Goal: Task Accomplishment & Management: Manage account settings

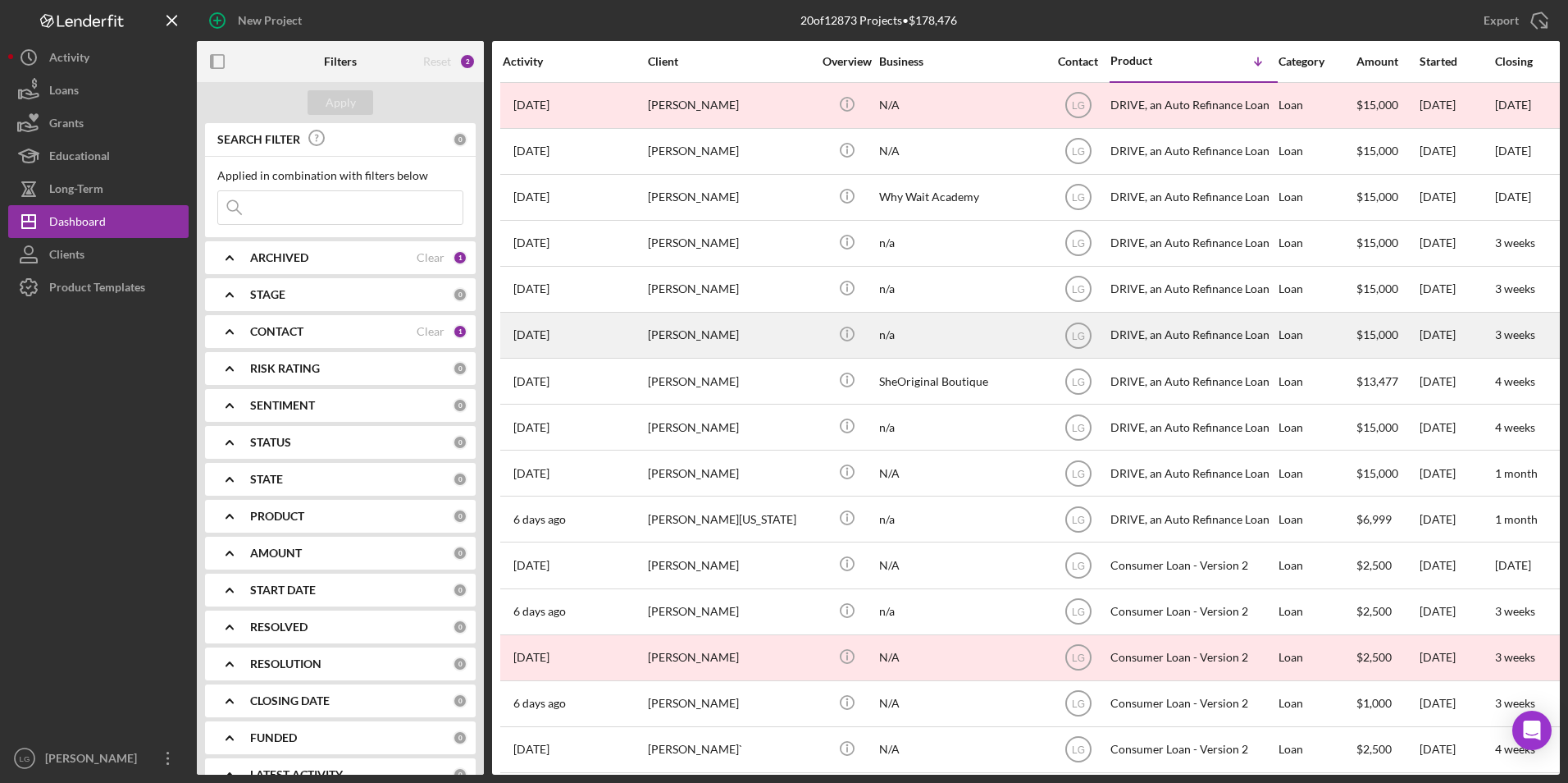
scroll to position [249, 0]
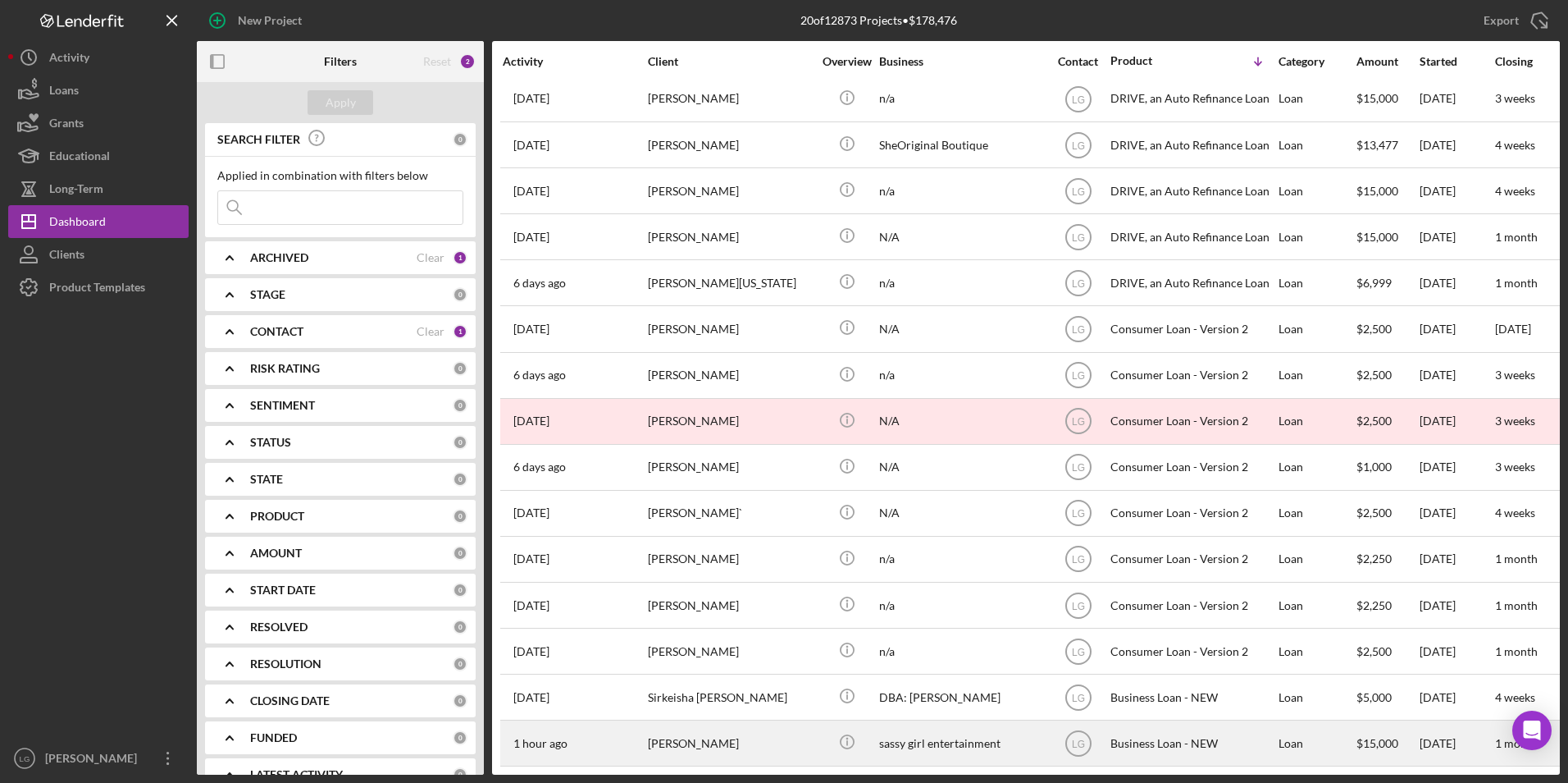
click at [686, 744] on div "[PERSON_NAME]" at bounding box center [729, 743] width 164 height 43
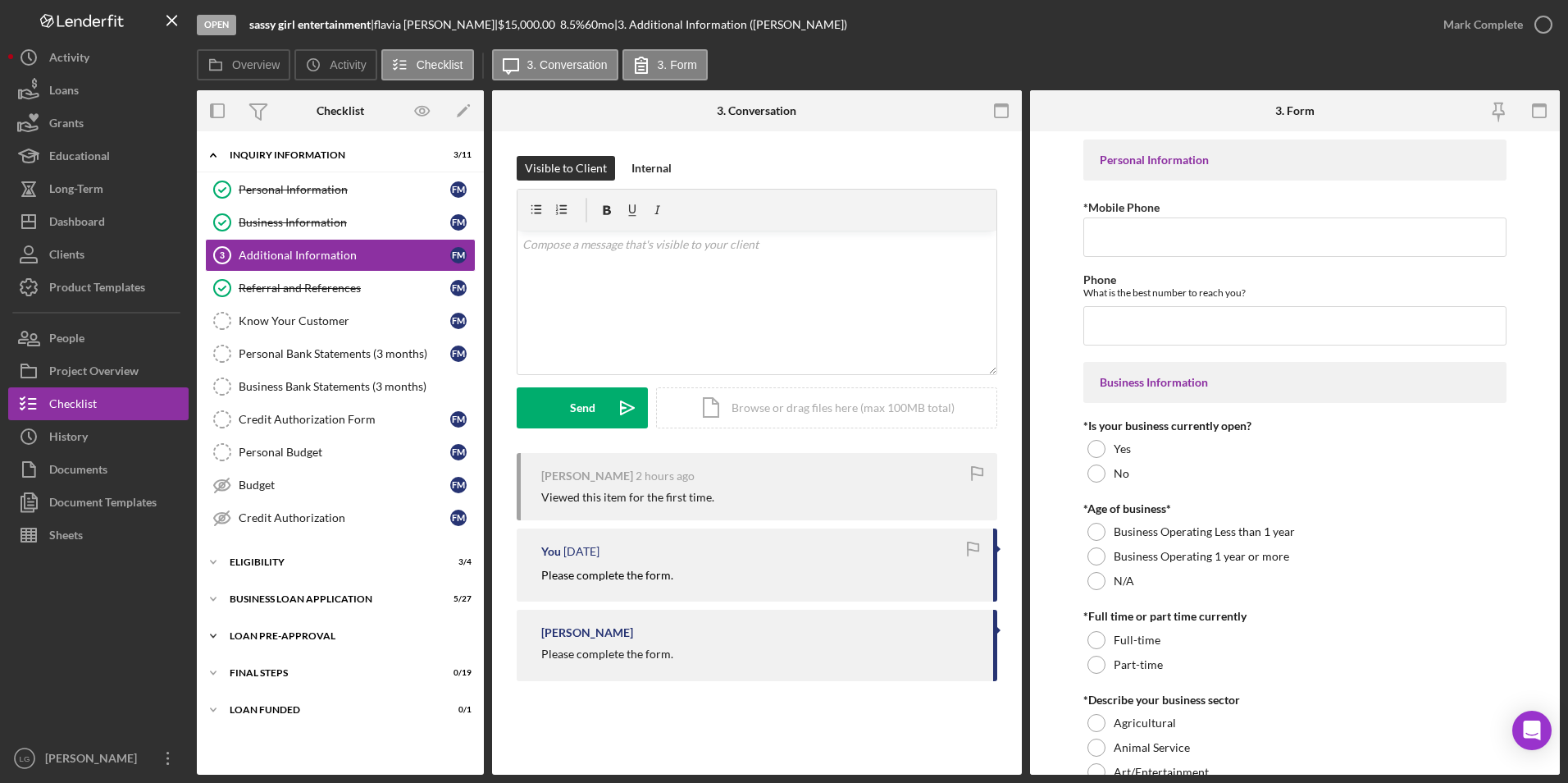
click at [278, 638] on div "LOAN PRE-APPROVAL" at bounding box center [346, 636] width 234 height 10
drag, startPoint x: 278, startPoint y: 603, endPoint x: 246, endPoint y: 565, distance: 49.7
click at [278, 602] on div "BUSINESS LOAN APPLICATION" at bounding box center [330, 599] width 201 height 10
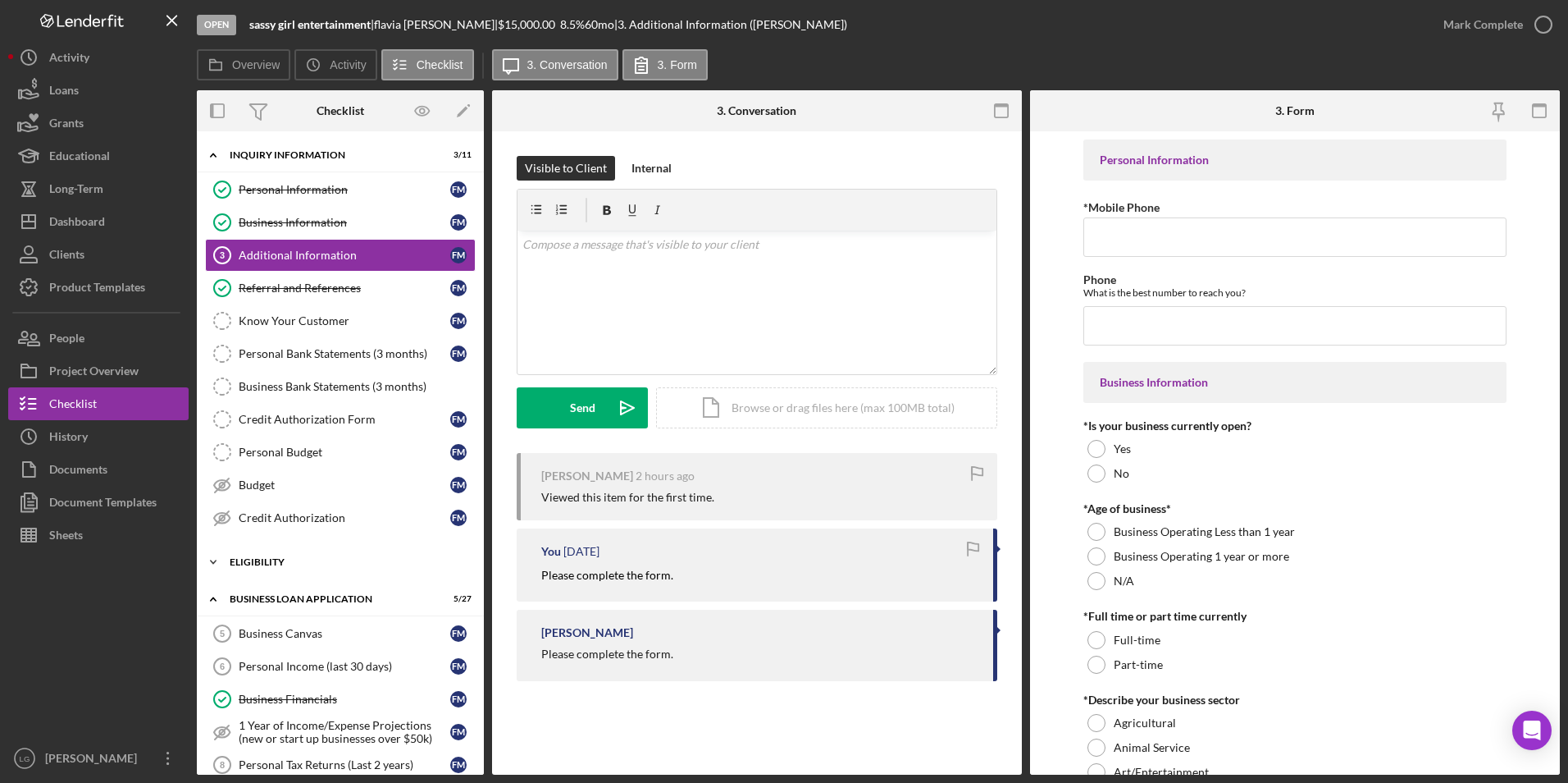
click at [245, 564] on div "ELIGIBILITY" at bounding box center [346, 562] width 234 height 10
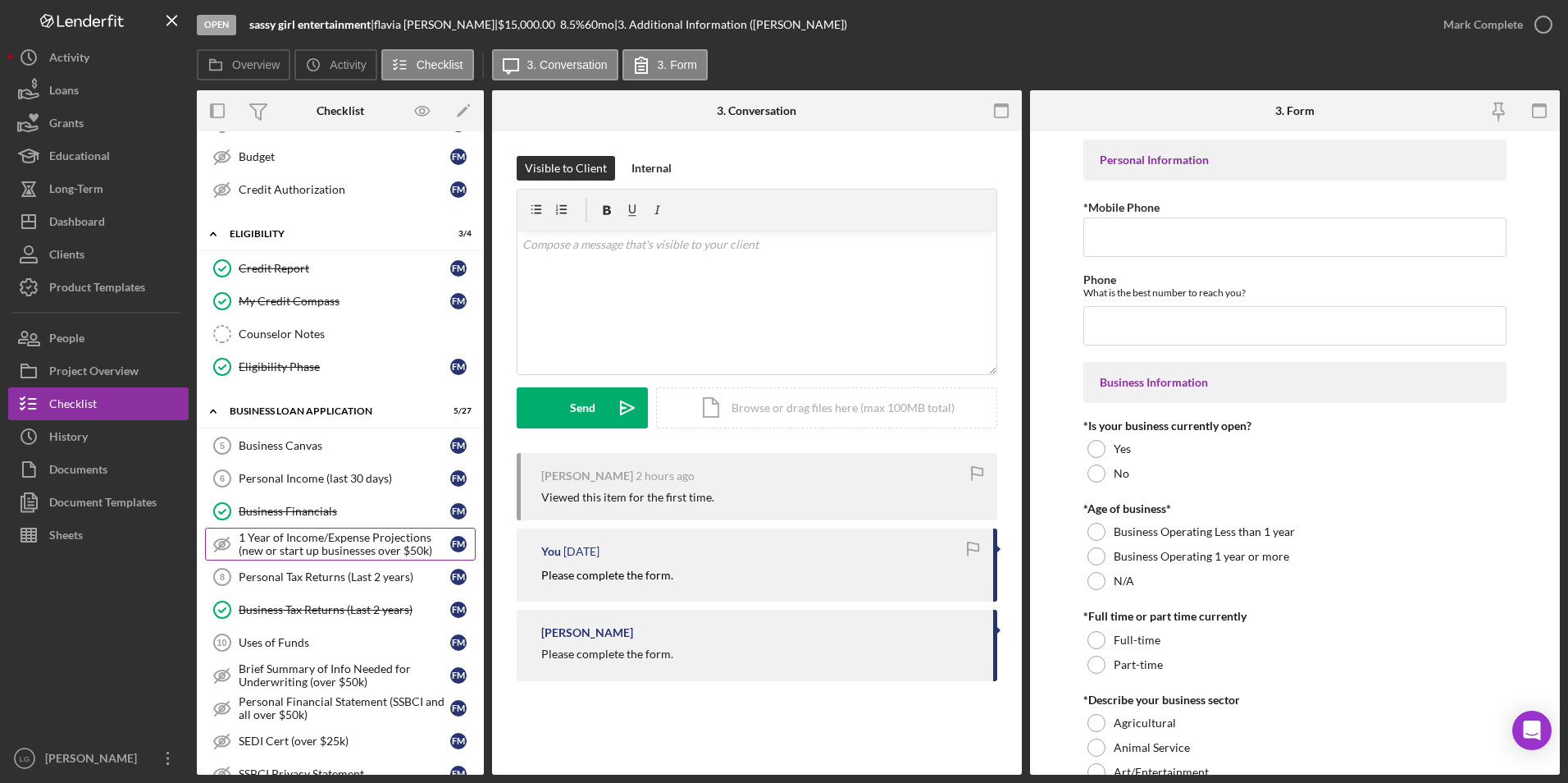
scroll to position [492, 0]
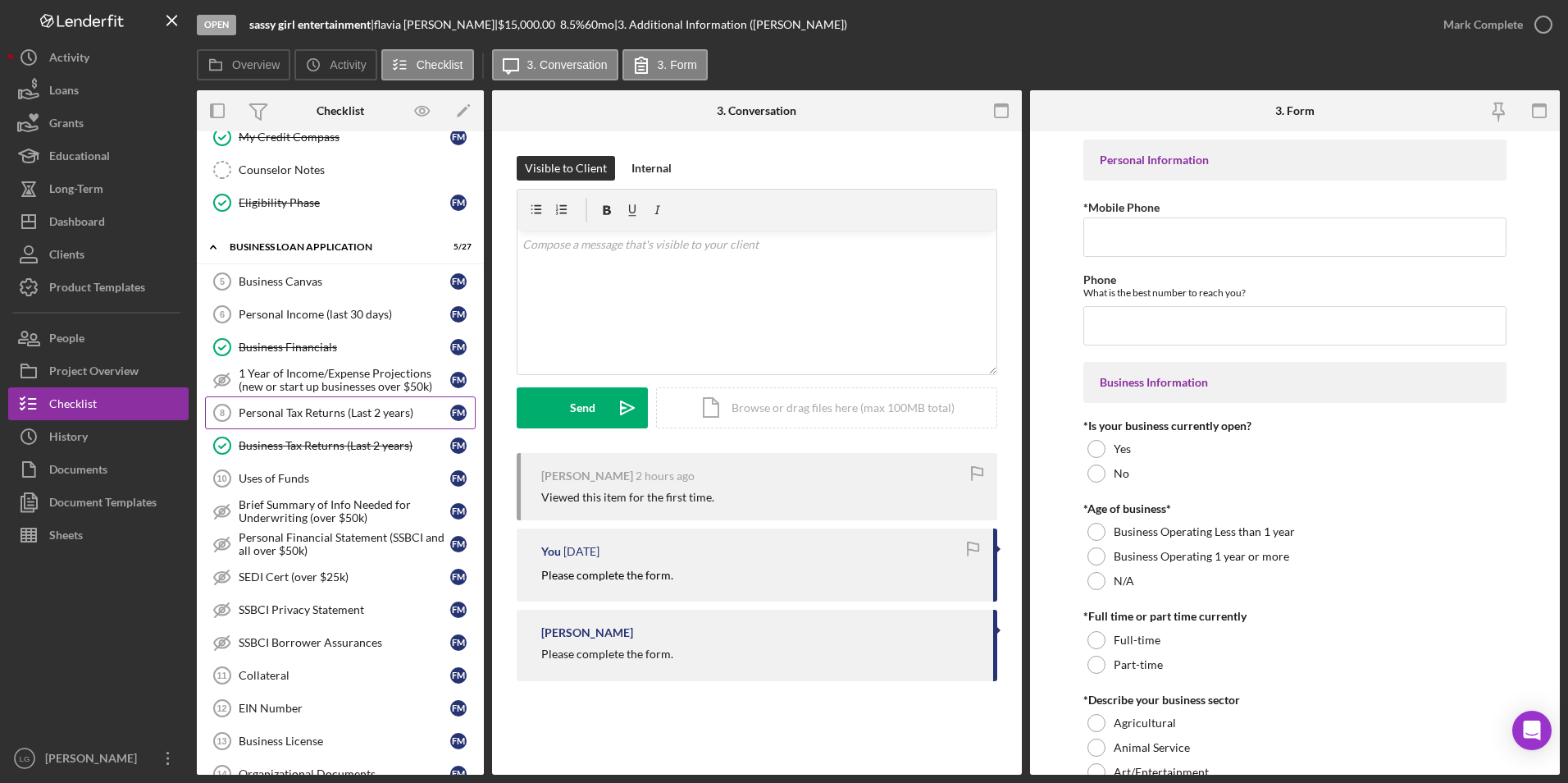
click at [330, 411] on div "Personal Tax Returns (Last 2 years)" at bounding box center [344, 412] width 212 height 13
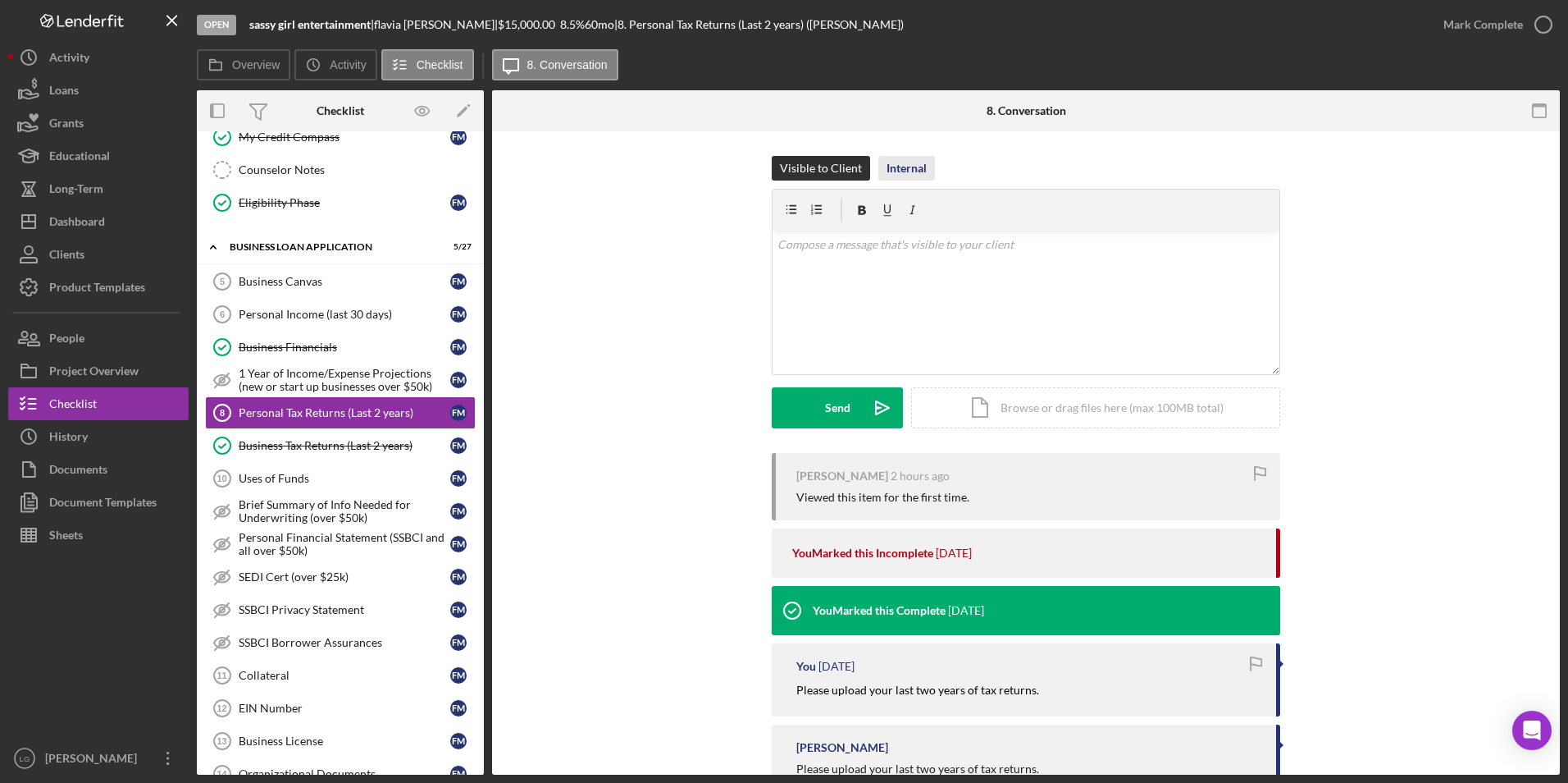
click at [897, 157] on div "Internal" at bounding box center [906, 168] width 40 height 25
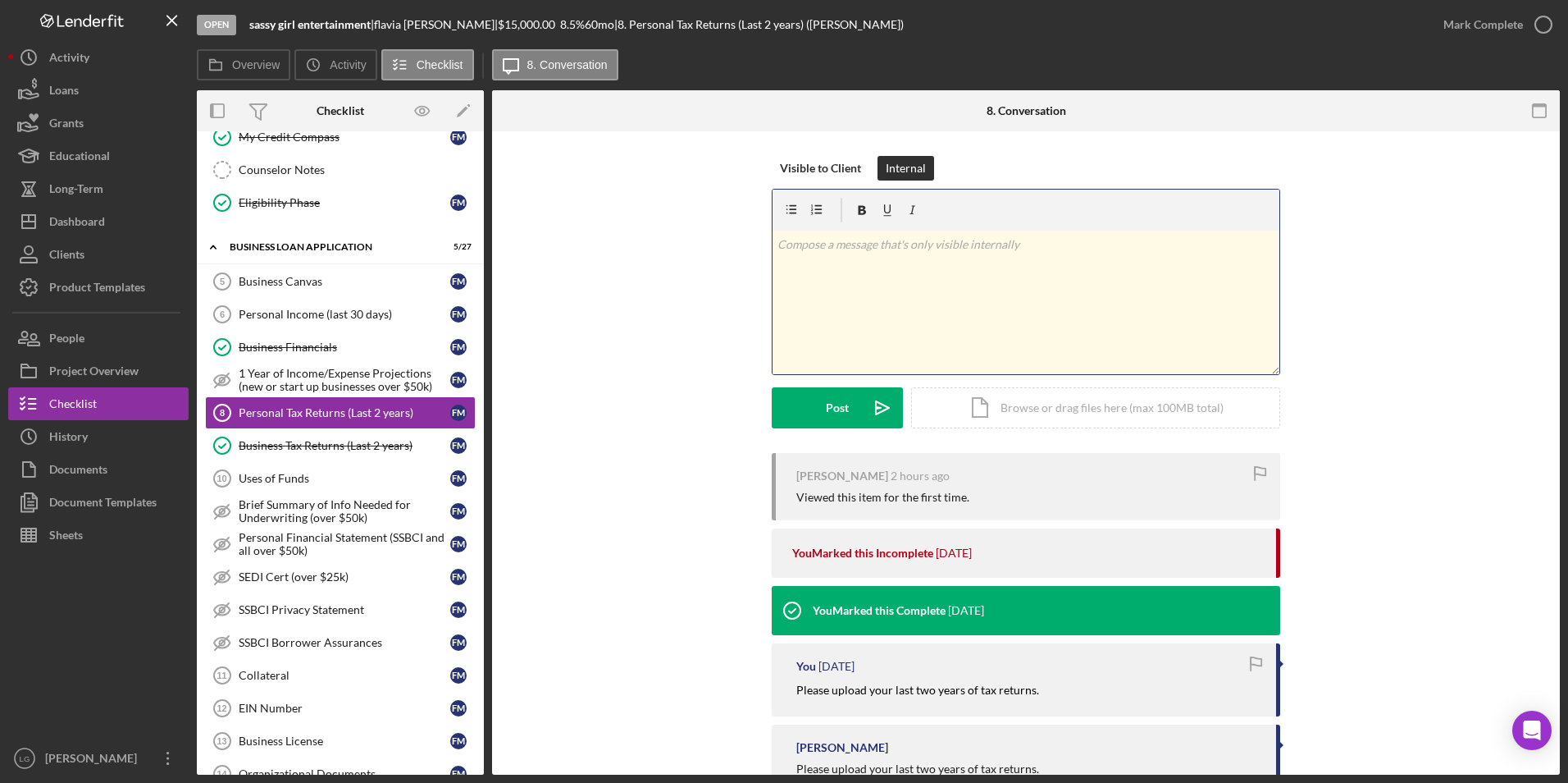
drag, startPoint x: 854, startPoint y: 281, endPoint x: 849, endPoint y: 313, distance: 32.4
click at [853, 282] on div "v Color teal Color pink Remove color Add row above Add row below Add column bef…" at bounding box center [1026, 303] width 507 height 144
click at [811, 399] on button "Post Icon/icon-invite-send" at bounding box center [837, 408] width 131 height 41
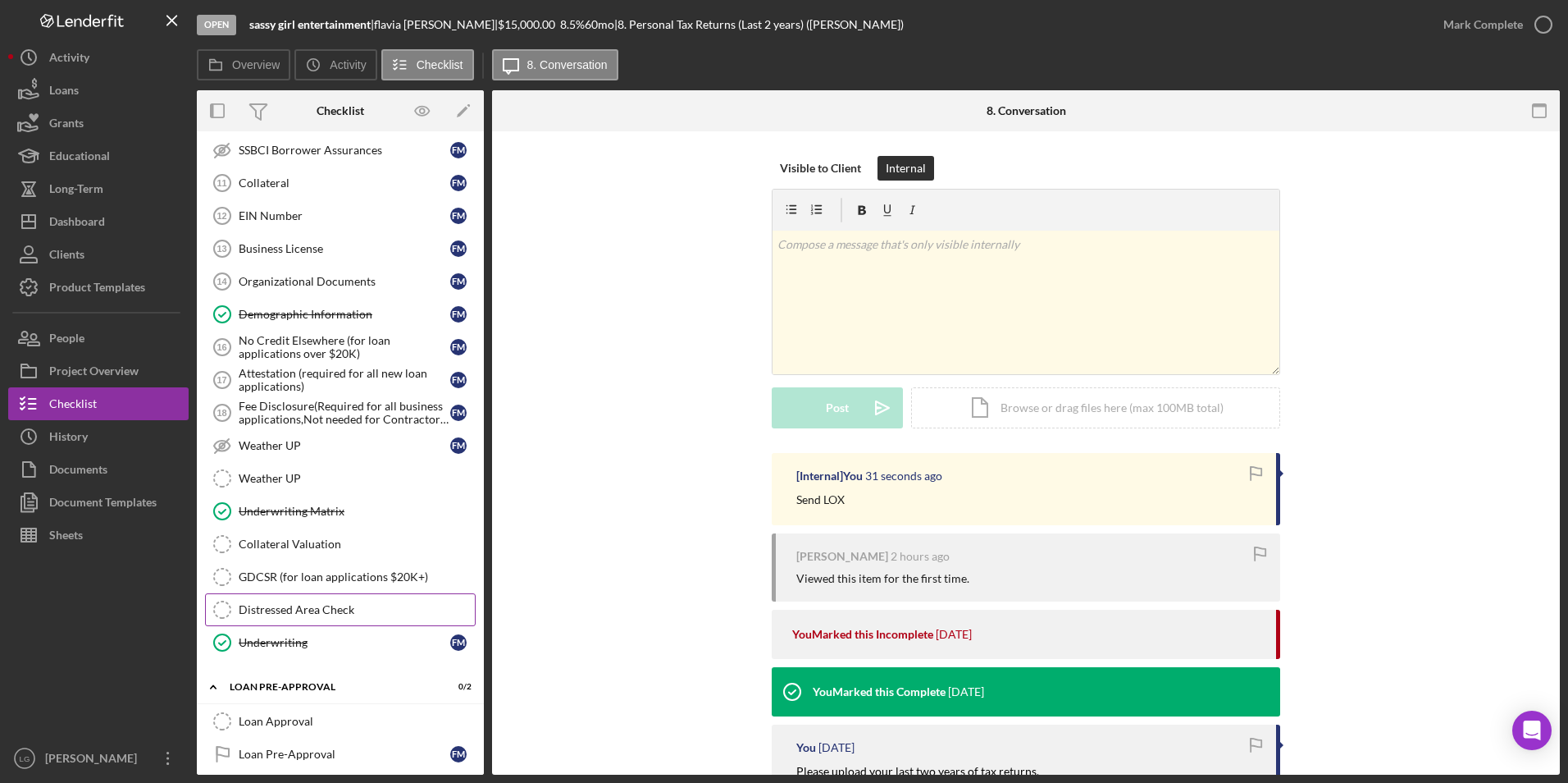
scroll to position [1071, 0]
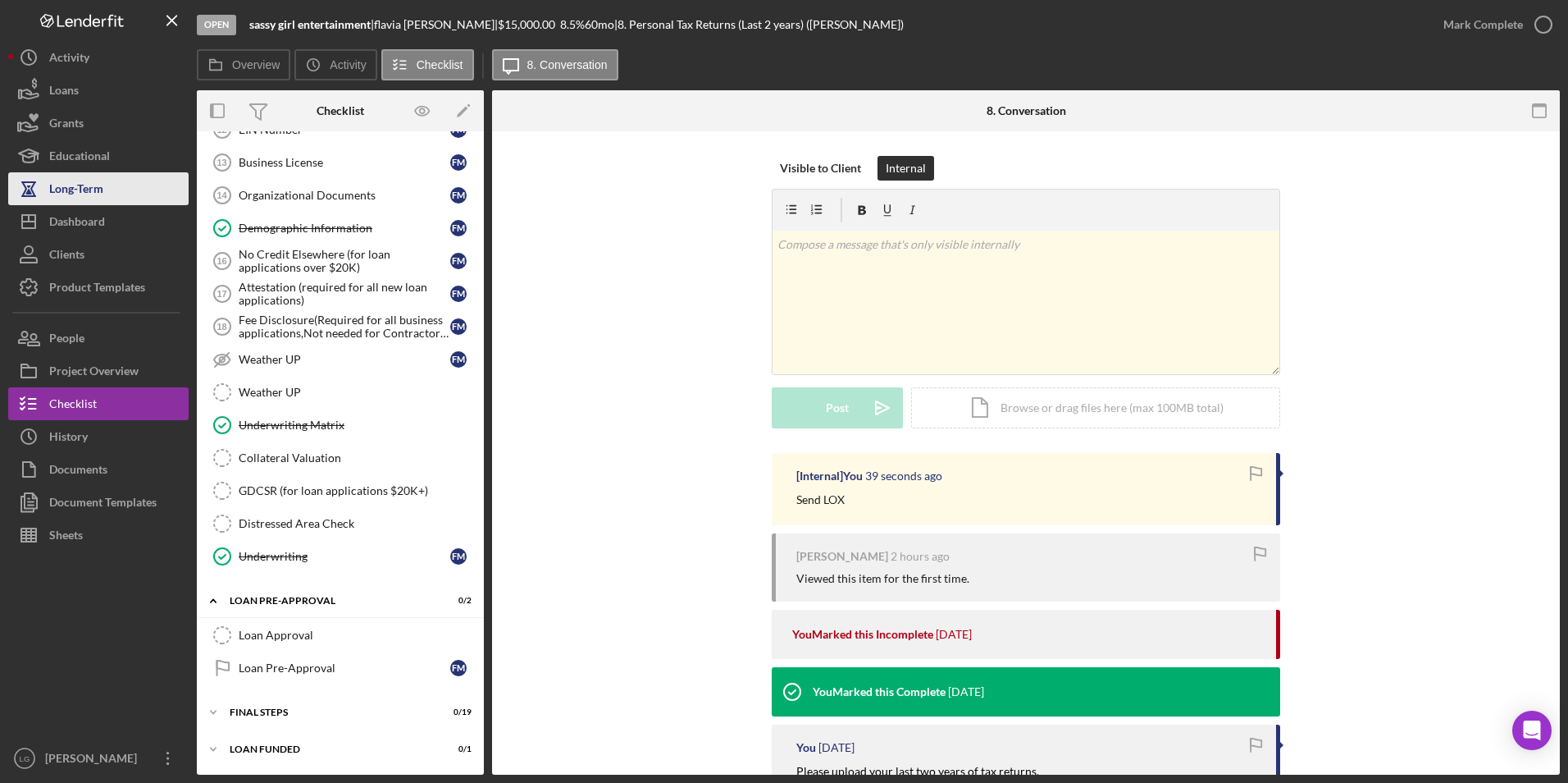
click at [63, 212] on div "Dashboard" at bounding box center [77, 223] width 56 height 36
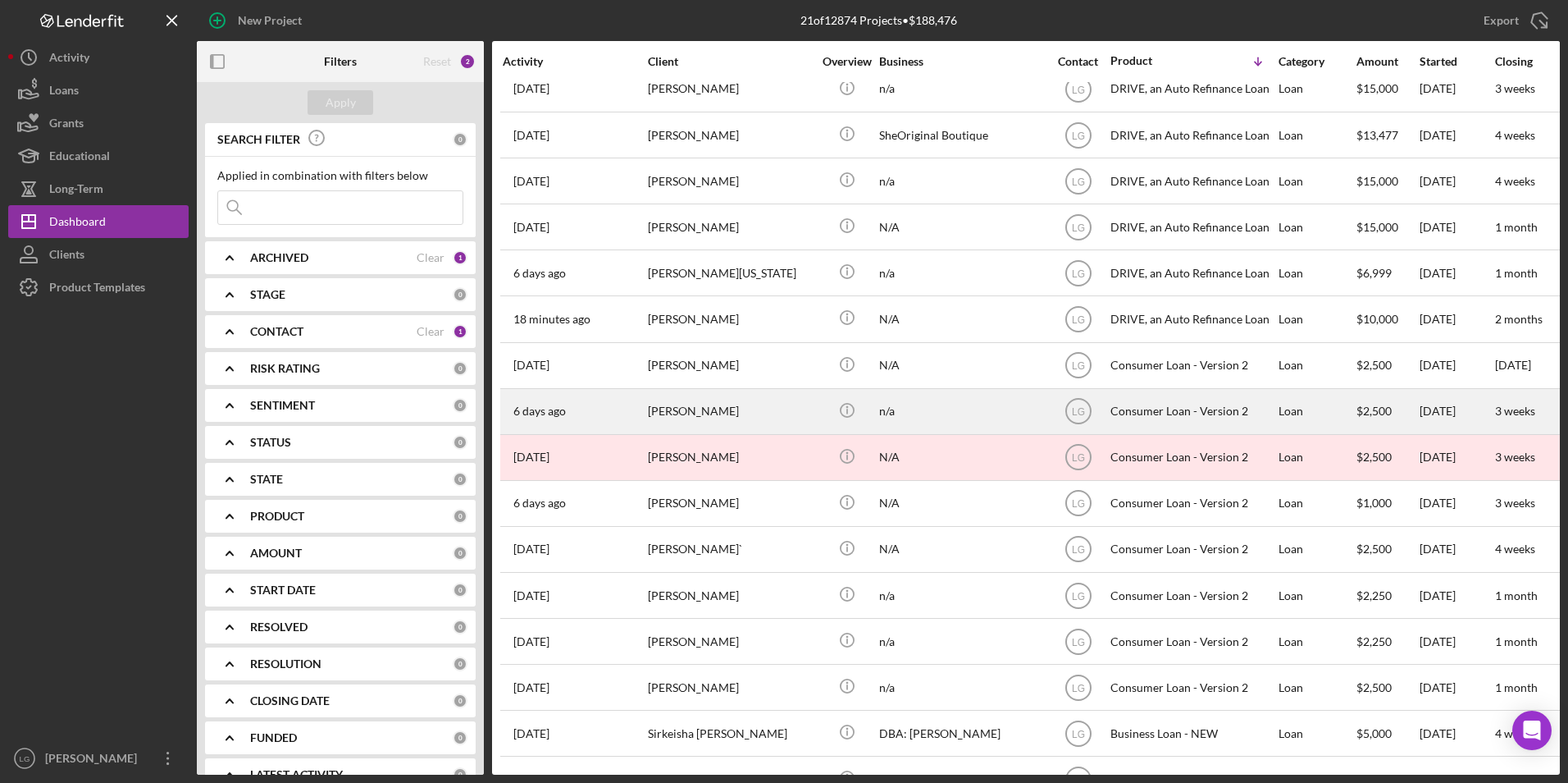
scroll to position [295, 0]
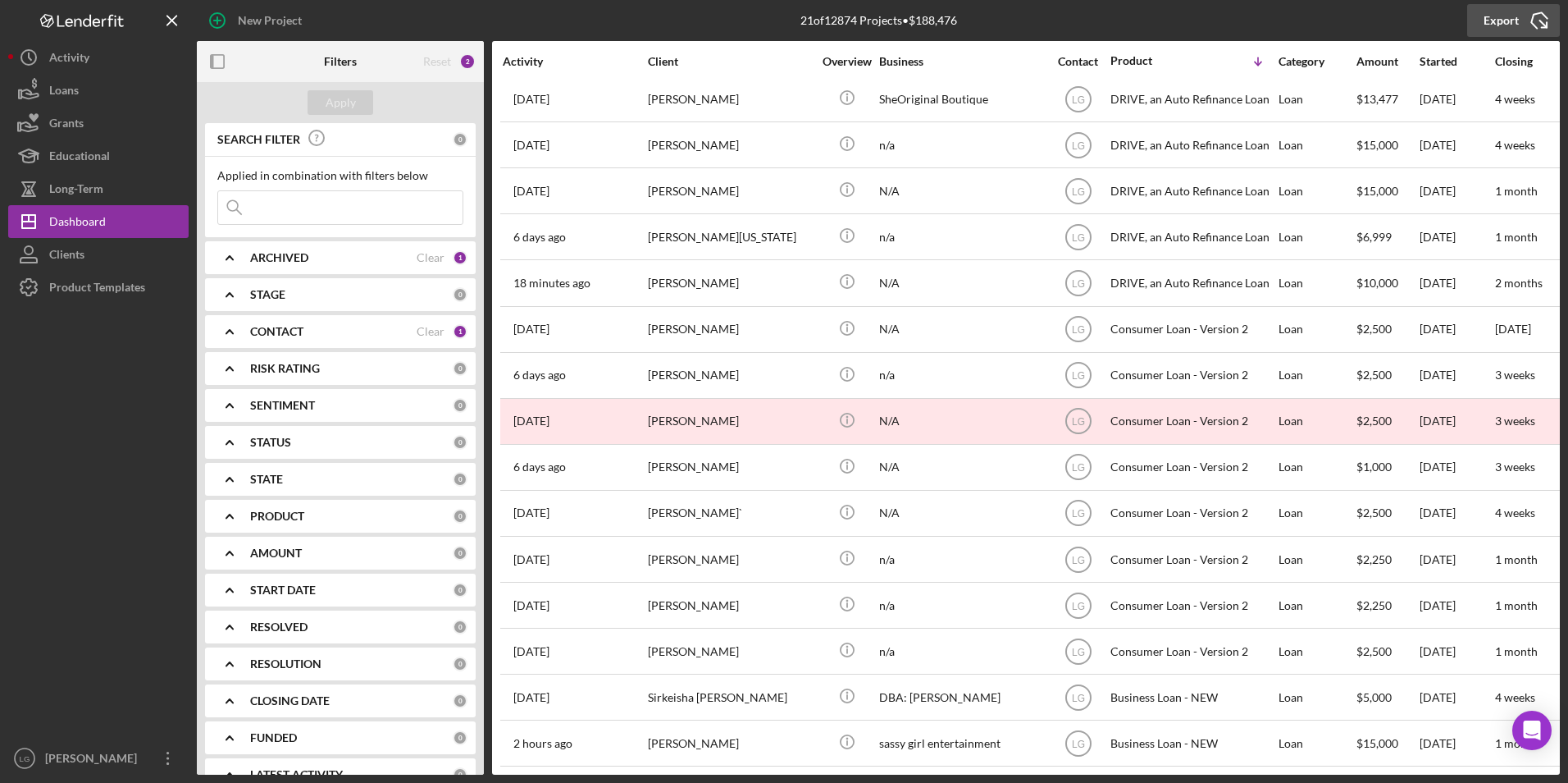
click at [1538, 15] on icon "Icon/Export" at bounding box center [1539, 21] width 41 height 41
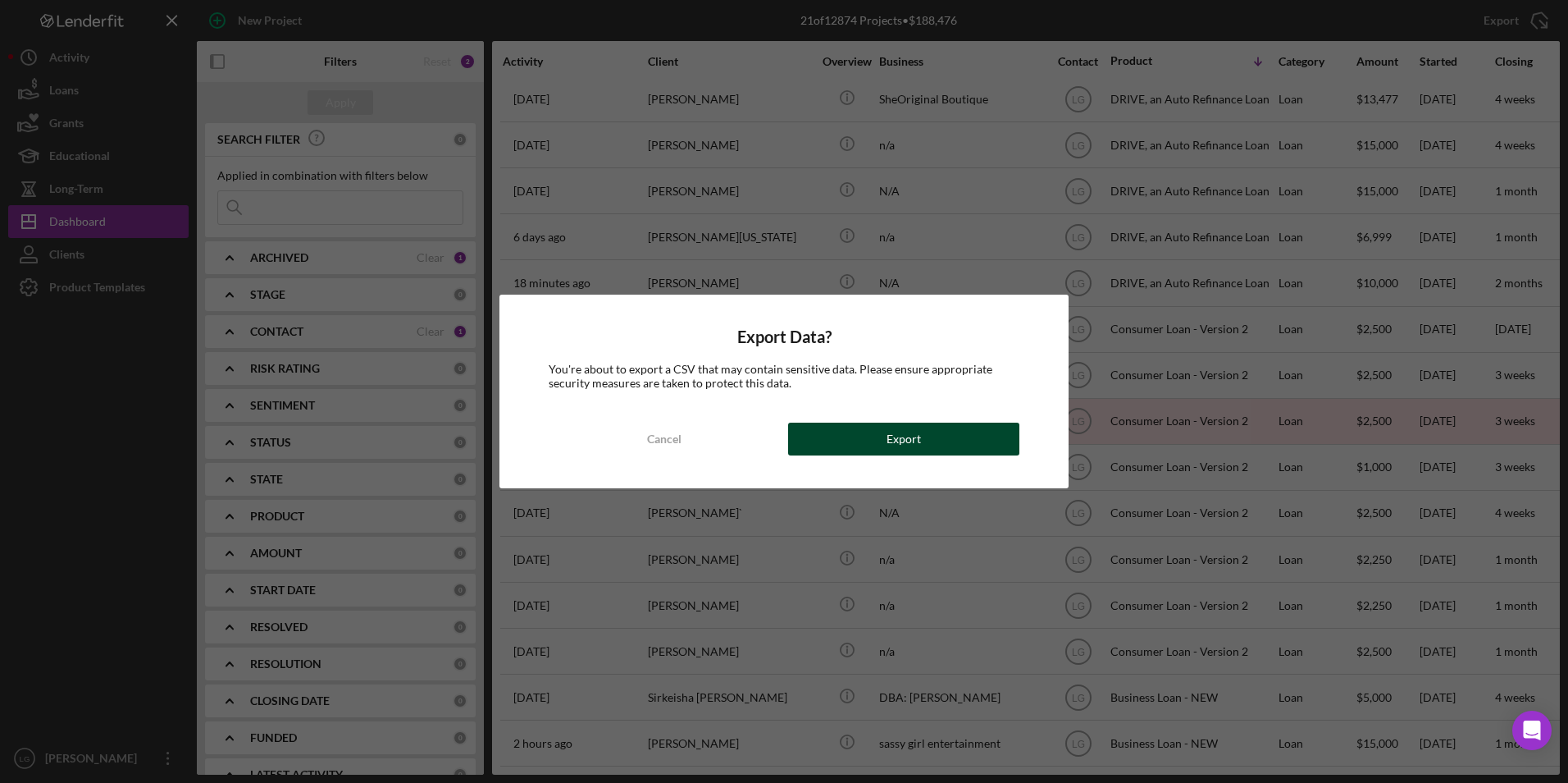
click at [997, 431] on button "Export" at bounding box center [904, 439] width 232 height 33
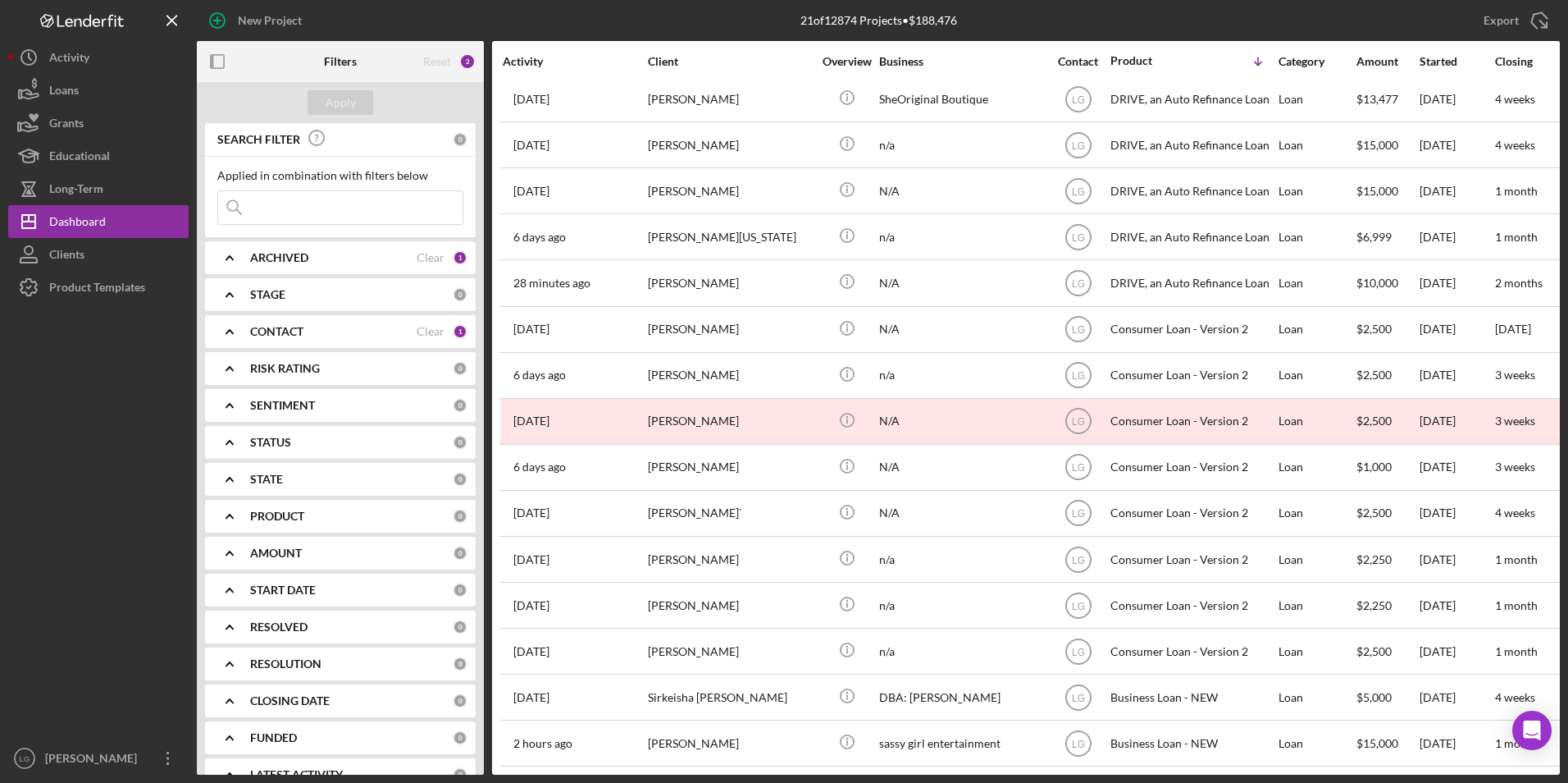
click at [550, 24] on div "New Project" at bounding box center [424, 21] width 454 height 41
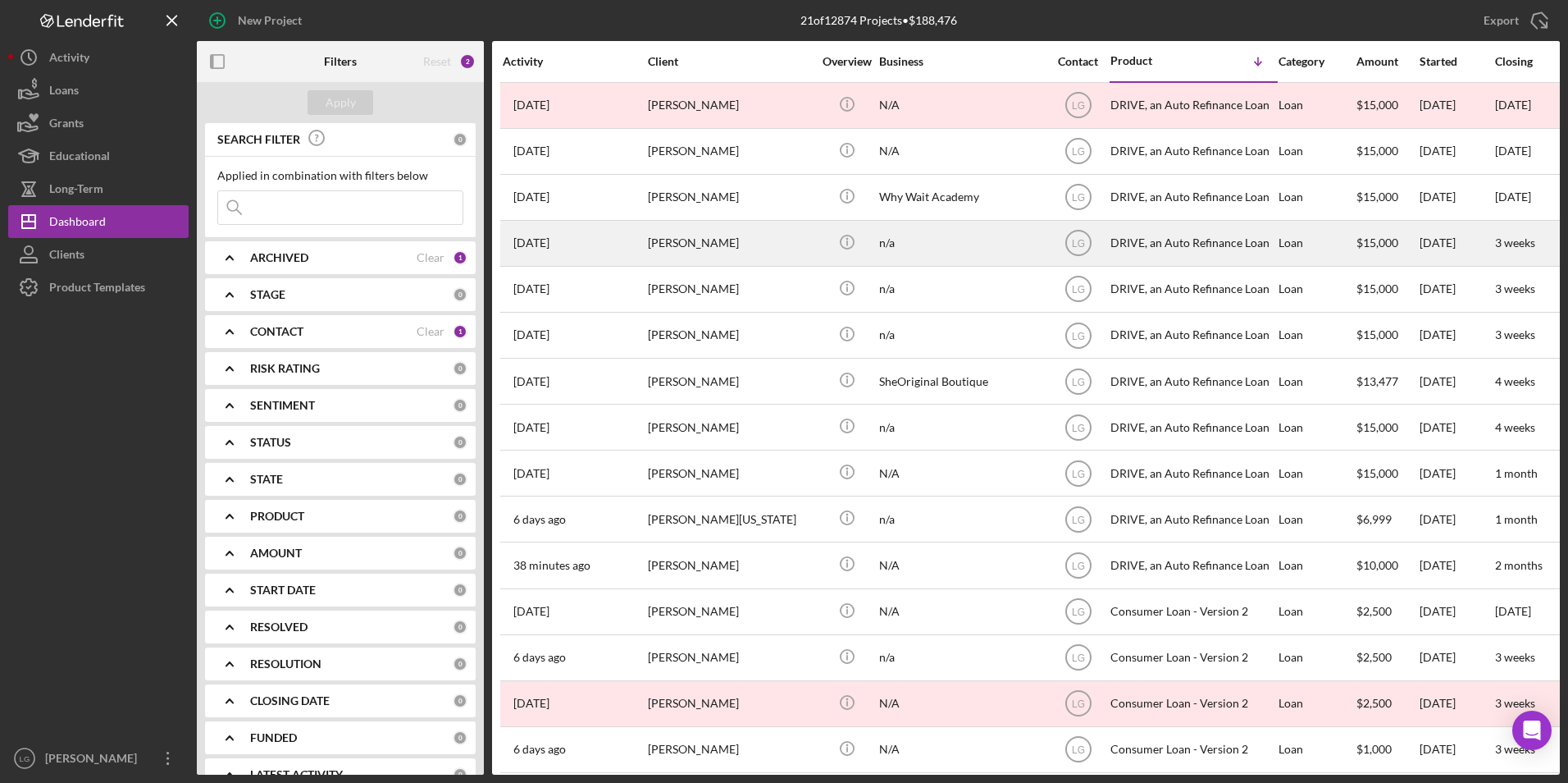
click at [710, 239] on div "[PERSON_NAME]" at bounding box center [729, 244] width 164 height 43
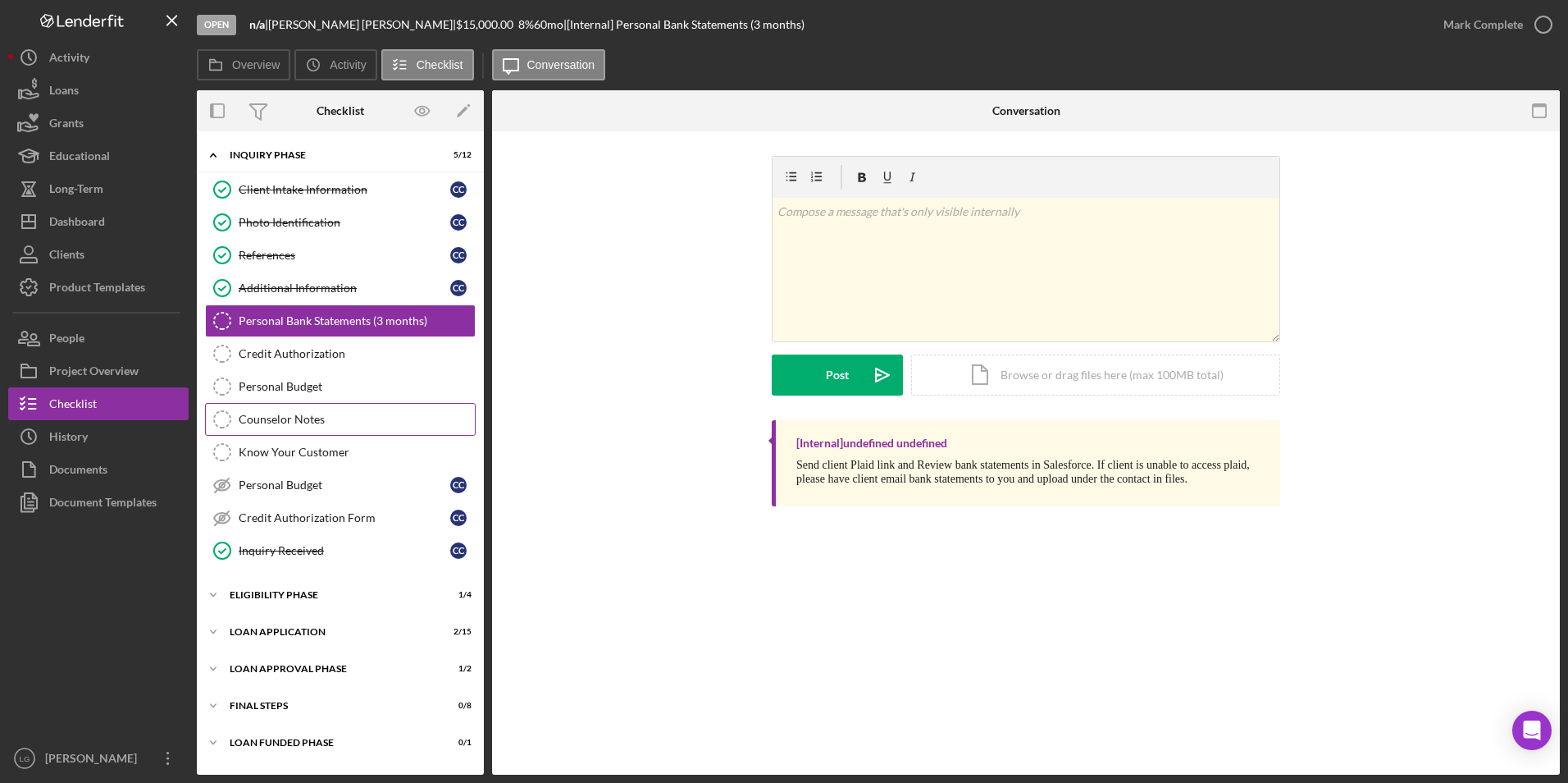
drag, startPoint x: 275, startPoint y: 418, endPoint x: 316, endPoint y: 417, distance: 41.0
click at [279, 418] on div "Counselor Notes" at bounding box center [357, 419] width 237 height 13
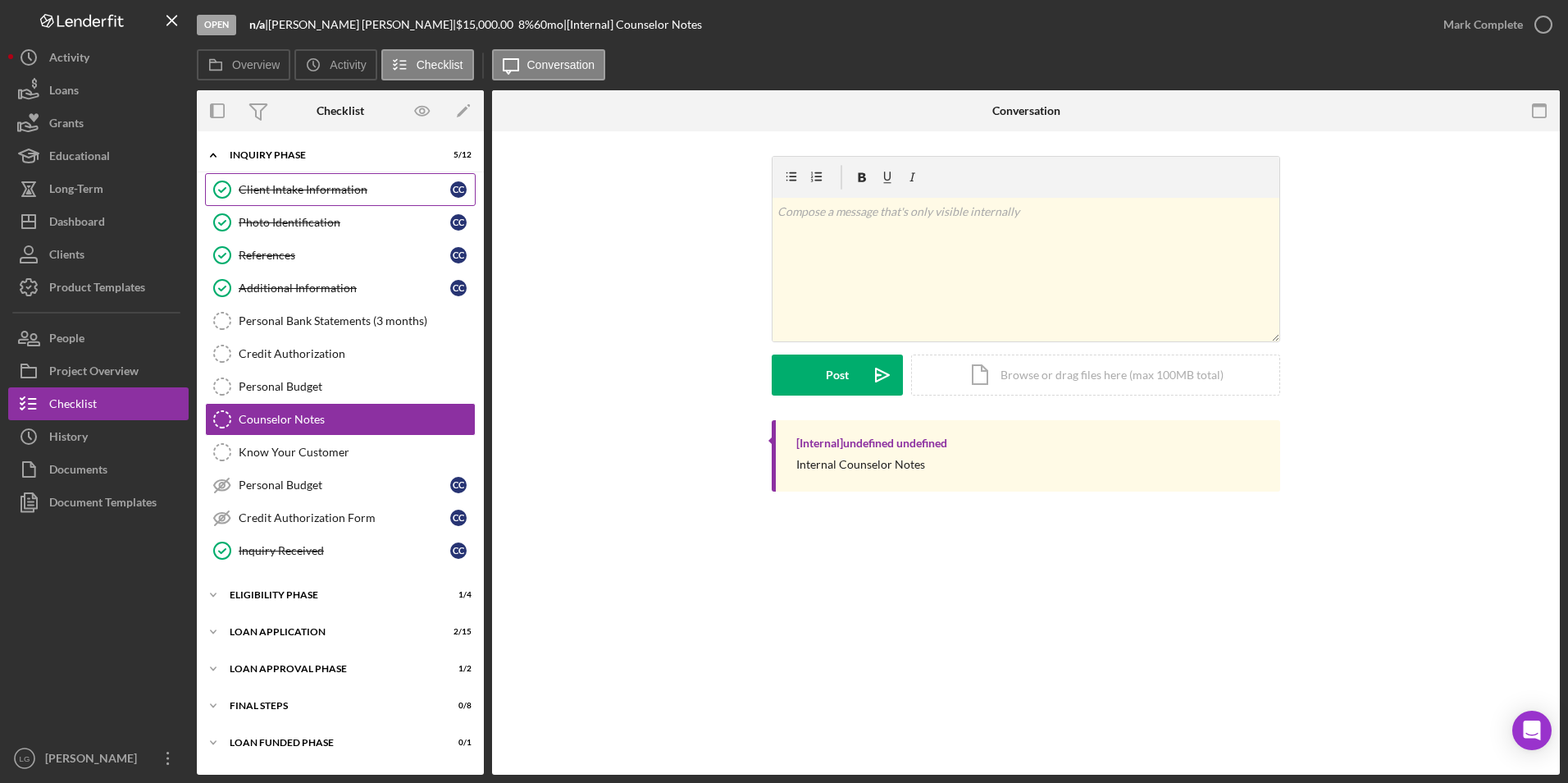
click at [276, 198] on link "Client Intake Information Client Intake Information C C" at bounding box center [340, 189] width 271 height 33
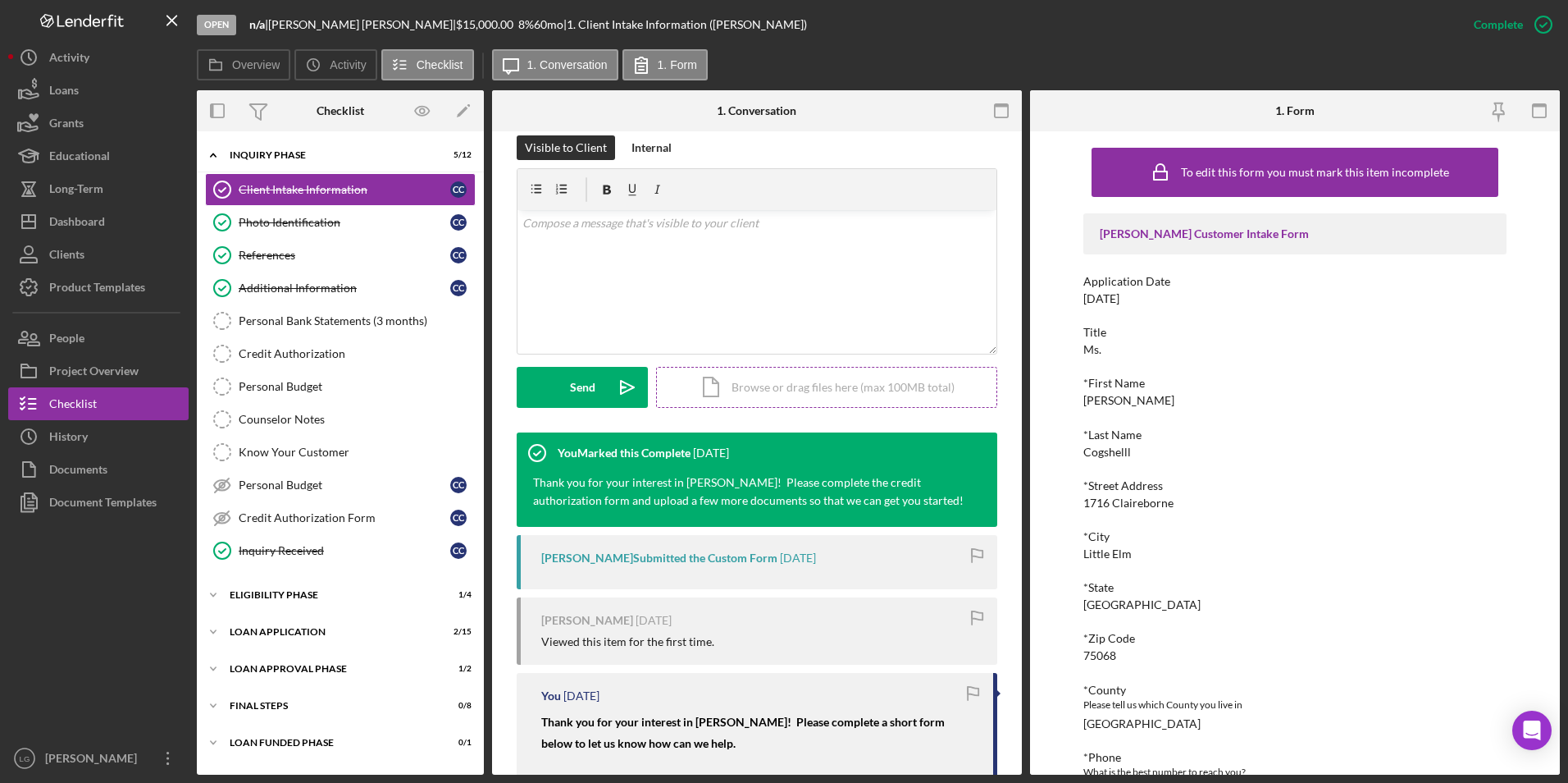
scroll to position [401, 0]
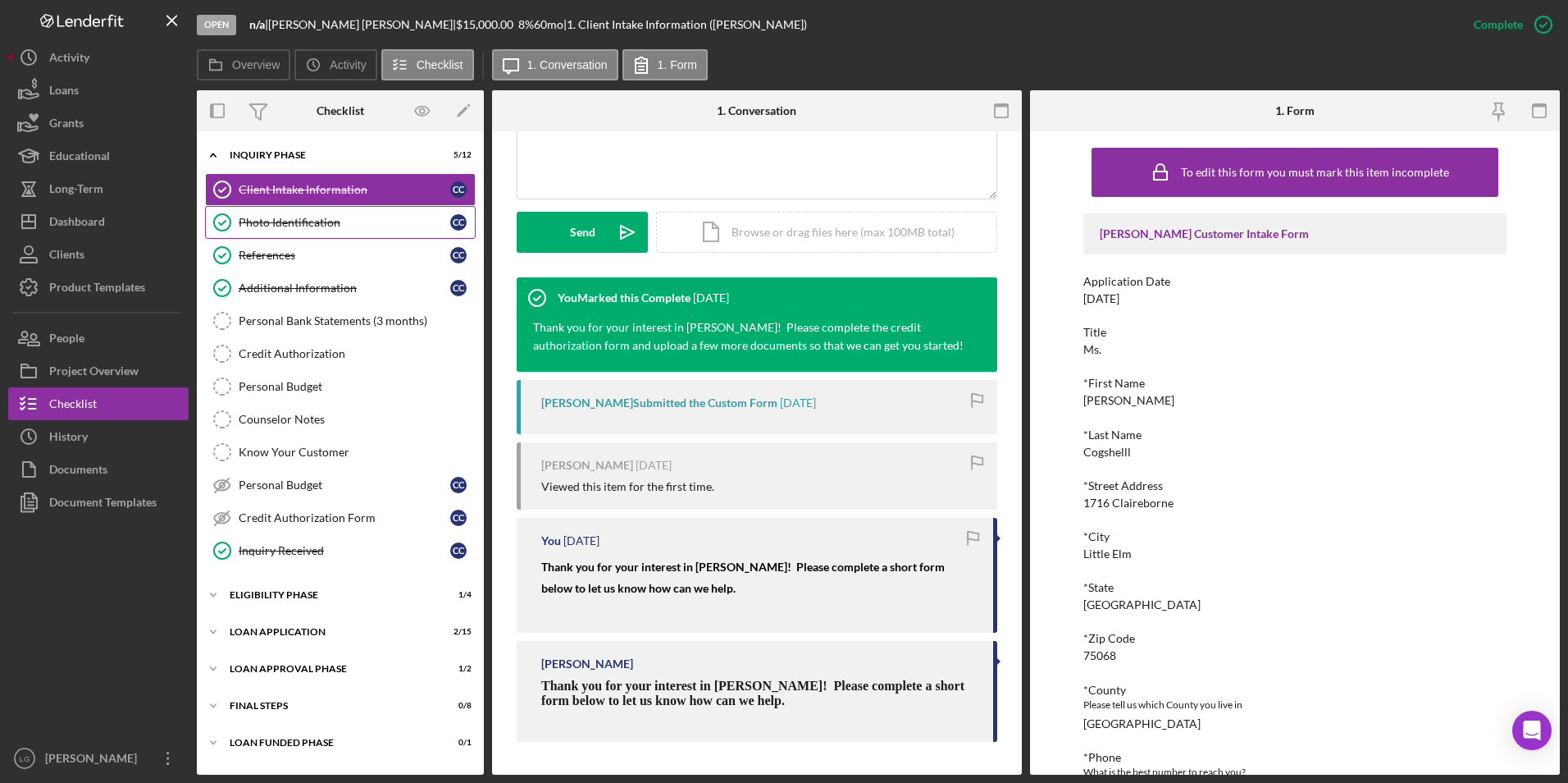
click at [308, 224] on div "Photo Identification" at bounding box center [344, 222] width 212 height 13
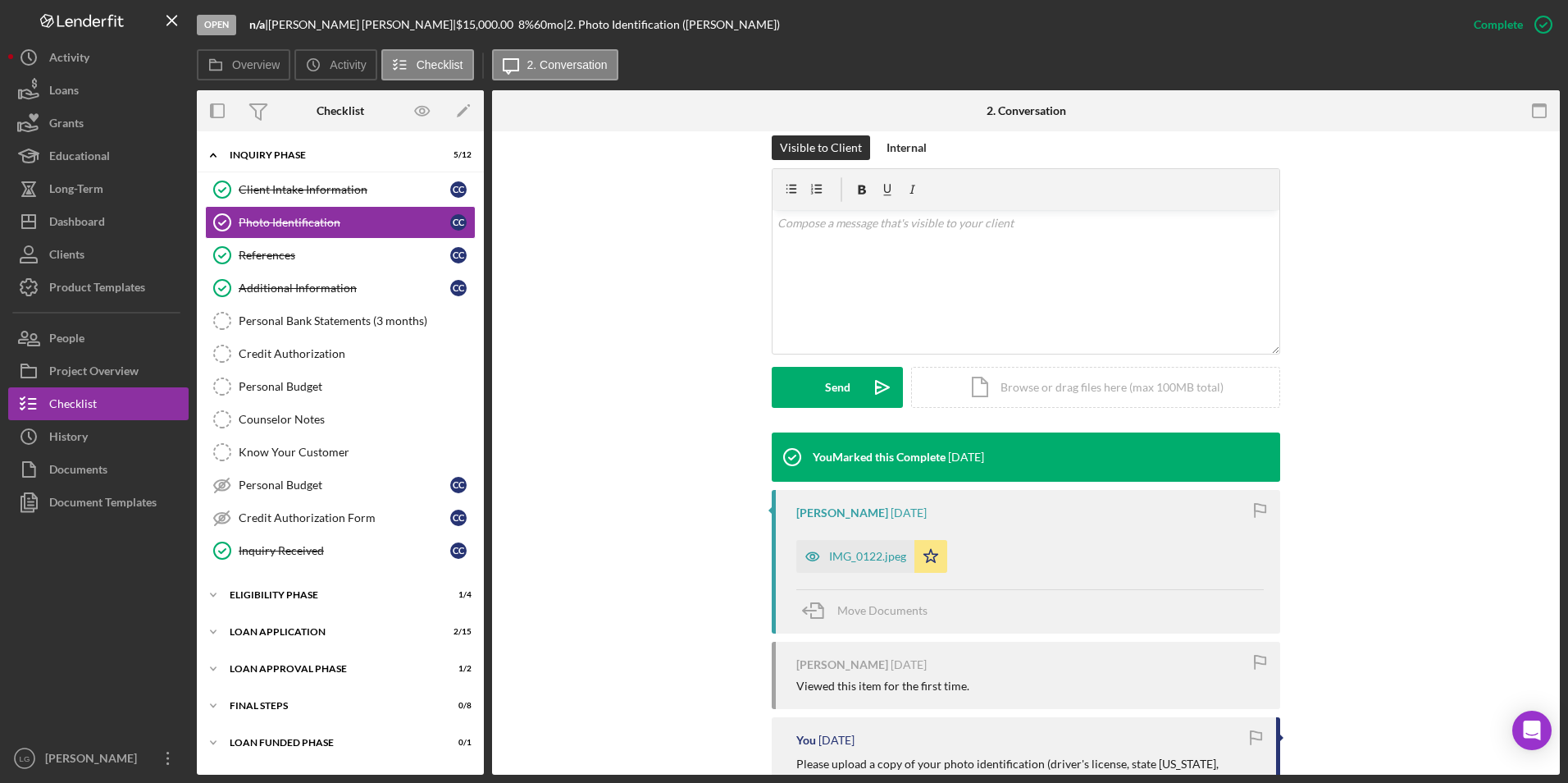
scroll to position [374, 0]
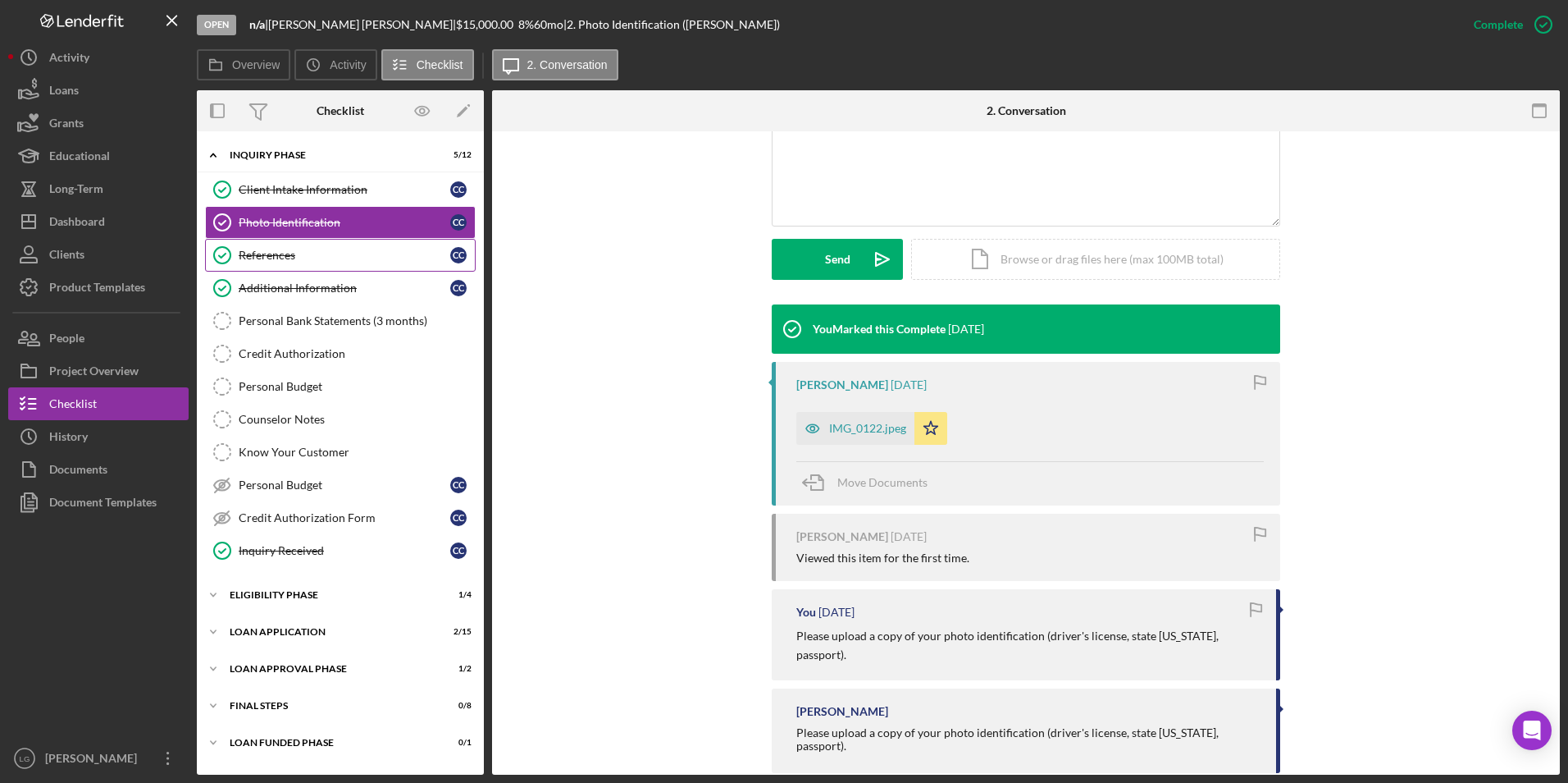
click at [273, 264] on link "References References C C" at bounding box center [340, 254] width 271 height 33
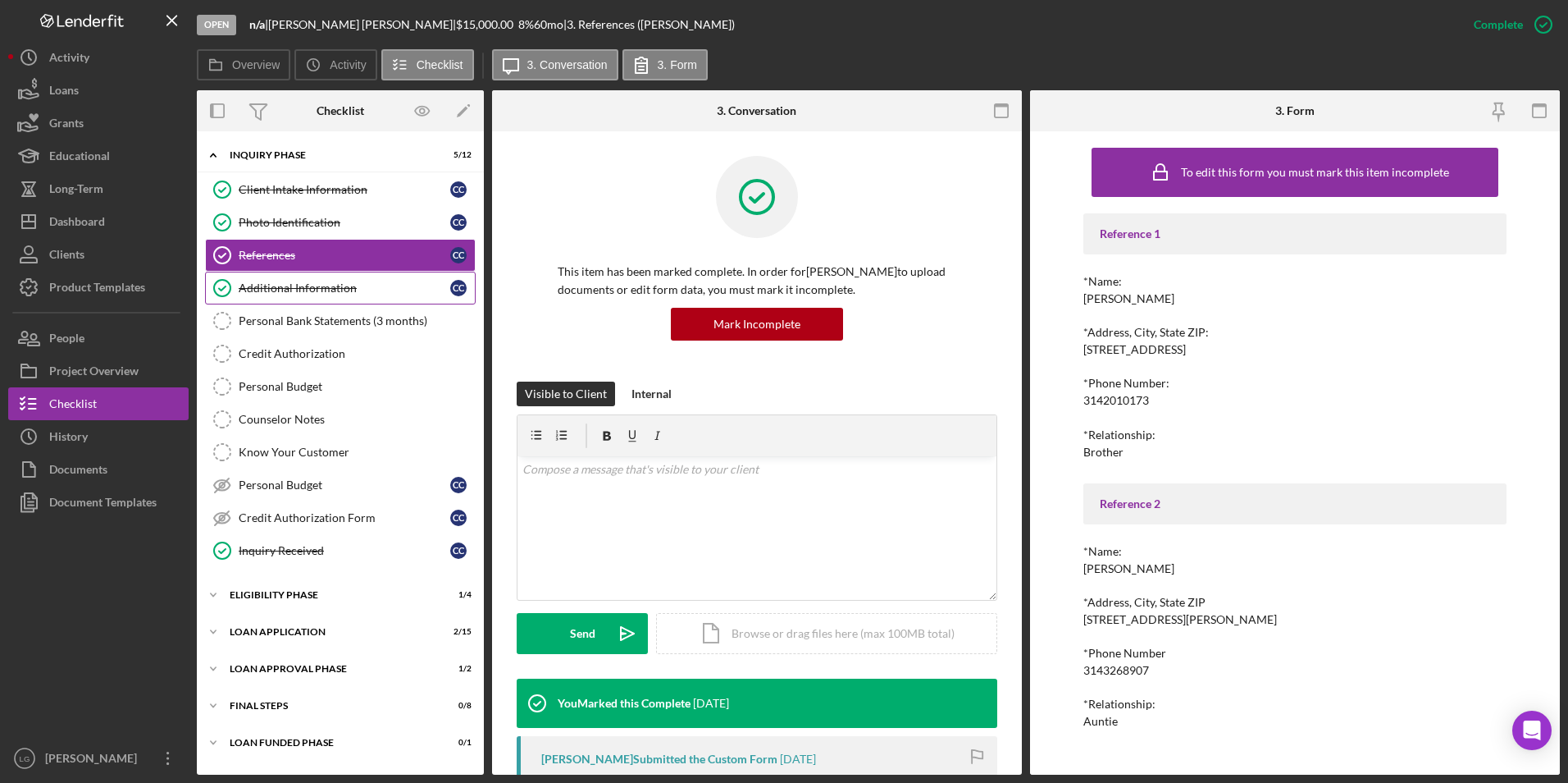
click at [272, 292] on div "Additional Information" at bounding box center [344, 287] width 212 height 13
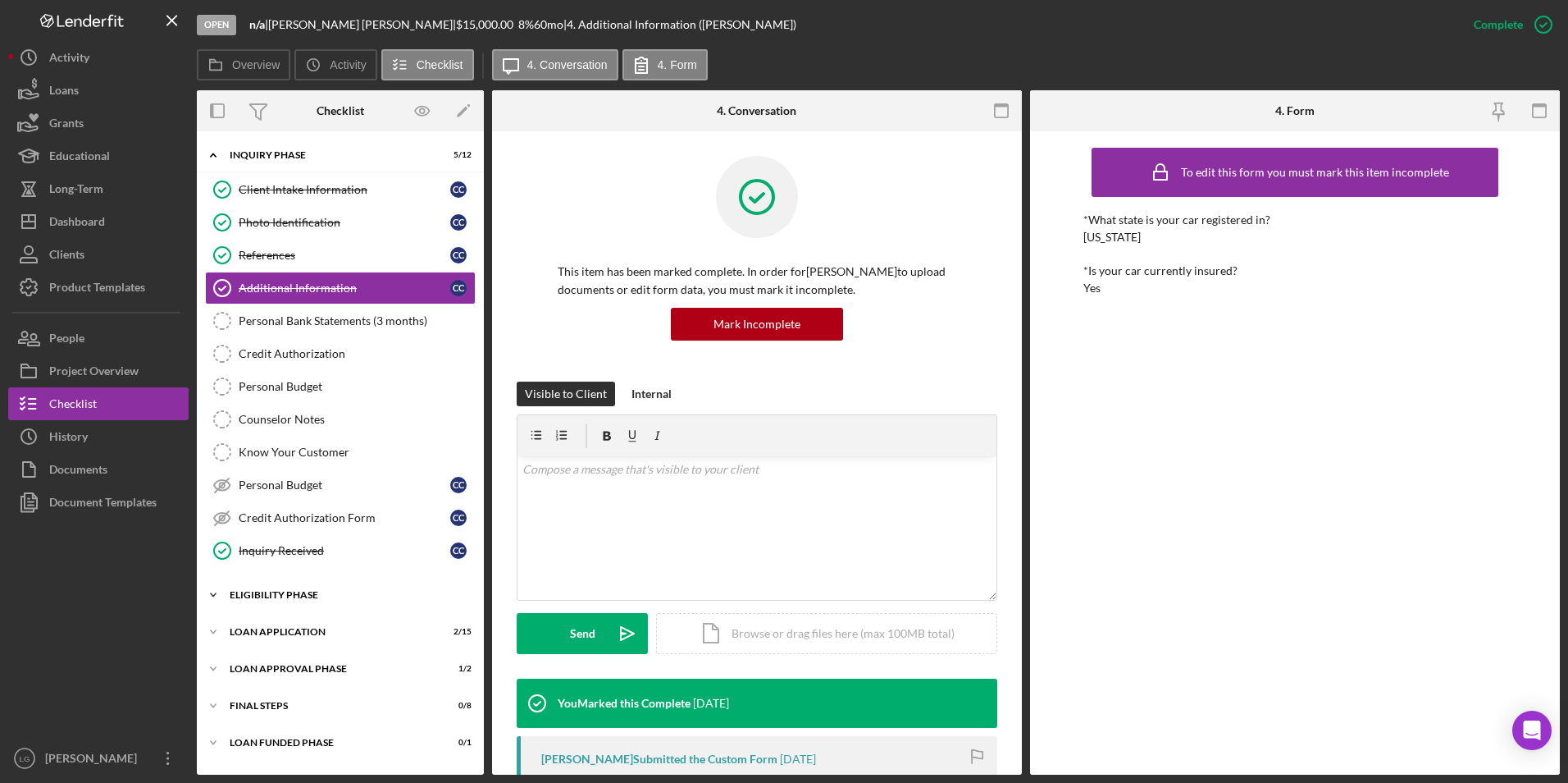
click at [254, 589] on div "Icon/Expander Eligibility Phase 1 / 4" at bounding box center [340, 595] width 287 height 33
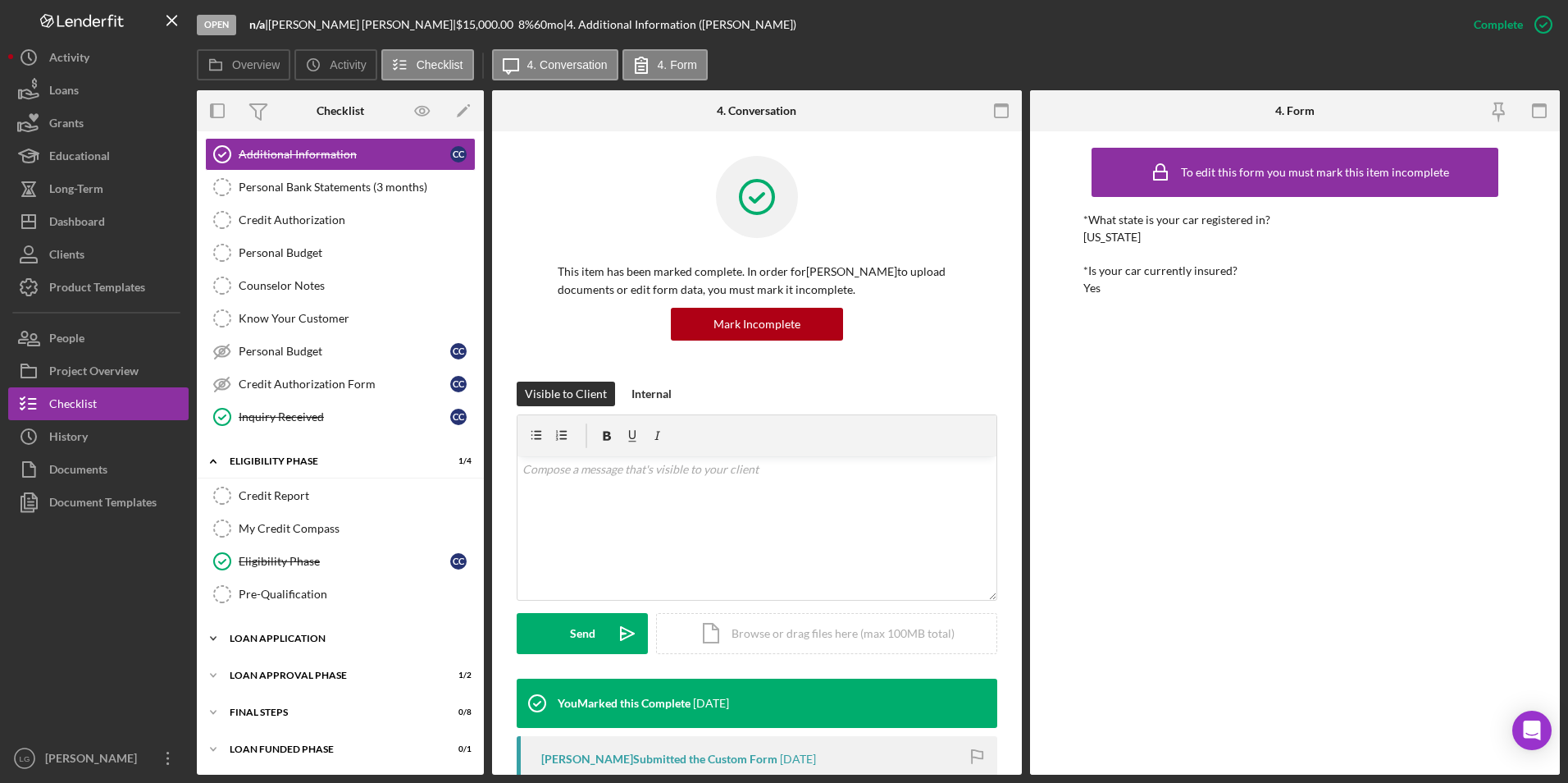
click at [246, 638] on div "Loan Application" at bounding box center [346, 638] width 234 height 10
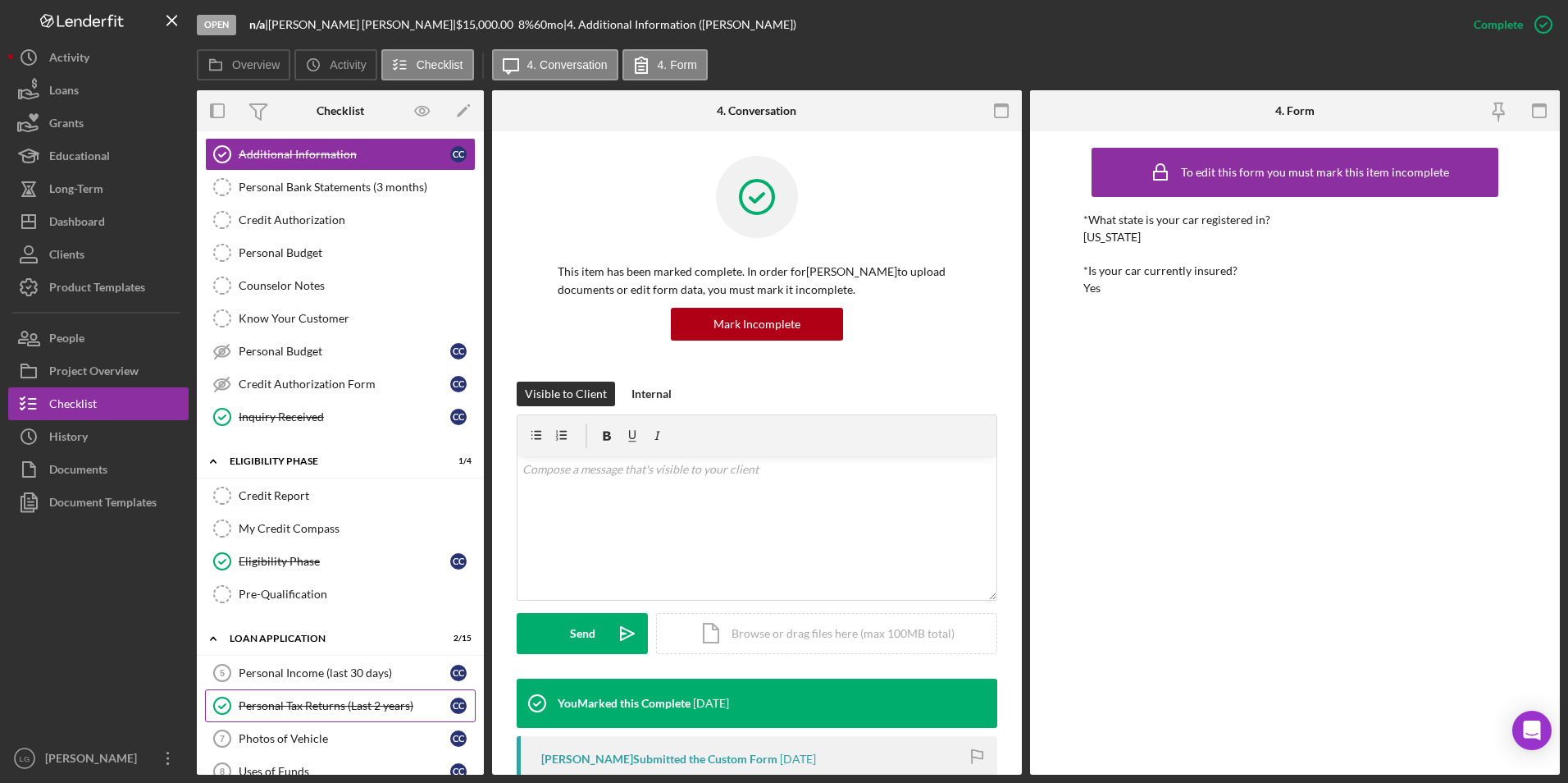
scroll to position [462, 0]
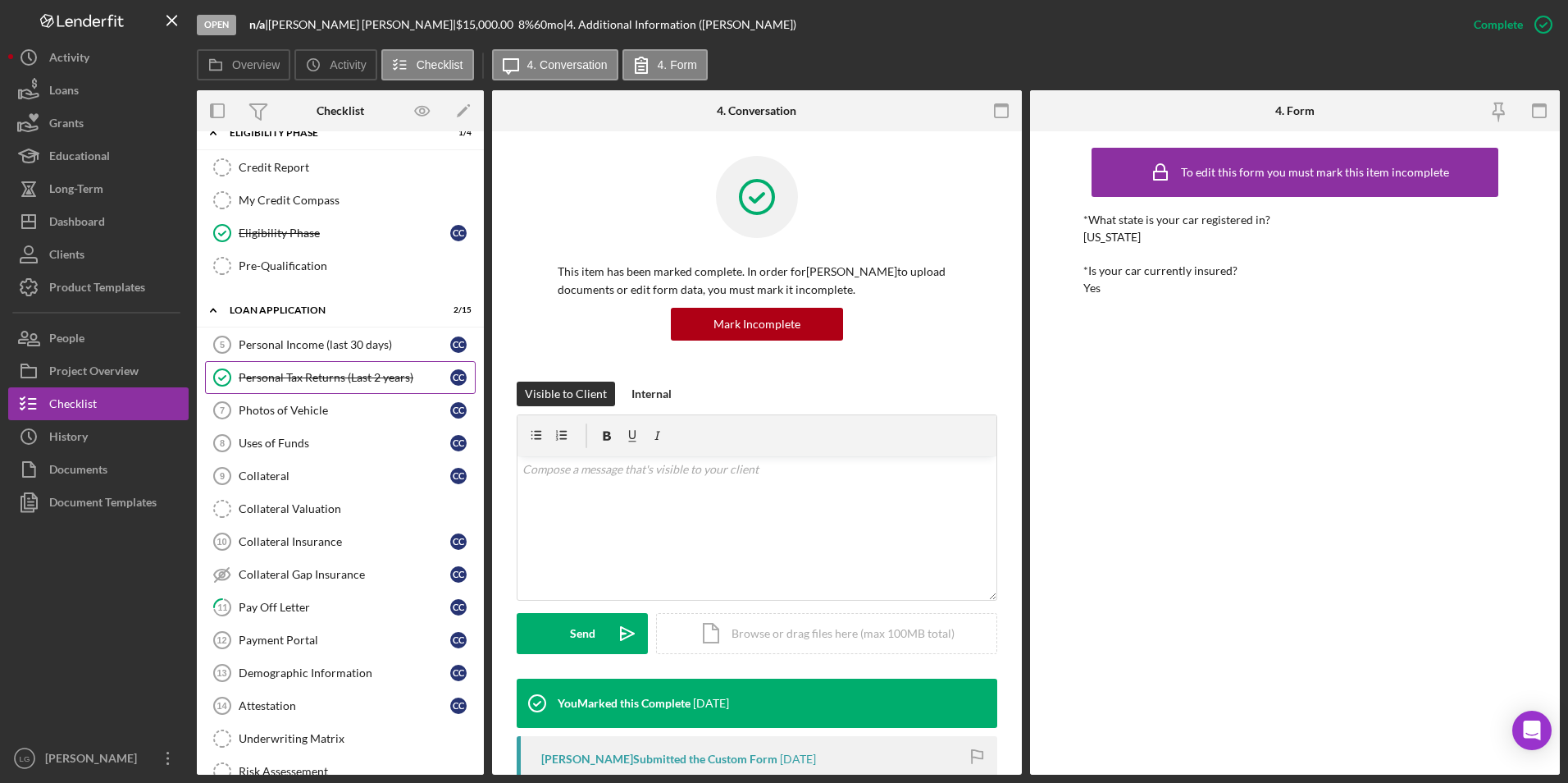
click at [317, 374] on div "Personal Tax Returns (Last 2 years)" at bounding box center [344, 377] width 212 height 13
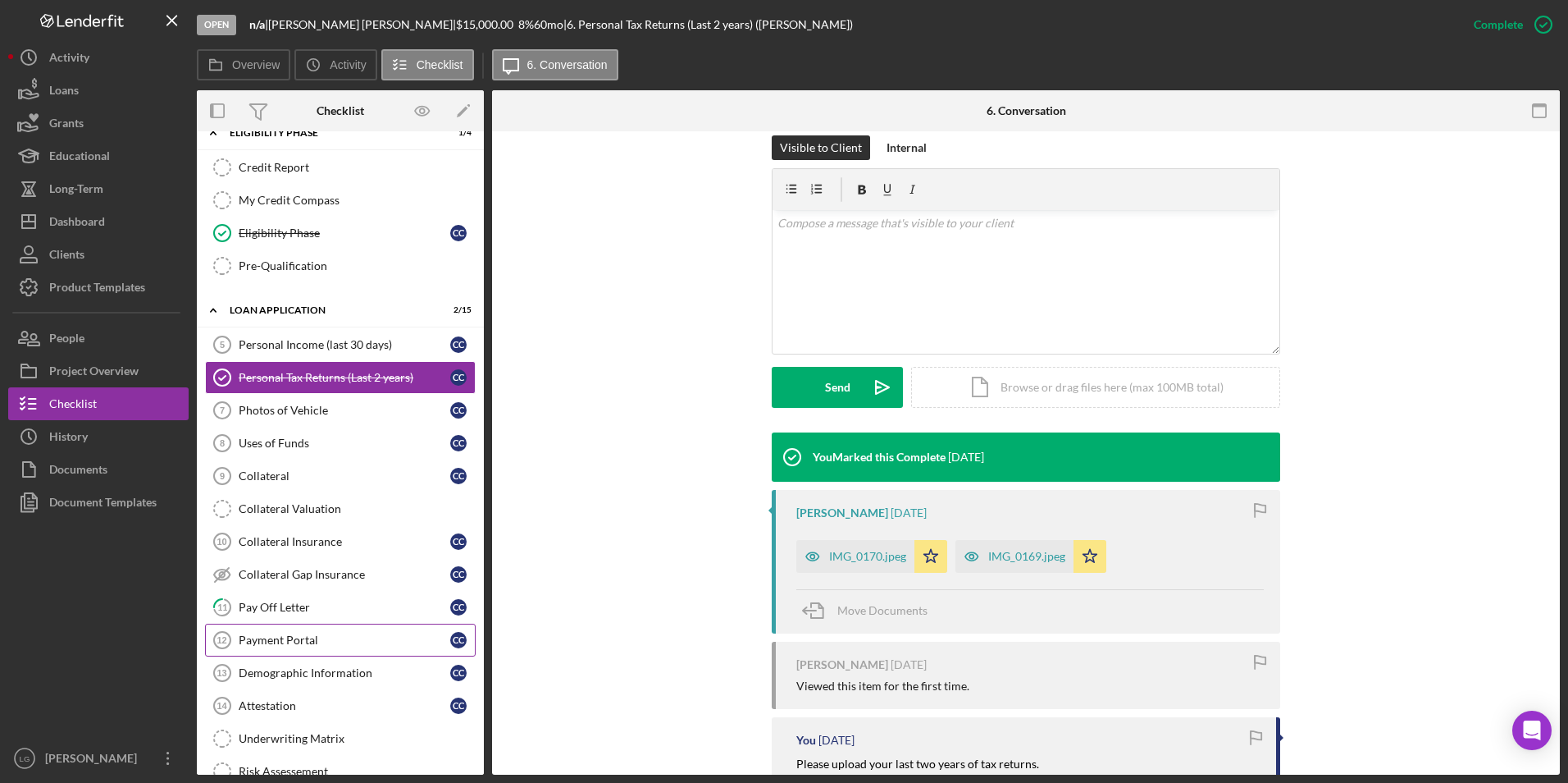
scroll to position [635, 0]
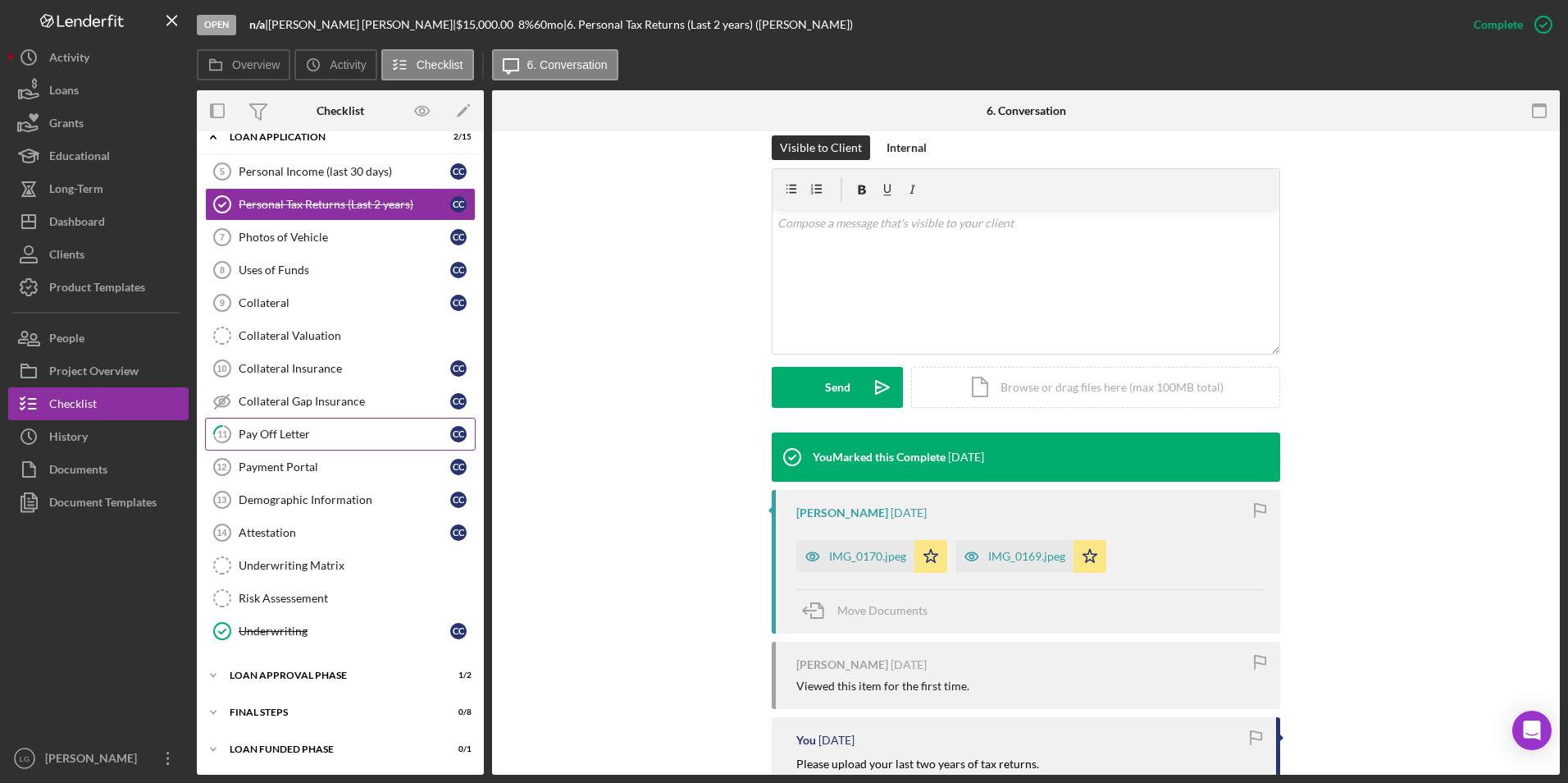
click at [293, 432] on div "Pay Off Letter" at bounding box center [344, 434] width 212 height 13
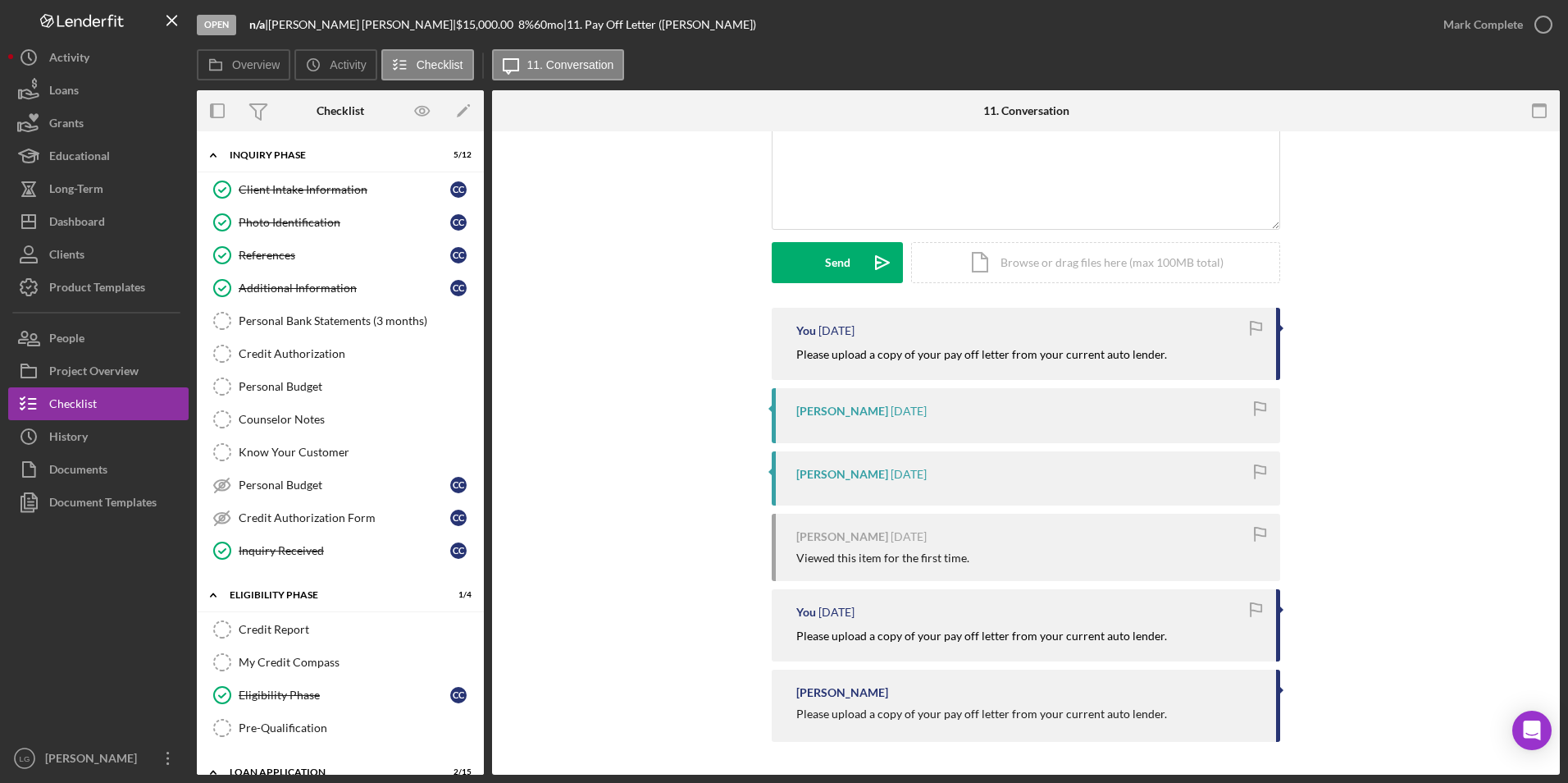
click at [301, 195] on div "Client Intake Information" at bounding box center [344, 189] width 212 height 13
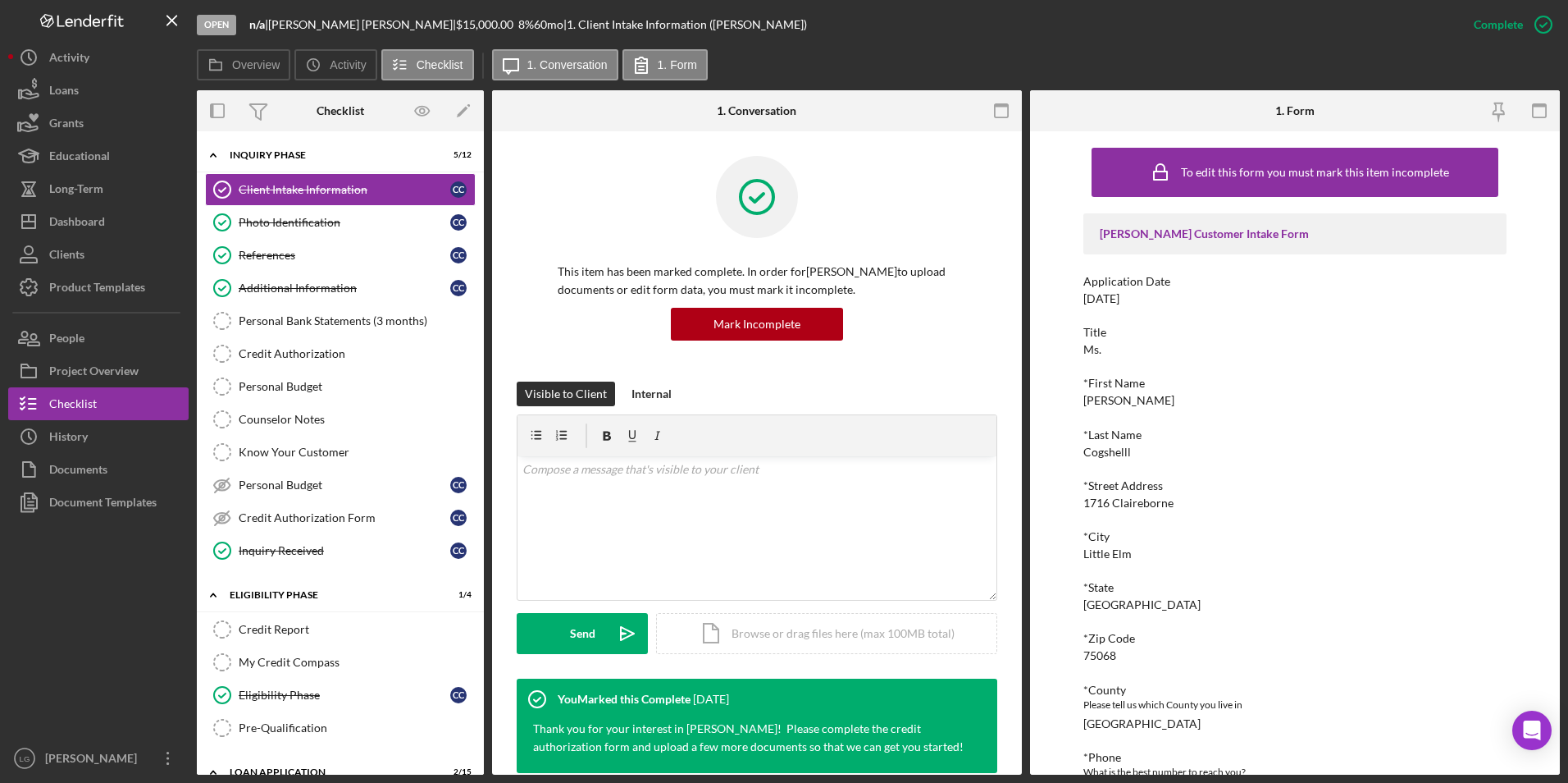
click at [1517, 6] on div "Complete Mark Incomplete" at bounding box center [1509, 25] width 102 height 49
click at [1514, 18] on div "Mark Incomplete" at bounding box center [1478, 24] width 88 height 33
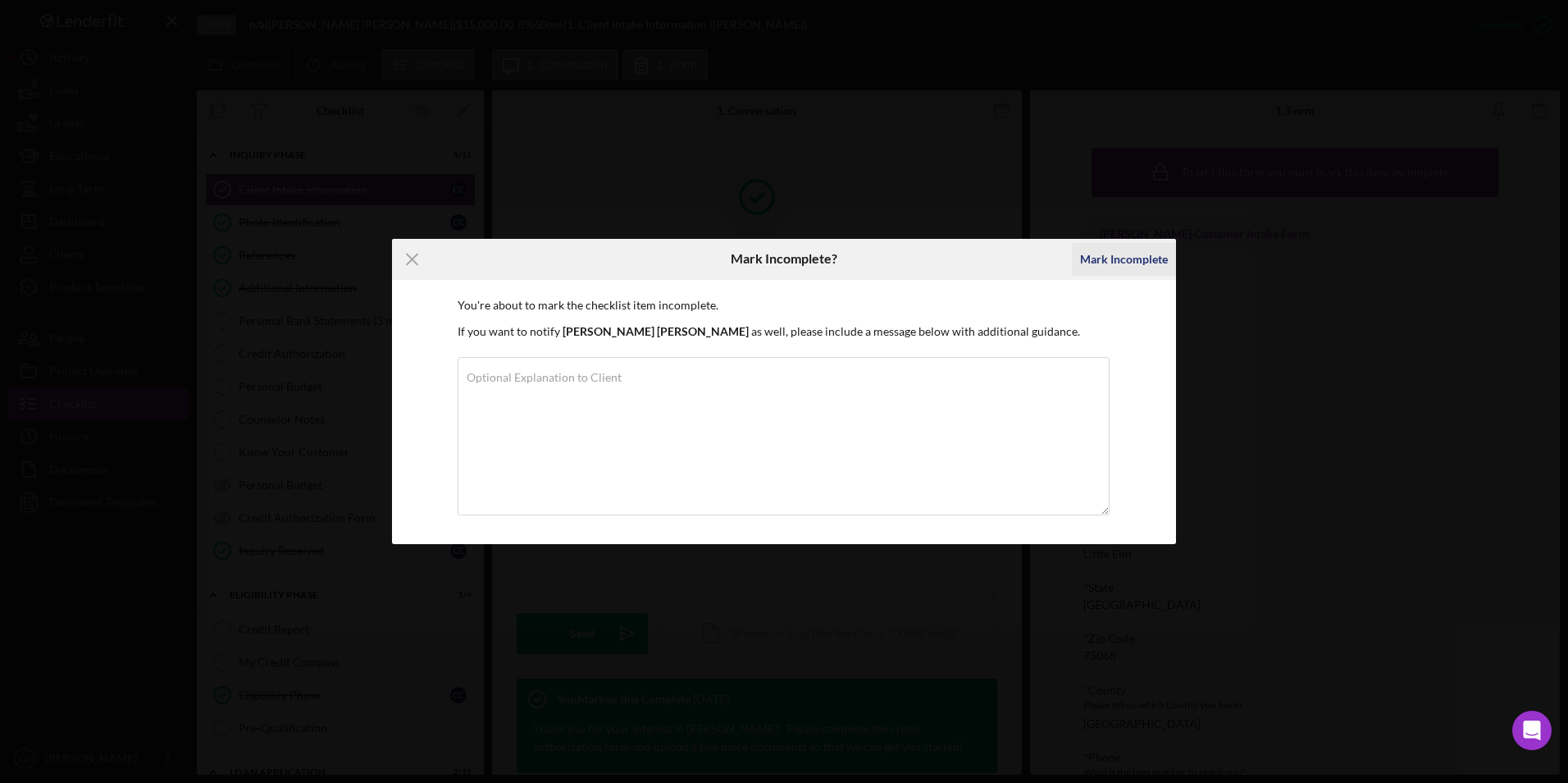
click at [1134, 265] on div "Mark Incomplete" at bounding box center [1124, 258] width 88 height 33
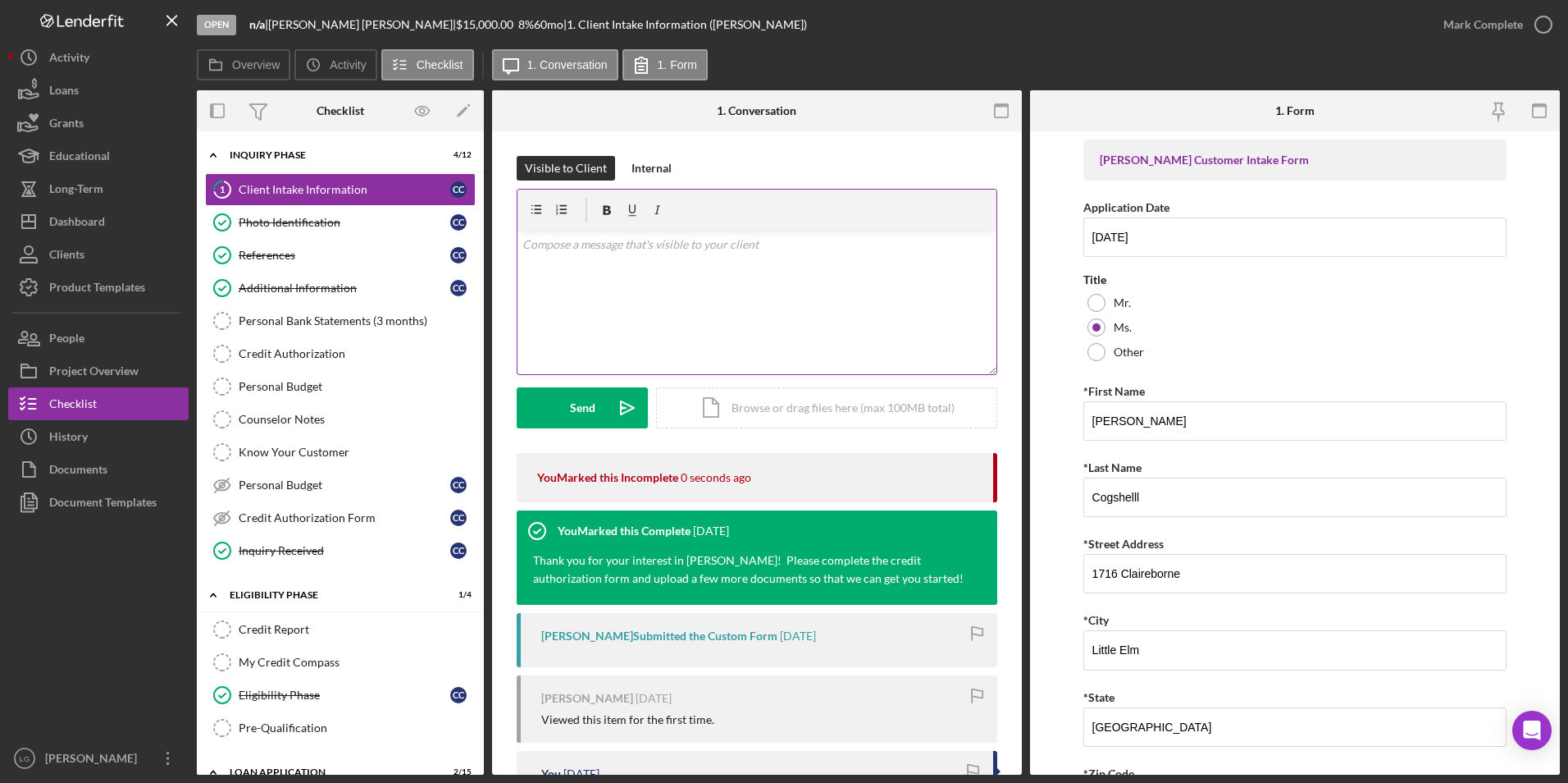
scroll to position [233, 0]
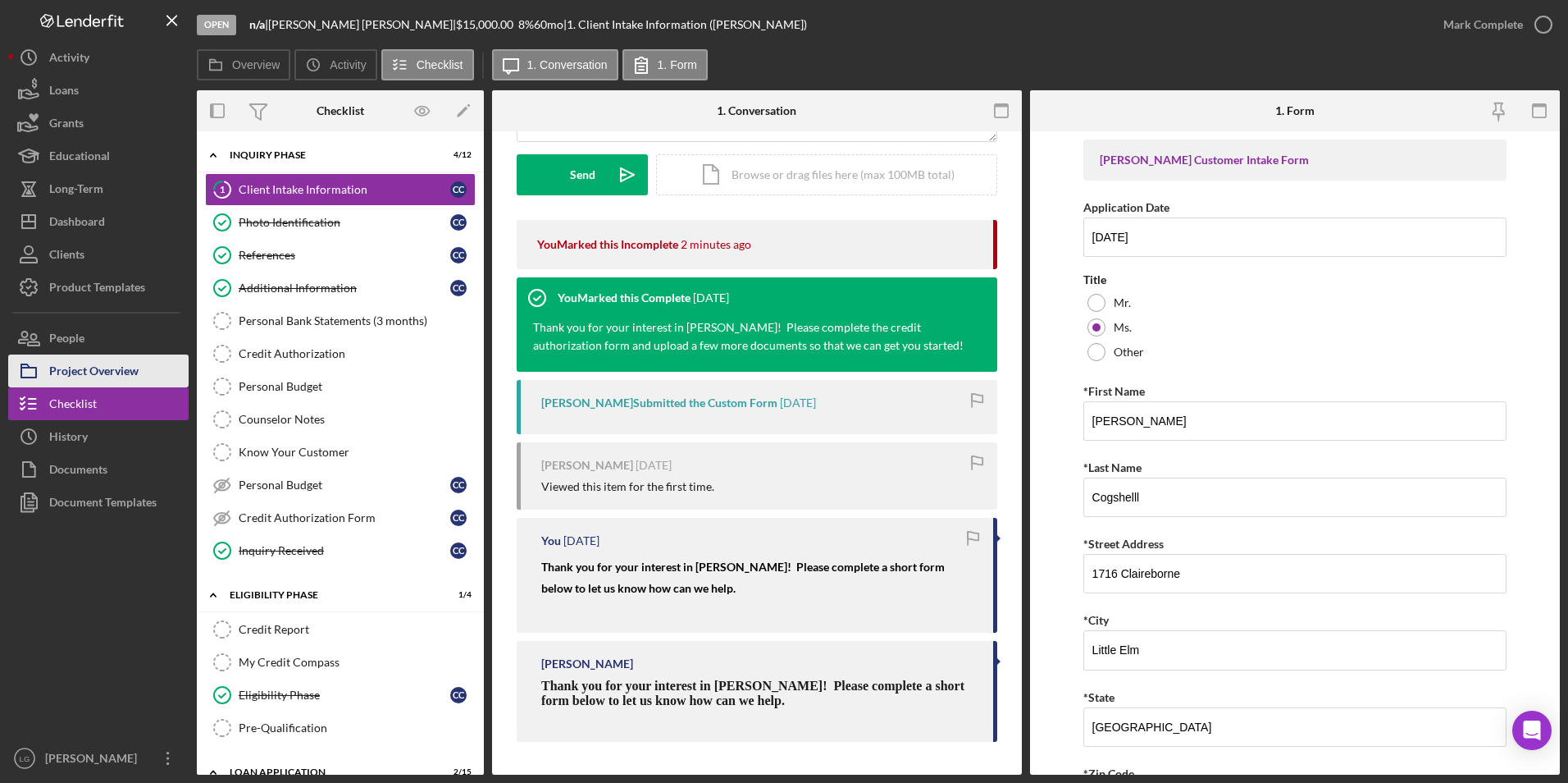
drag, startPoint x: 94, startPoint y: 379, endPoint x: 109, endPoint y: 362, distance: 22.7
click at [94, 379] on div "Project Overview" at bounding box center [94, 372] width 90 height 36
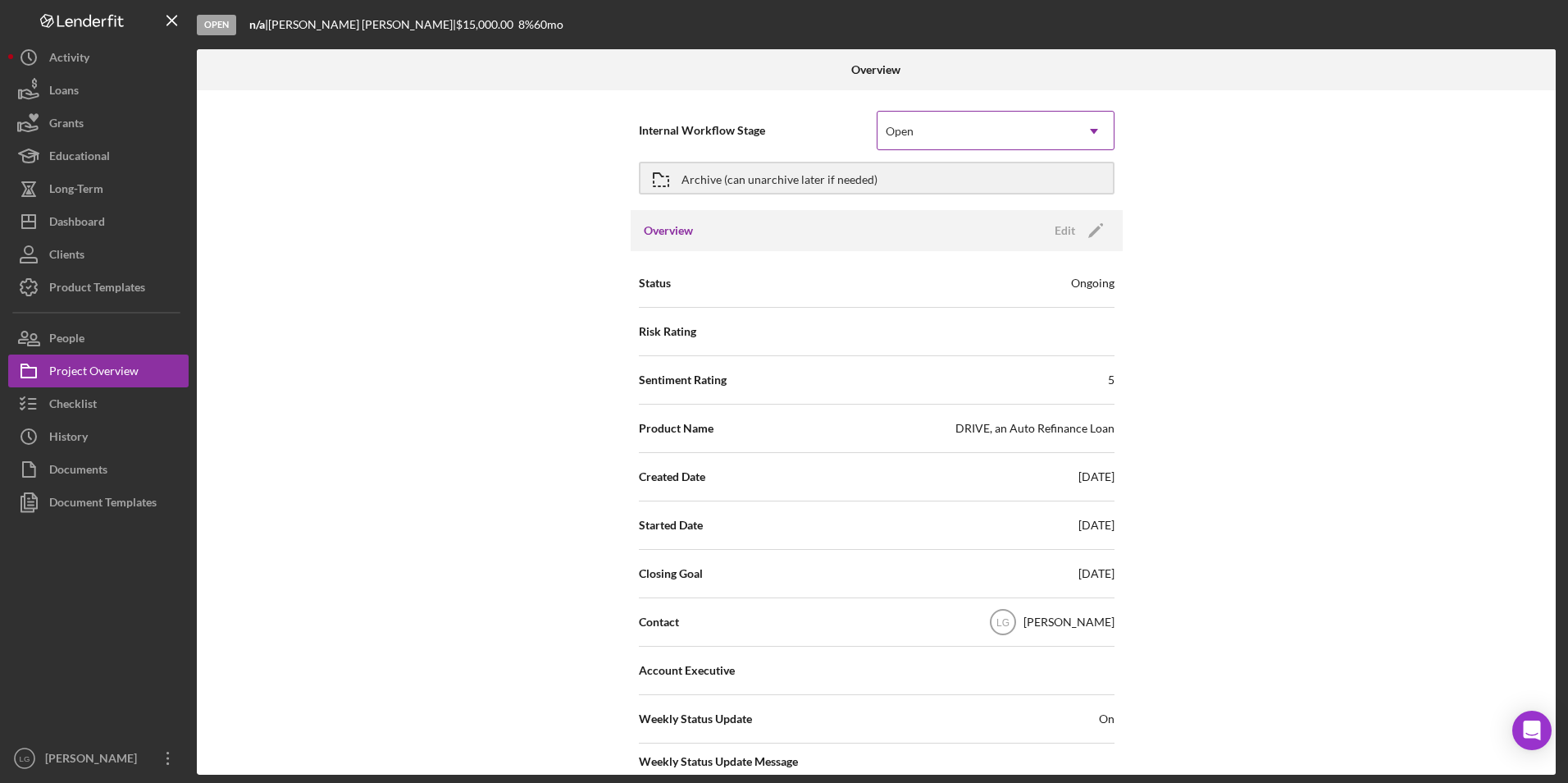
click at [999, 135] on div "Open" at bounding box center [976, 131] width 197 height 37
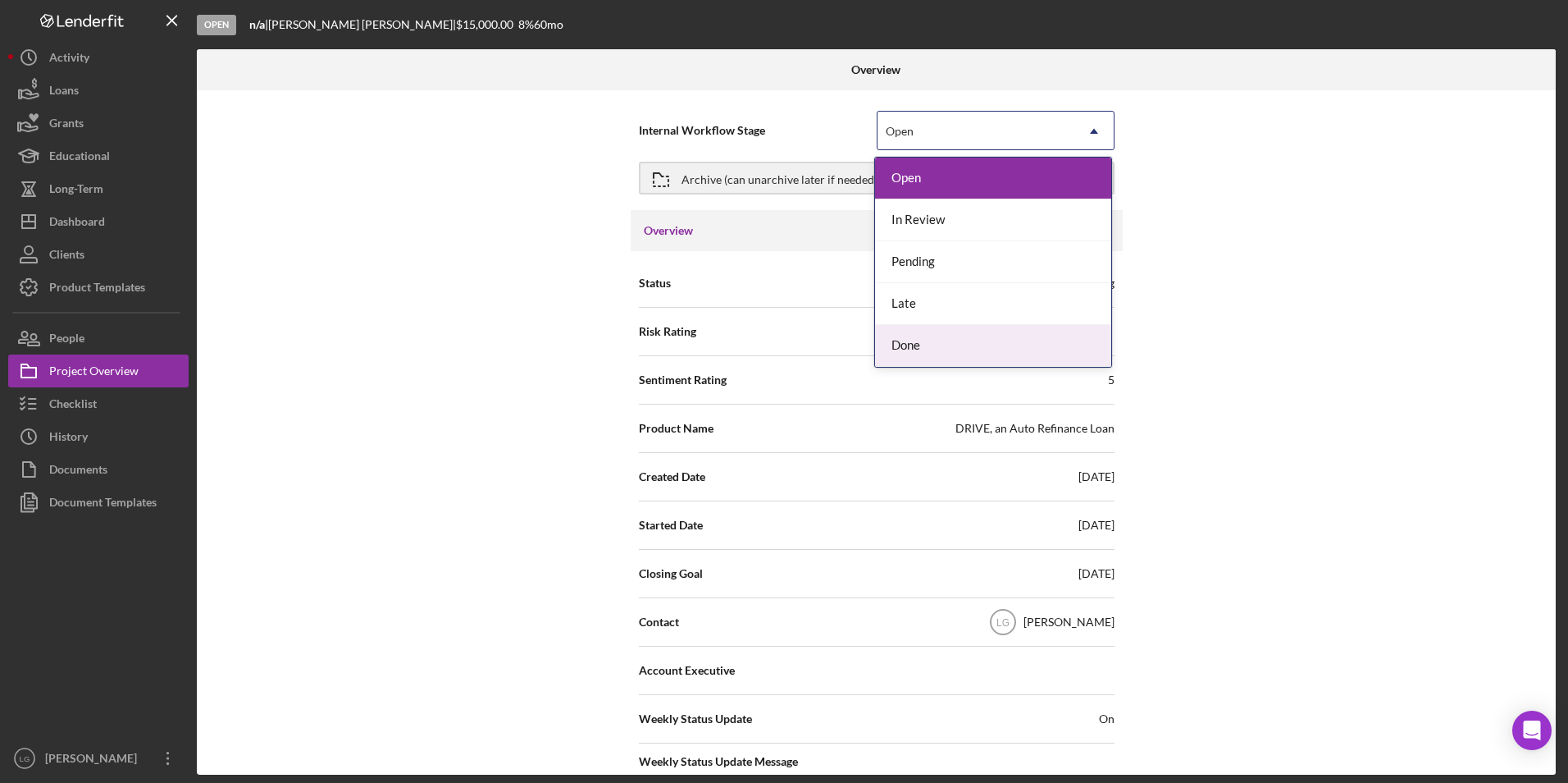
click at [936, 350] on div "Done" at bounding box center [993, 345] width 237 height 41
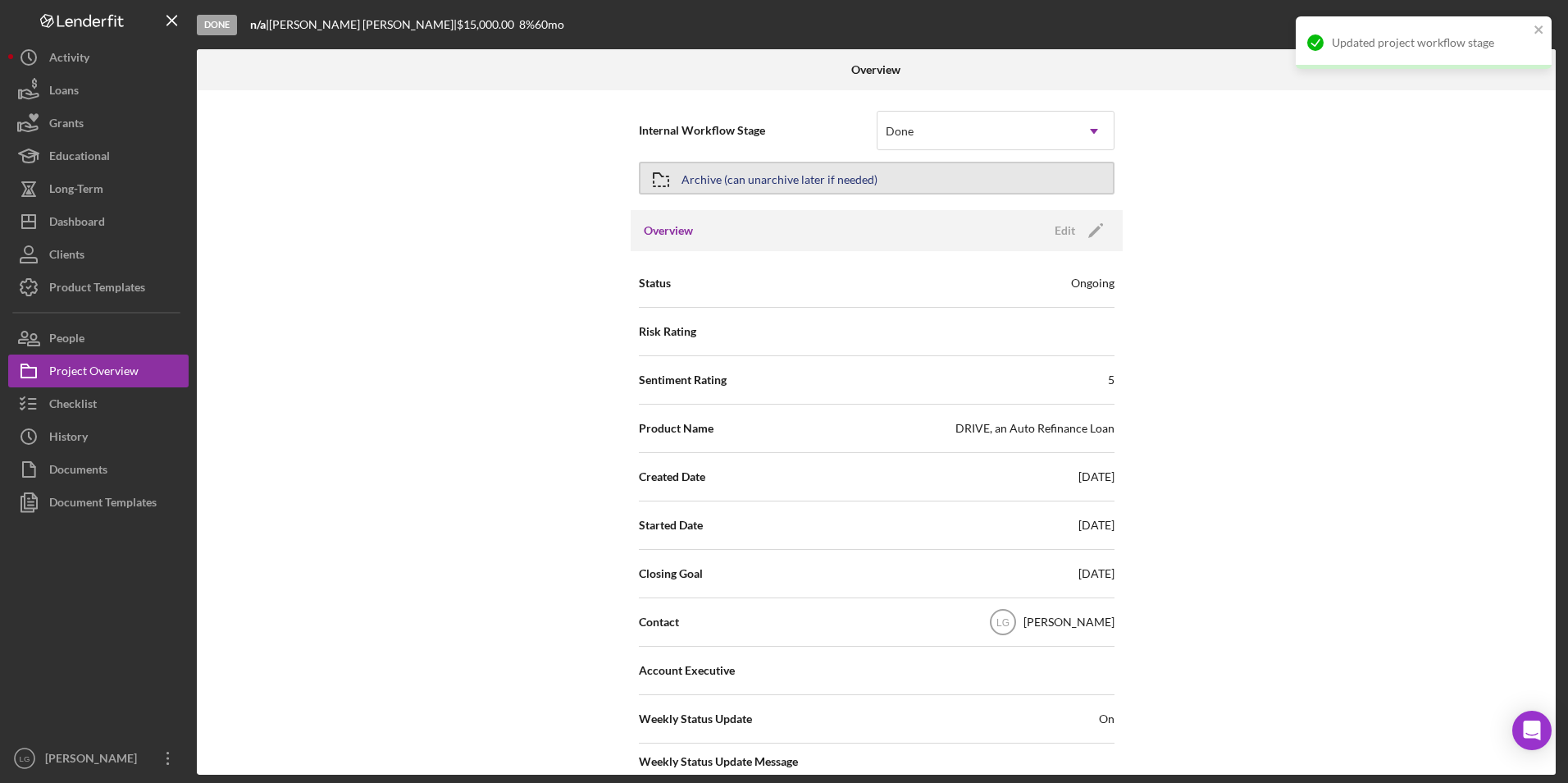
click at [851, 174] on div "Archive (can unarchive later if needed)" at bounding box center [779, 178] width 196 height 30
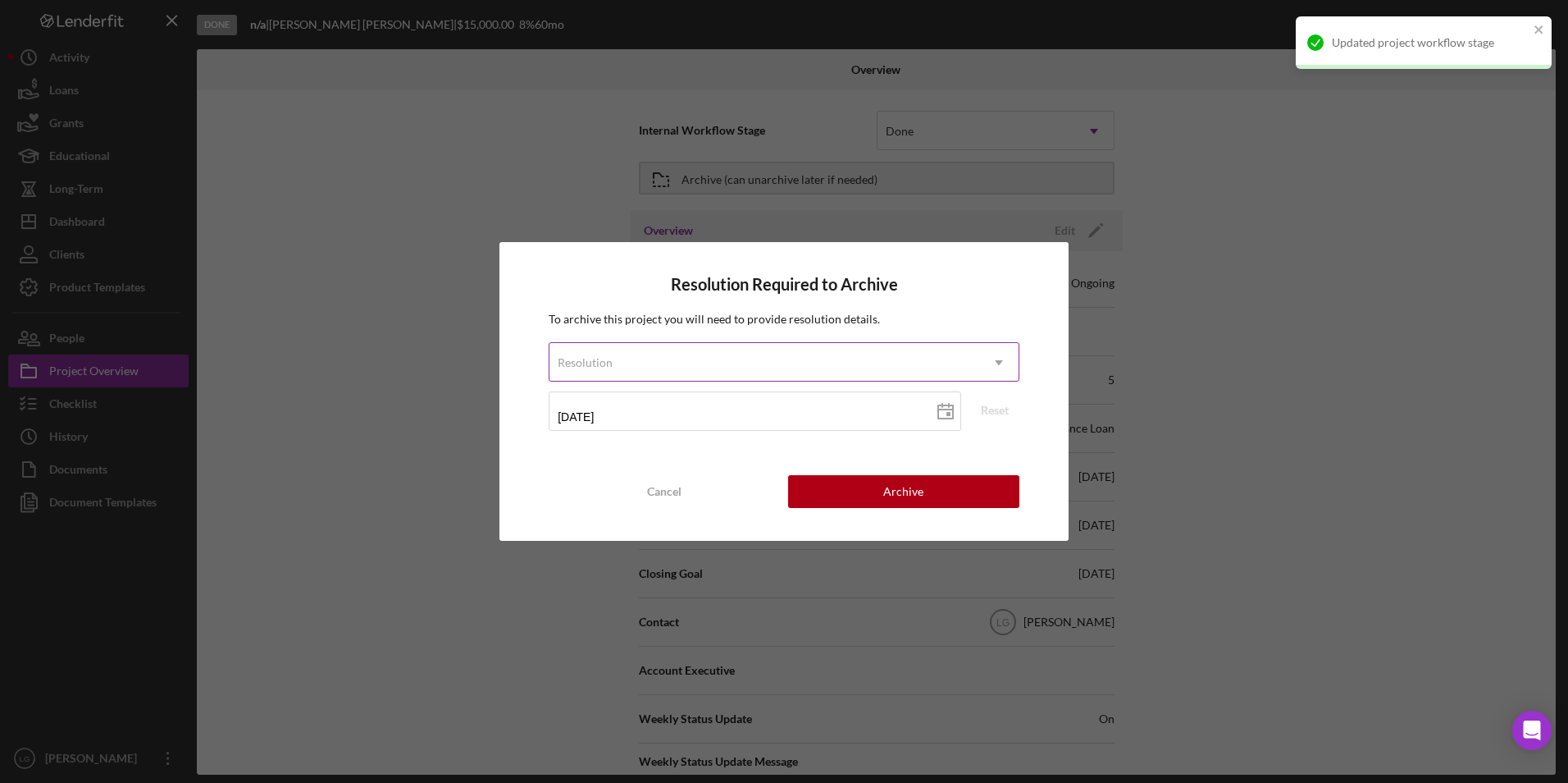
click at [708, 360] on div "Resolution" at bounding box center [764, 363] width 430 height 37
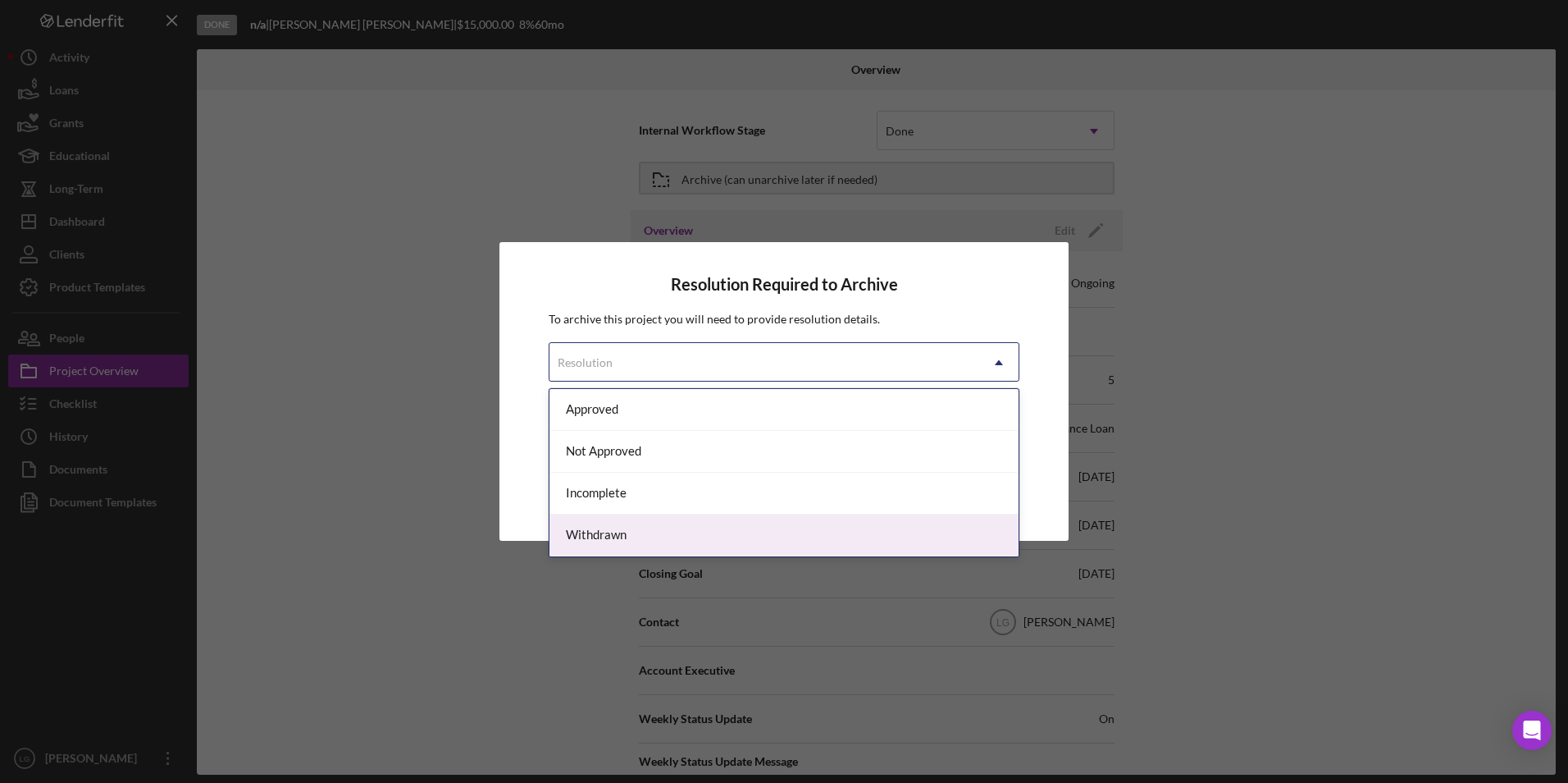
click at [603, 525] on div "Withdrawn" at bounding box center [784, 535] width 469 height 41
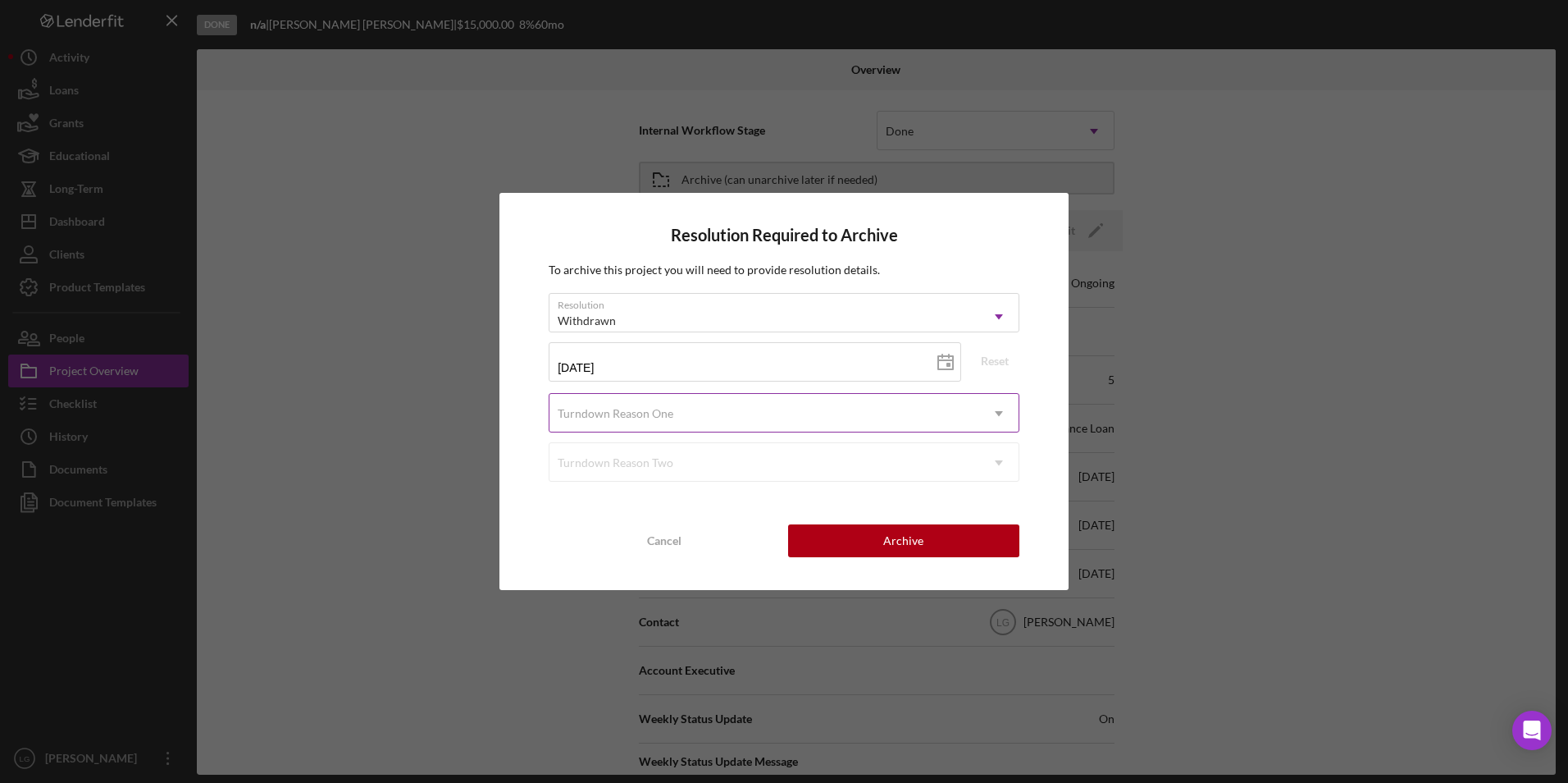
click at [659, 416] on div "Turndown Reason One" at bounding box center [615, 413] width 115 height 13
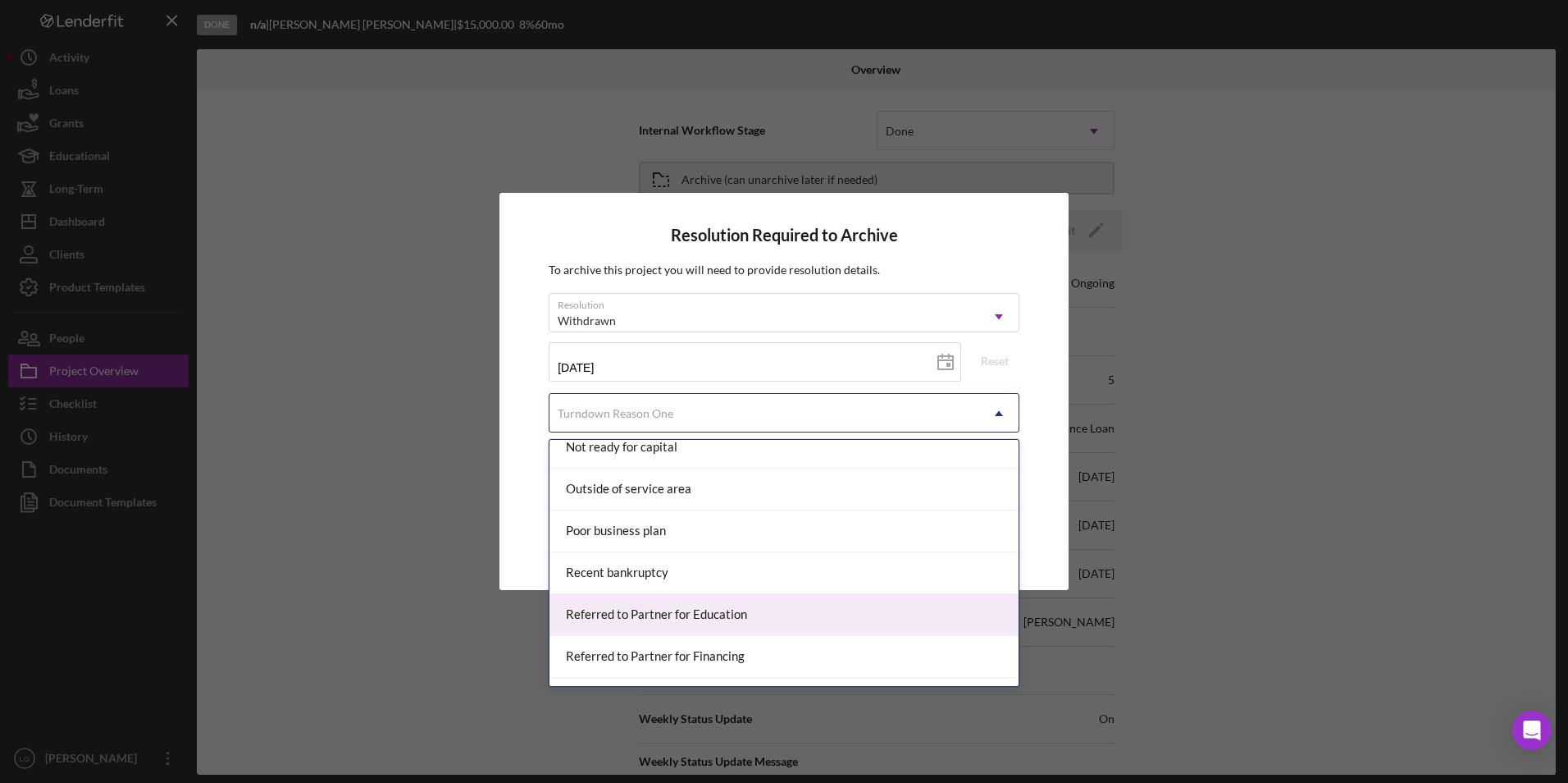
scroll to position [1150, 0]
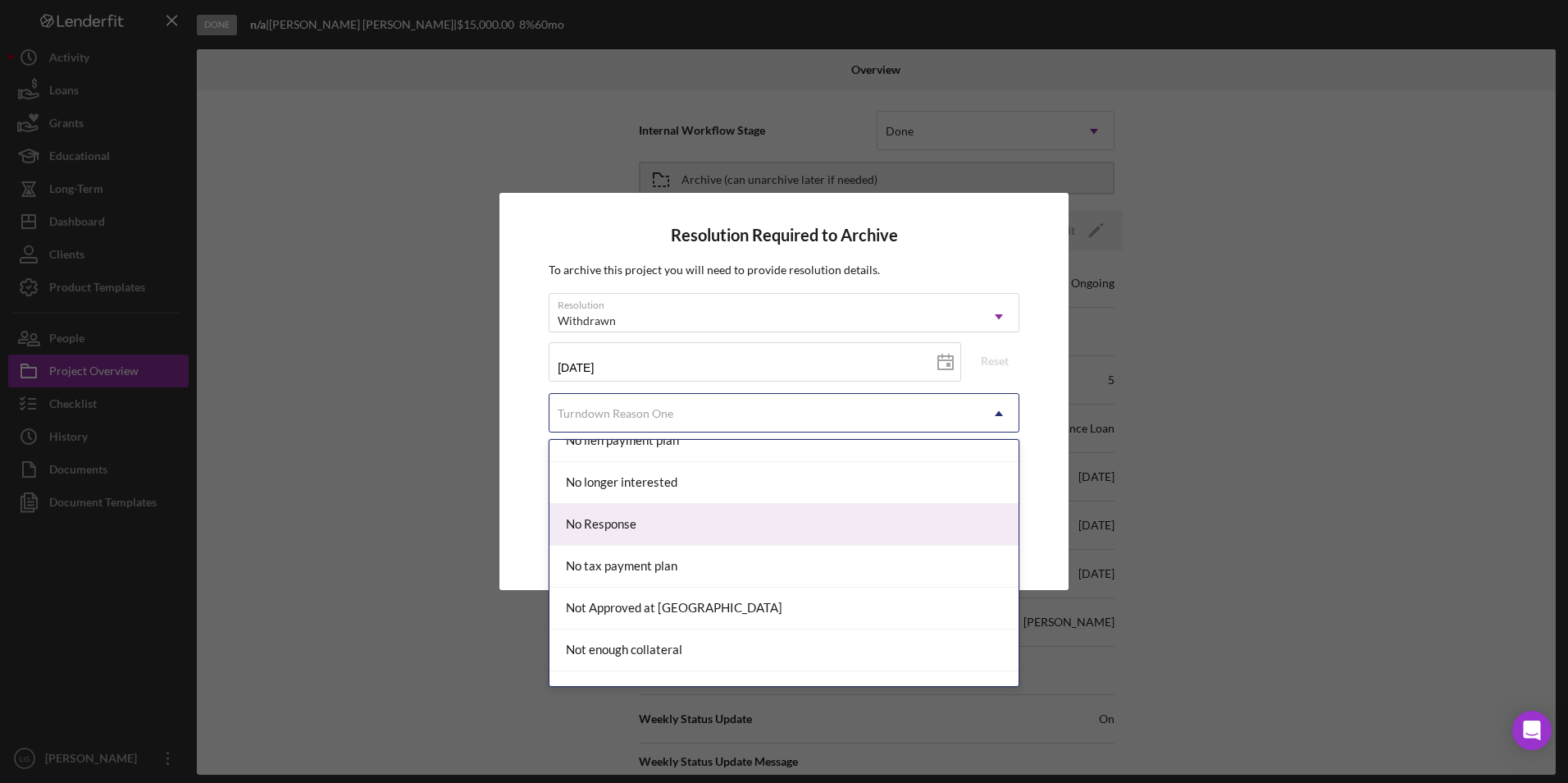
click at [613, 515] on div "No Response" at bounding box center [784, 525] width 469 height 41
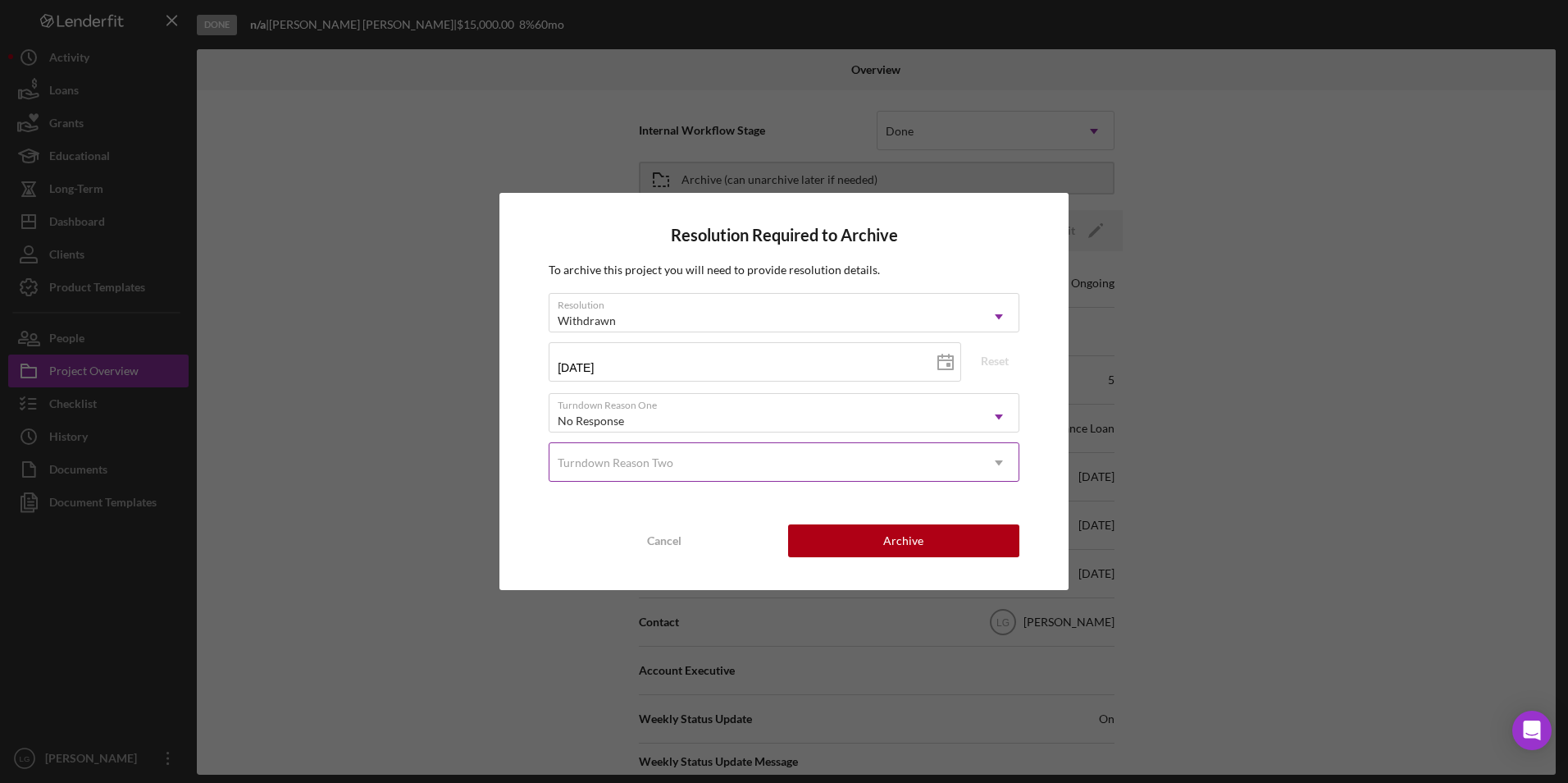
click at [766, 471] on div "Turndown Reason Two" at bounding box center [764, 463] width 430 height 37
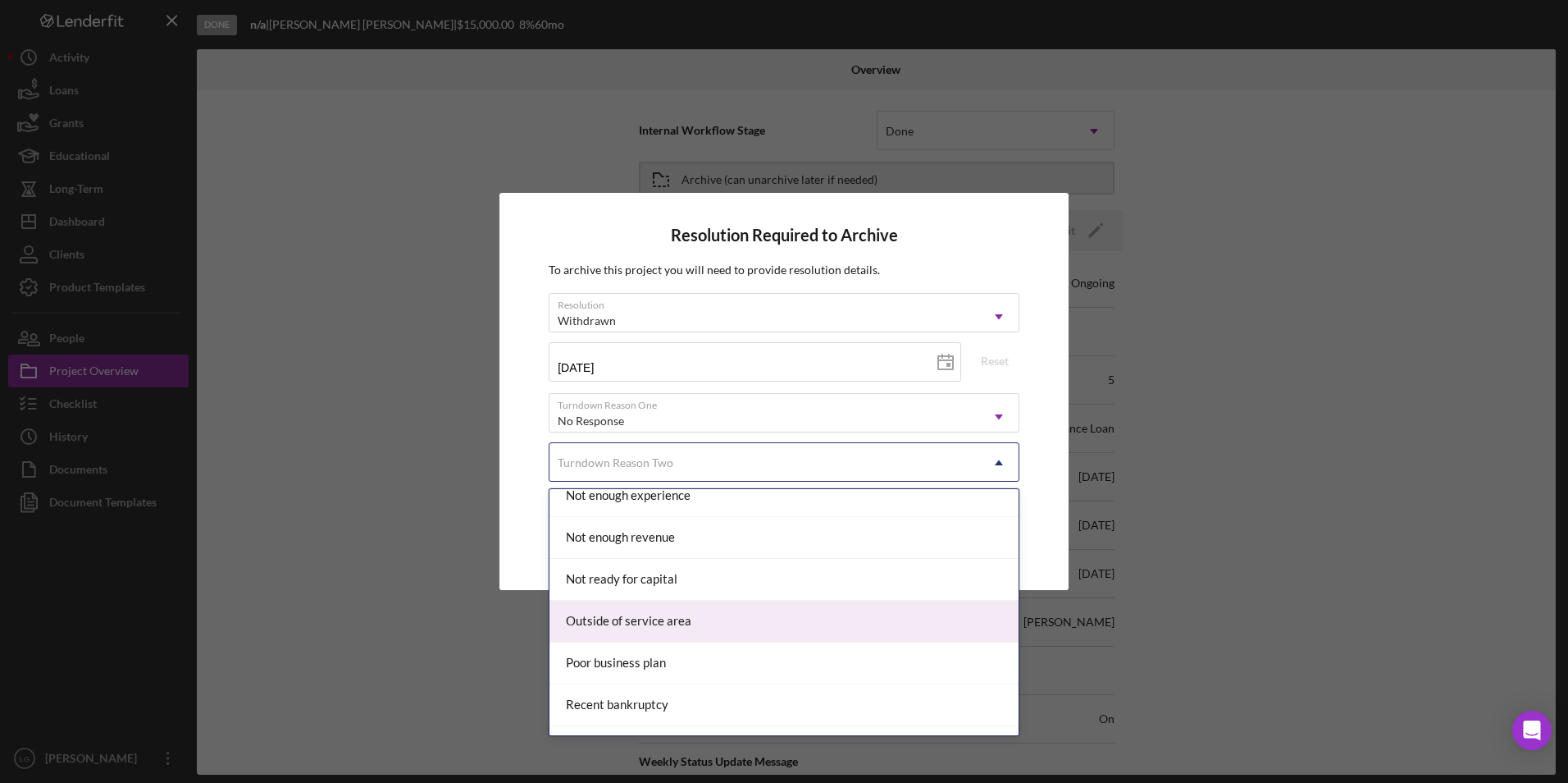
scroll to position [1477, 0]
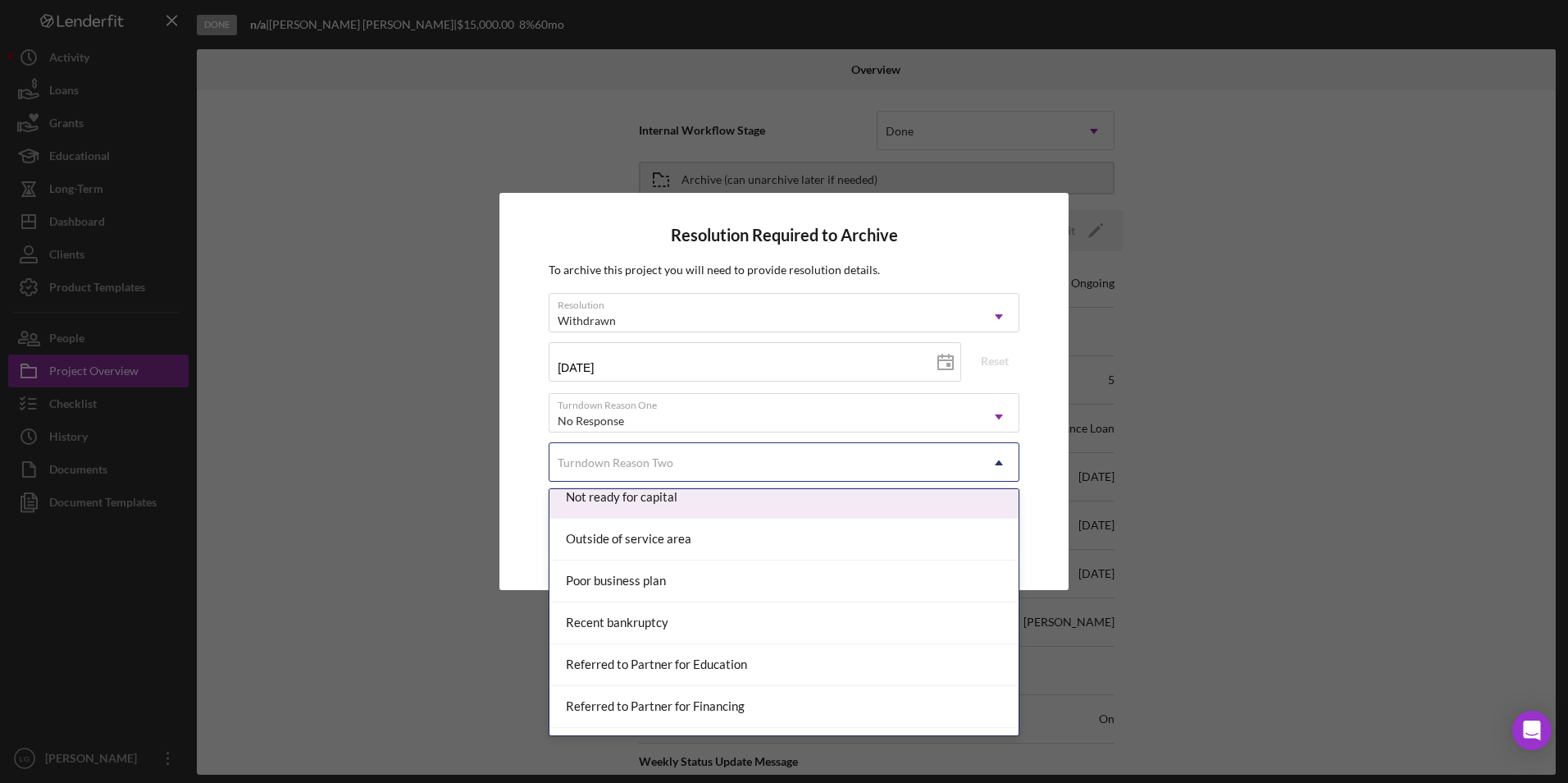
click at [691, 499] on div "Not ready for capital" at bounding box center [784, 497] width 469 height 41
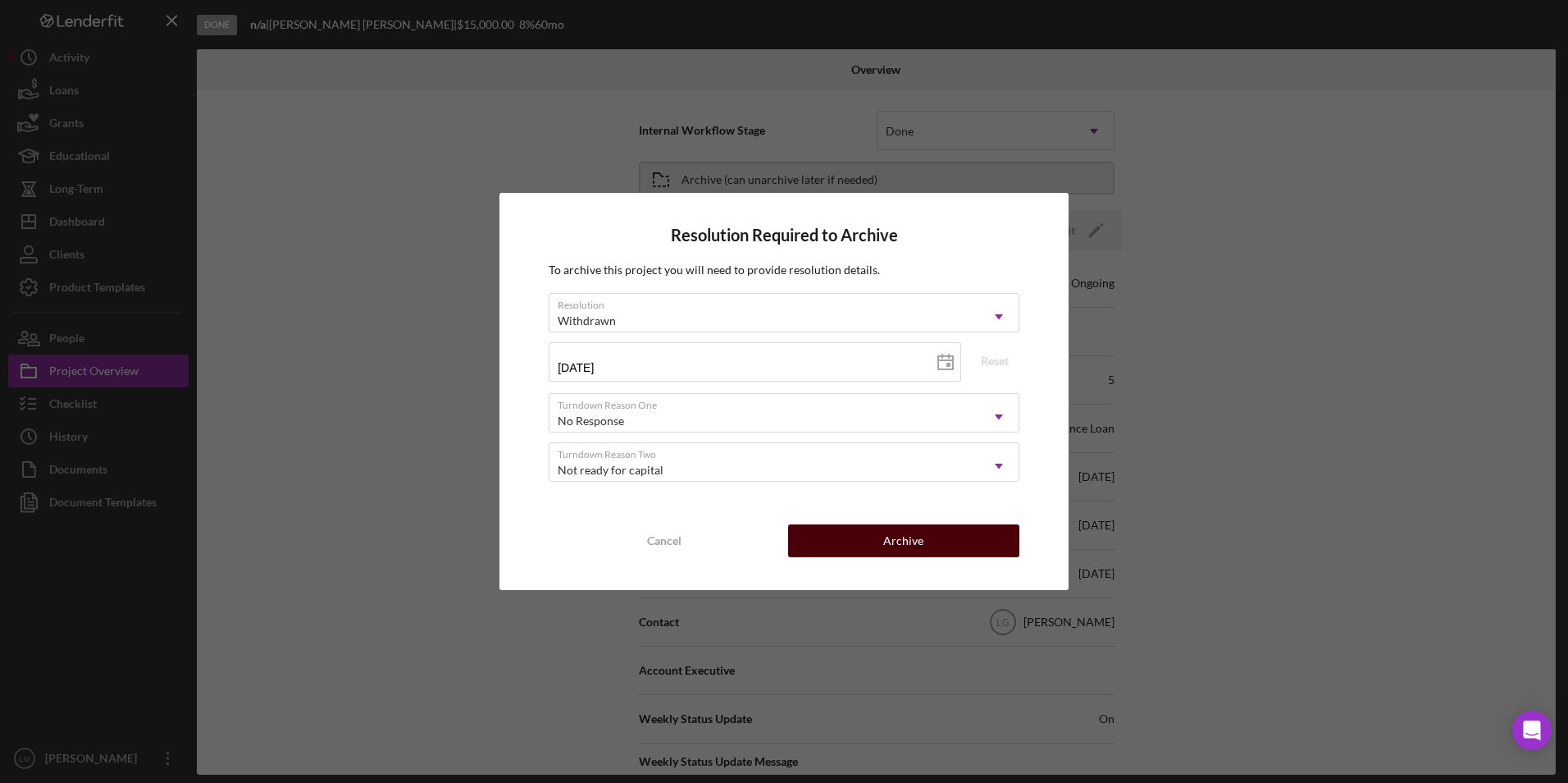
click at [920, 546] on div "Archive" at bounding box center [903, 540] width 40 height 33
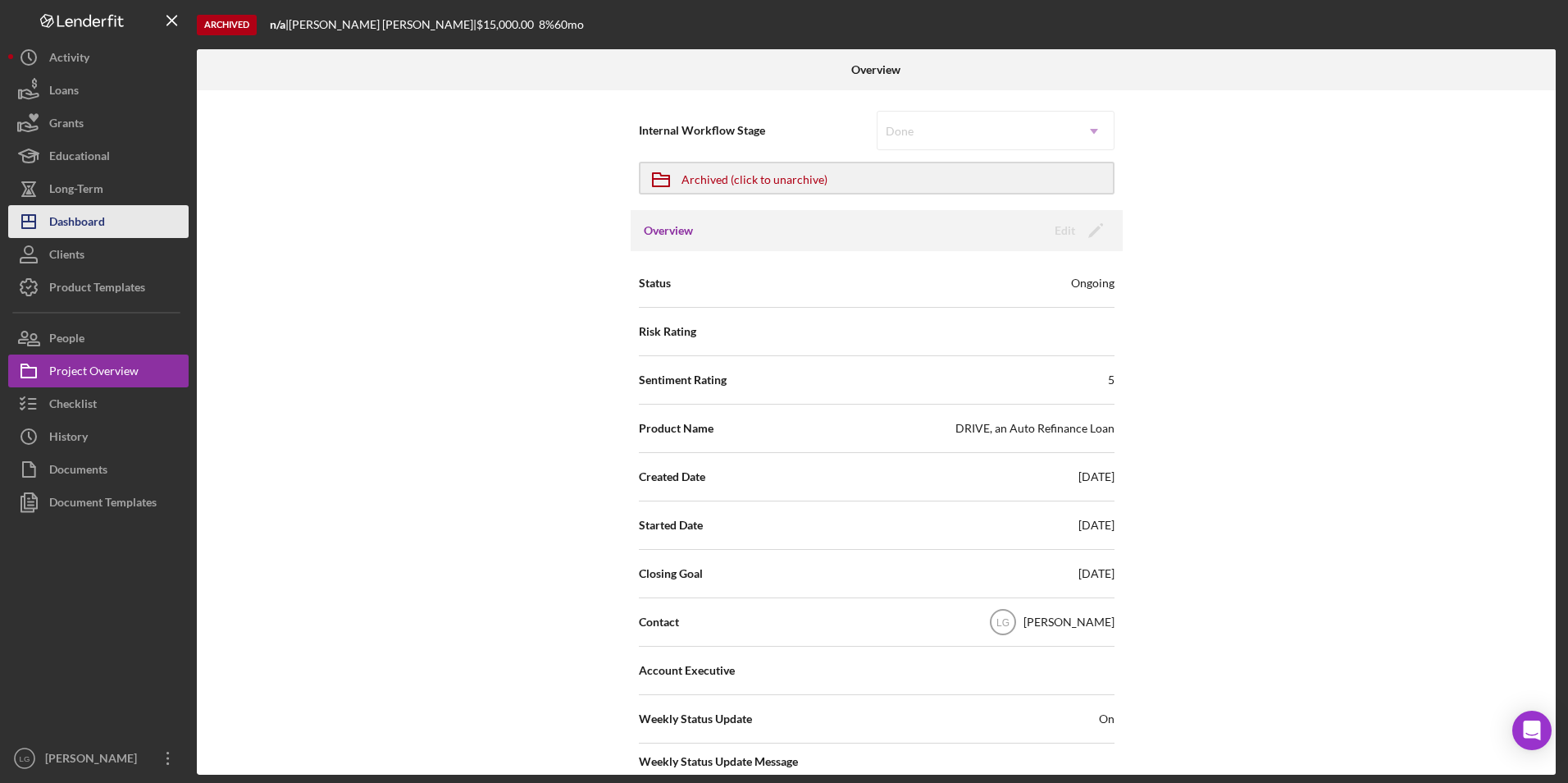
click at [108, 222] on button "Icon/Dashboard Dashboard" at bounding box center [98, 221] width 180 height 33
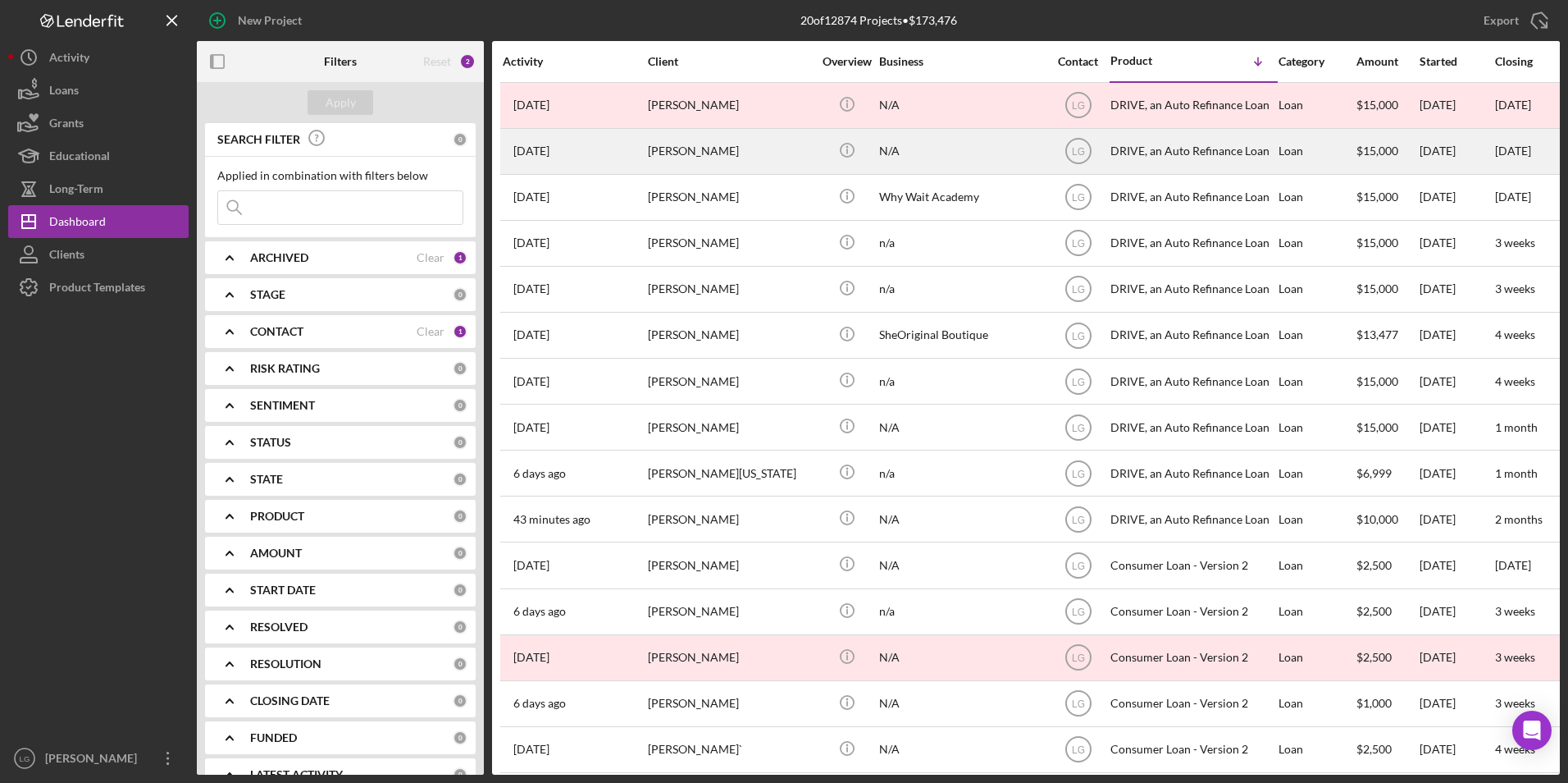
click at [716, 135] on div "[PERSON_NAME]" at bounding box center [729, 151] width 164 height 43
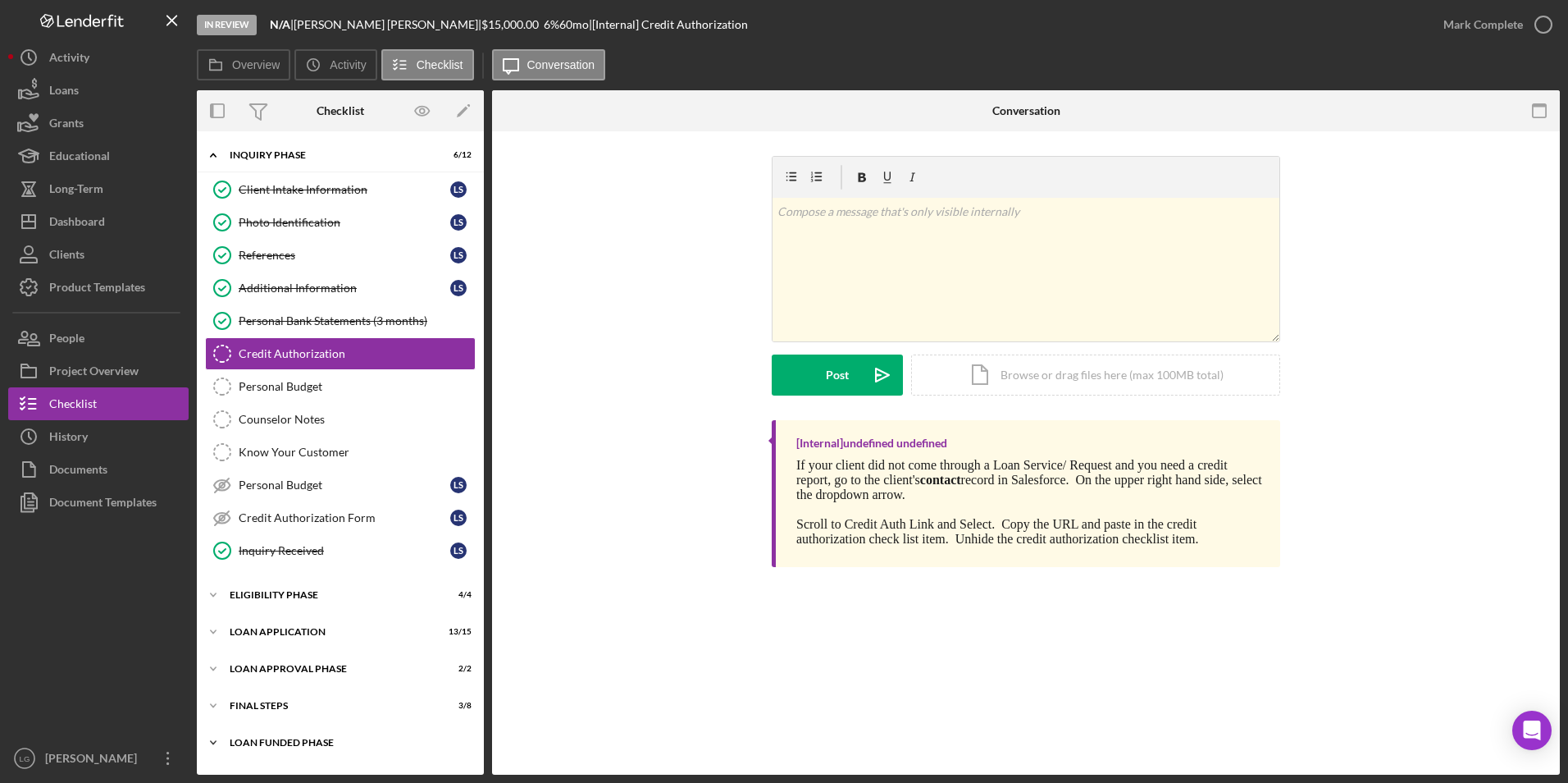
drag, startPoint x: 297, startPoint y: 752, endPoint x: 297, endPoint y: 741, distance: 11.0
click at [297, 742] on div "Icon/Expander Loan Funded Phase 0 / 1" at bounding box center [340, 742] width 287 height 33
click at [261, 706] on div "FINAL STEPS" at bounding box center [346, 706] width 234 height 10
drag, startPoint x: 265, startPoint y: 667, endPoint x: 267, endPoint y: 618, distance: 49.0
click at [266, 657] on div "Icon/Expander Loan Approval Phase 2 / 2" at bounding box center [340, 668] width 287 height 33
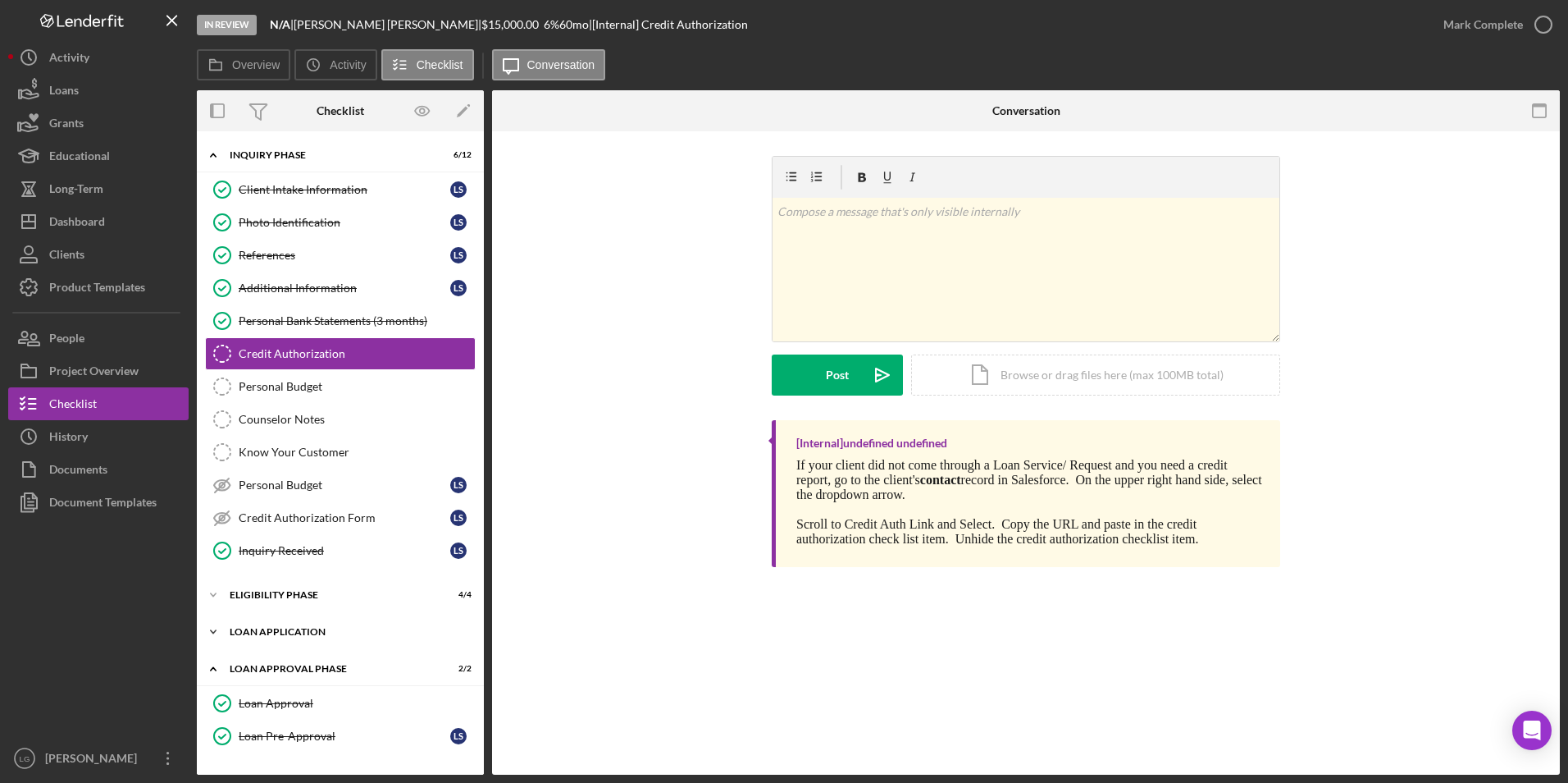
click at [267, 618] on div "Icon/Expander Loan Application 13 / 15" at bounding box center [340, 631] width 287 height 33
click at [271, 595] on div "Eligibility Phase" at bounding box center [346, 595] width 234 height 10
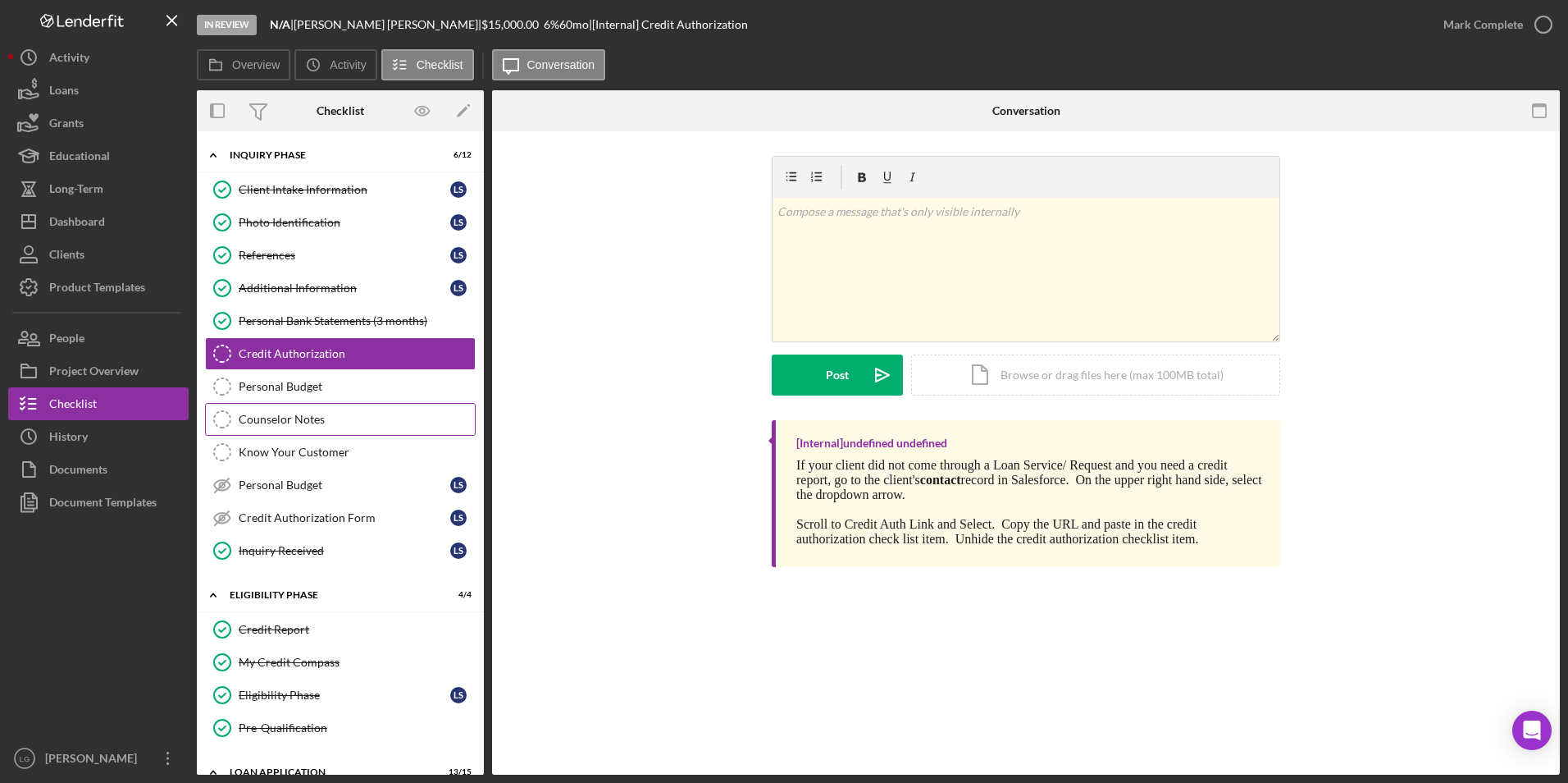
click at [297, 420] on div "Counselor Notes" at bounding box center [357, 419] width 237 height 13
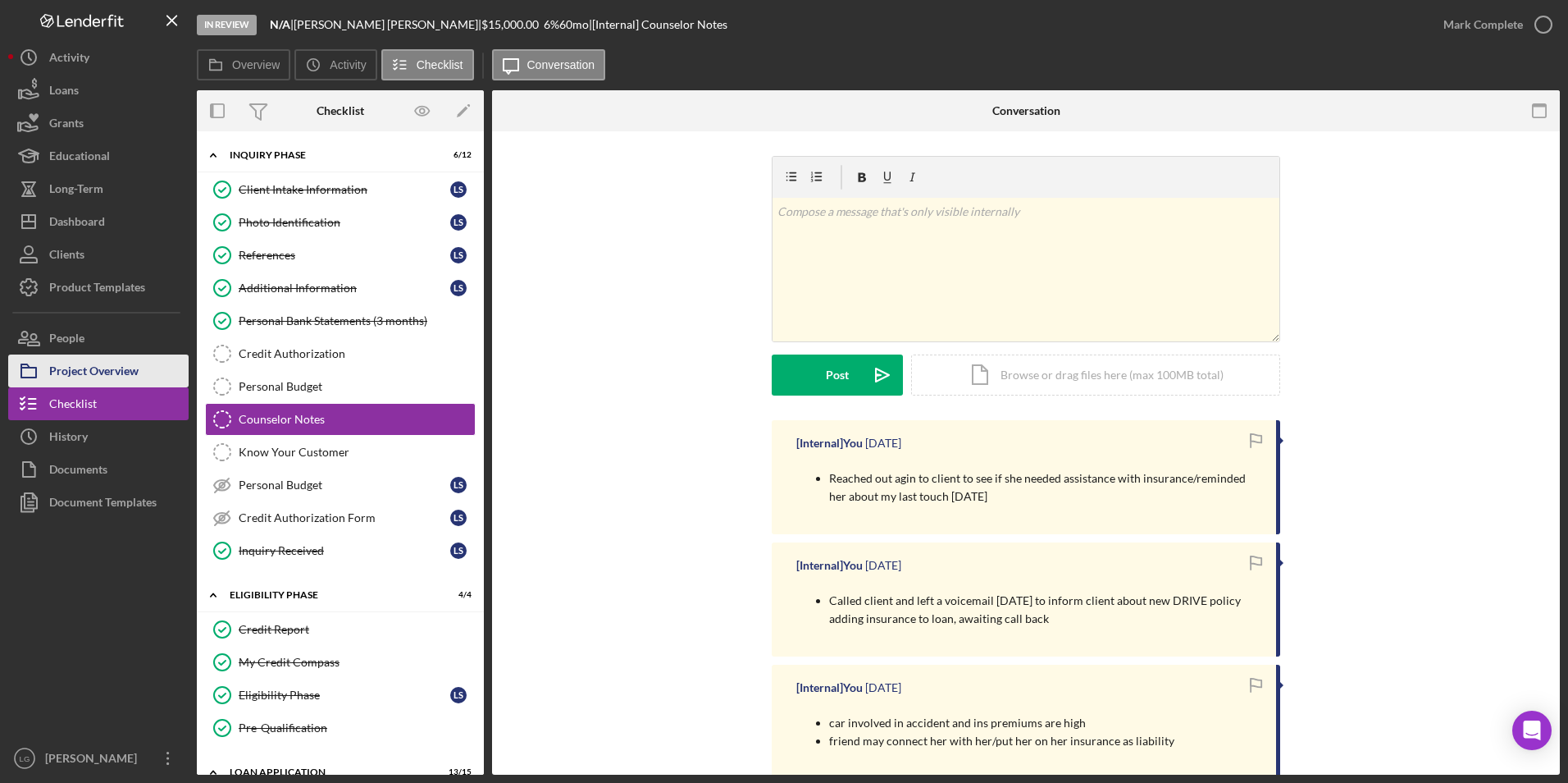
click at [61, 368] on div "Project Overview" at bounding box center [94, 372] width 90 height 36
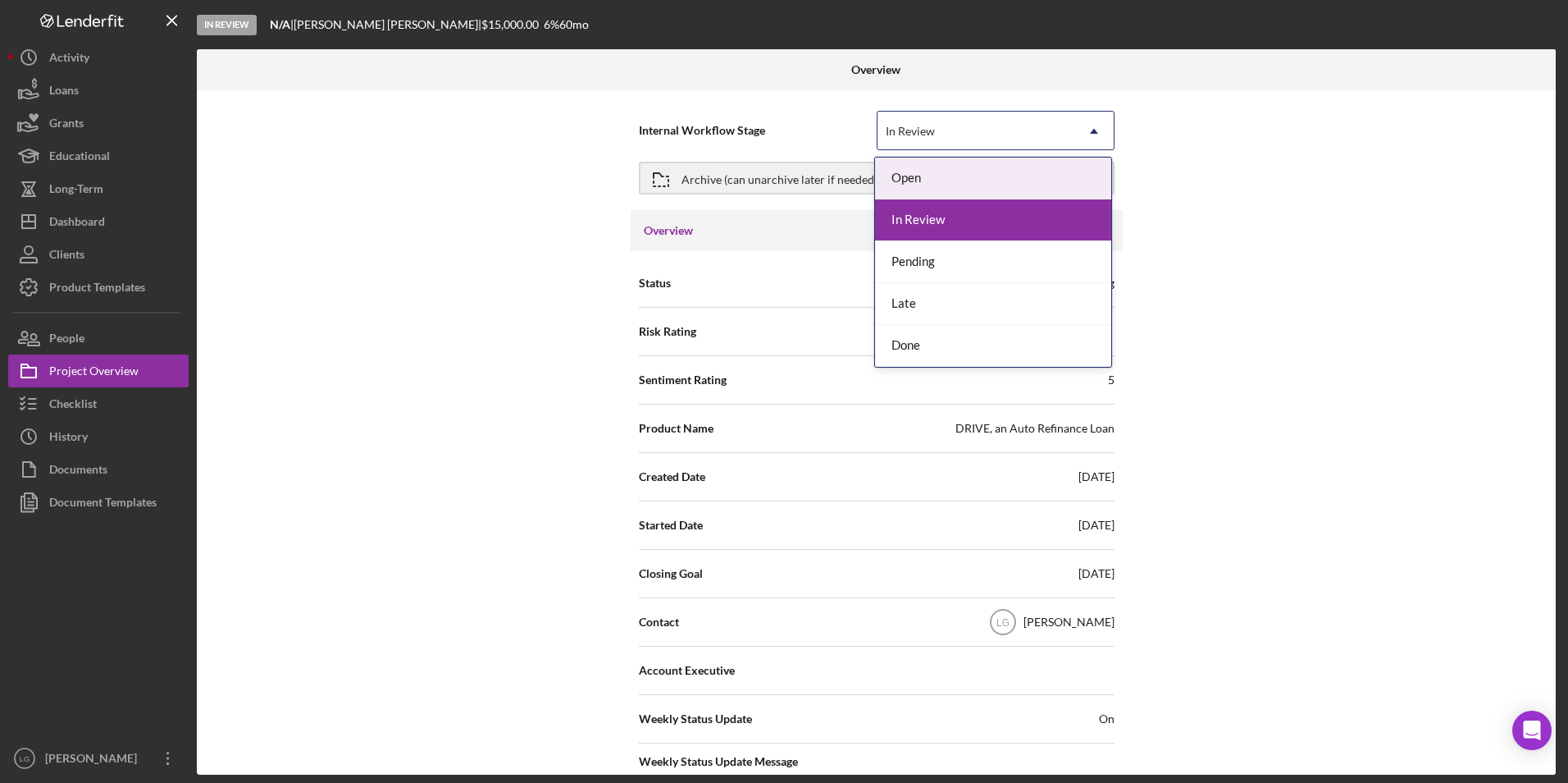
click at [954, 130] on div "In Review" at bounding box center [976, 131] width 197 height 37
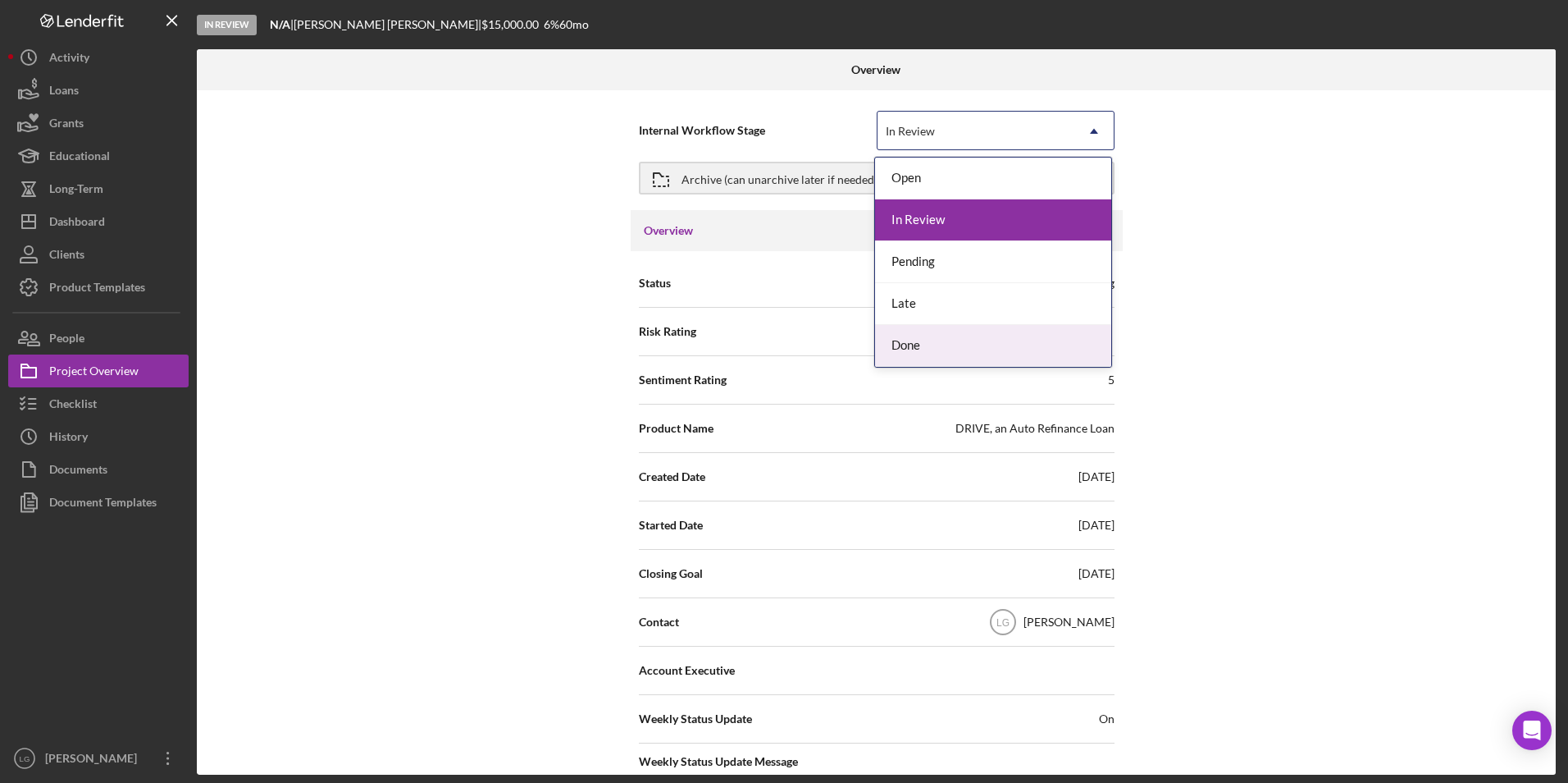
drag, startPoint x: 909, startPoint y: 354, endPoint x: 881, endPoint y: 285, distance: 74.5
click at [906, 346] on div "Done" at bounding box center [993, 345] width 237 height 41
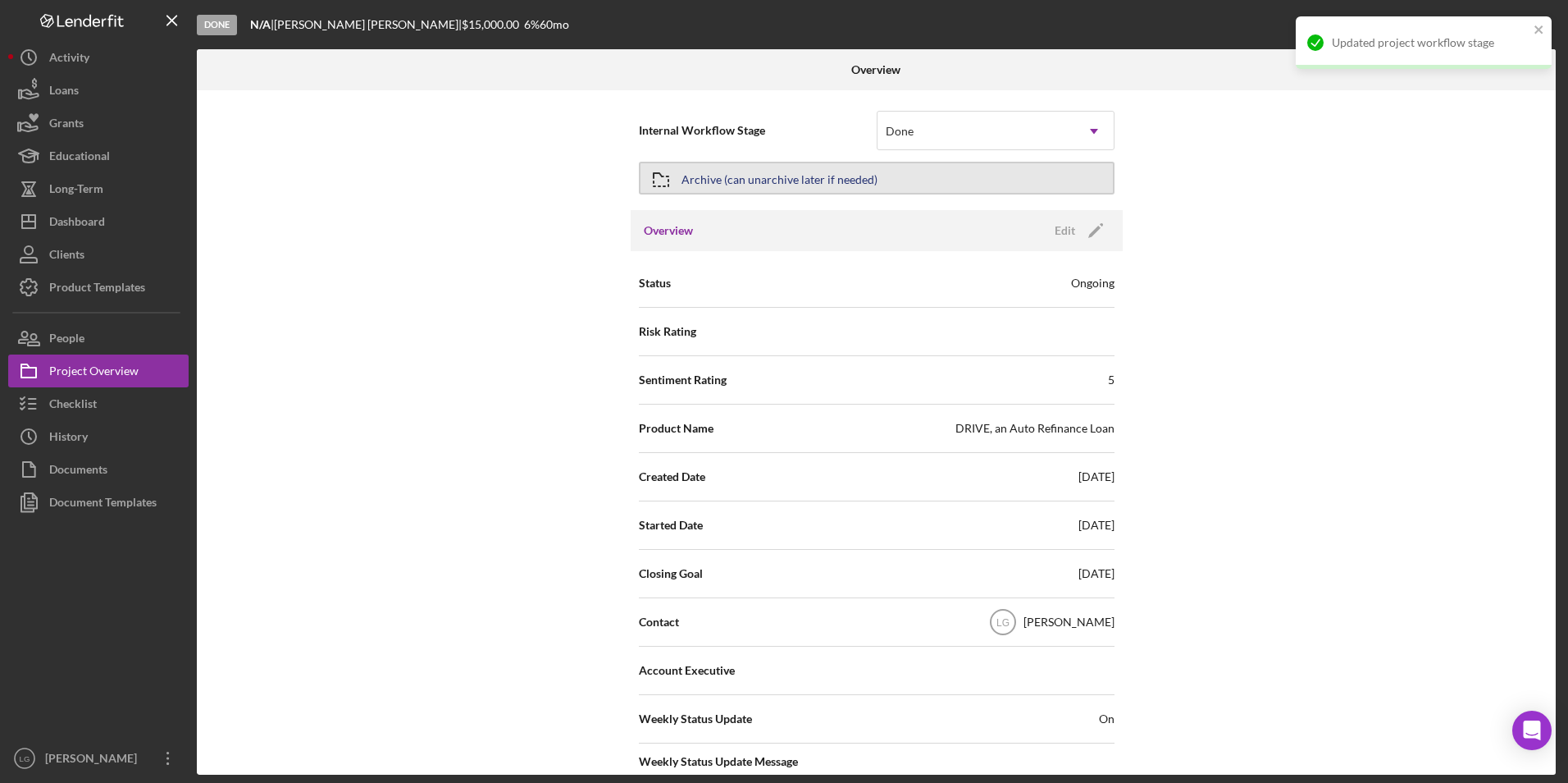
click at [797, 178] on div "Archive (can unarchive later if needed)" at bounding box center [779, 178] width 196 height 30
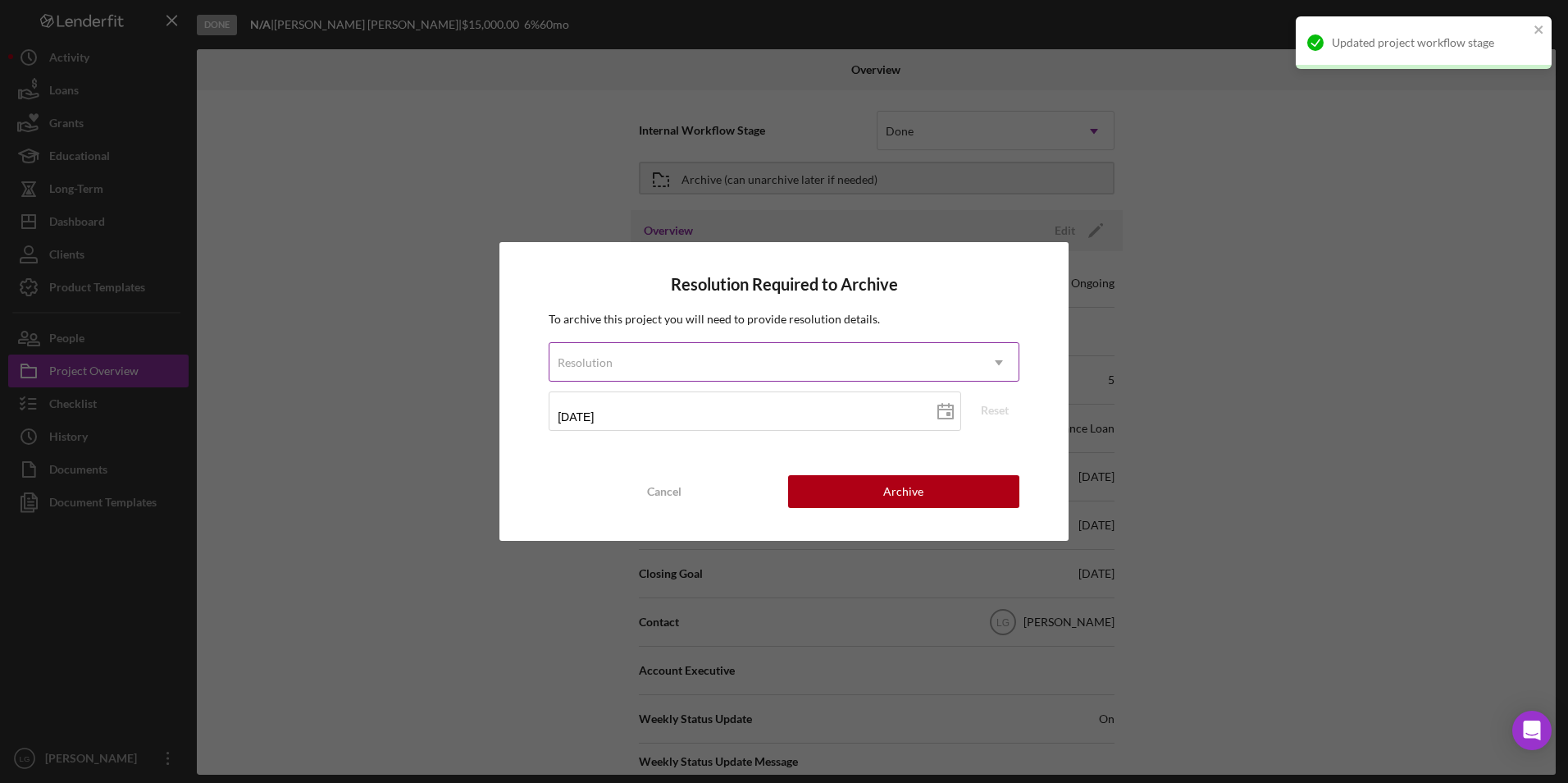
click at [671, 364] on div "Resolution" at bounding box center [764, 363] width 430 height 37
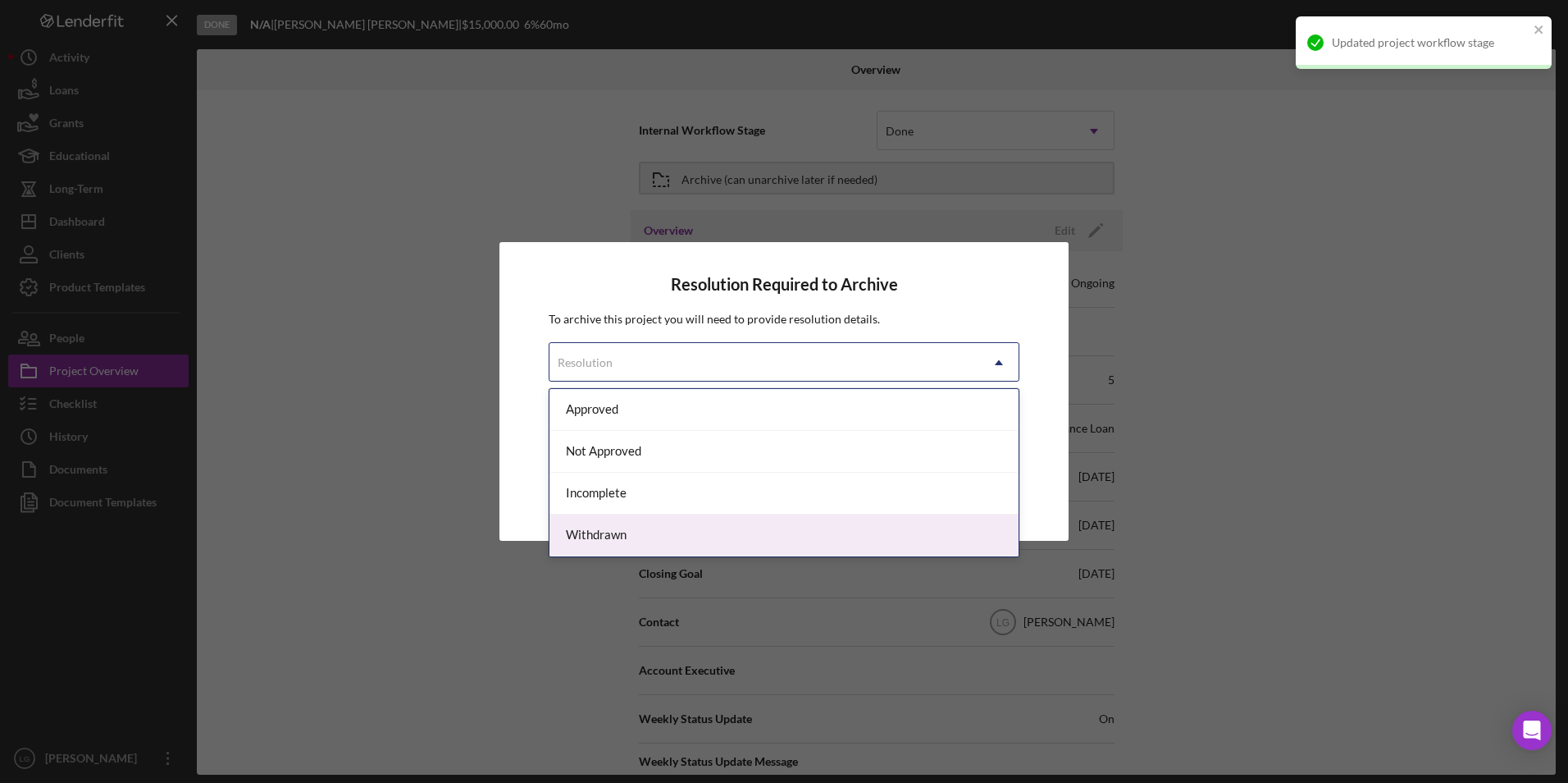
click at [602, 531] on div "Withdrawn" at bounding box center [784, 535] width 469 height 41
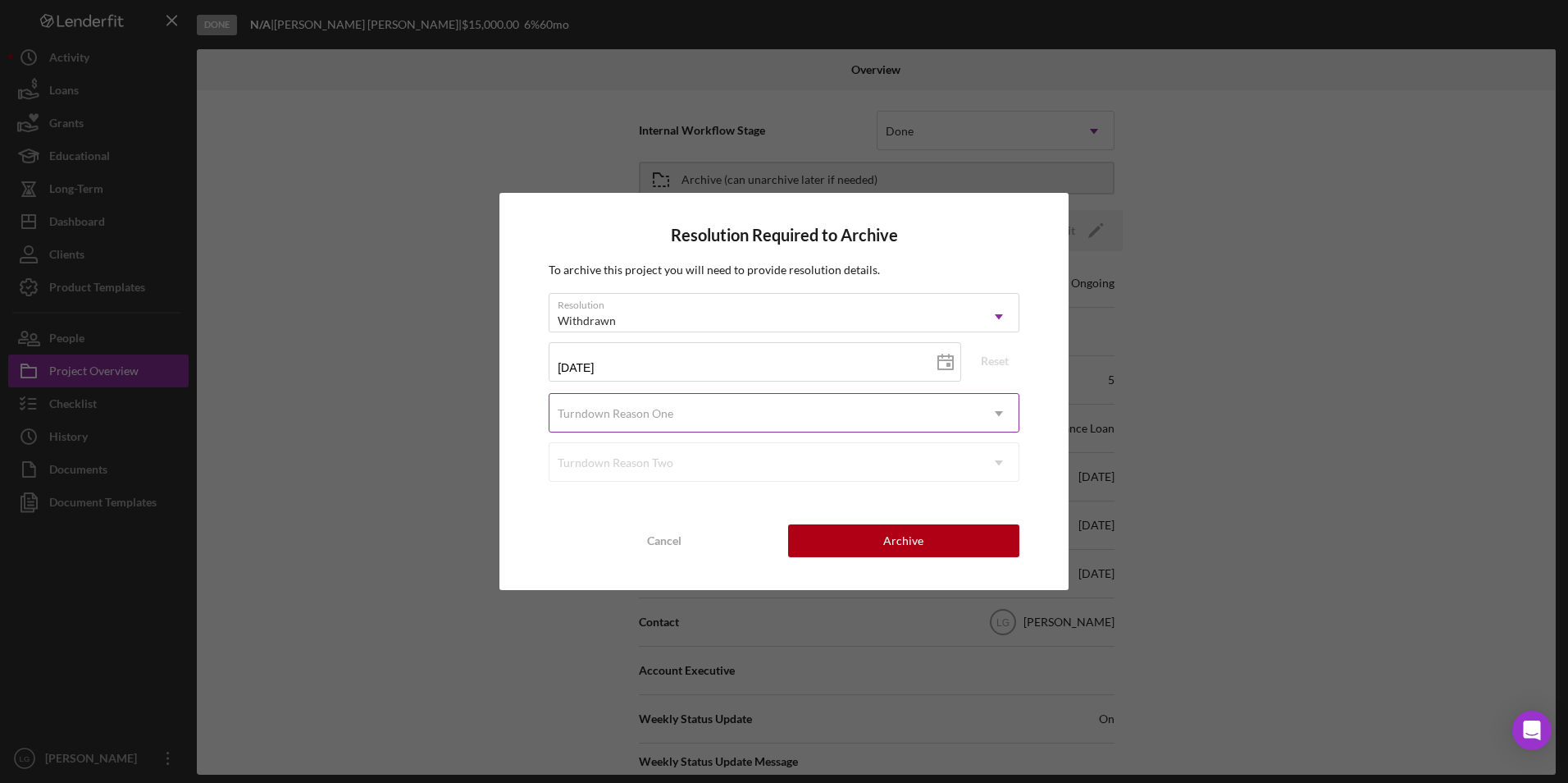
click at [685, 416] on div "Turndown Reason One" at bounding box center [764, 413] width 430 height 37
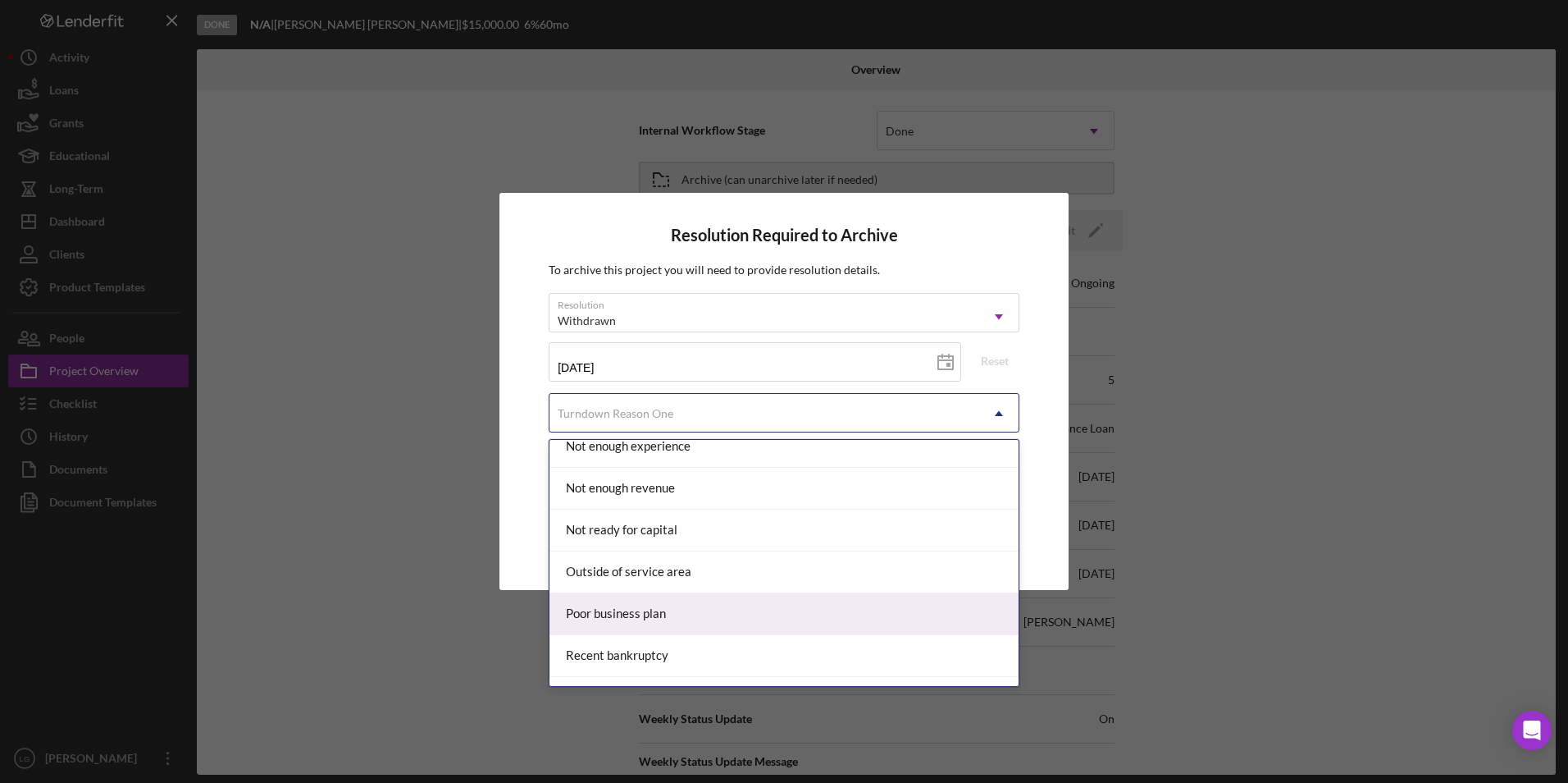
scroll to position [1149, 0]
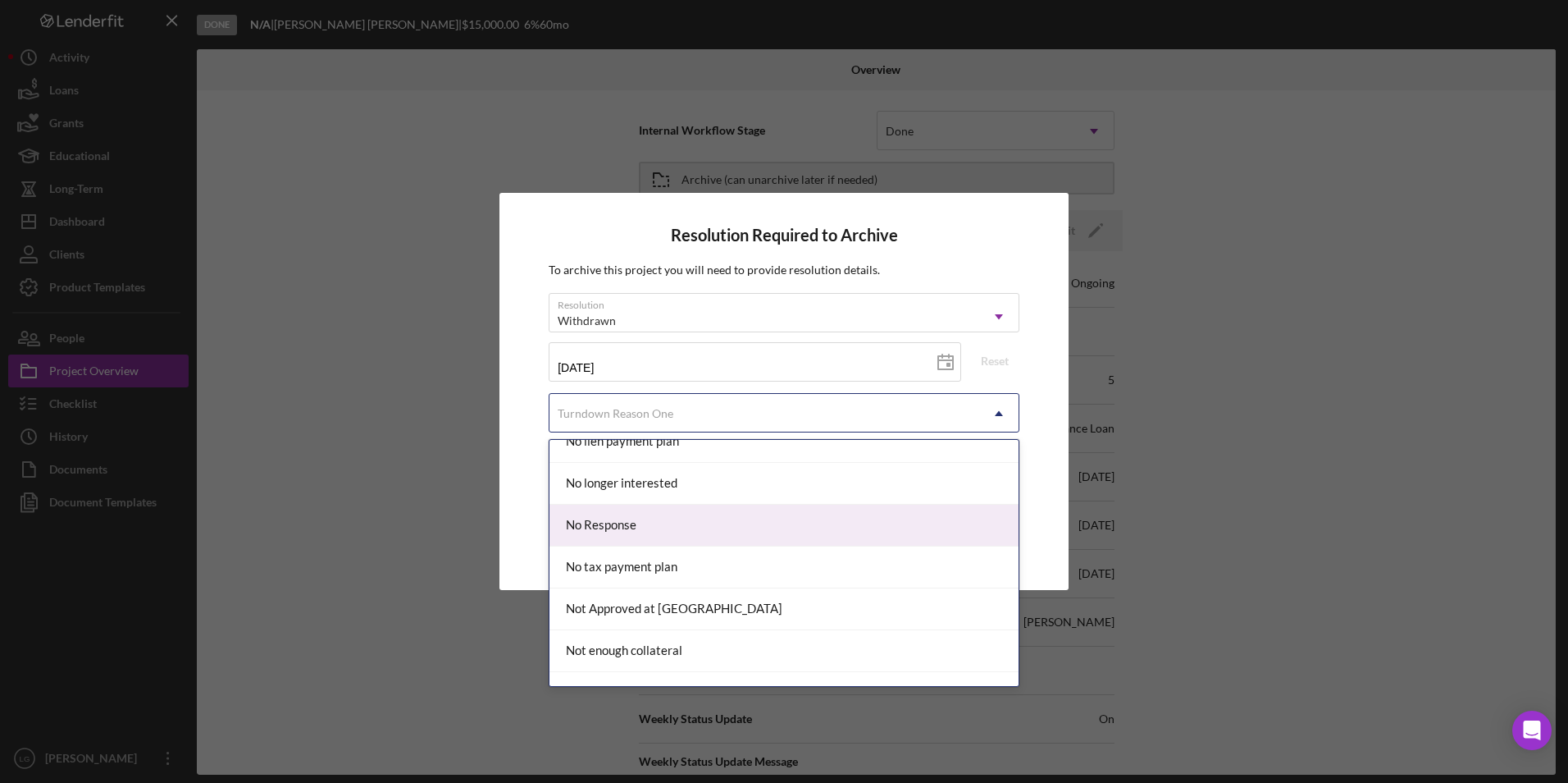
click at [662, 525] on div "No Response" at bounding box center [784, 526] width 469 height 41
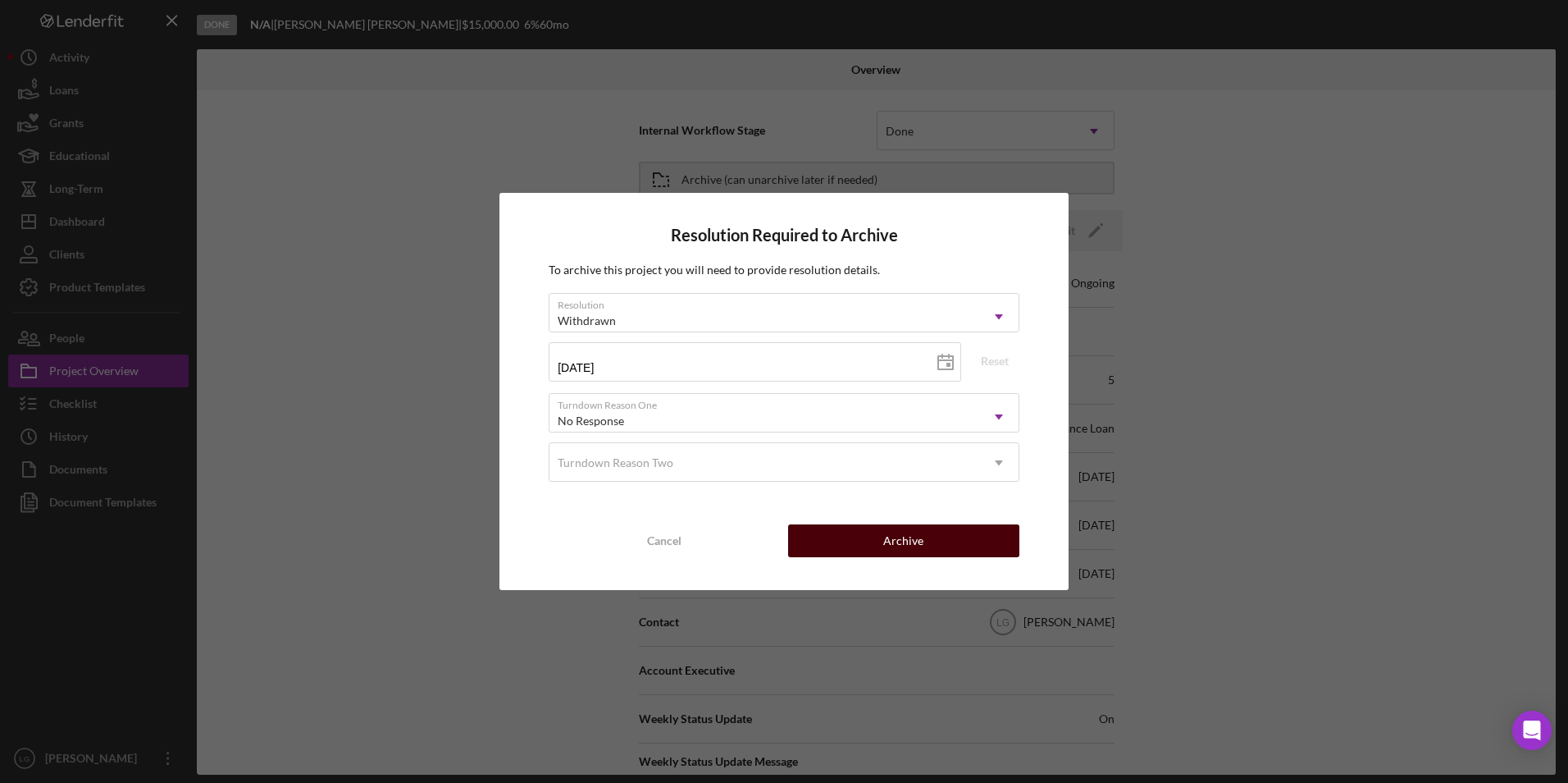
click at [980, 556] on div "Cancel Archive" at bounding box center [784, 540] width 471 height 33
click at [969, 543] on button "Archive" at bounding box center [904, 540] width 232 height 33
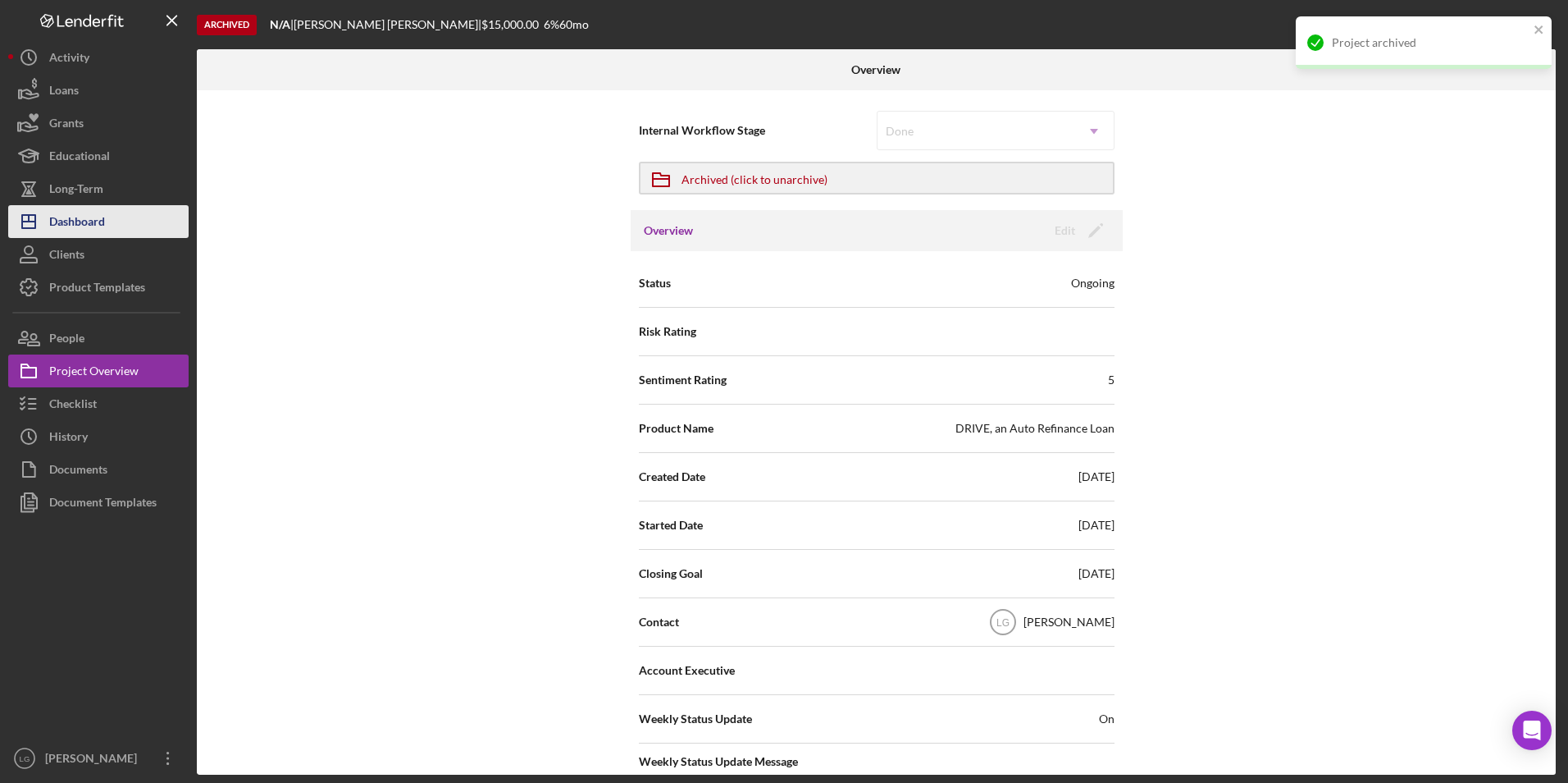
drag, startPoint x: 81, startPoint y: 218, endPoint x: 151, endPoint y: 213, distance: 70.2
click at [81, 218] on div "Dashboard" at bounding box center [77, 223] width 56 height 36
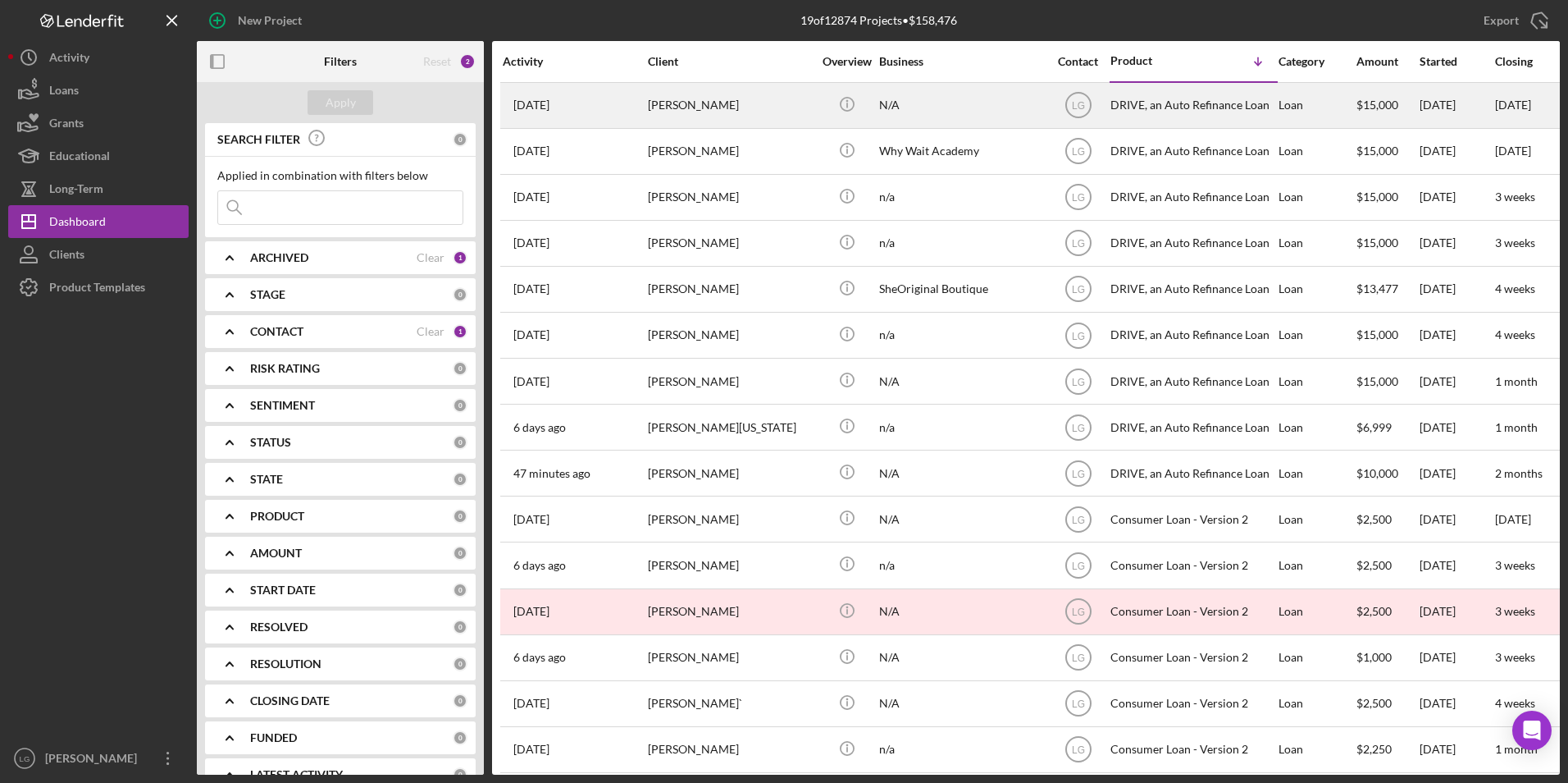
click at [753, 108] on div "[PERSON_NAME]" at bounding box center [729, 106] width 164 height 43
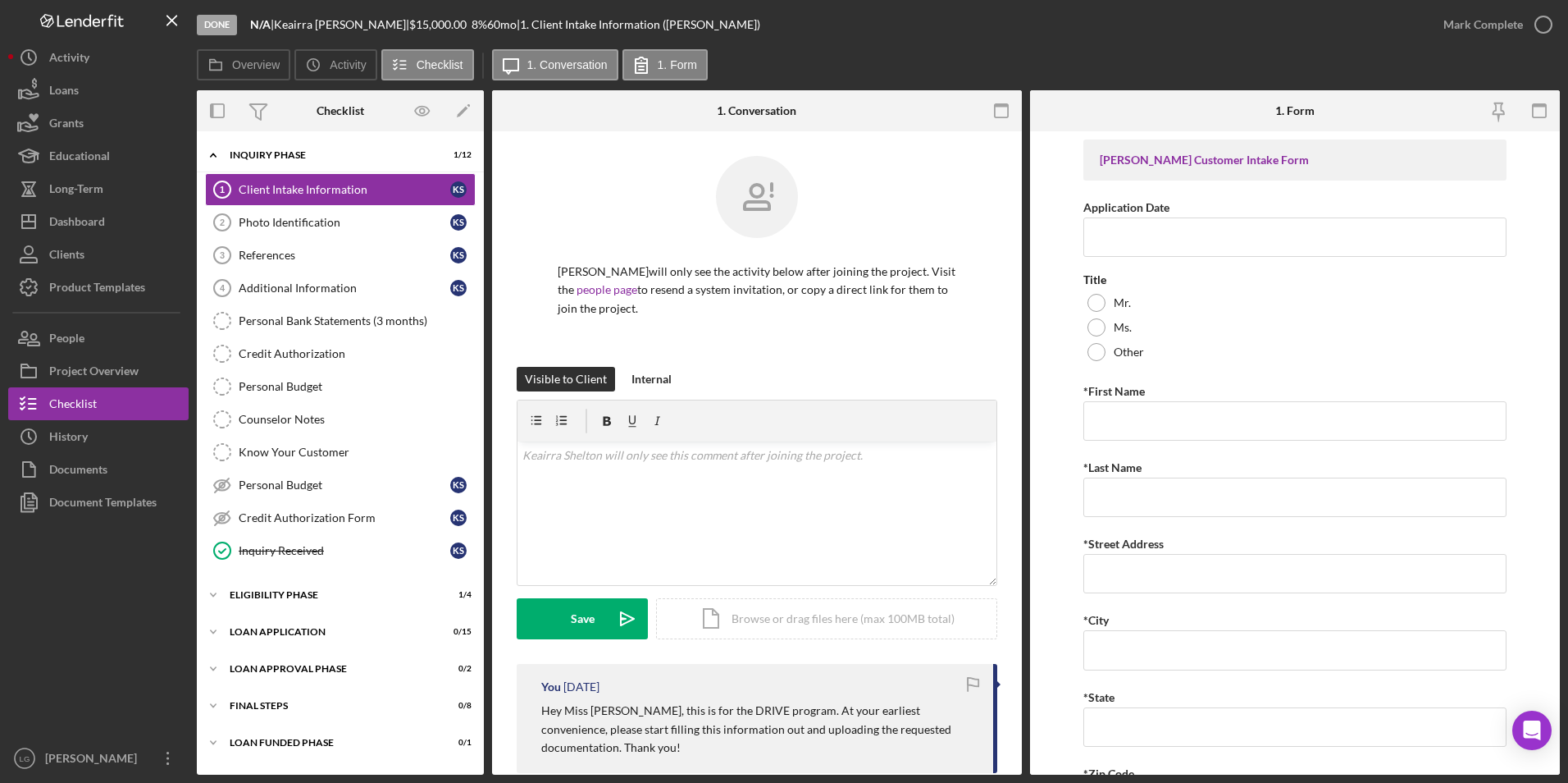
scroll to position [247, 0]
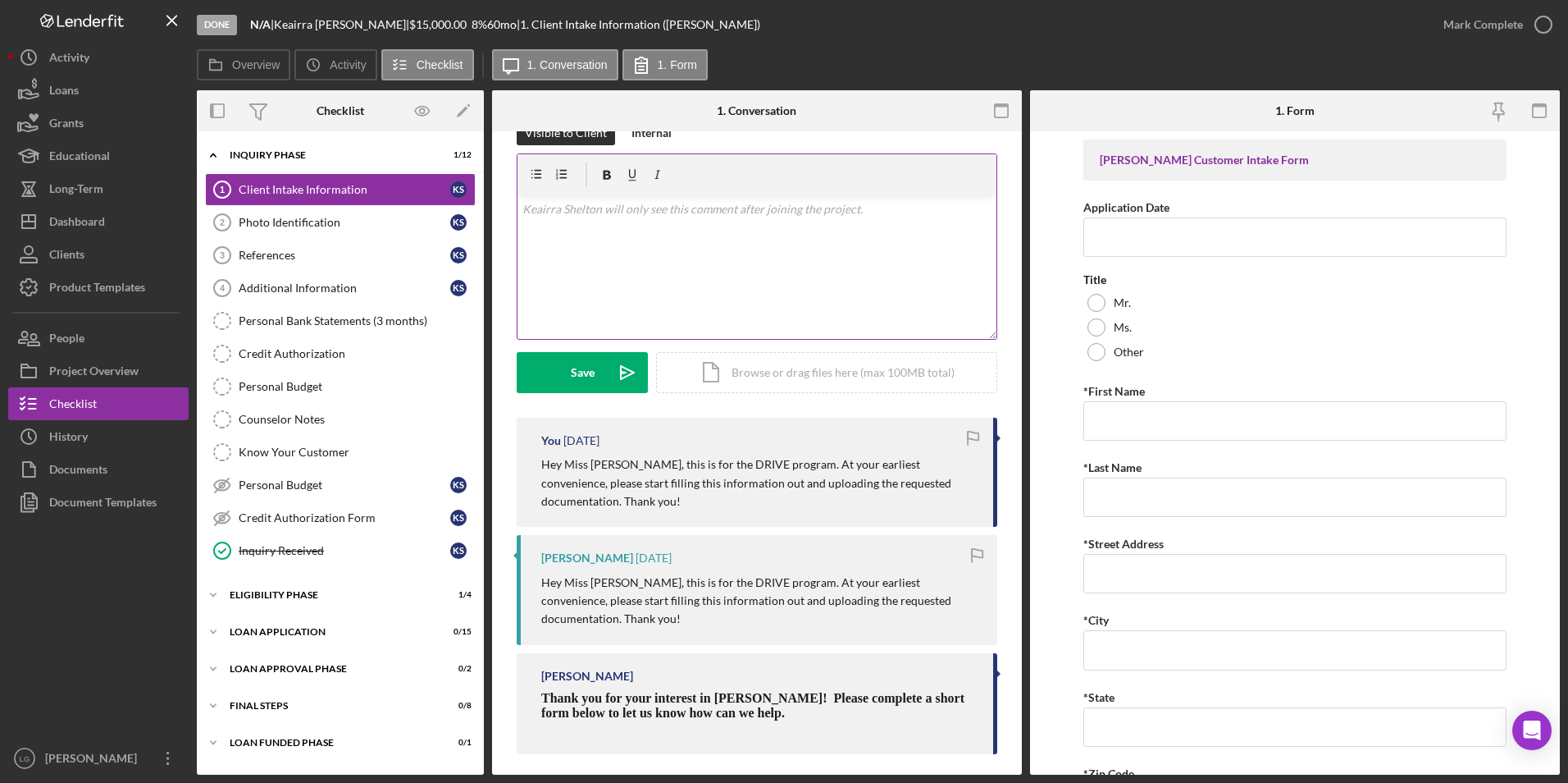
click at [601, 229] on div "v Color teal Color pink Remove color Add row above Add row below Add column bef…" at bounding box center [757, 267] width 479 height 144
click at [549, 365] on button "Save Icon/icon-invite-send" at bounding box center [581, 373] width 131 height 41
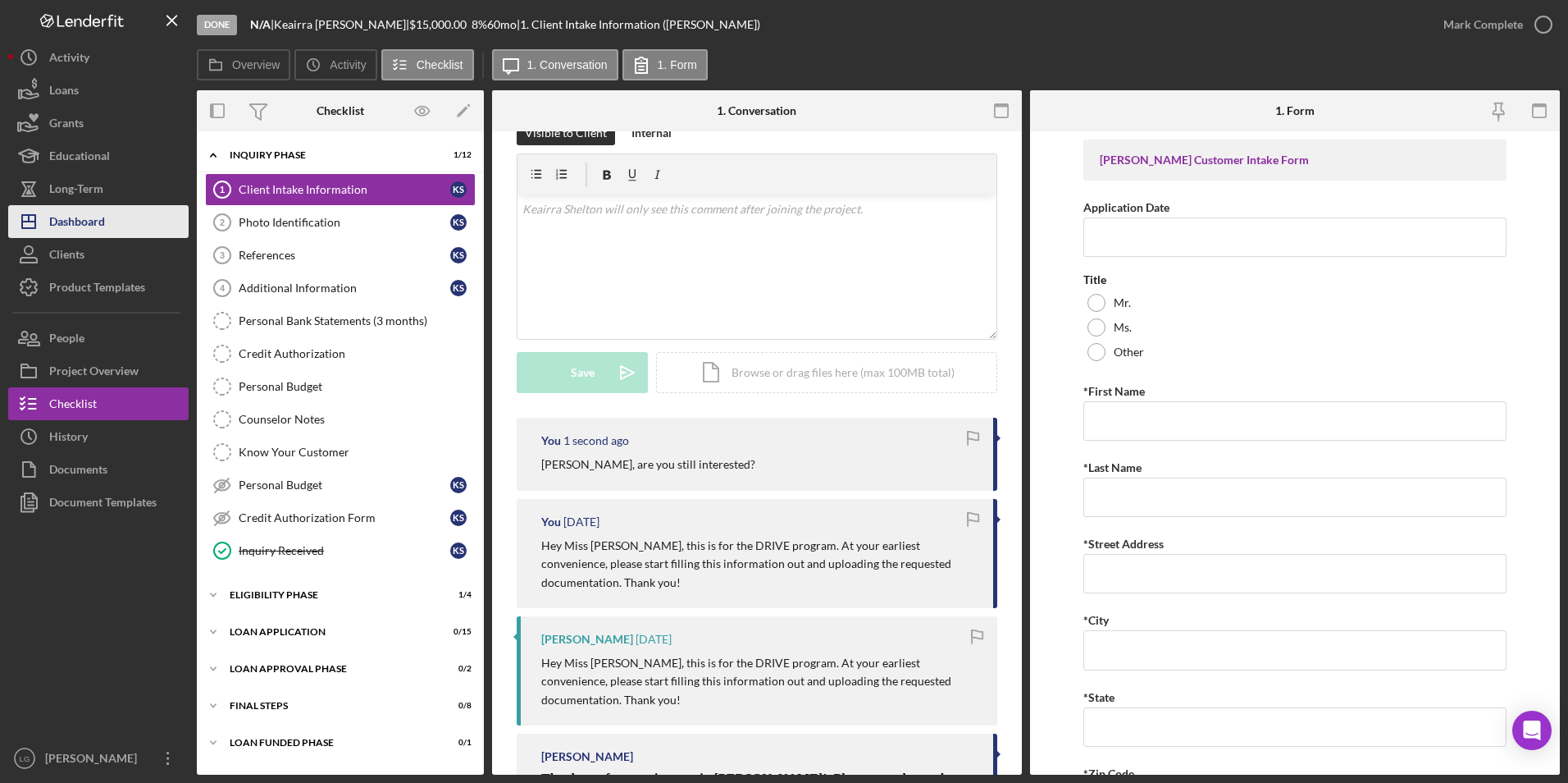
click at [65, 217] on div "Dashboard" at bounding box center [77, 223] width 56 height 36
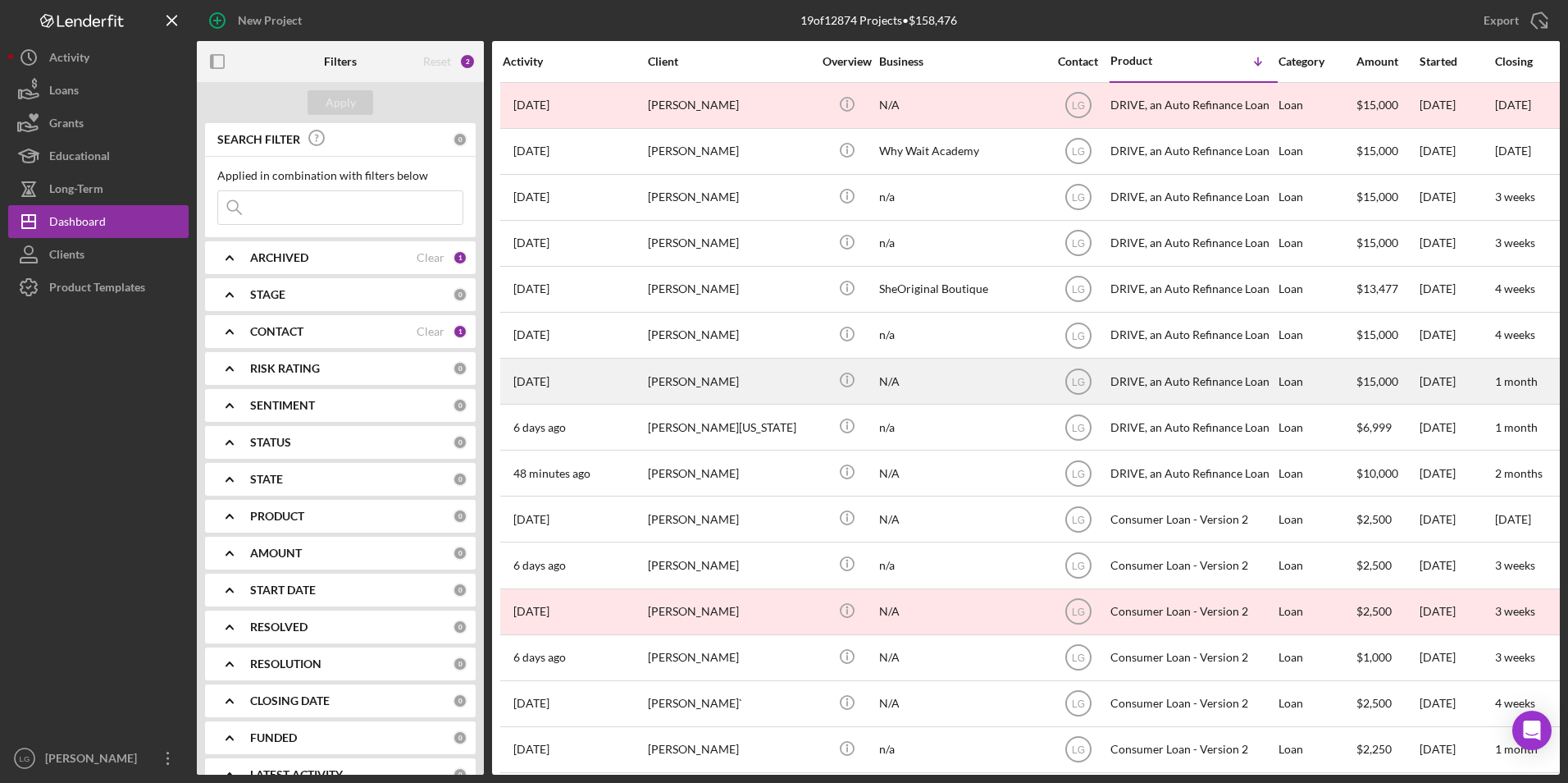
click at [715, 367] on div "[PERSON_NAME]" at bounding box center [729, 381] width 164 height 43
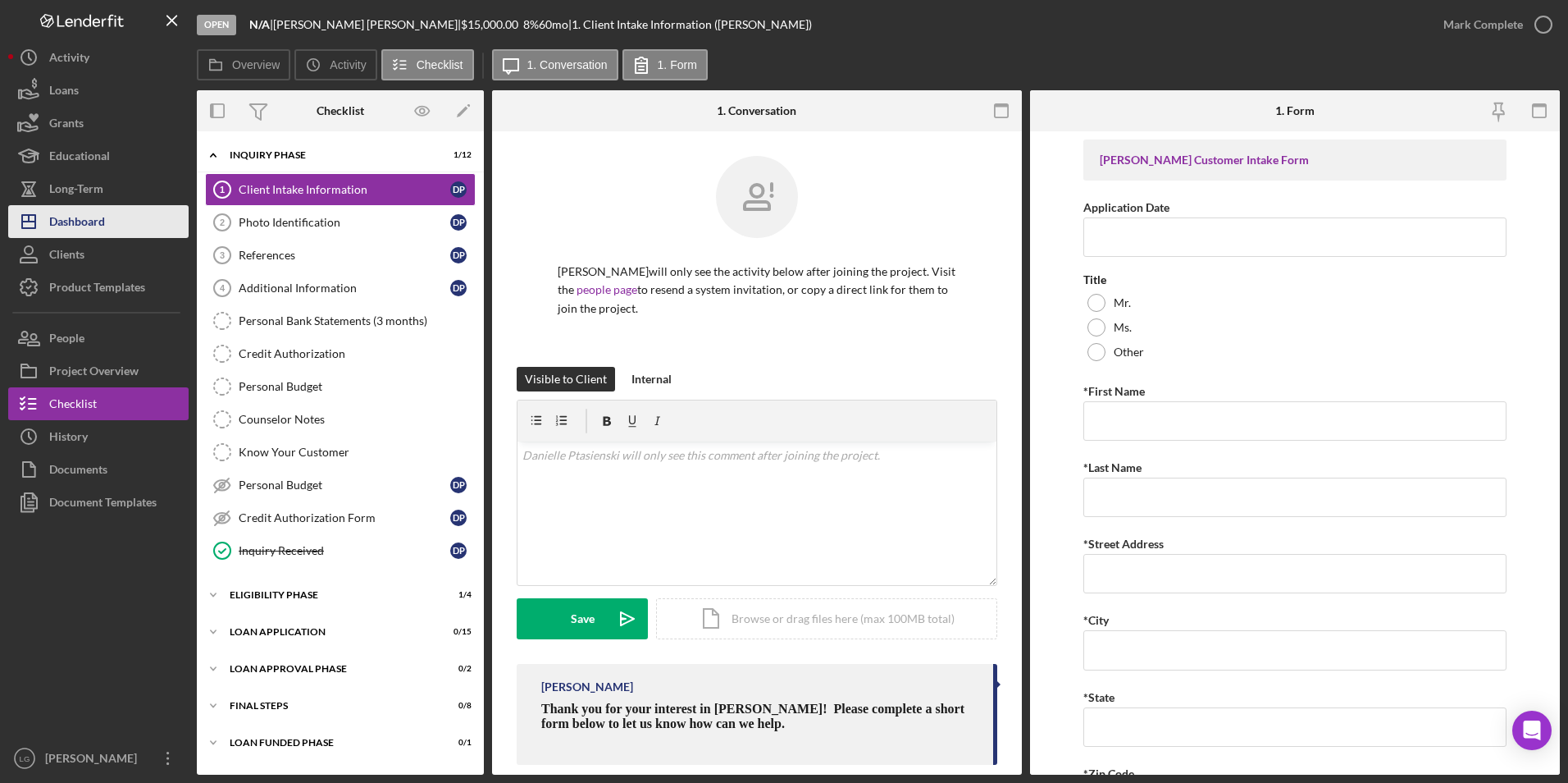
click at [69, 218] on div "Dashboard" at bounding box center [77, 223] width 56 height 36
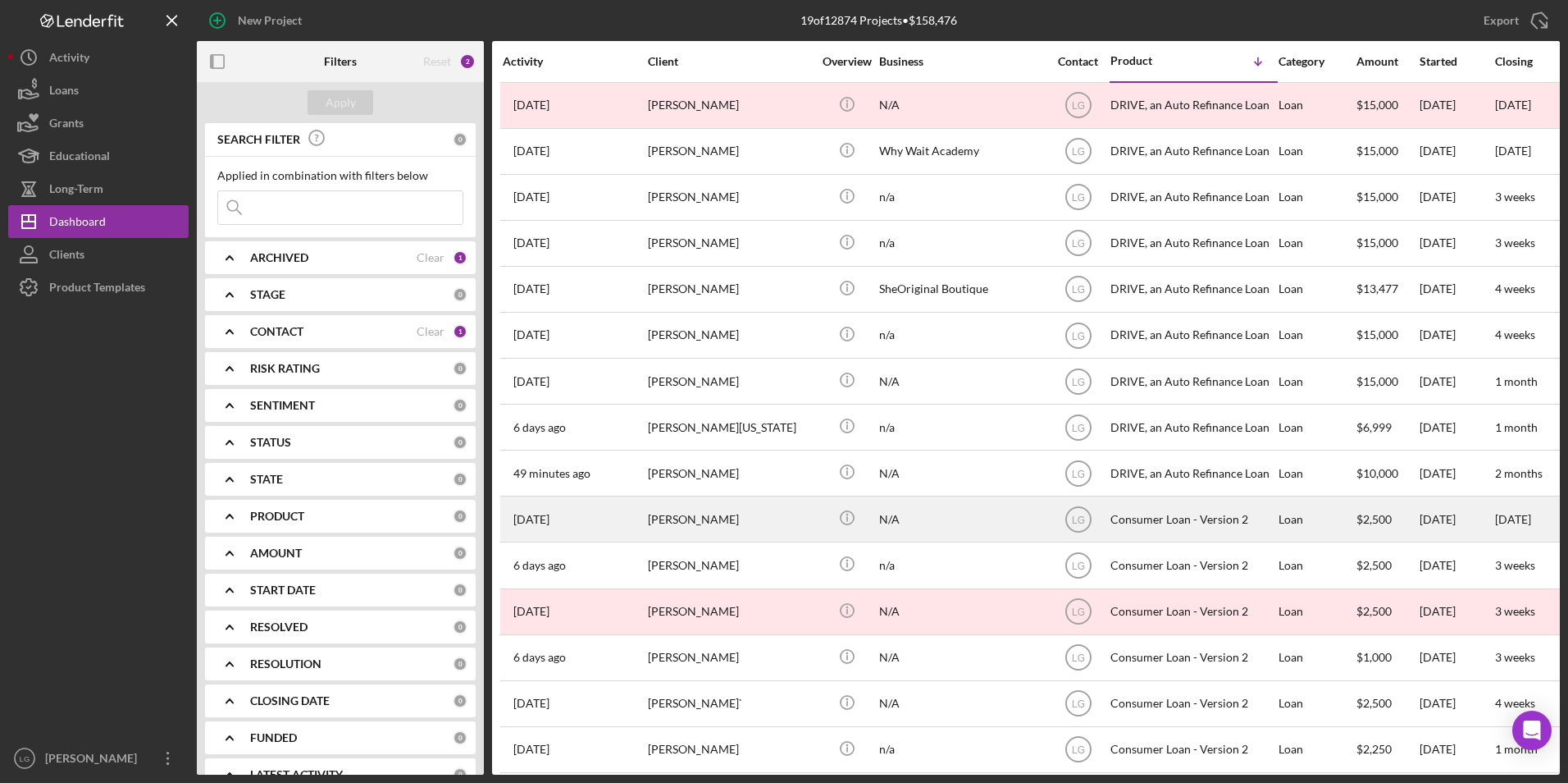
scroll to position [203, 0]
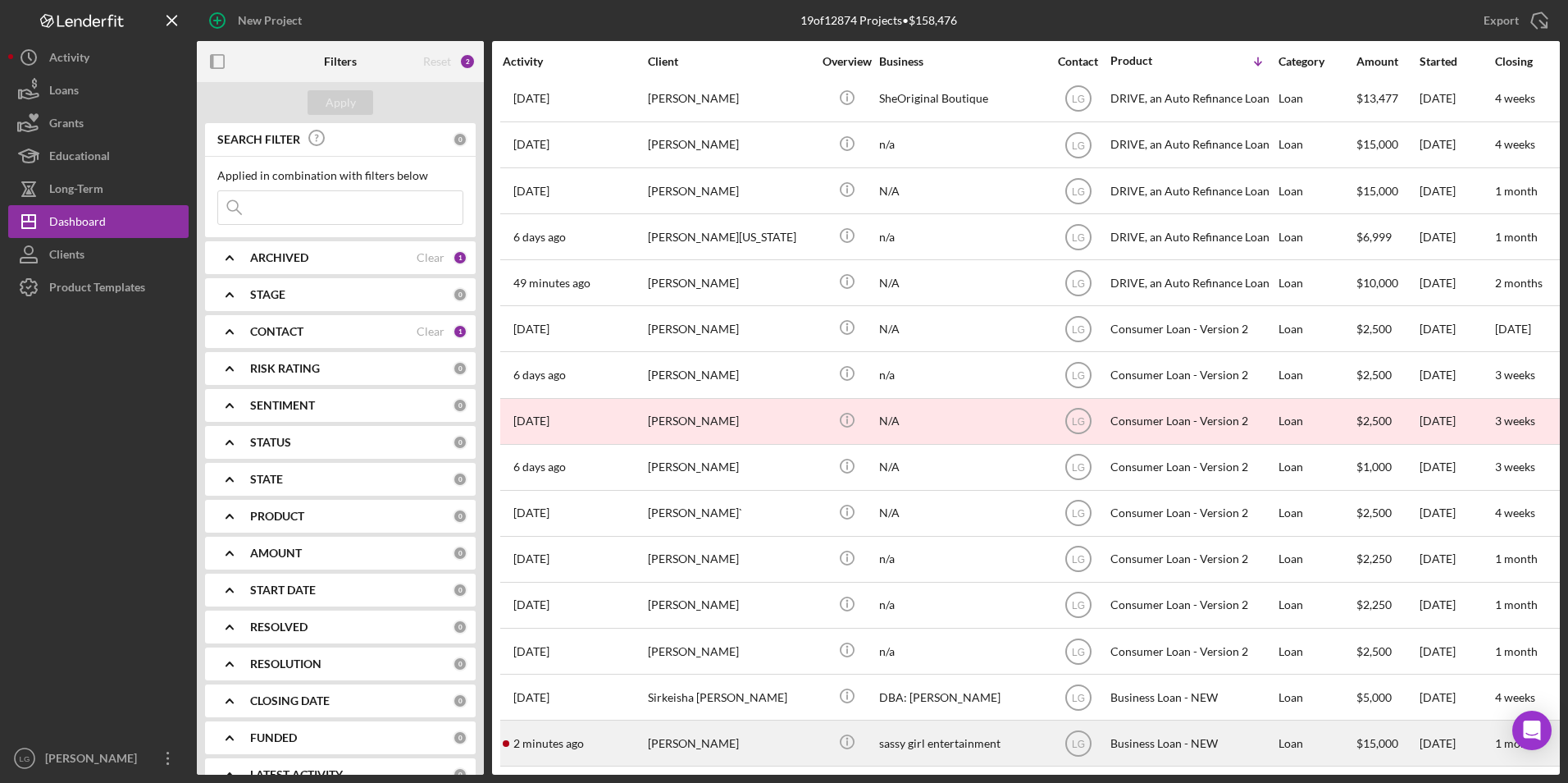
click at [722, 731] on div "[PERSON_NAME]" at bounding box center [729, 743] width 164 height 43
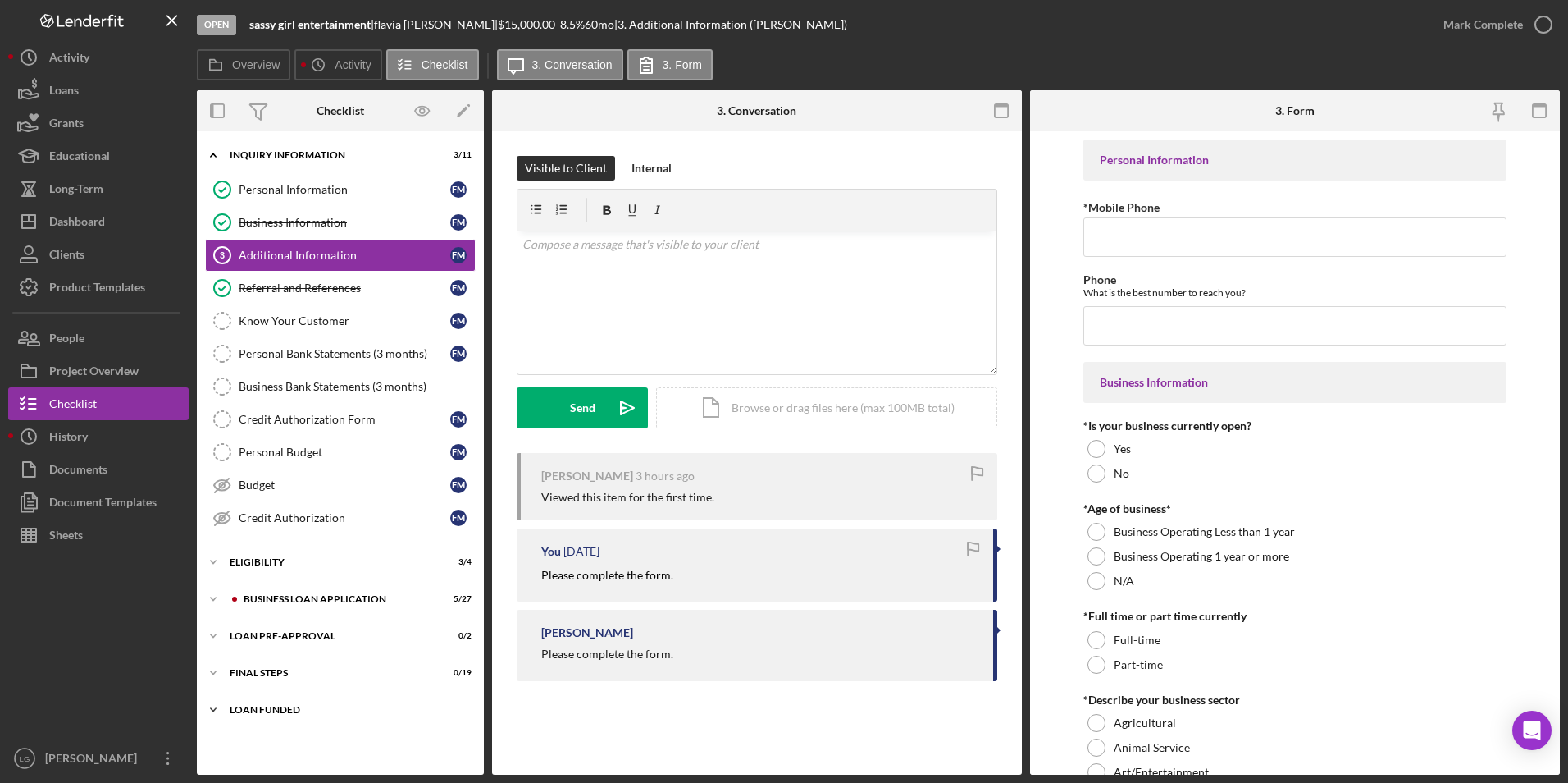
drag, startPoint x: 262, startPoint y: 711, endPoint x: 261, endPoint y: 693, distance: 18.0
click at [263, 706] on div "LOAN FUNDED" at bounding box center [330, 710] width 201 height 10
click at [251, 657] on div "Icon/Expander FINAL STEPS 0 / 19" at bounding box center [340, 673] width 287 height 33
click at [251, 629] on div "Icon/Expander LOAN PRE-APPROVAL 0 / 2" at bounding box center [340, 635] width 287 height 33
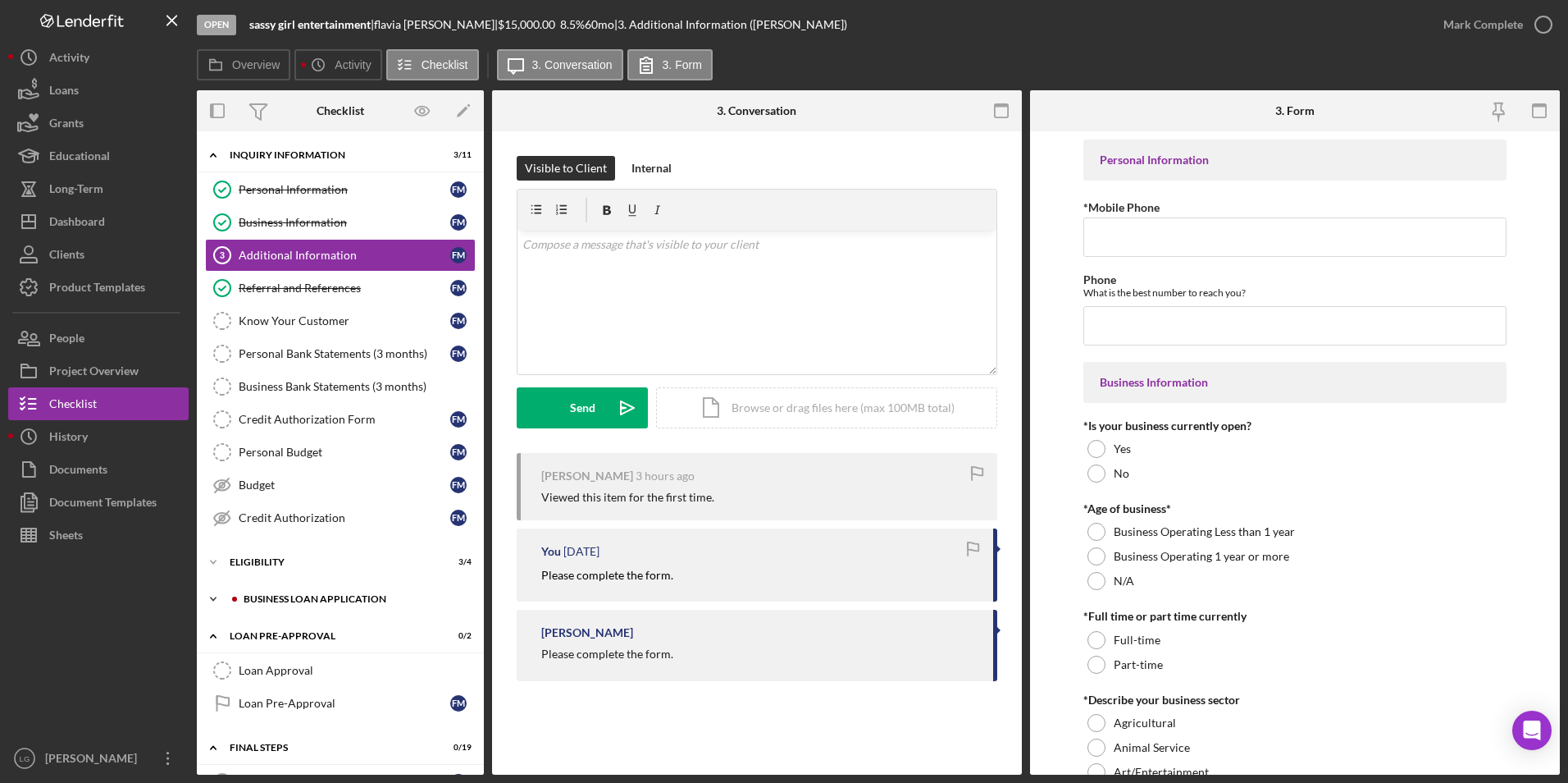
drag, startPoint x: 259, startPoint y: 596, endPoint x: 266, endPoint y: 563, distance: 33.7
click at [259, 594] on div "BUSINESS LOAN APPLICATION" at bounding box center [337, 599] width 187 height 10
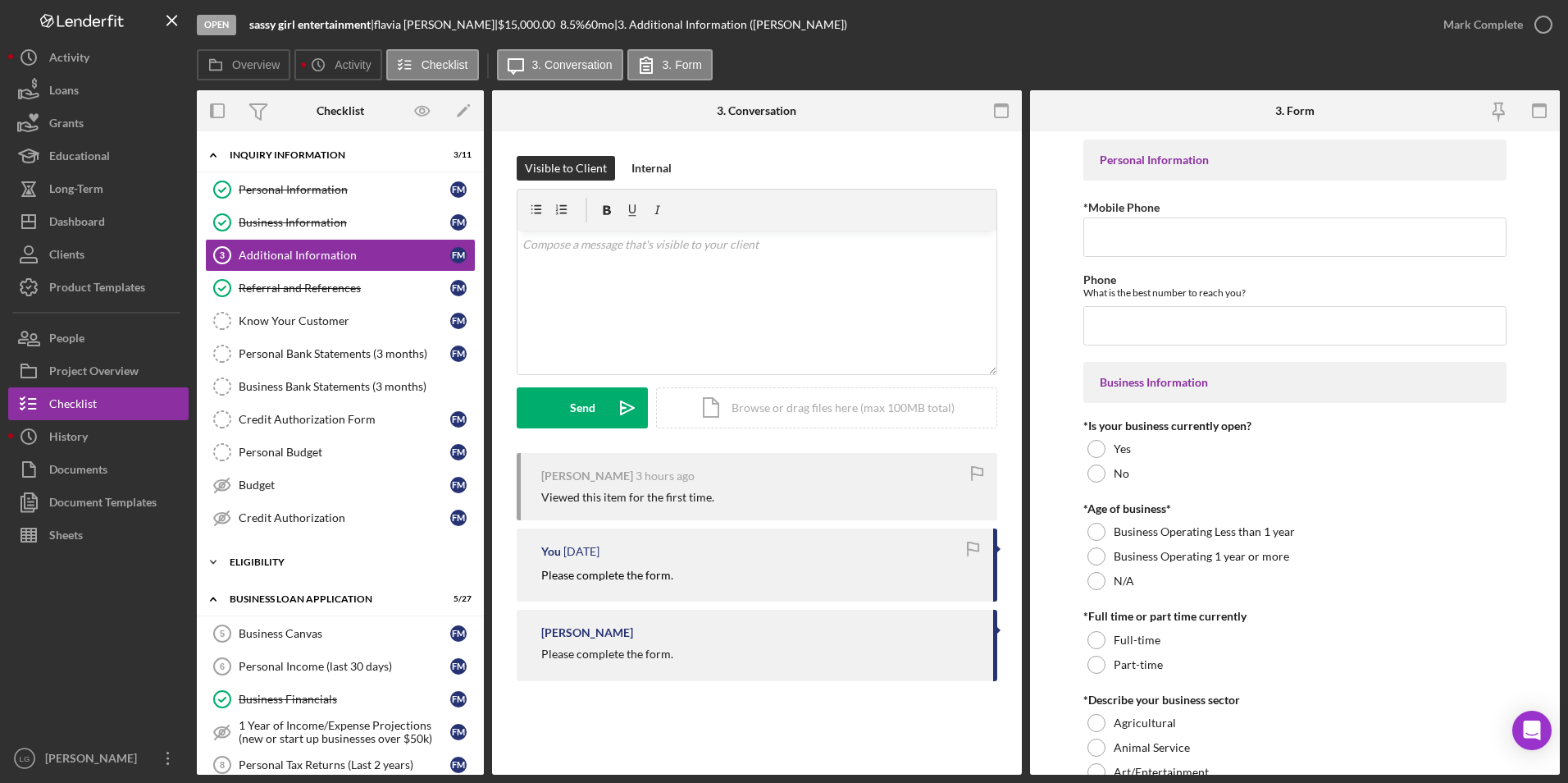
click at [266, 557] on div "ELIGIBILITY" at bounding box center [346, 562] width 234 height 10
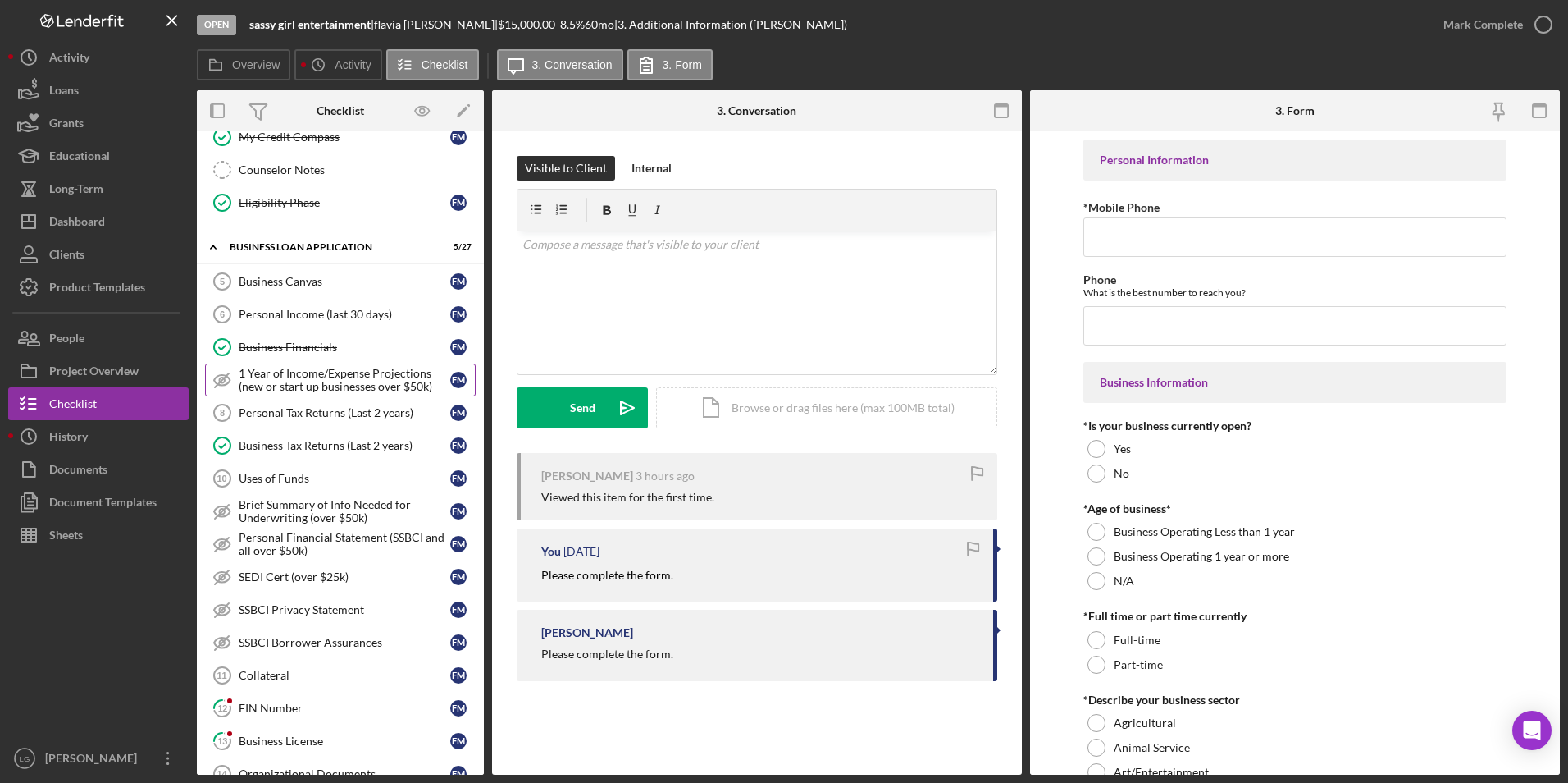
scroll to position [739, 0]
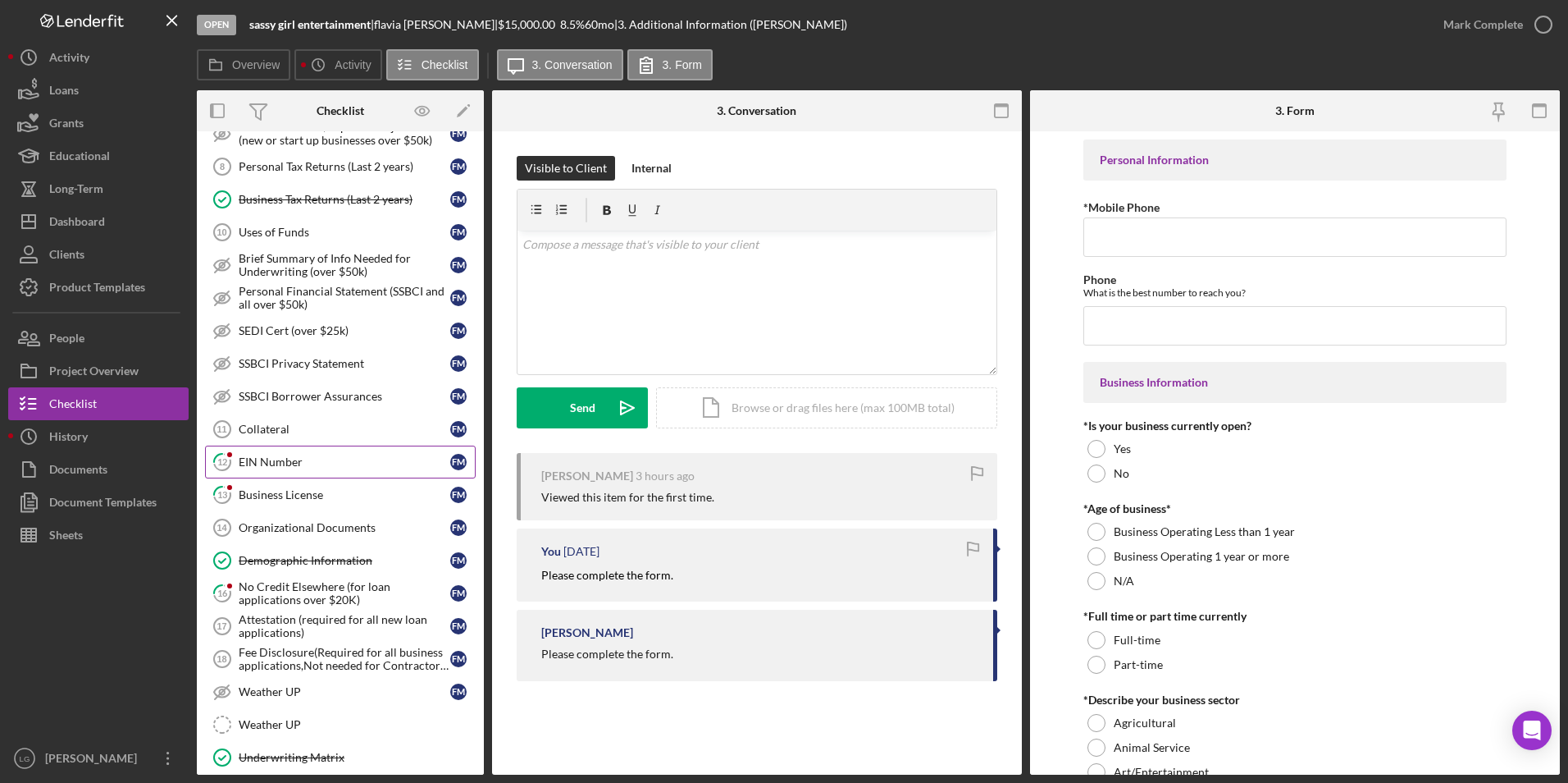
click at [286, 457] on div "EIN Number" at bounding box center [344, 462] width 212 height 13
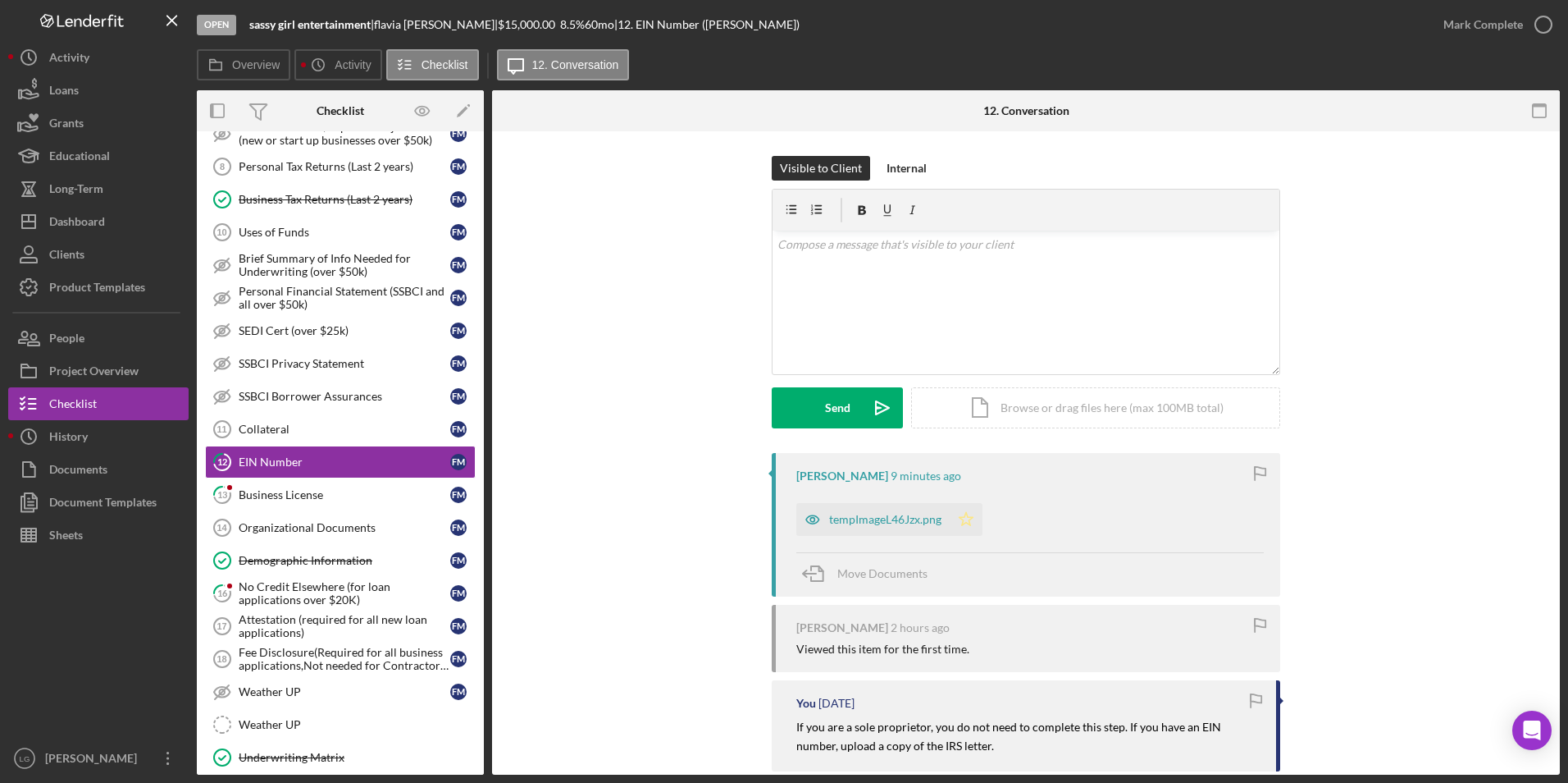
click at [969, 531] on icon "Icon/Star" at bounding box center [966, 519] width 33 height 33
click at [866, 524] on div "tempImageL46Jzx.png" at bounding box center [885, 519] width 112 height 13
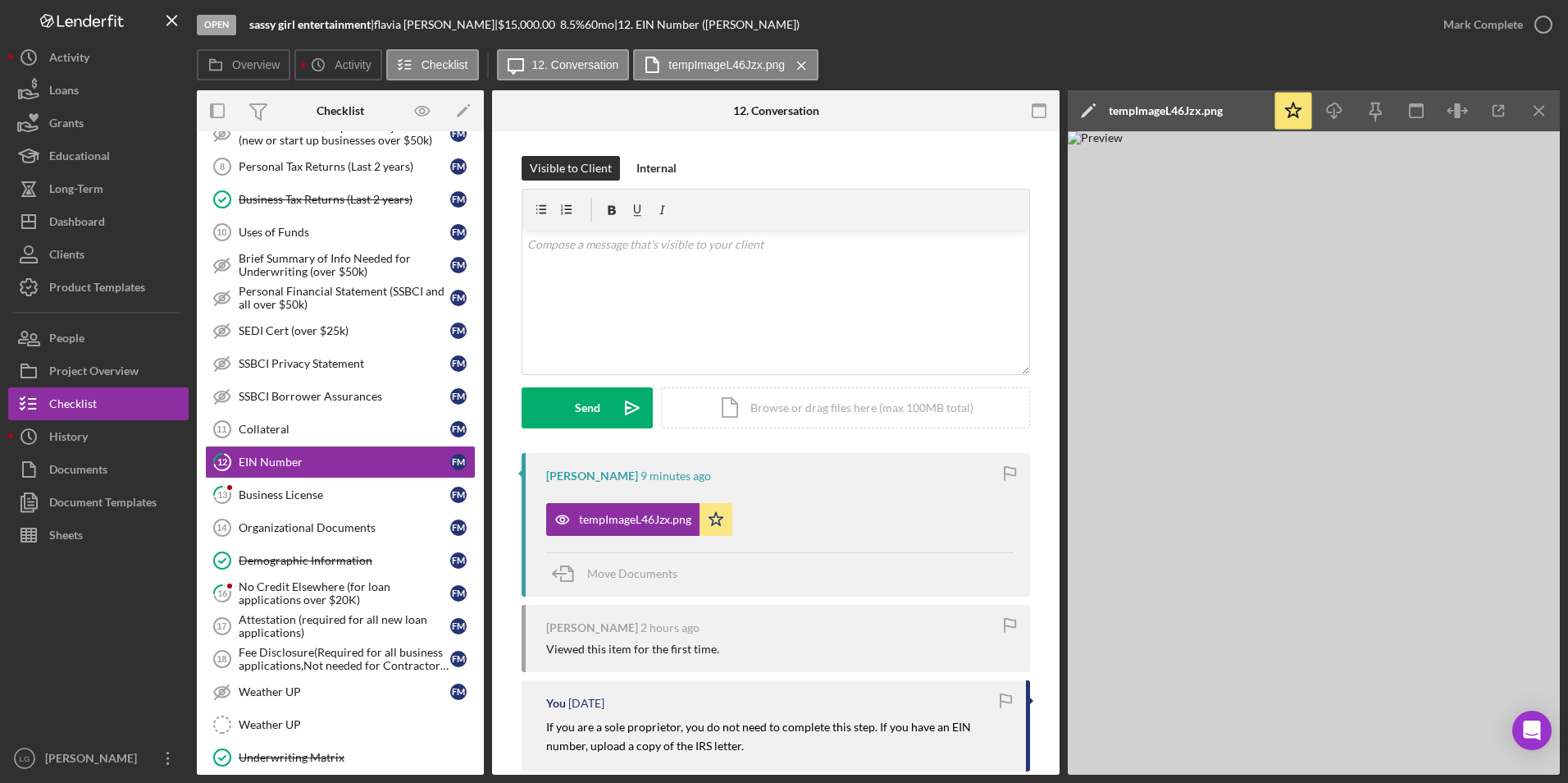
drag, startPoint x: 253, startPoint y: 485, endPoint x: 496, endPoint y: 476, distance: 243.2
click at [253, 485] on link "13 Business License f m" at bounding box center [340, 494] width 271 height 33
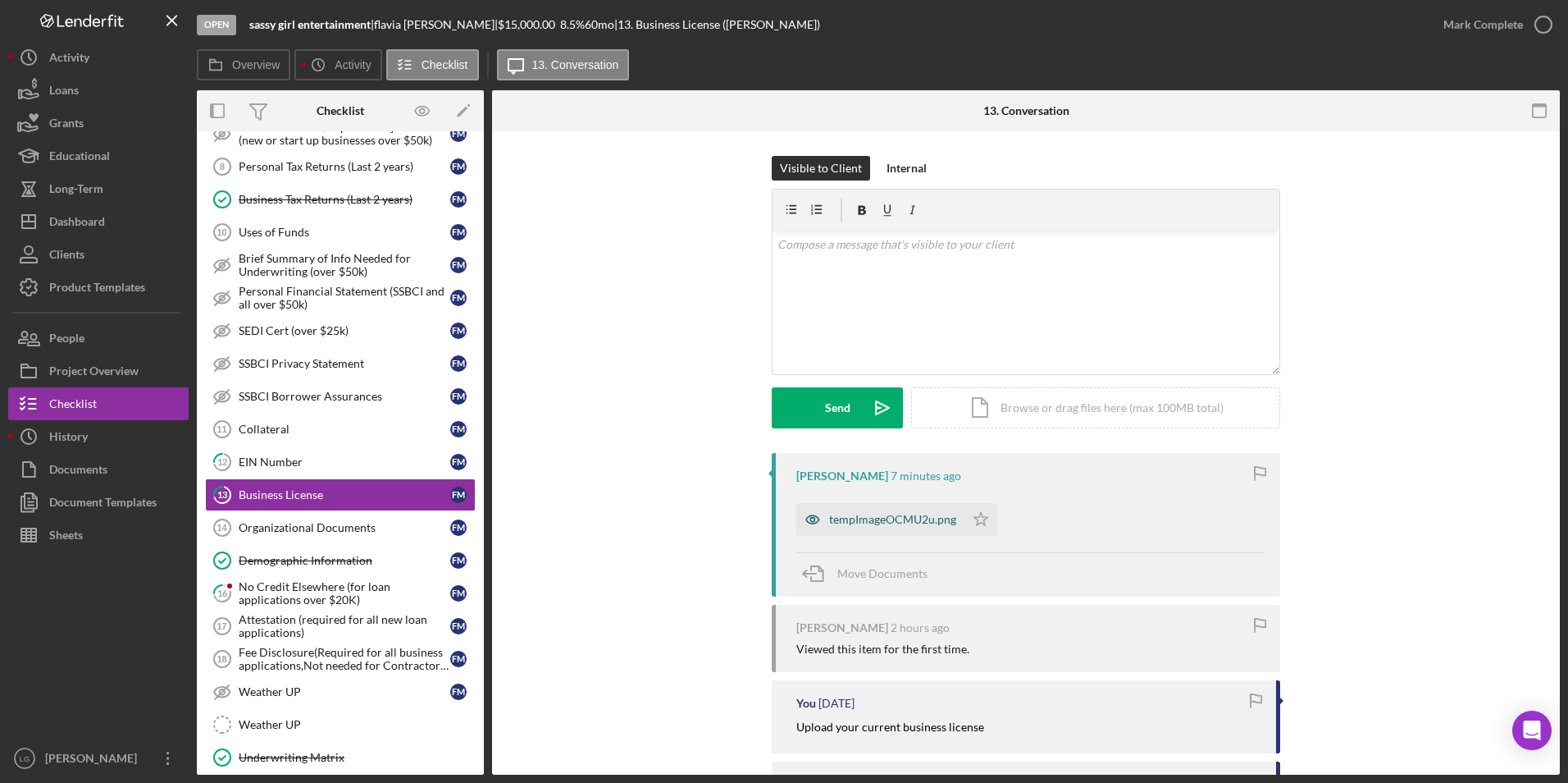
click at [906, 521] on div "tempImageOCMU2u.png" at bounding box center [892, 519] width 127 height 13
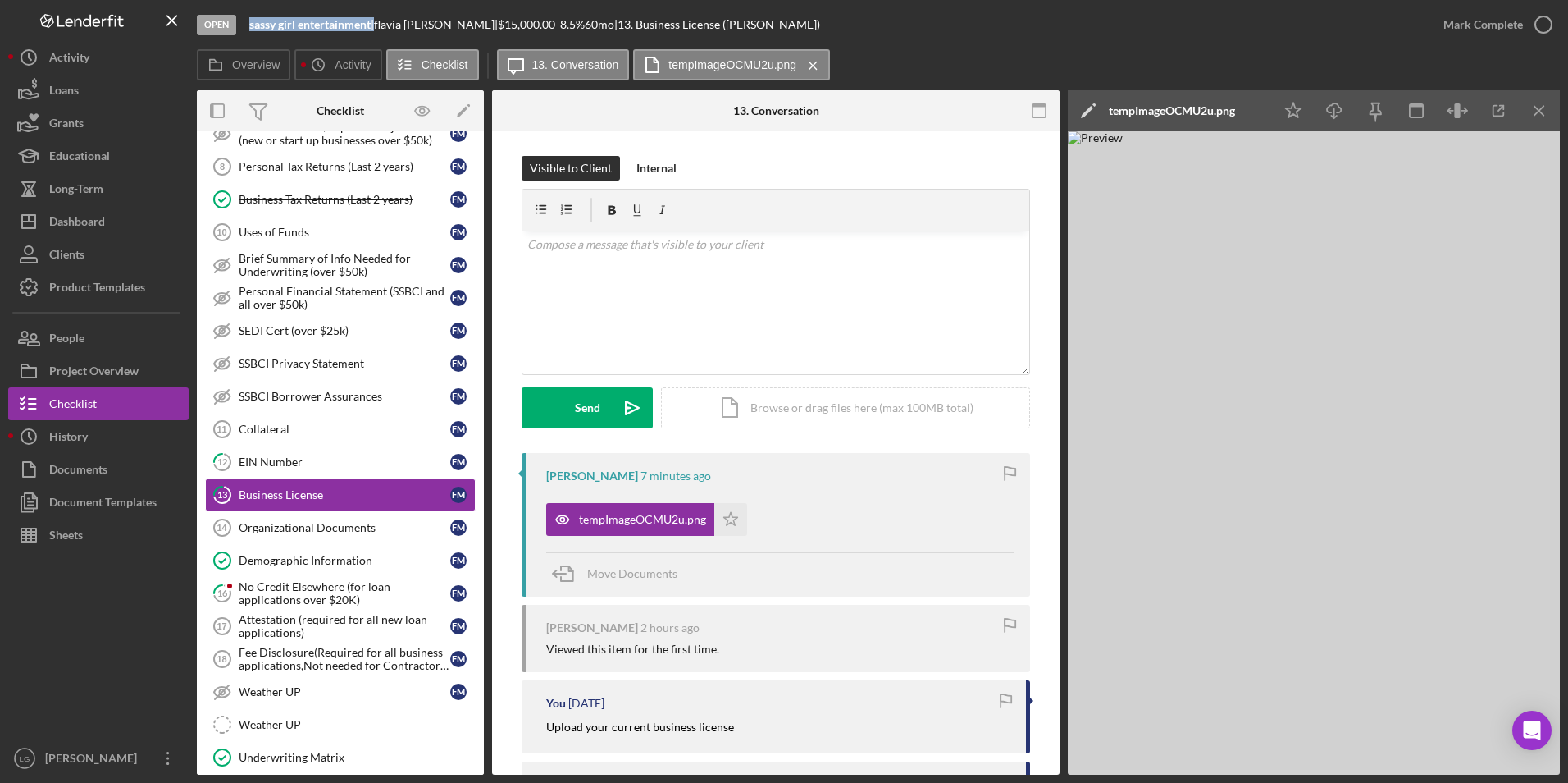
drag, startPoint x: 374, startPoint y: 24, endPoint x: 249, endPoint y: 20, distance: 125.1
click at [249, 20] on div "sassy girl entertainment |" at bounding box center [311, 24] width 124 height 13
drag, startPoint x: 249, startPoint y: 20, endPoint x: 260, endPoint y: 24, distance: 11.7
copy div "sassy girl entertainment"
click at [843, 412] on div "Icon/Document Browse or drag files here (max 100MB total) Tap to choose files o…" at bounding box center [846, 408] width 369 height 41
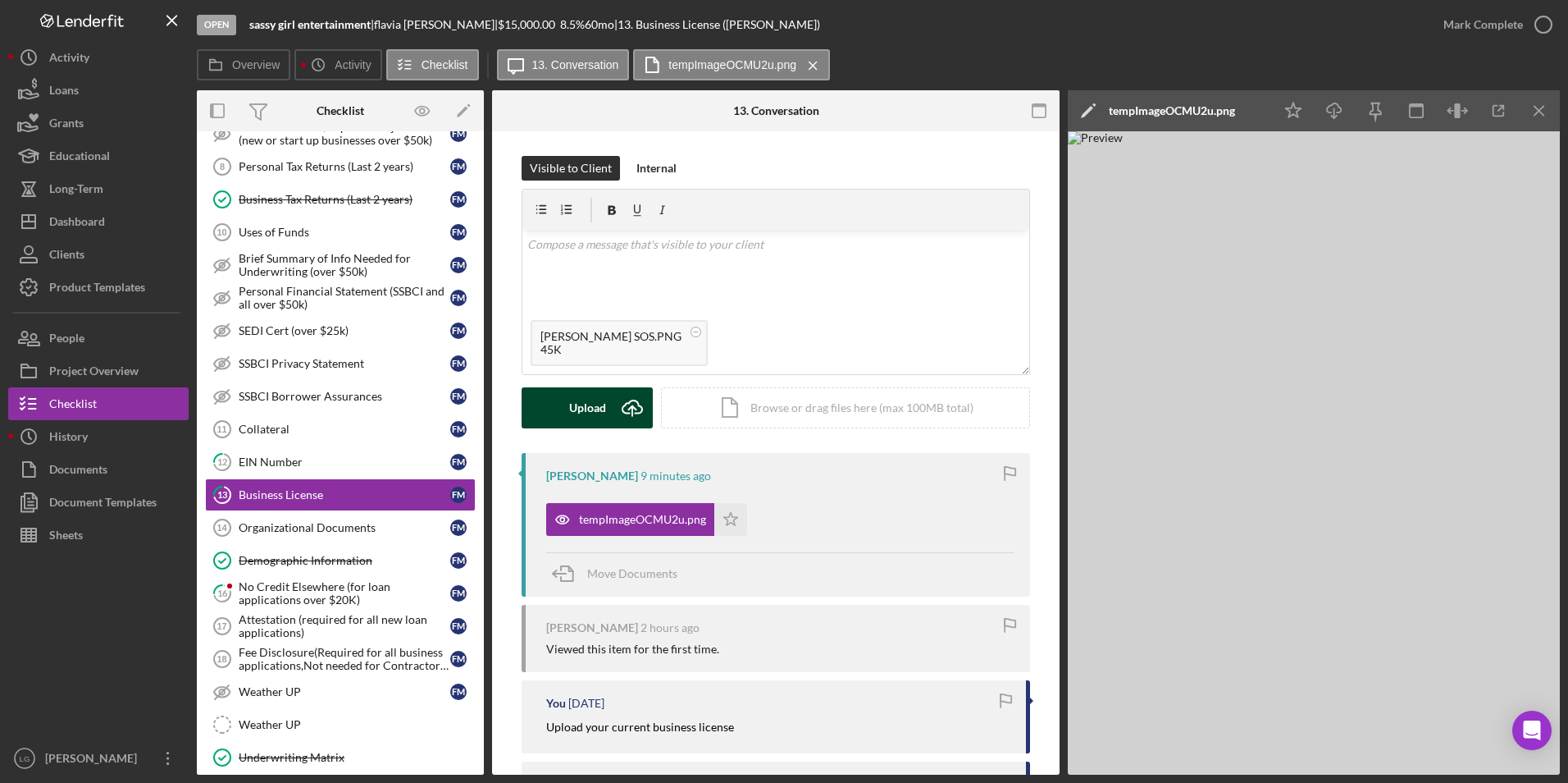
click at [573, 411] on div "Upload" at bounding box center [586, 408] width 36 height 41
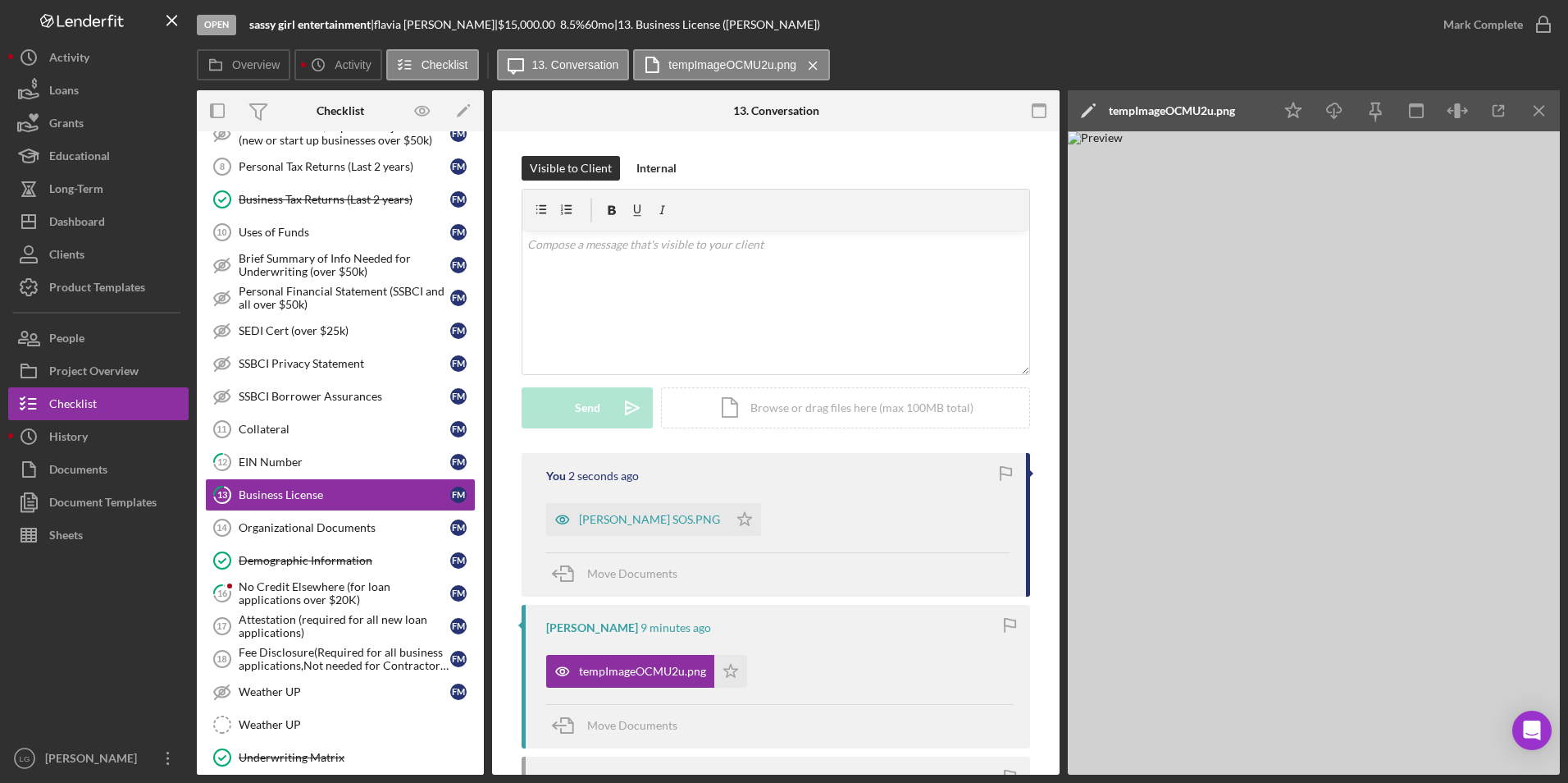
drag, startPoint x: 686, startPoint y: 526, endPoint x: 715, endPoint y: 585, distance: 65.7
click at [695, 547] on div "You 2 seconds ago [PERSON_NAME] SOS.PNG Icon/Star Move Documents" at bounding box center [776, 525] width 509 height 144
click at [726, 672] on icon "Icon/Star" at bounding box center [730, 671] width 33 height 33
click at [728, 514] on icon "Icon/Star" at bounding box center [744, 519] width 33 height 33
click at [1460, 22] on div "Mark Complete" at bounding box center [1482, 24] width 80 height 33
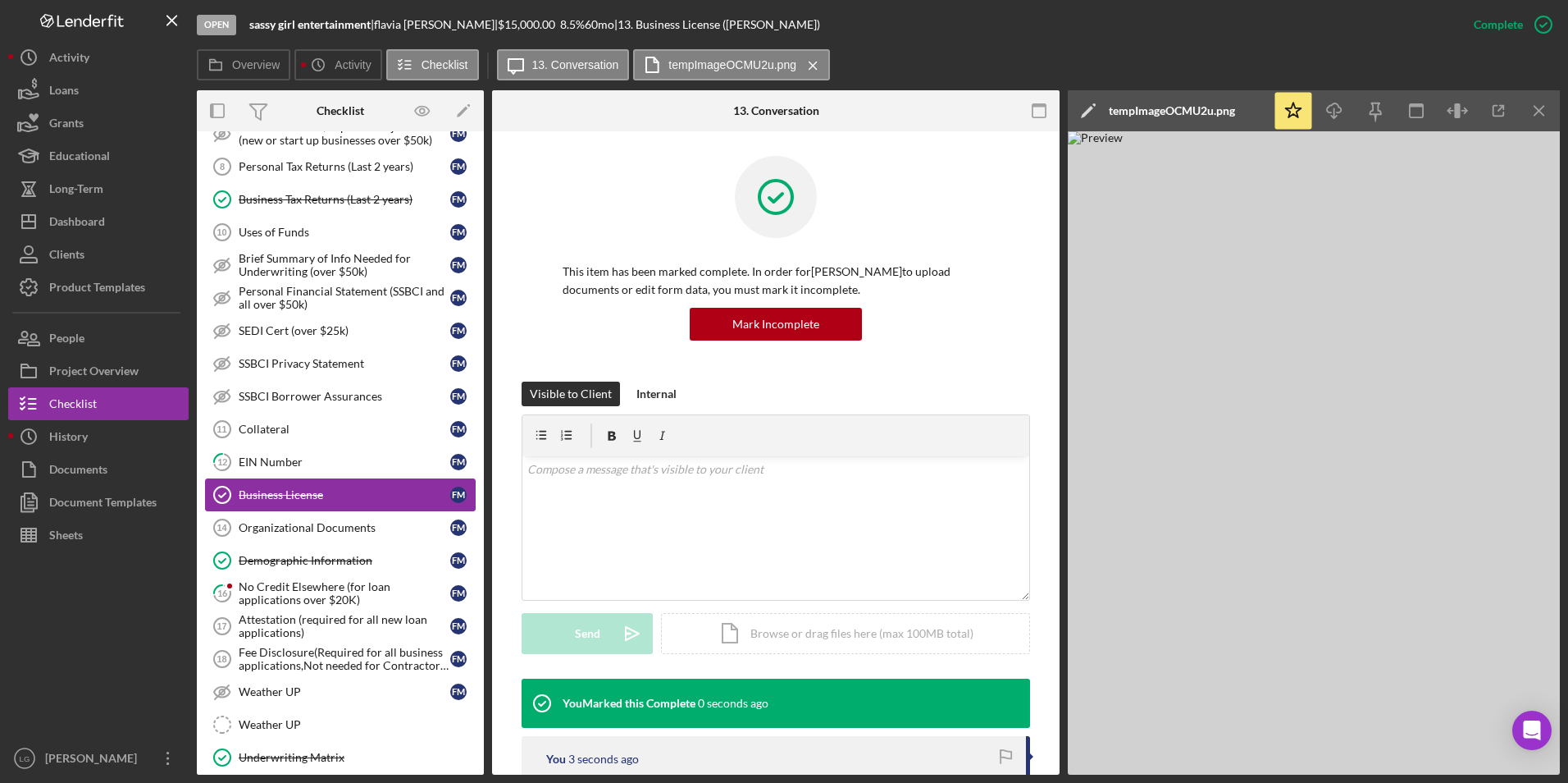
scroll to position [902, 0]
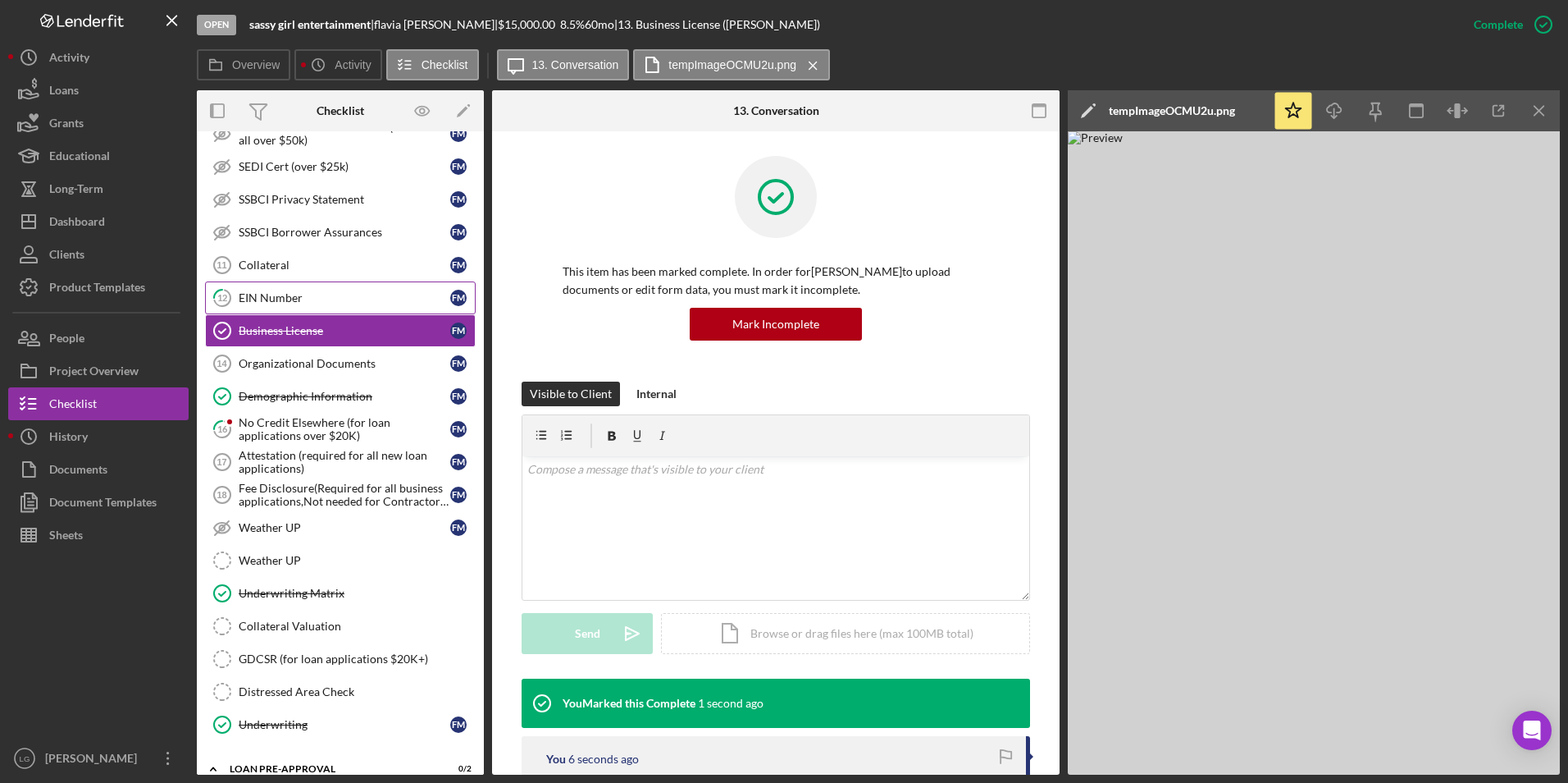
click at [303, 298] on div "EIN Number" at bounding box center [344, 297] width 212 height 13
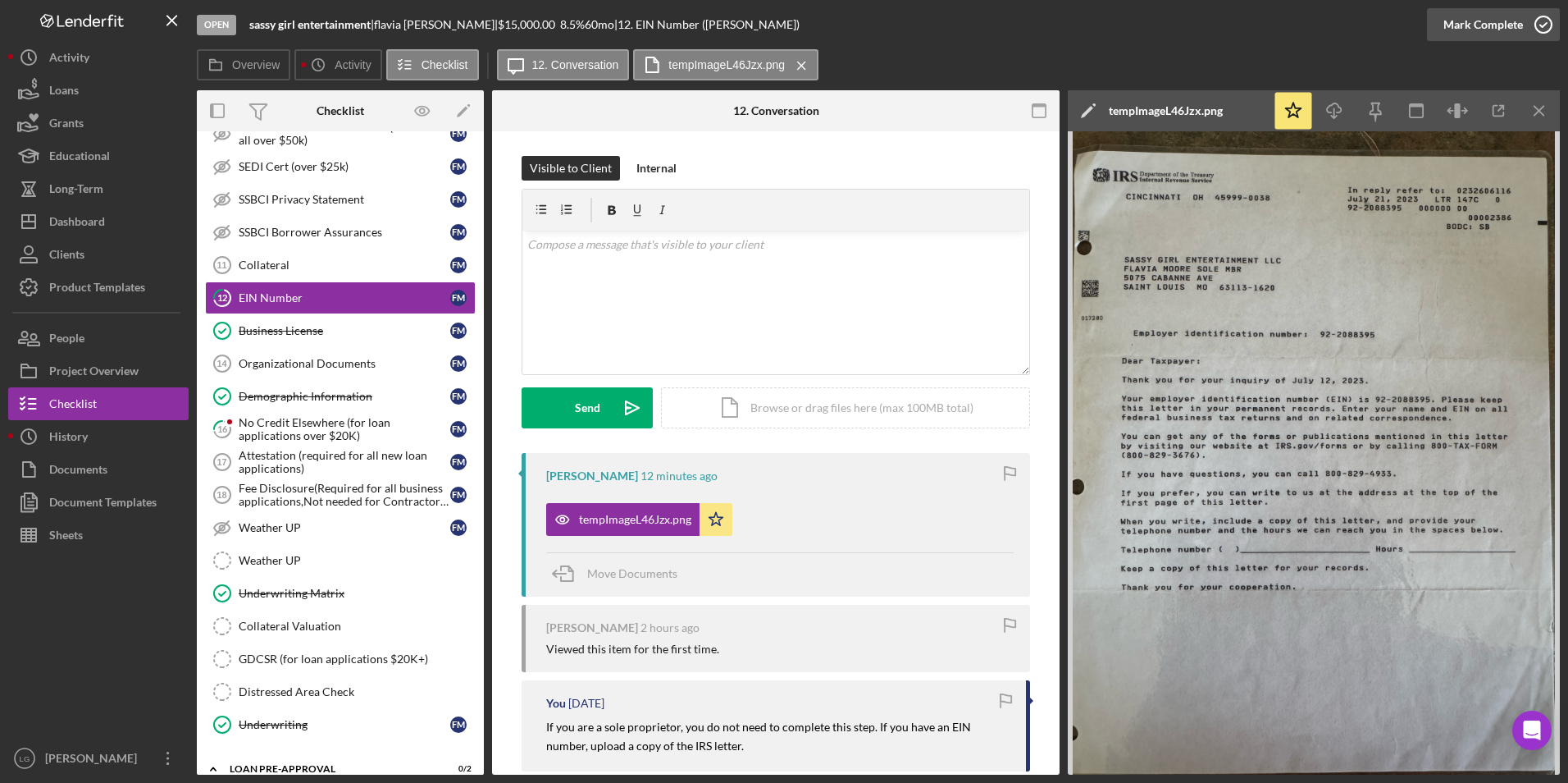
click at [1501, 24] on div "Mark Complete" at bounding box center [1482, 24] width 80 height 33
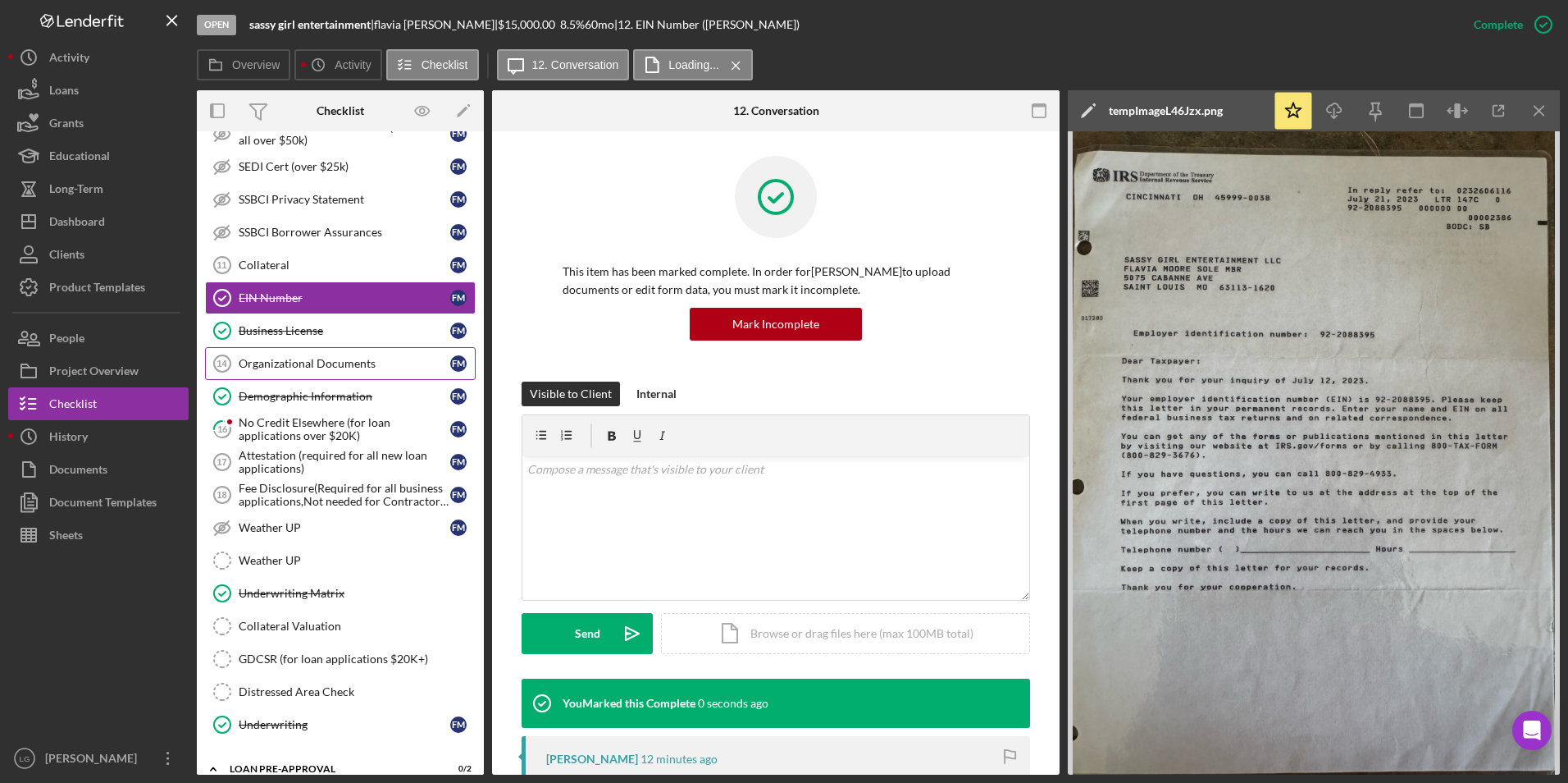
click at [281, 371] on link "Organizational Documents 14 Organizational Documents f m" at bounding box center [340, 363] width 271 height 33
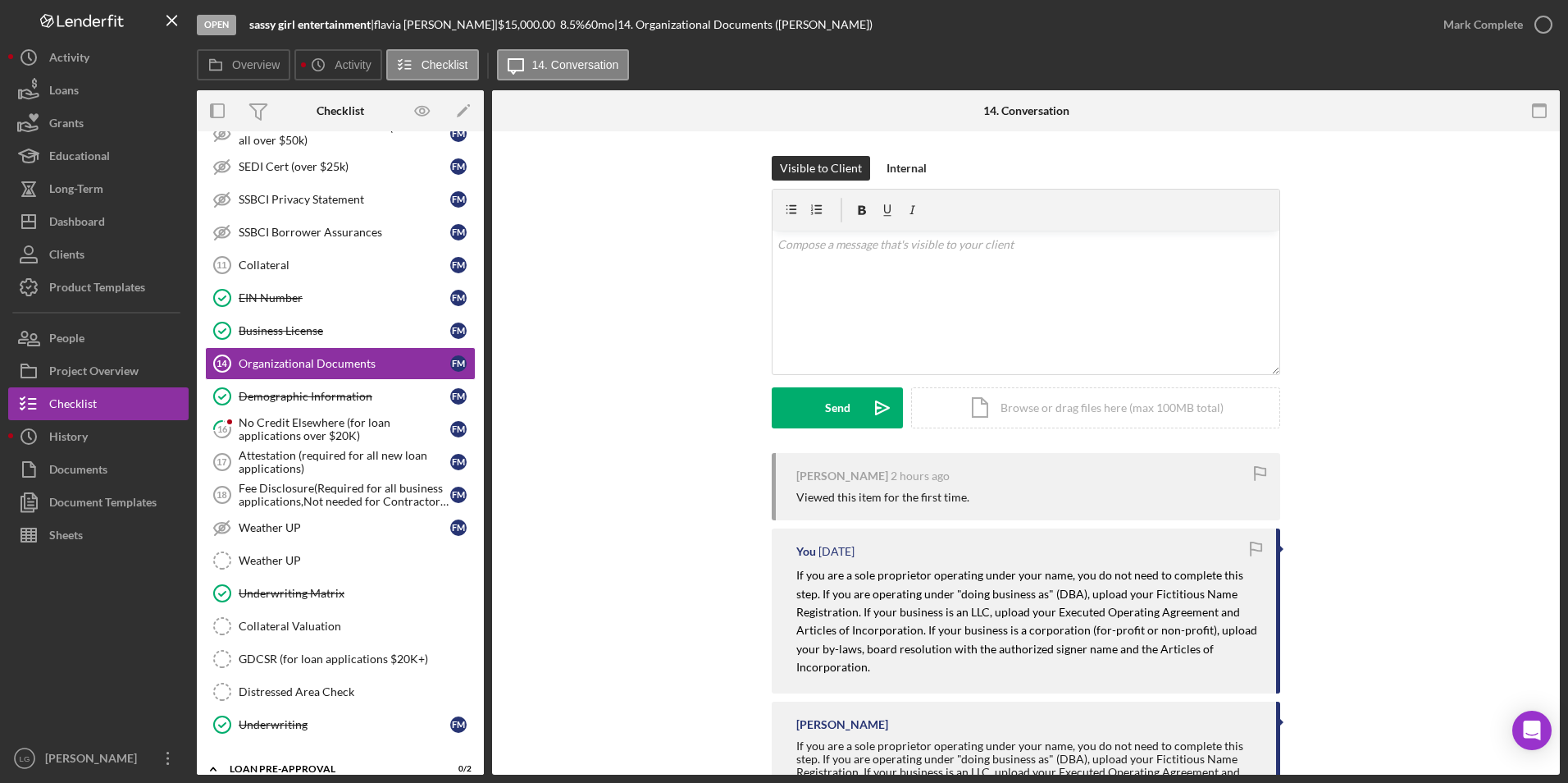
scroll to position [97, 0]
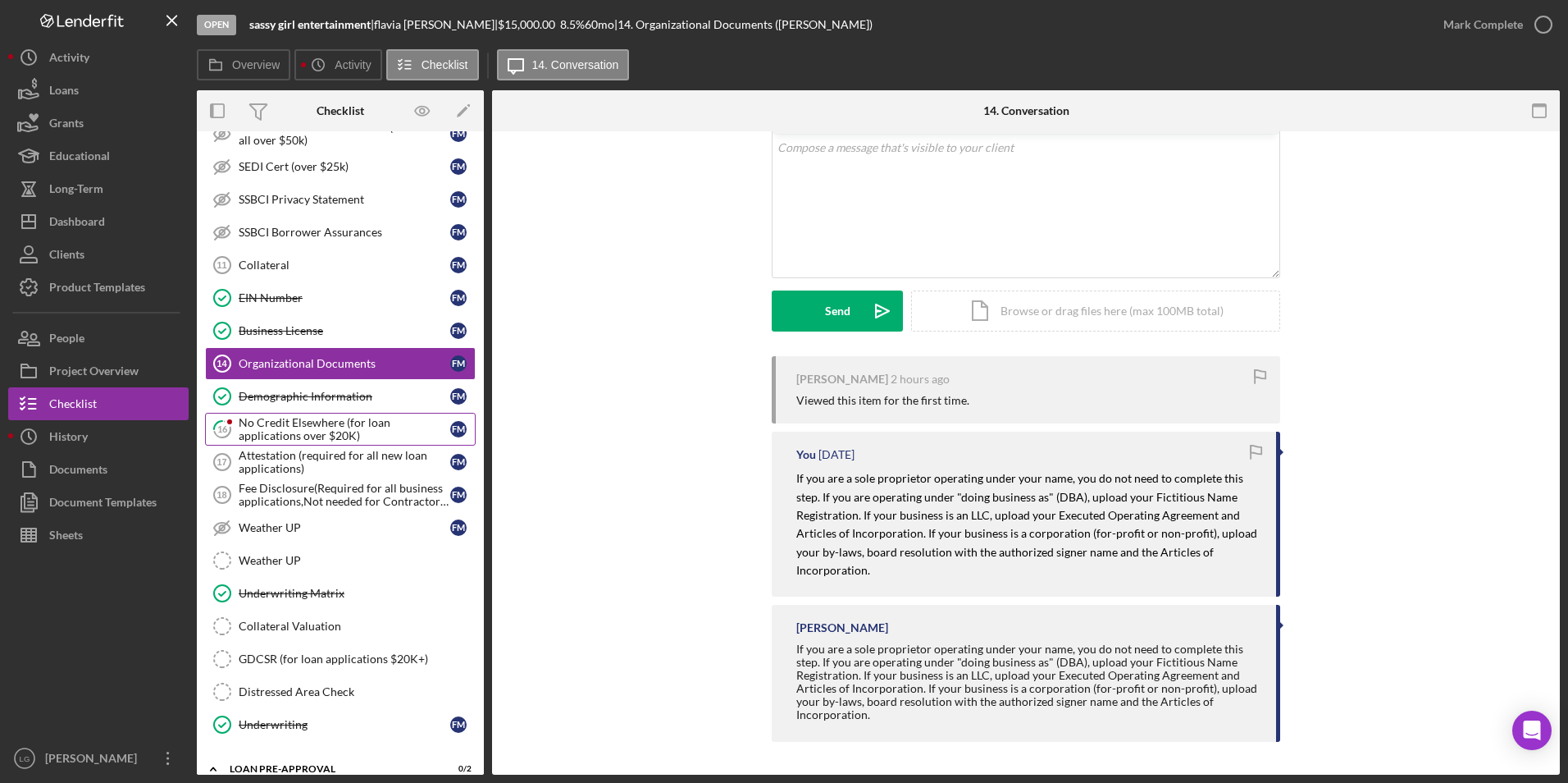
click at [307, 416] on div "No Credit Elsewhere (for loan applications over $20K)" at bounding box center [344, 429] width 212 height 27
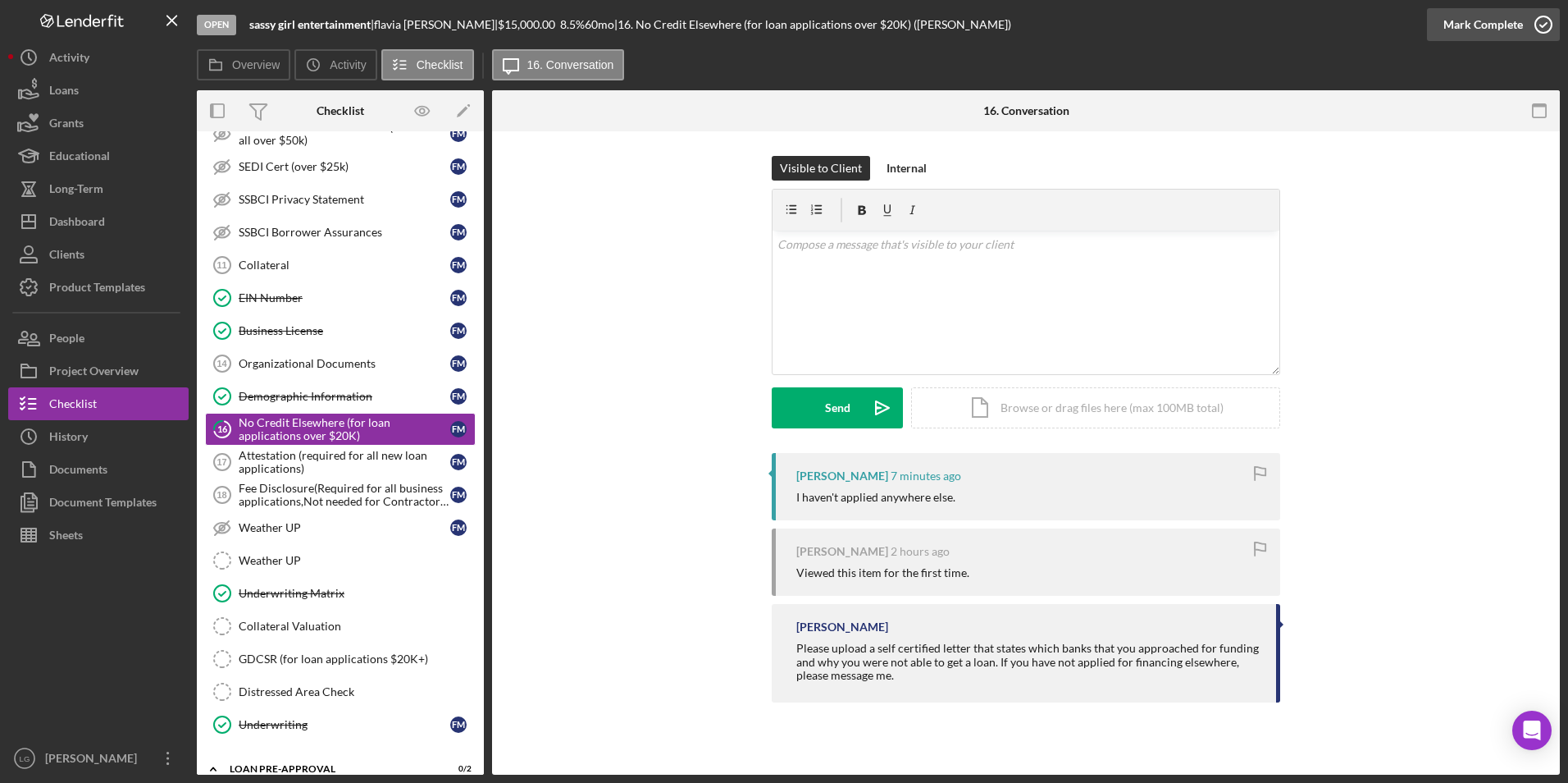
click at [1511, 27] on div "Mark Complete" at bounding box center [1482, 24] width 80 height 33
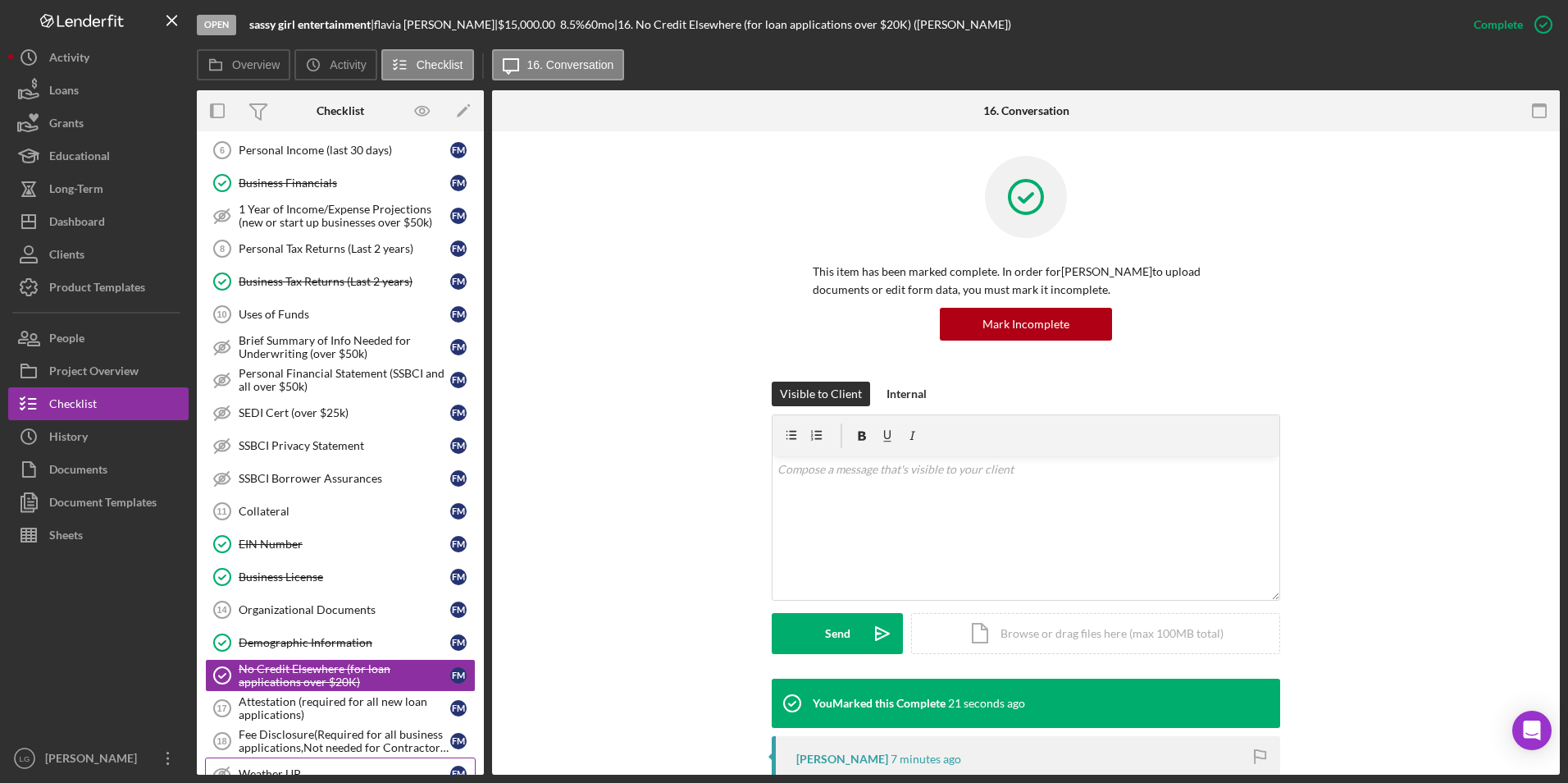
scroll to position [328, 0]
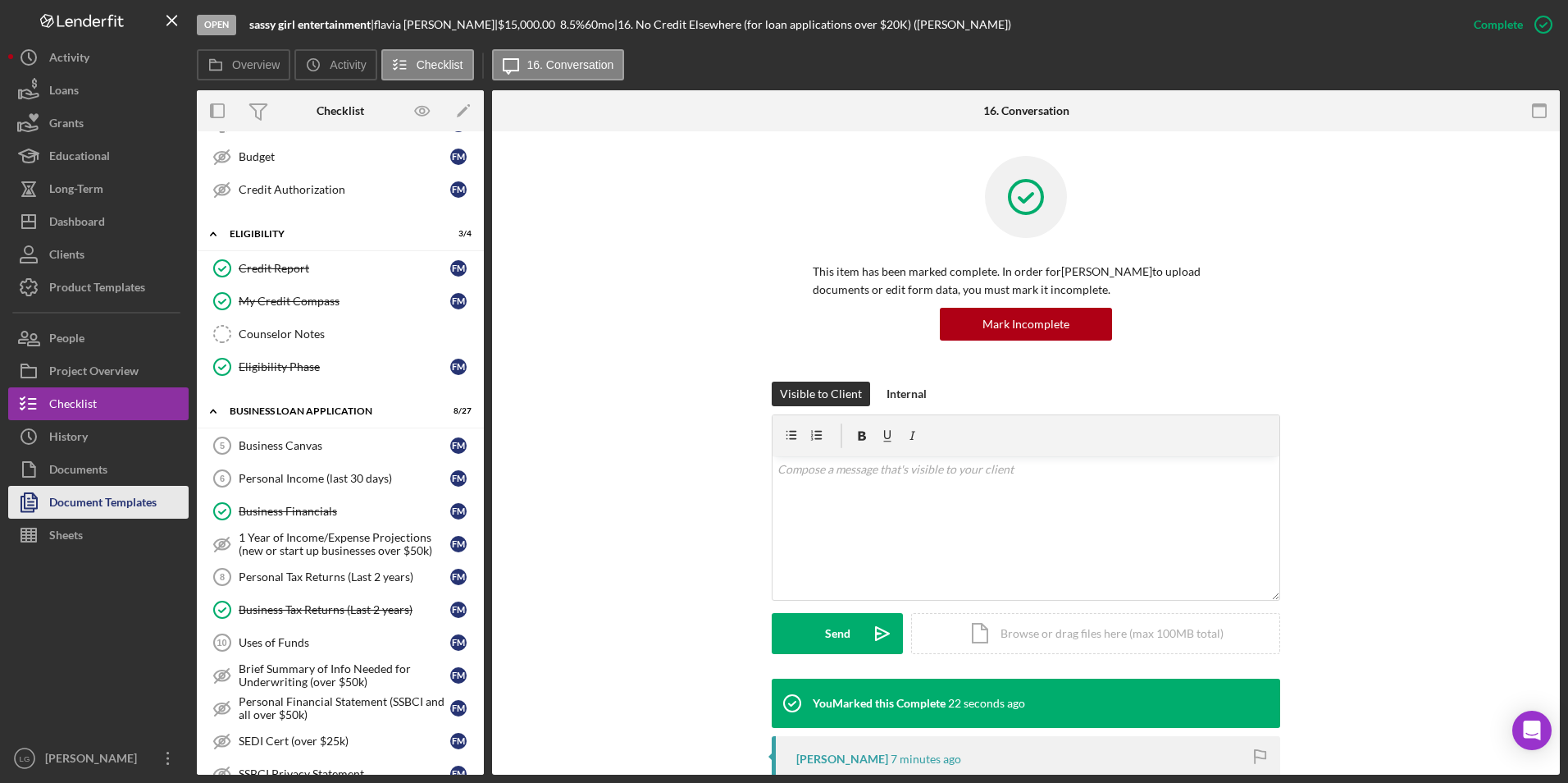
click at [82, 497] on div "Document Templates" at bounding box center [102, 504] width 107 height 36
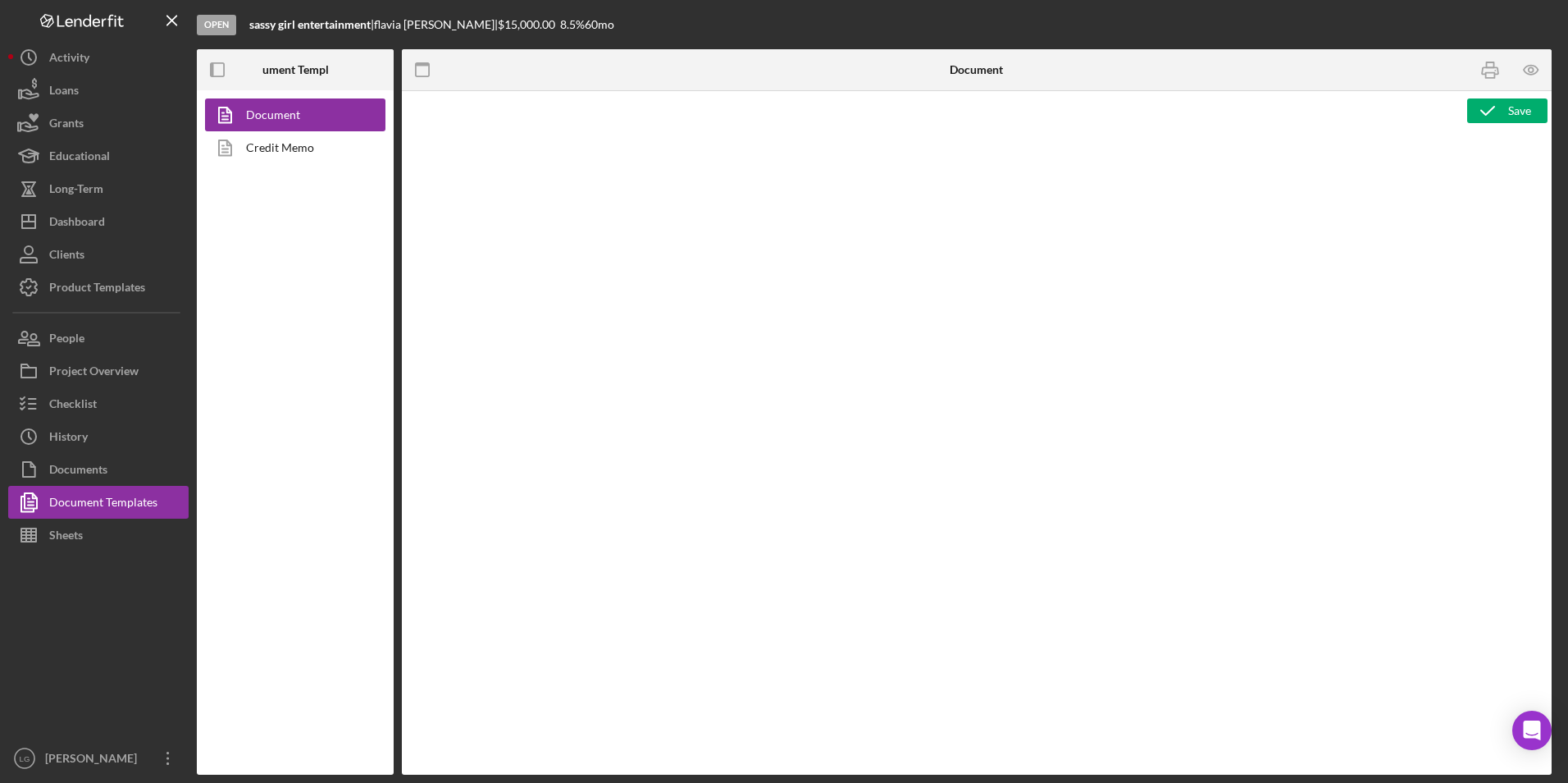
type textarea "Copy and paste, or create, your document template here."
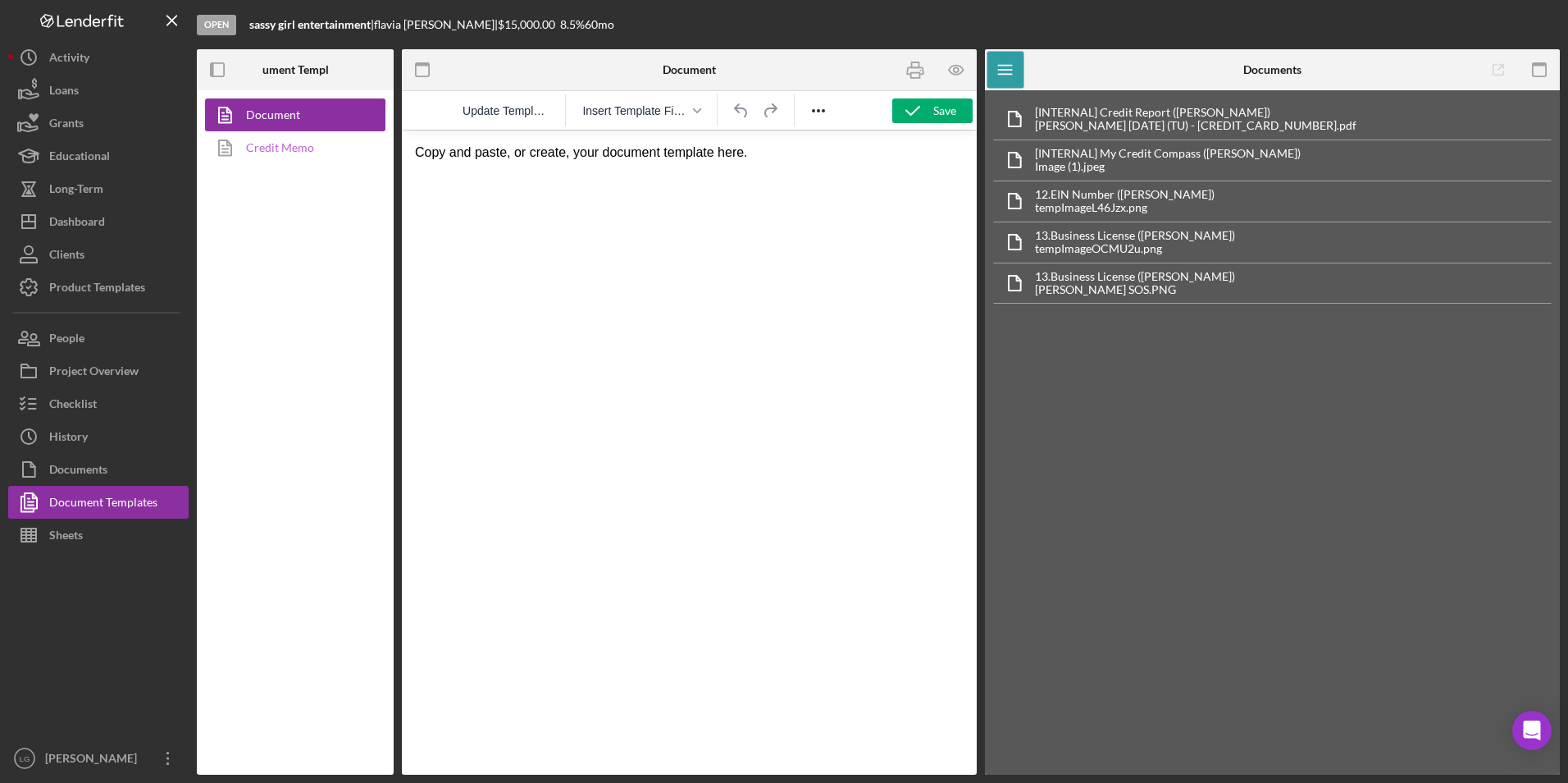
click at [304, 149] on link "Credit Memo" at bounding box center [291, 147] width 172 height 33
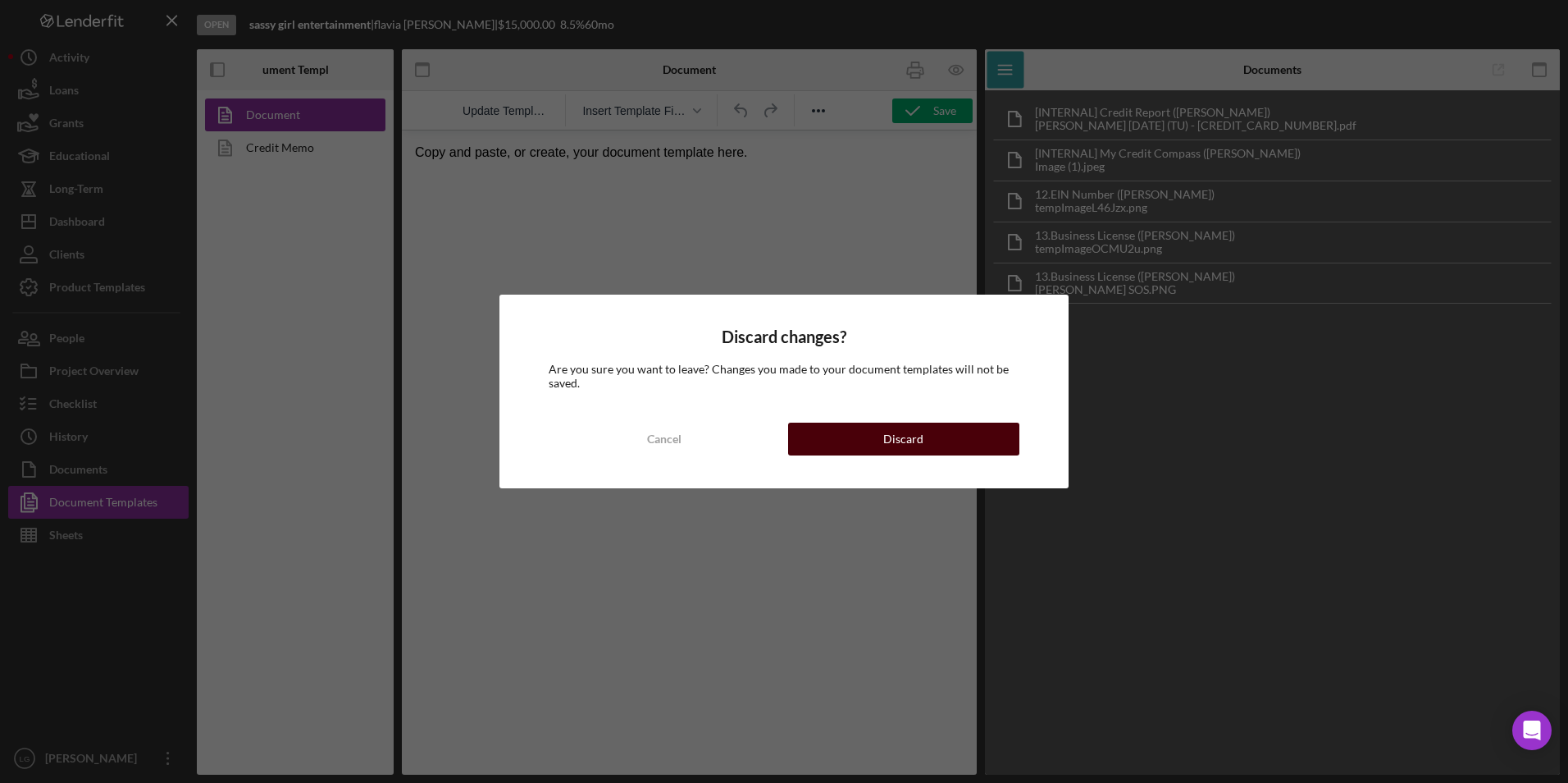
click at [897, 423] on div "Cancel Discard" at bounding box center [784, 439] width 471 height 33
drag, startPoint x: 868, startPoint y: 442, endPoint x: 466, endPoint y: 311, distance: 422.8
click at [868, 442] on button "Discard" at bounding box center [904, 439] width 232 height 33
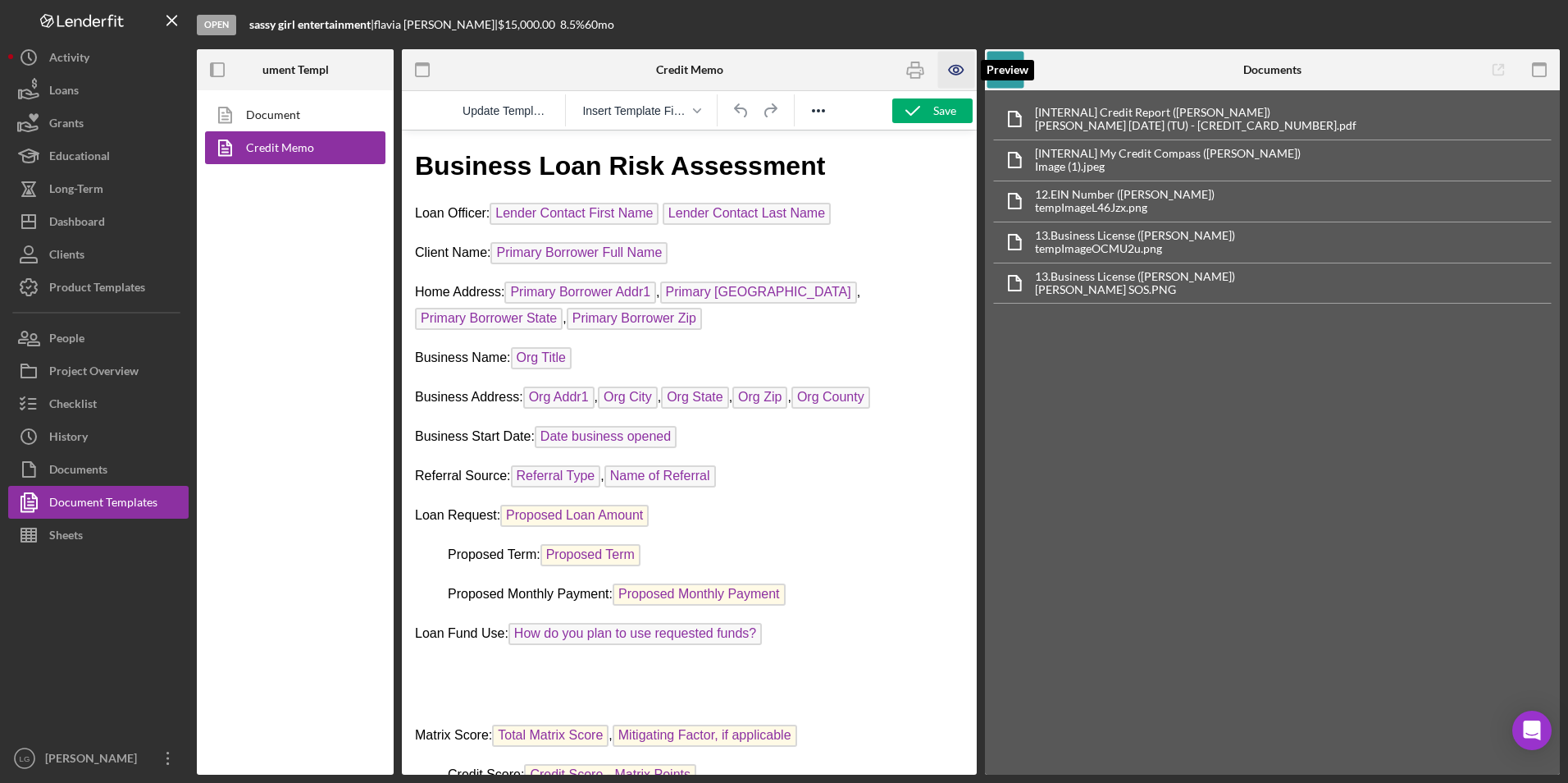
click at [954, 70] on icon "button" at bounding box center [956, 69] width 5 height 5
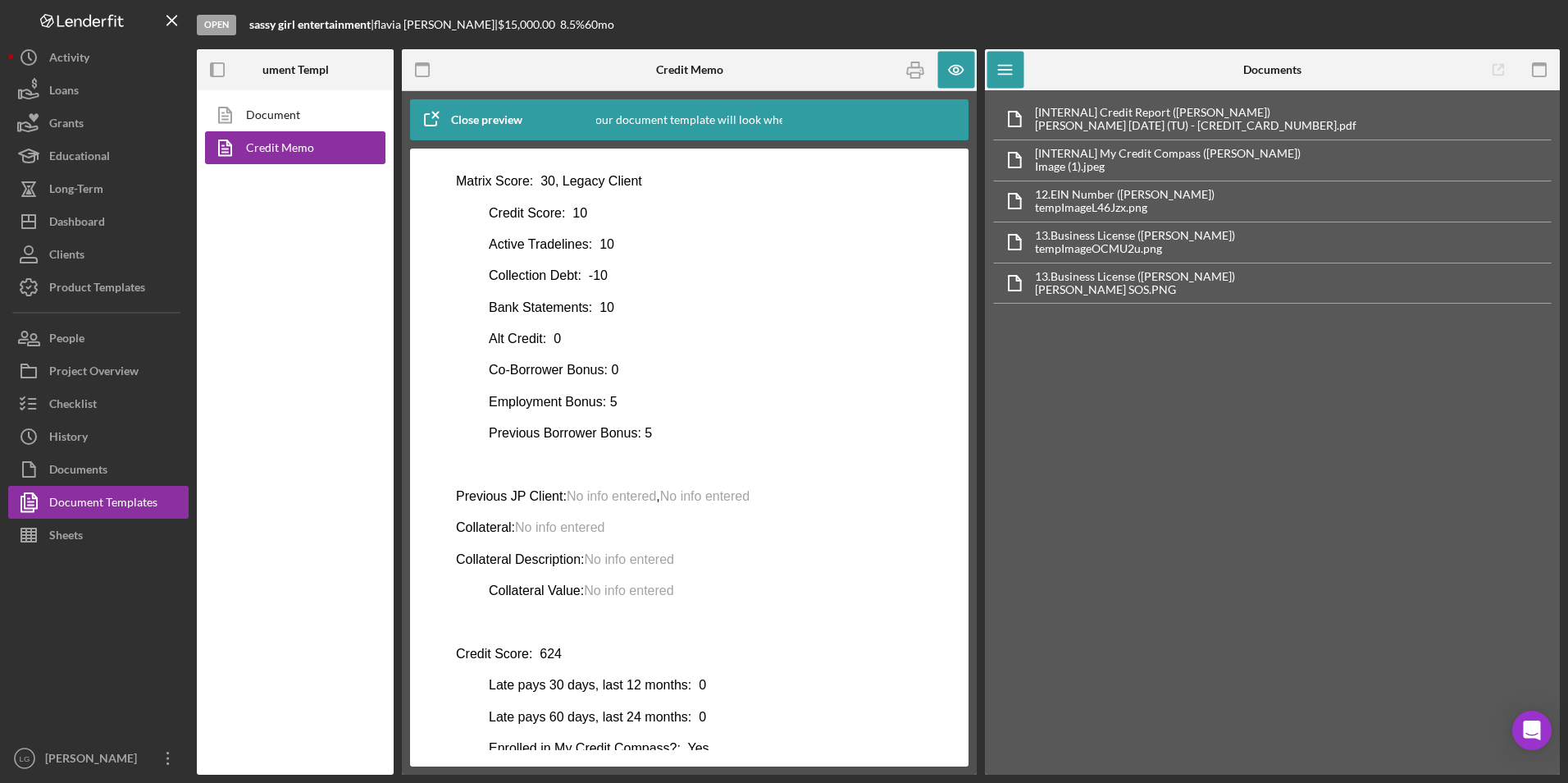
scroll to position [734, 0]
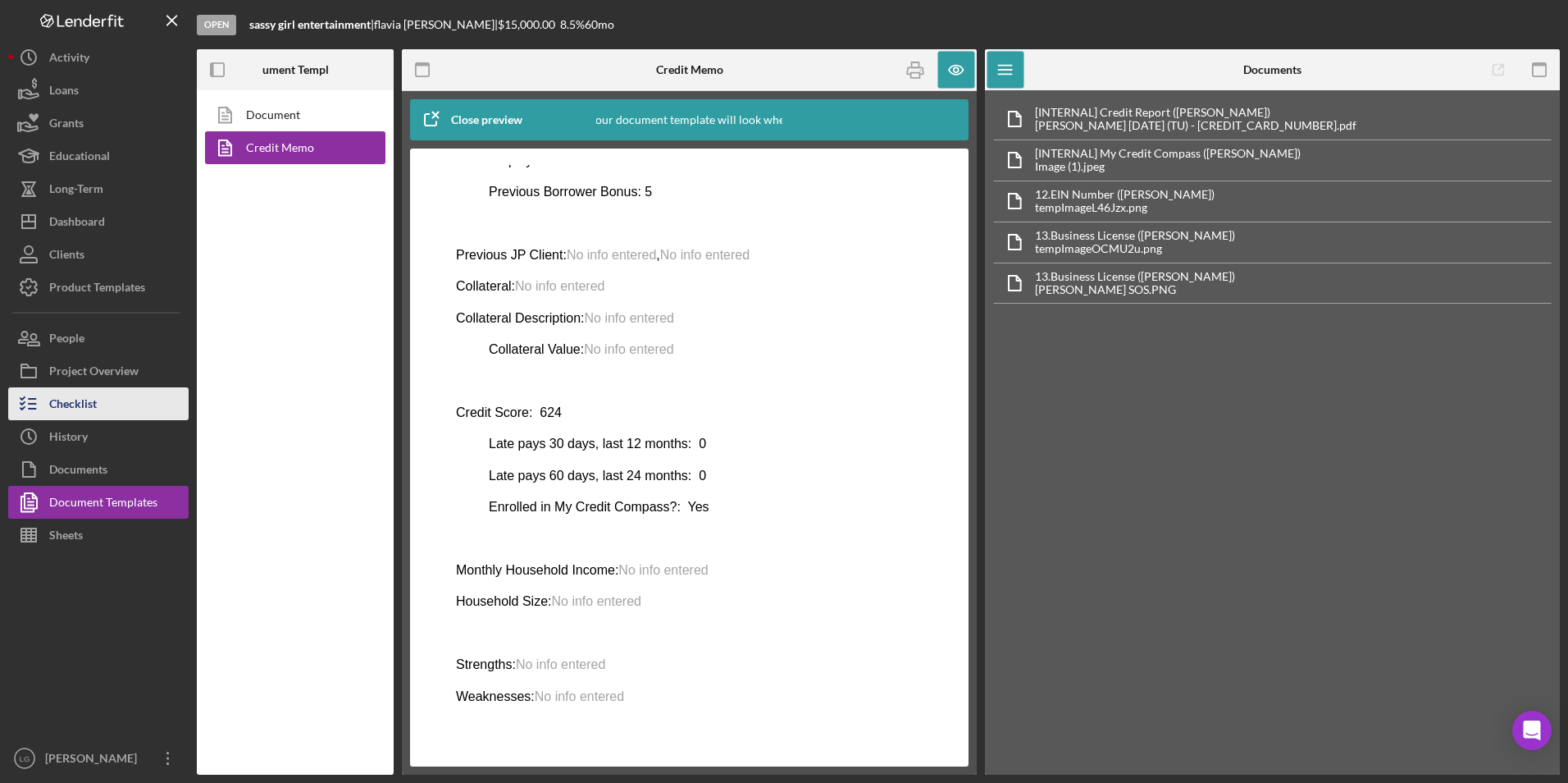
click at [93, 403] on div "Checklist" at bounding box center [73, 405] width 47 height 36
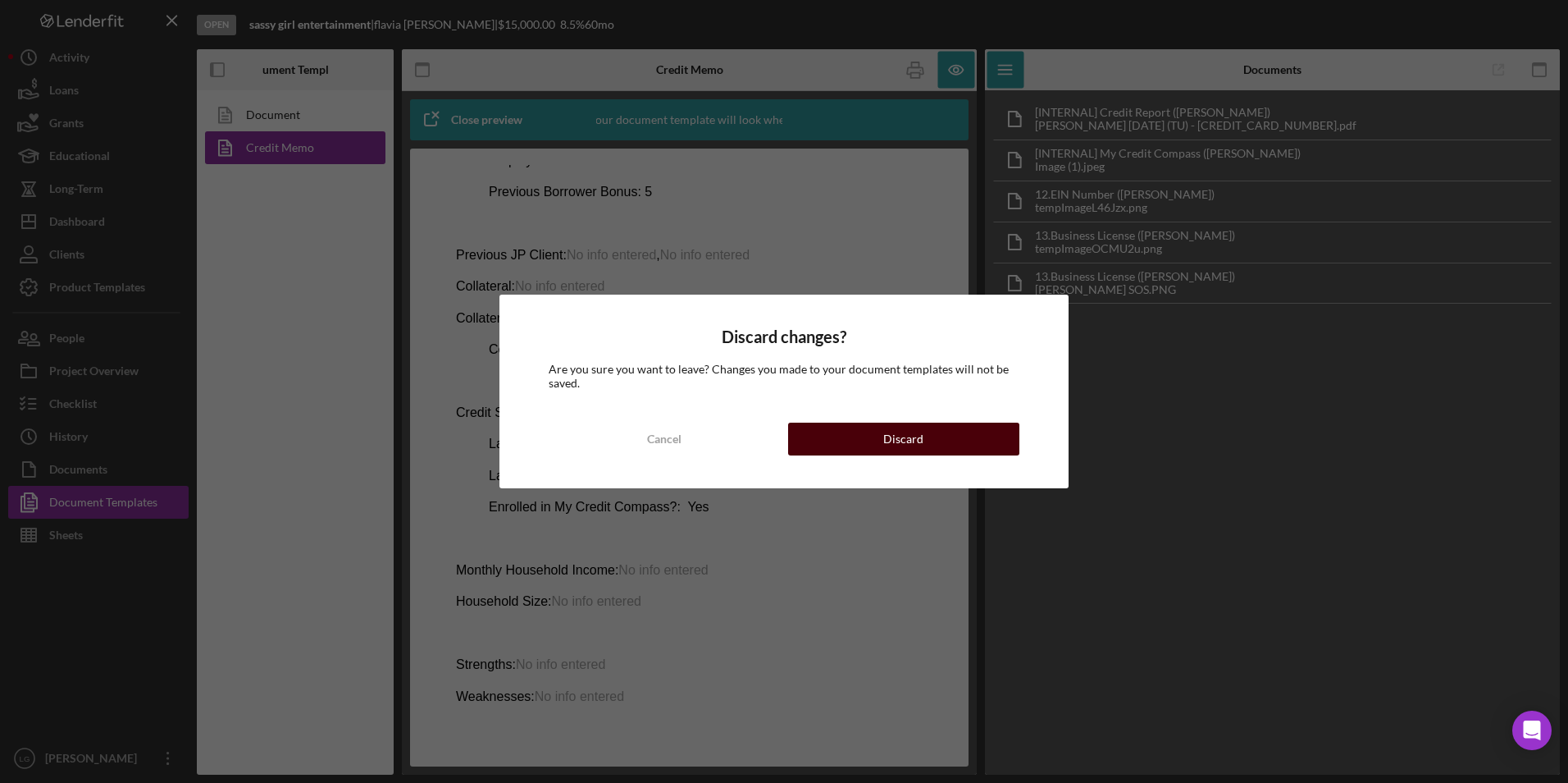
click at [930, 447] on button "Discard" at bounding box center [904, 439] width 232 height 33
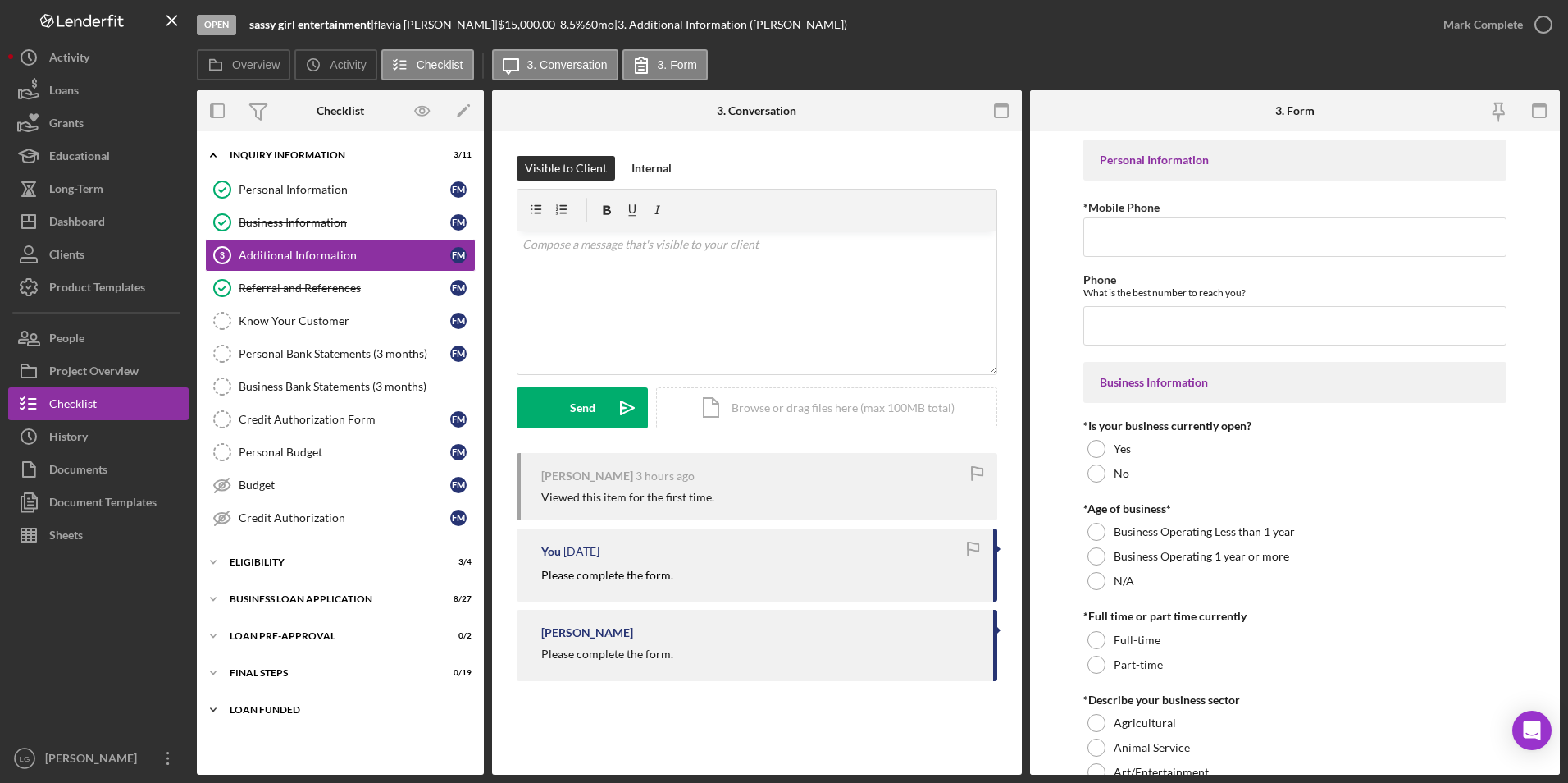
click at [272, 705] on div "LOAN FUNDED" at bounding box center [346, 710] width 234 height 10
click at [266, 670] on div "FINAL STEPS" at bounding box center [346, 673] width 234 height 10
click at [266, 632] on div "LOAN PRE-APPROVAL" at bounding box center [346, 636] width 234 height 10
drag, startPoint x: 266, startPoint y: 602, endPoint x: 260, endPoint y: 570, distance: 32.6
click at [266, 599] on div "BUSINESS LOAN APPLICATION" at bounding box center [330, 599] width 201 height 10
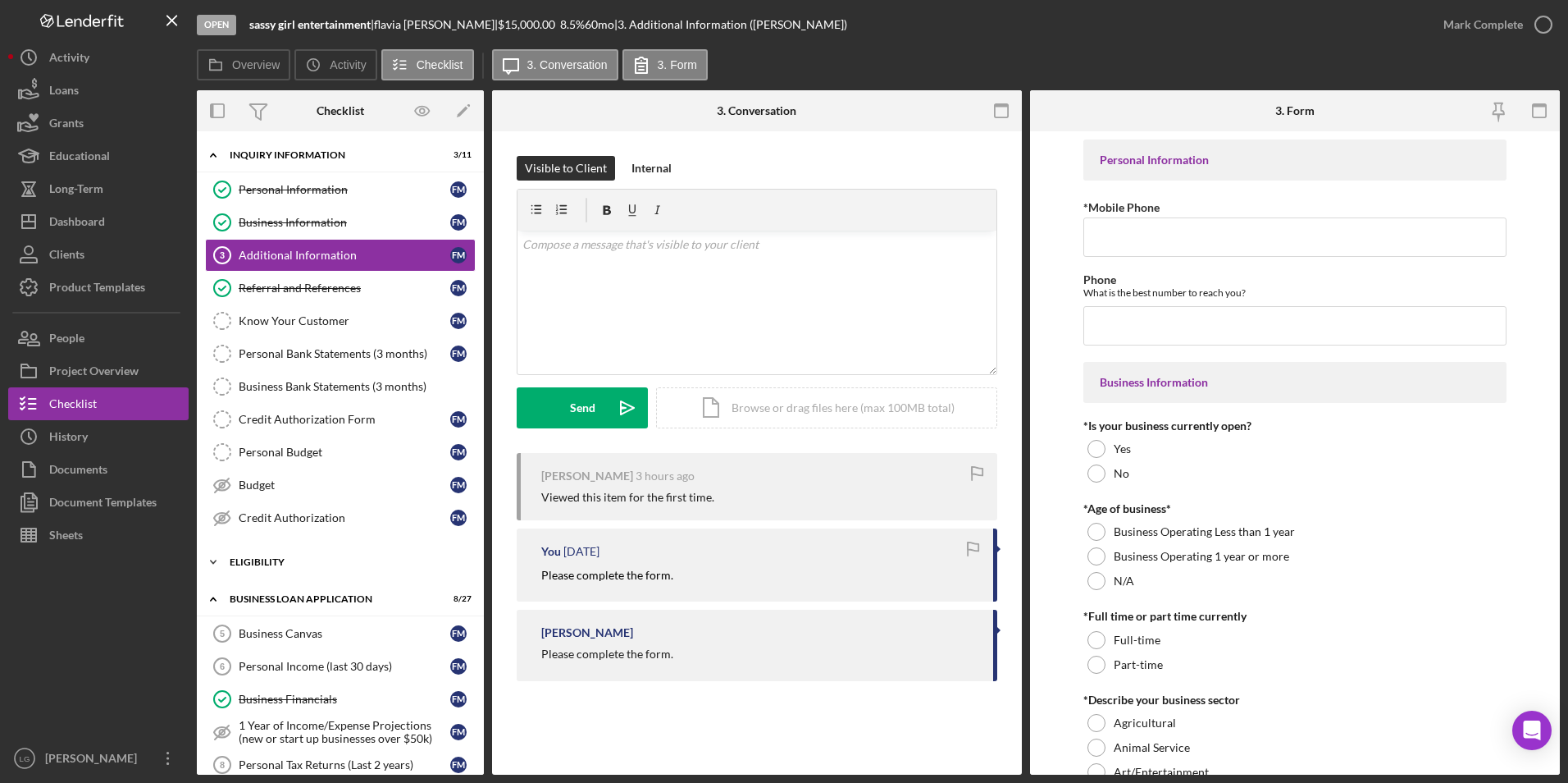
click at [259, 554] on div "Icon/Expander ELIGIBILITY 3 / 4" at bounding box center [340, 561] width 287 height 33
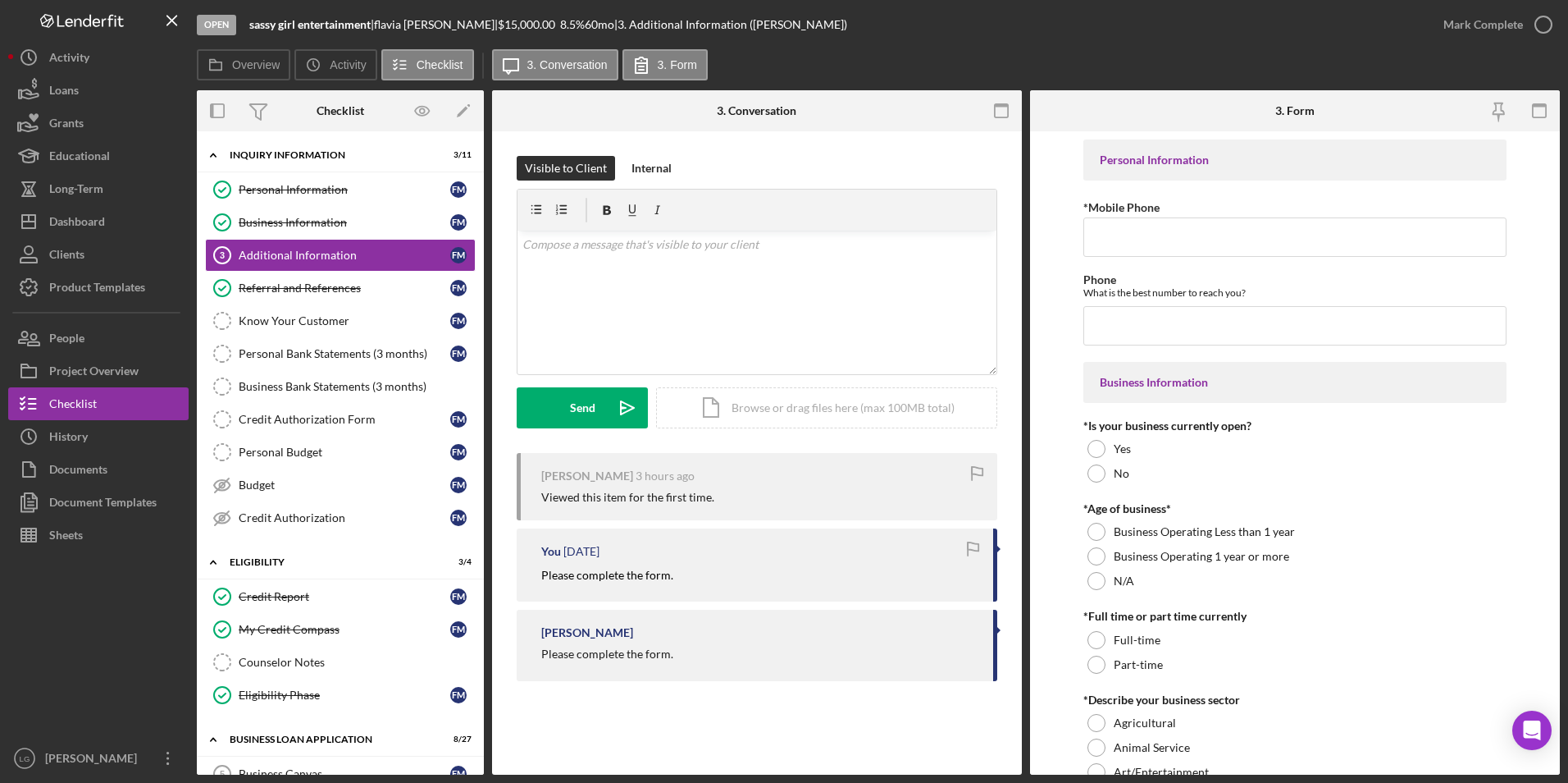
drag, startPoint x: 544, startPoint y: 569, endPoint x: 681, endPoint y: 577, distance: 137.2
click at [681, 577] on div "Please complete the form." at bounding box center [759, 575] width 436 height 18
drag, startPoint x: 681, startPoint y: 577, endPoint x: 656, endPoint y: 575, distance: 25.1
copy mark "Please complete the form."
click at [637, 261] on div "v Color teal Color pink Remove color Add row above Add row below Add column bef…" at bounding box center [757, 303] width 479 height 144
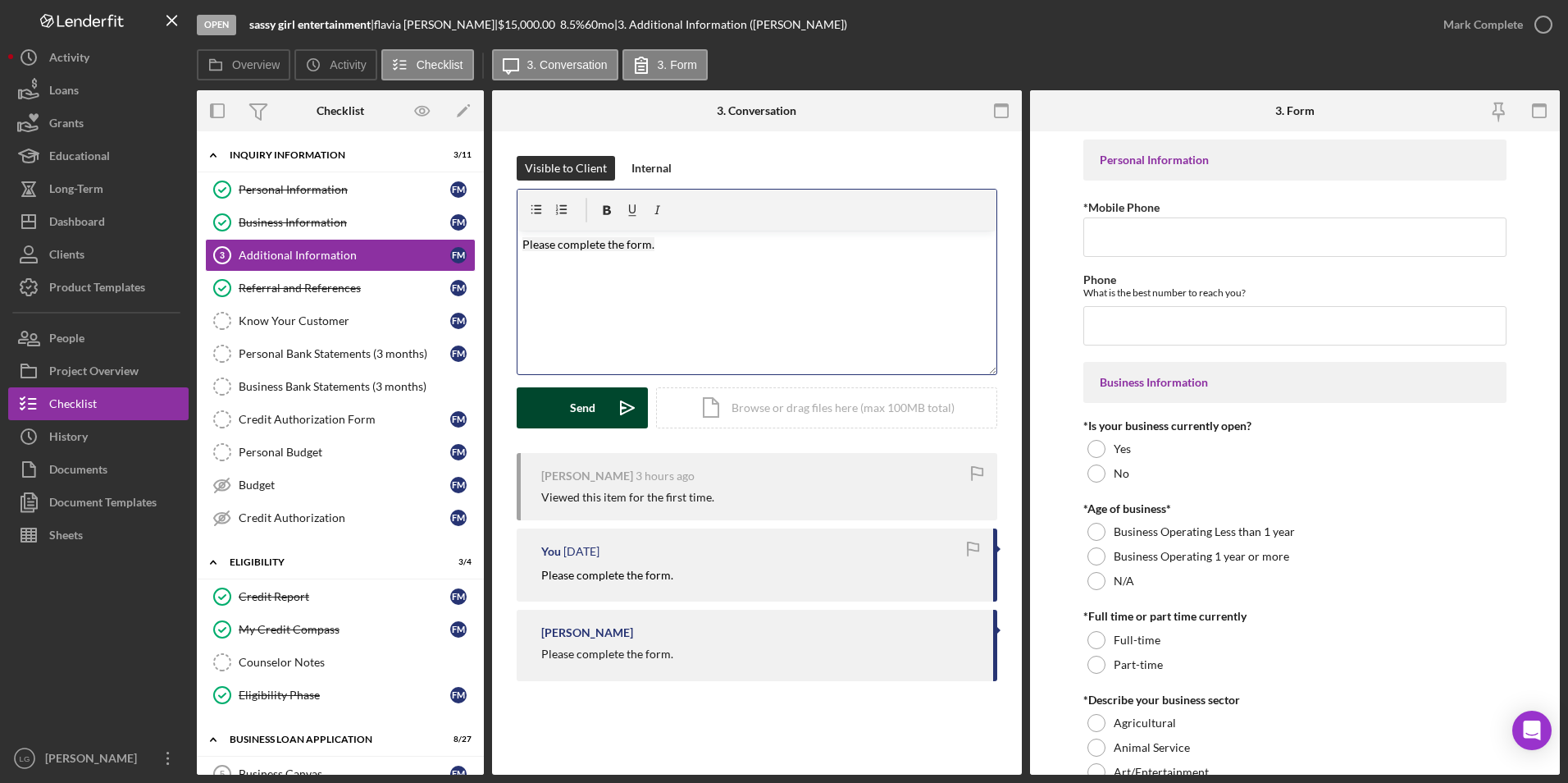
click at [549, 398] on button "Send Icon/icon-invite-send" at bounding box center [581, 408] width 131 height 41
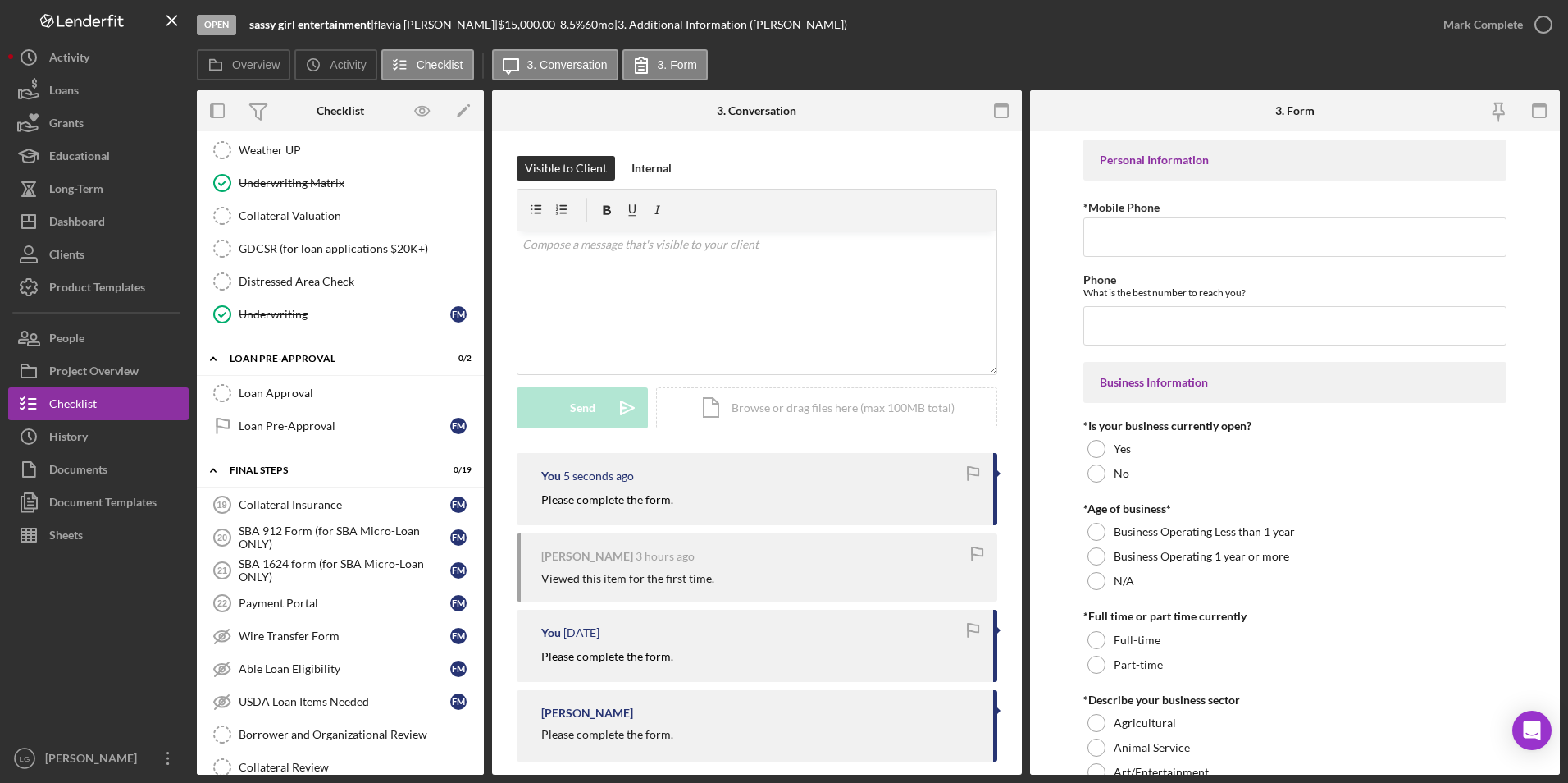
scroll to position [1559, 0]
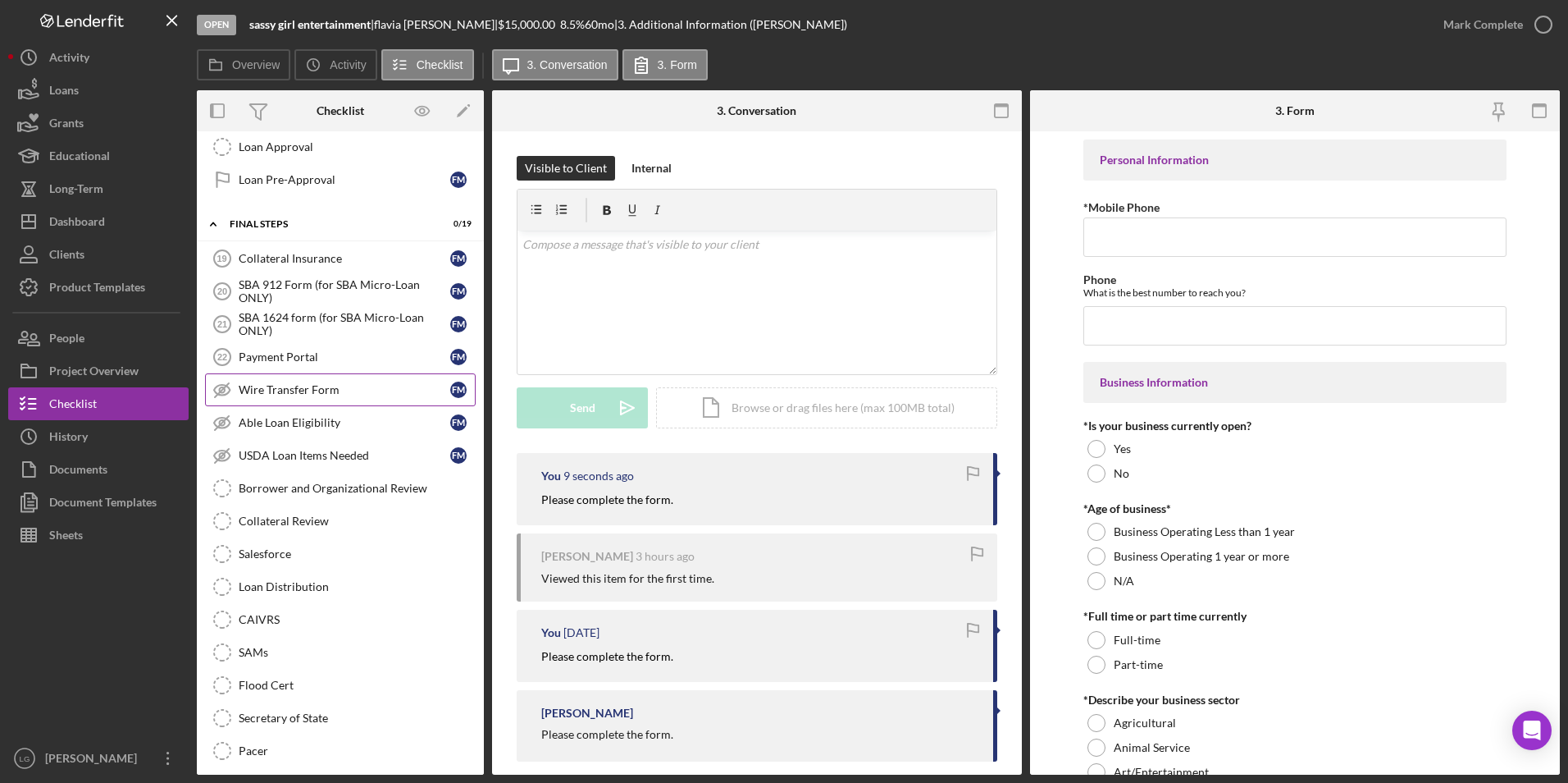
click at [305, 387] on div "Wire Transfer Form" at bounding box center [344, 390] width 212 height 13
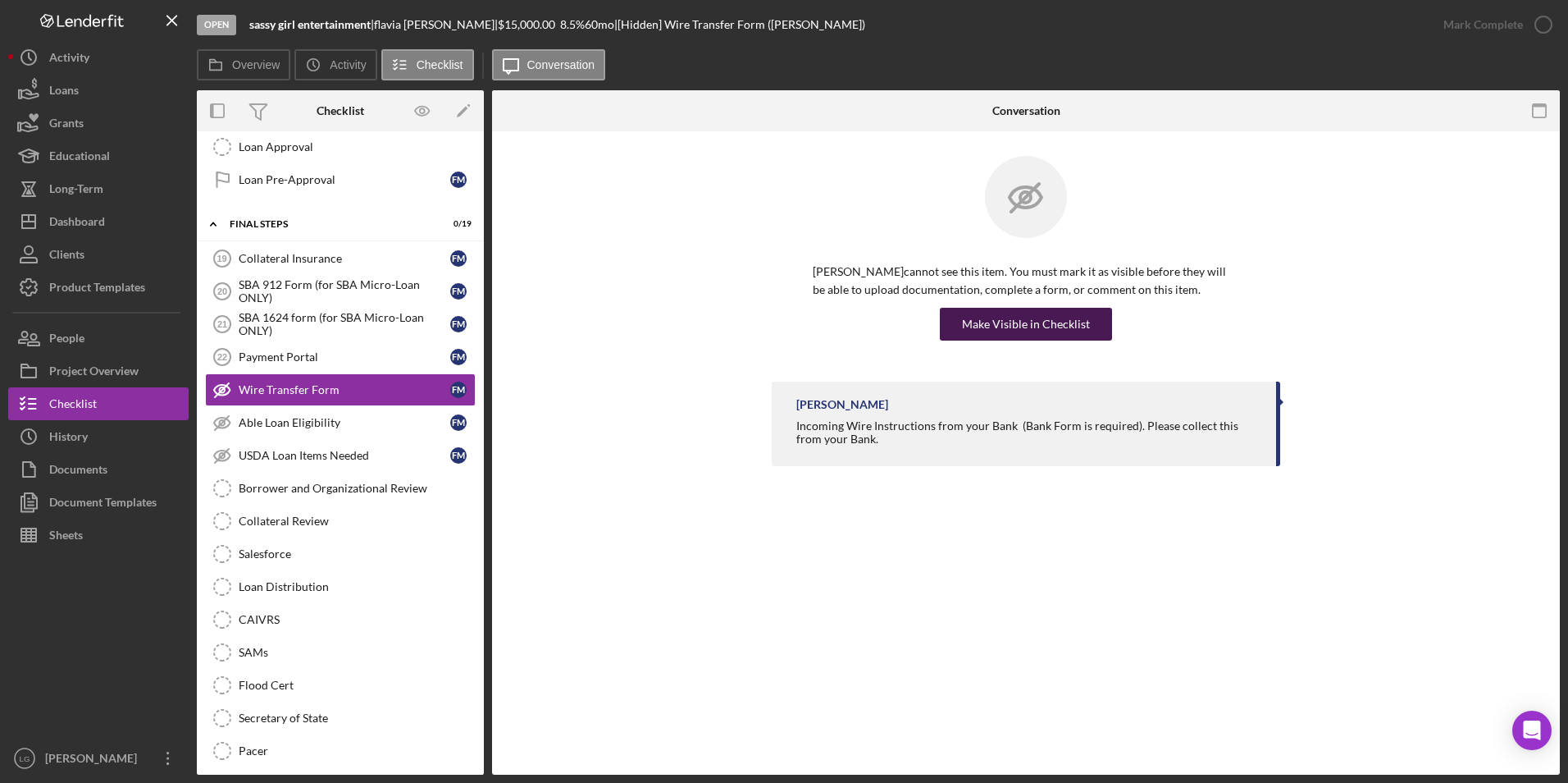
click at [1050, 321] on div "Make Visible in Checklist" at bounding box center [1026, 323] width 128 height 33
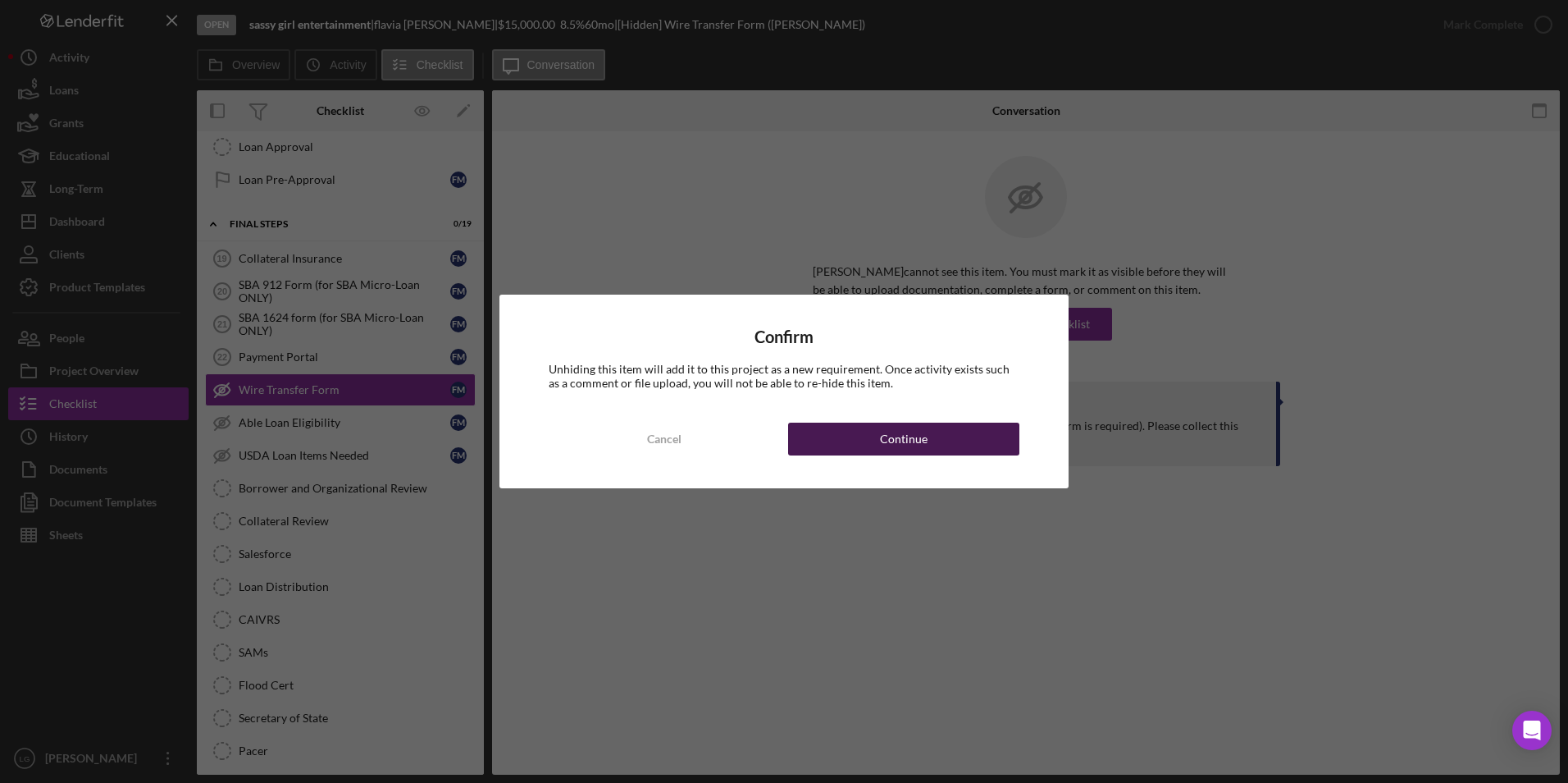
click at [954, 442] on button "Continue" at bounding box center [904, 439] width 232 height 33
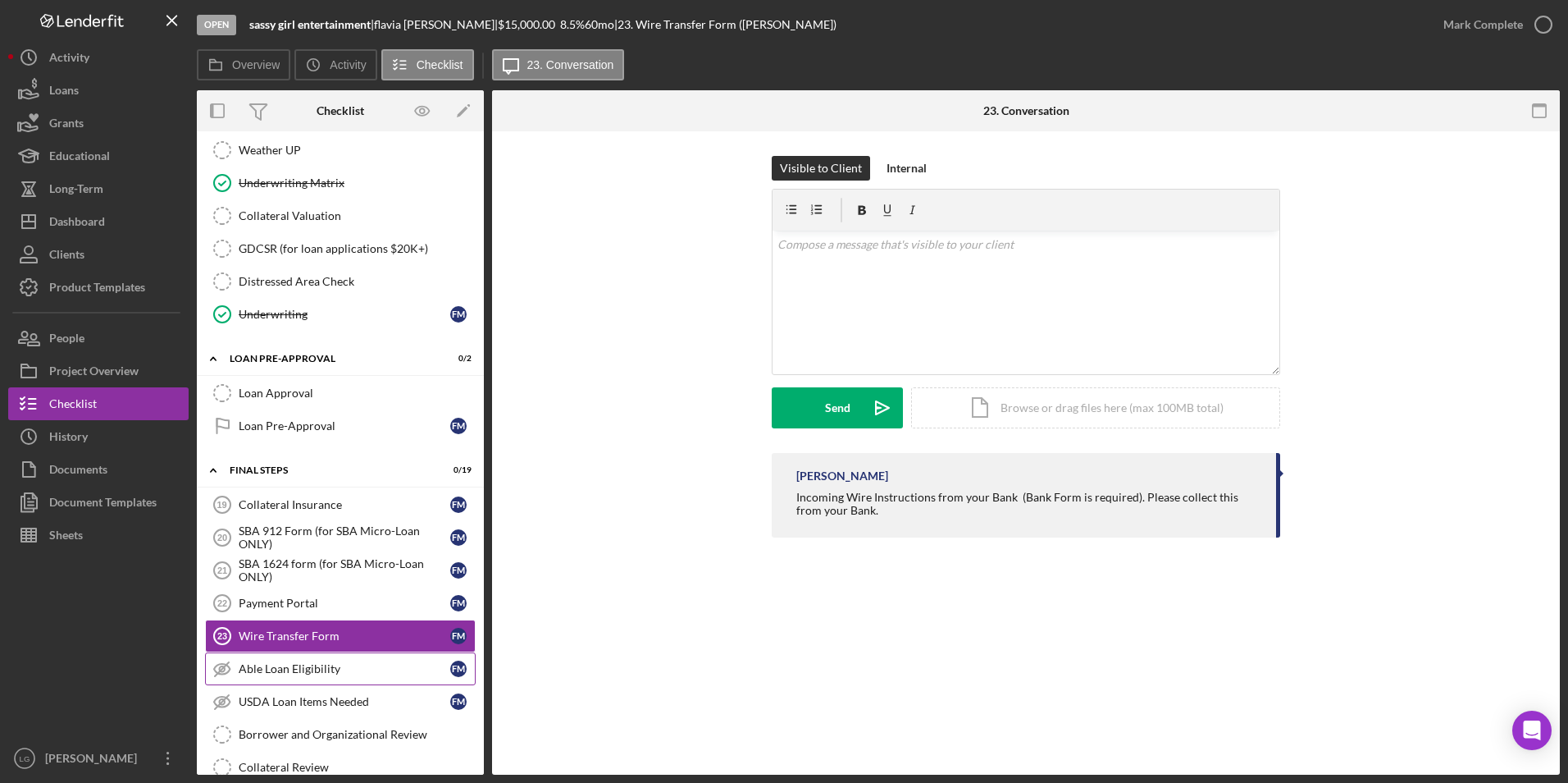
scroll to position [1559, 0]
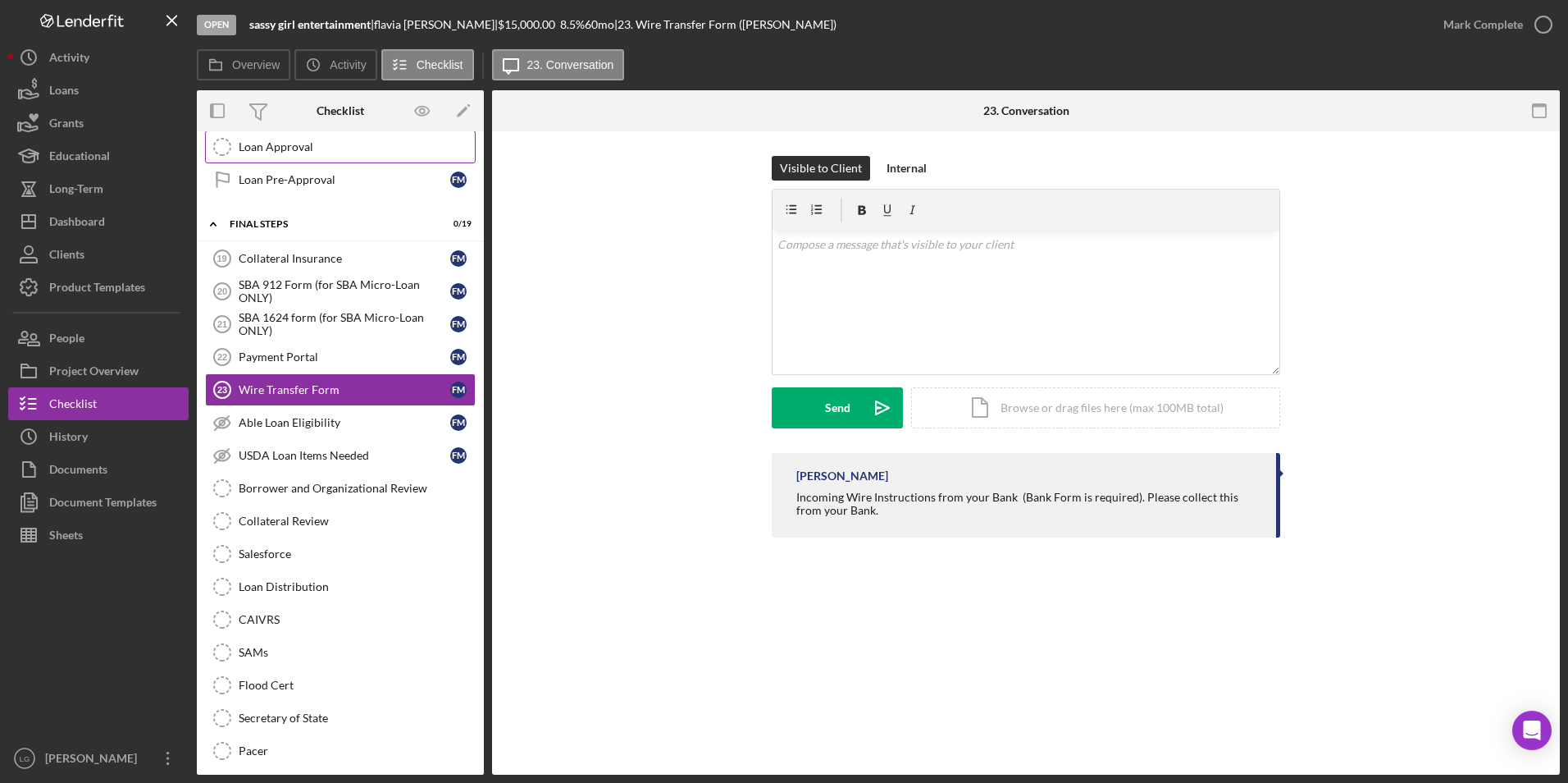
click at [310, 145] on div "Loan Approval" at bounding box center [357, 146] width 237 height 13
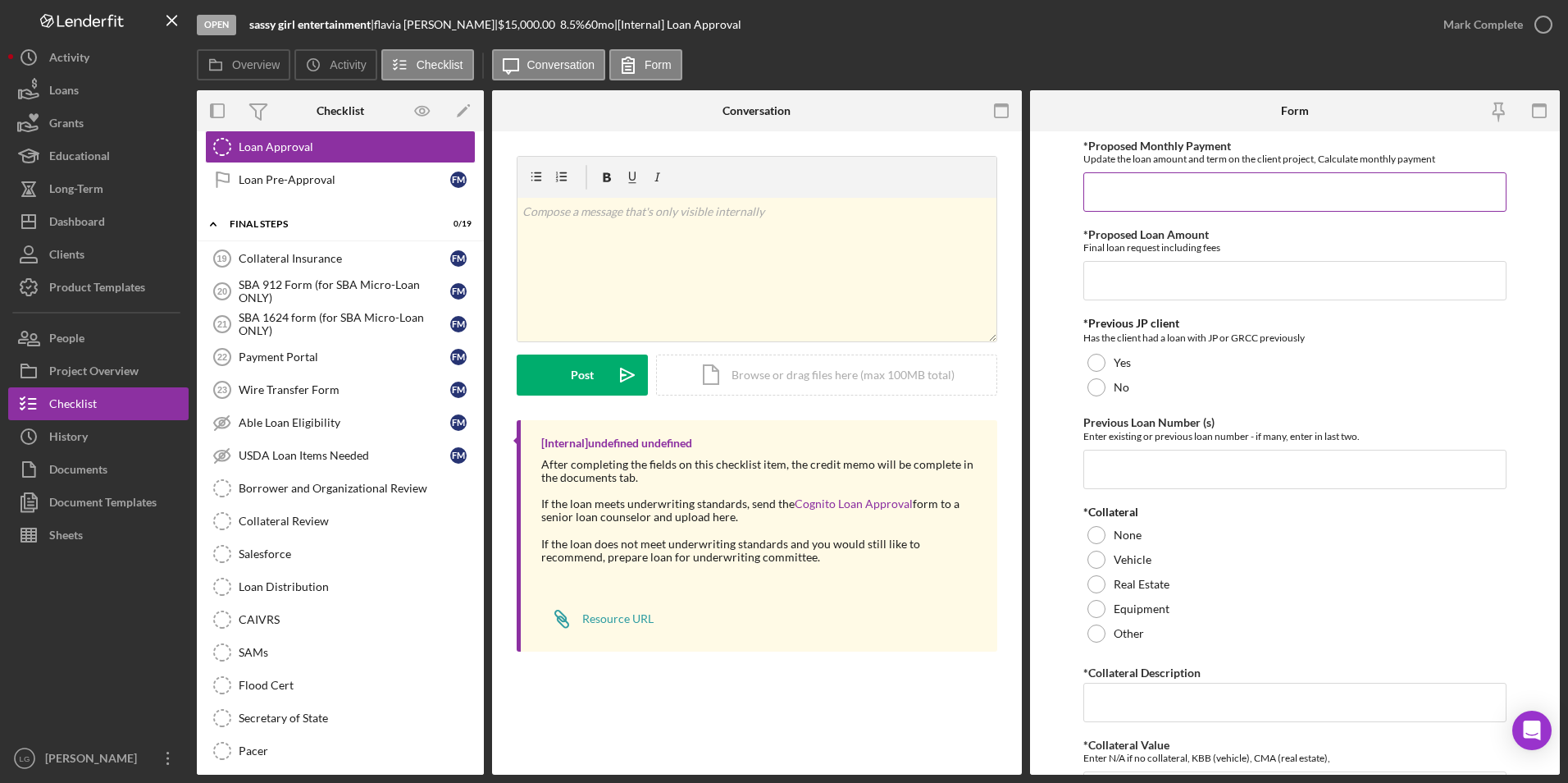
click at [1189, 188] on input "*Proposed Monthly Payment" at bounding box center [1295, 192] width 424 height 39
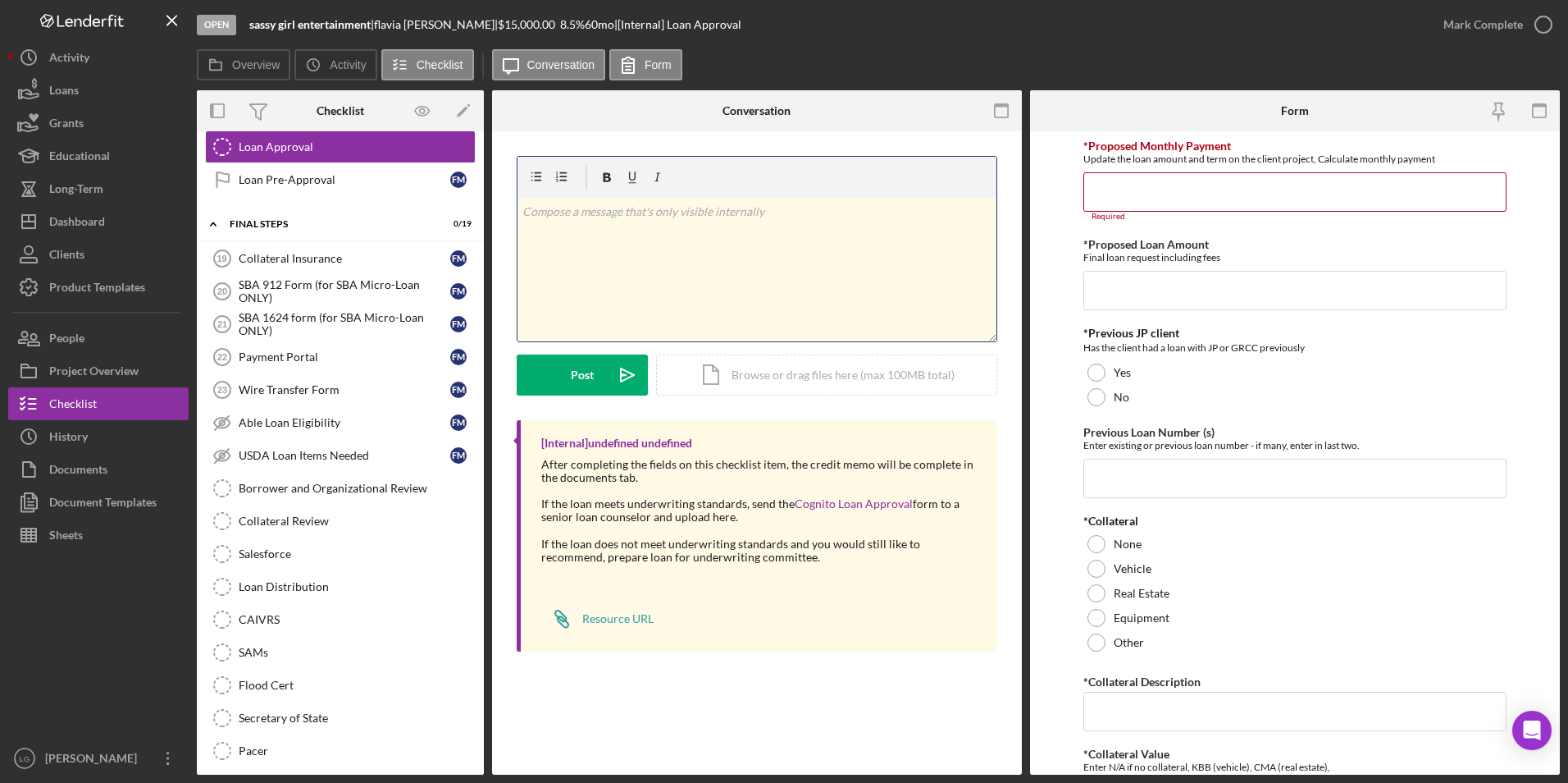
click at [605, 231] on div "v Color teal Color pink Remove color Add row above Add row below Add column bef…" at bounding box center [757, 270] width 479 height 144
click at [589, 214] on p "Loan#12134 $4383.75" at bounding box center [757, 212] width 470 height 18
click at [571, 283] on div "v Color teal Color pink Remove color Add row above Add row below Add column bef…" at bounding box center [757, 270] width 479 height 144
click at [696, 247] on div "v Color teal Color pink Remove color Add row above Add row below Add column bef…" at bounding box center [757, 270] width 479 height 144
click at [689, 237] on p "Outstanding Balance $4383.75" at bounding box center [757, 235] width 470 height 18
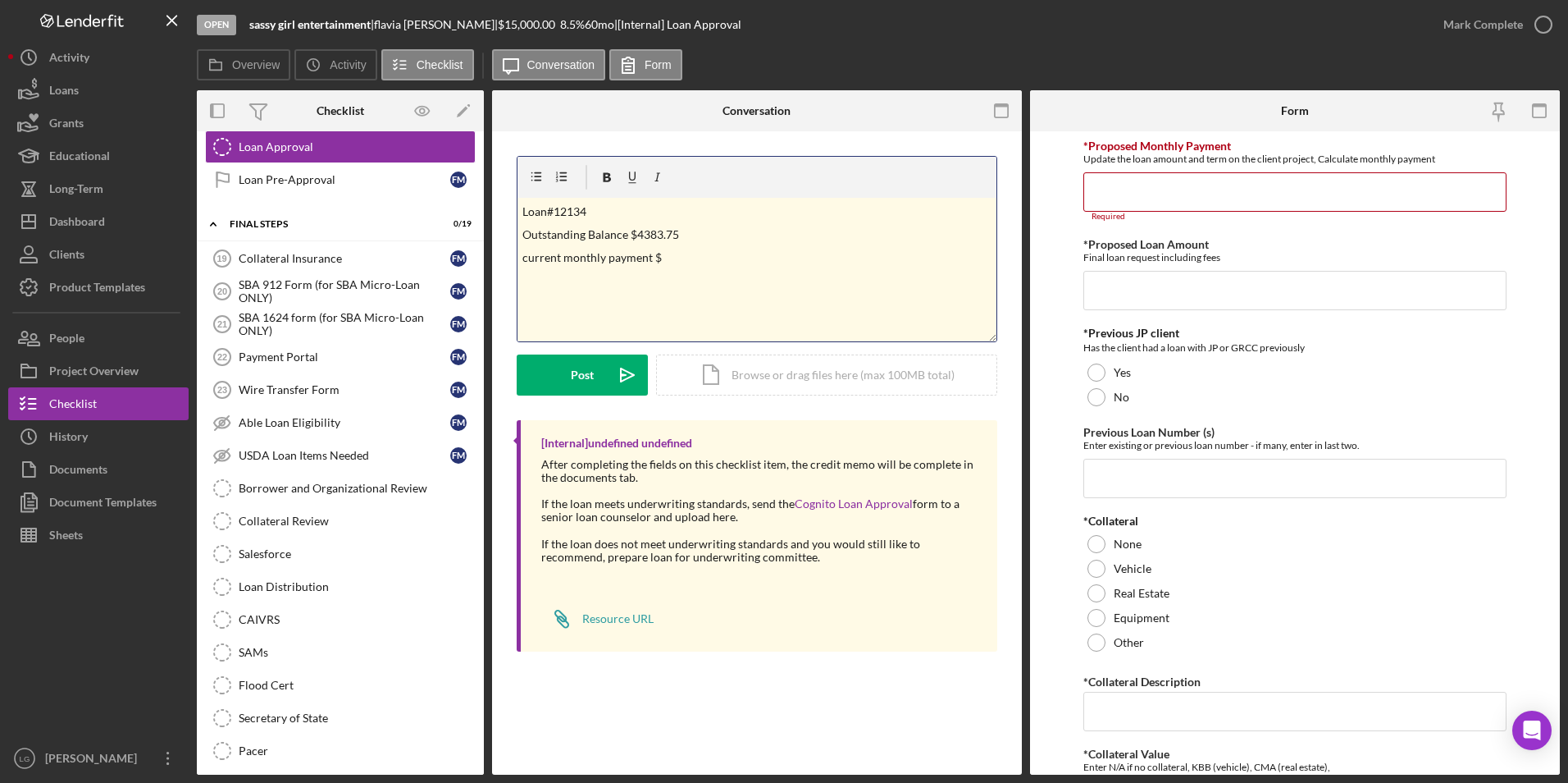
click at [679, 250] on p "current monthly payment $" at bounding box center [757, 257] width 470 height 18
click at [561, 379] on button "Post Icon/icon-invite-send" at bounding box center [581, 375] width 131 height 41
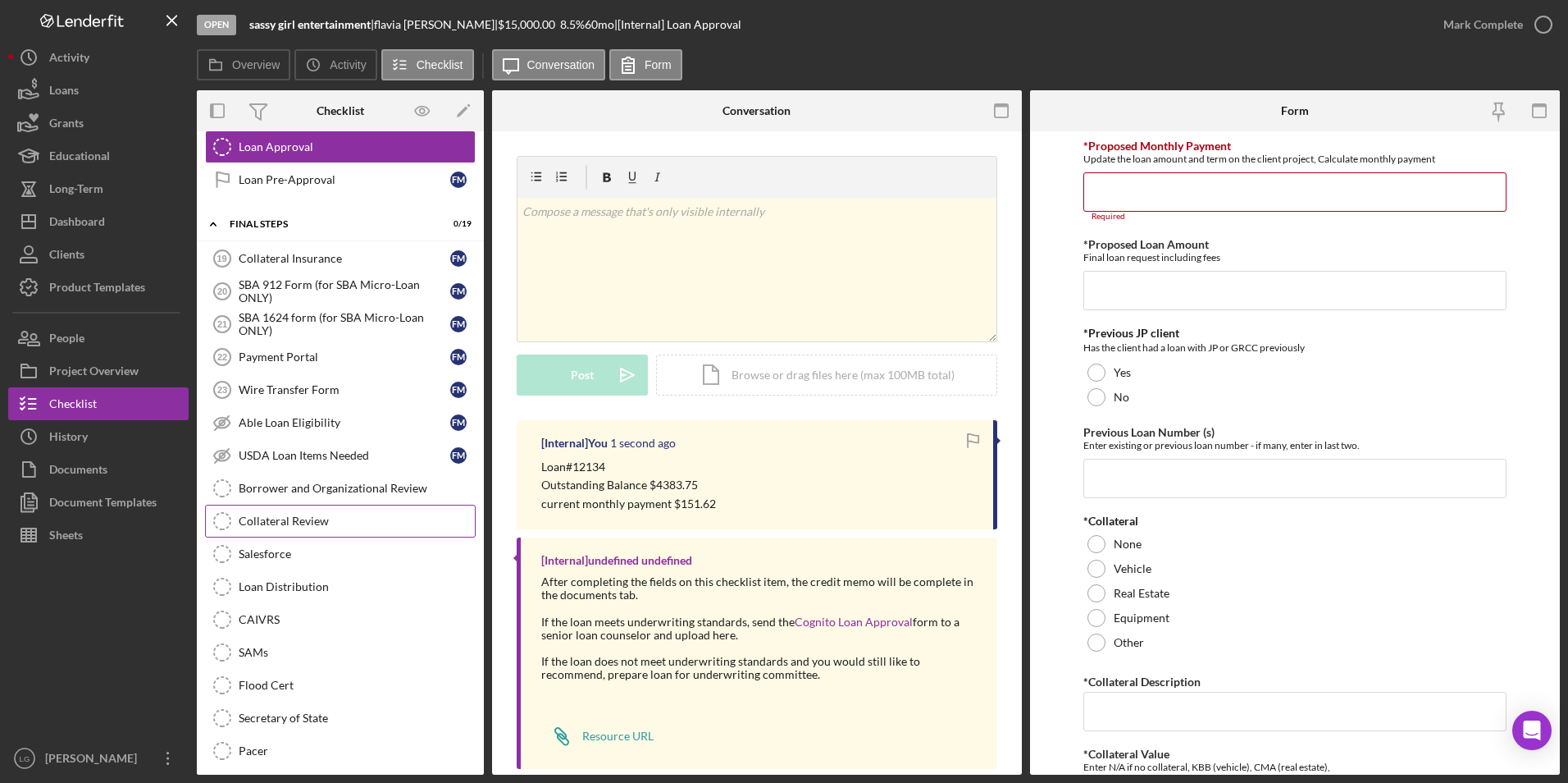
click at [281, 515] on div "Collateral Review" at bounding box center [357, 521] width 237 height 13
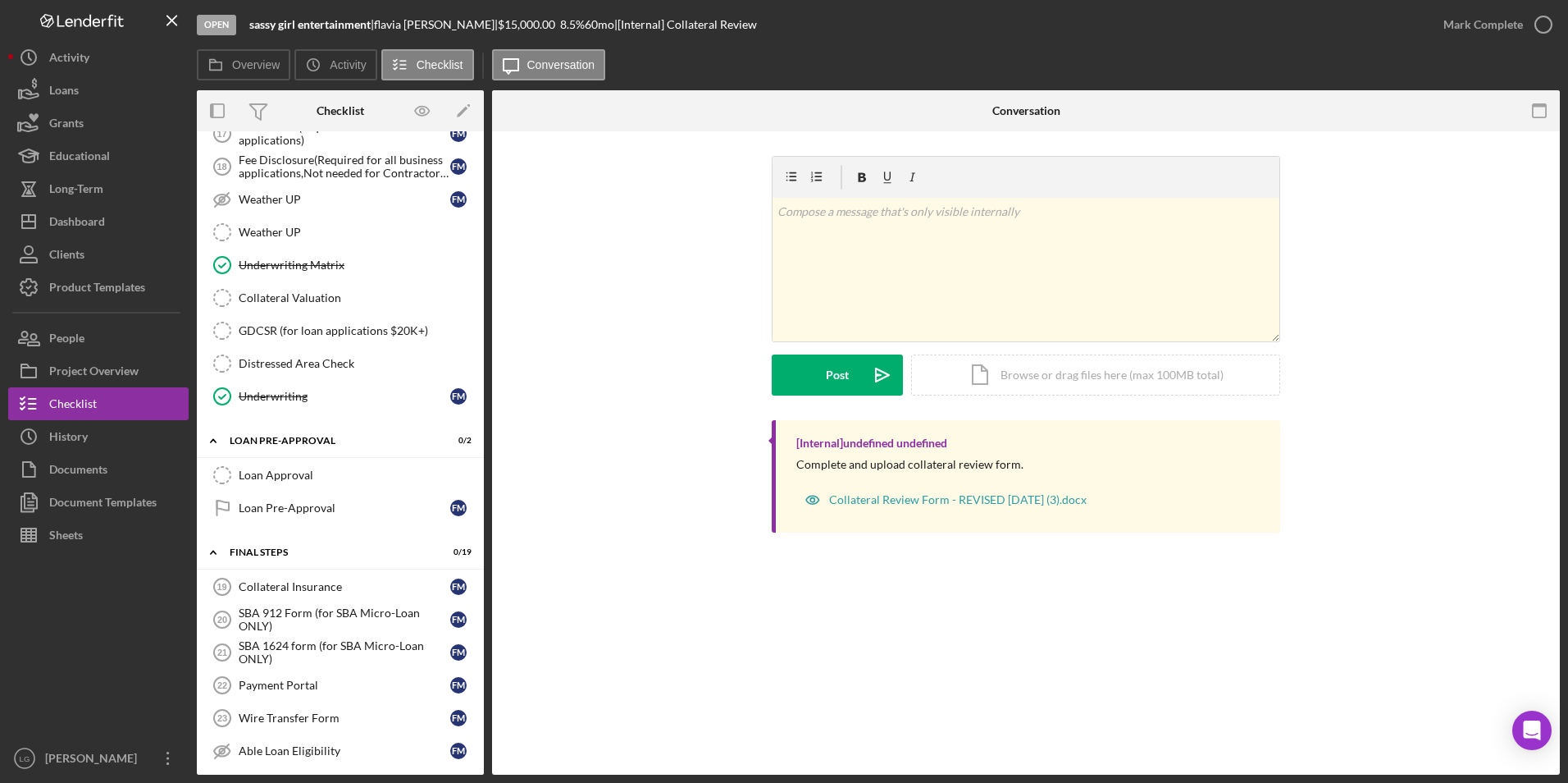
scroll to position [902, 0]
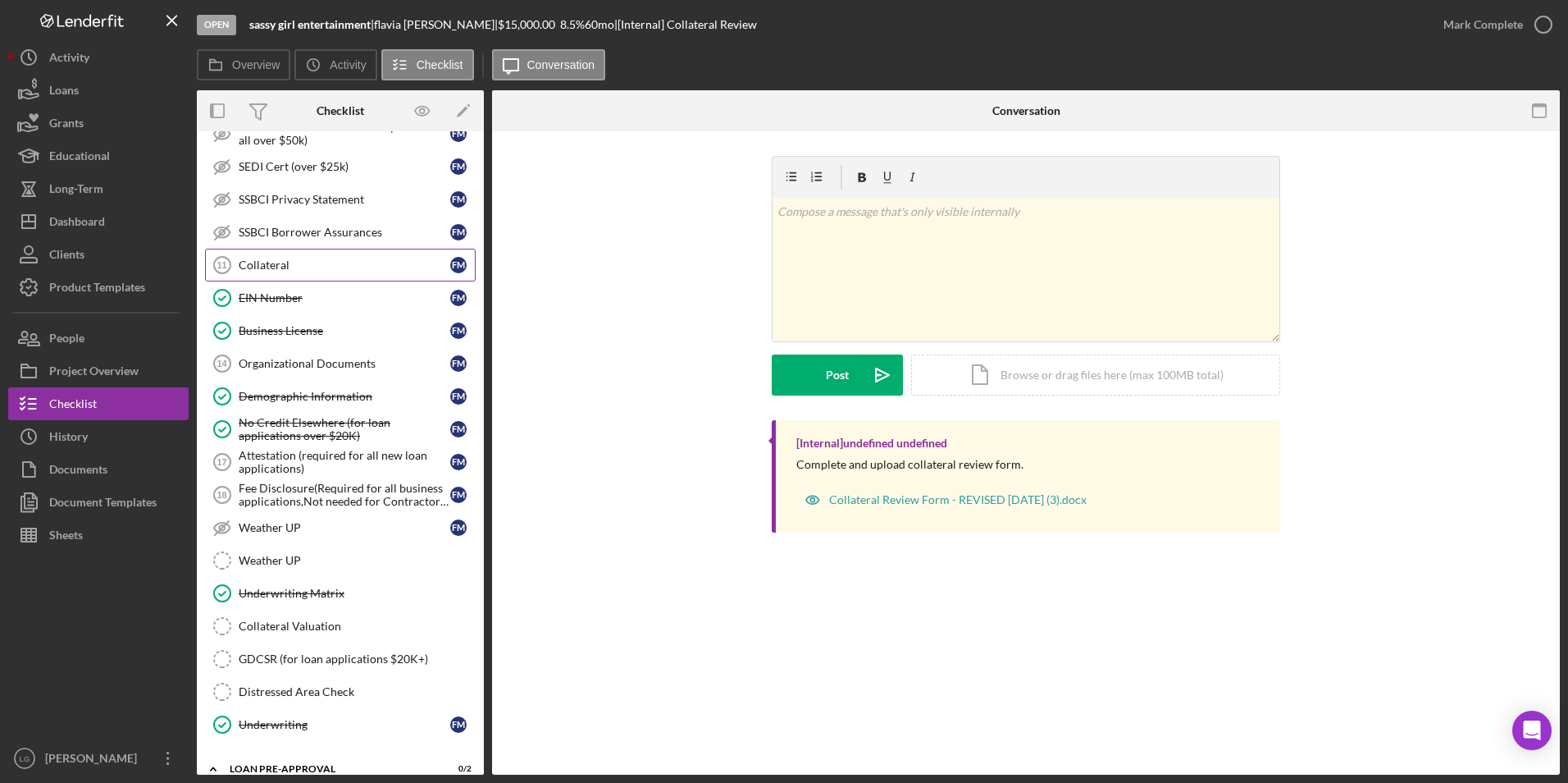
click at [282, 269] on div "Collateral" at bounding box center [344, 264] width 212 height 13
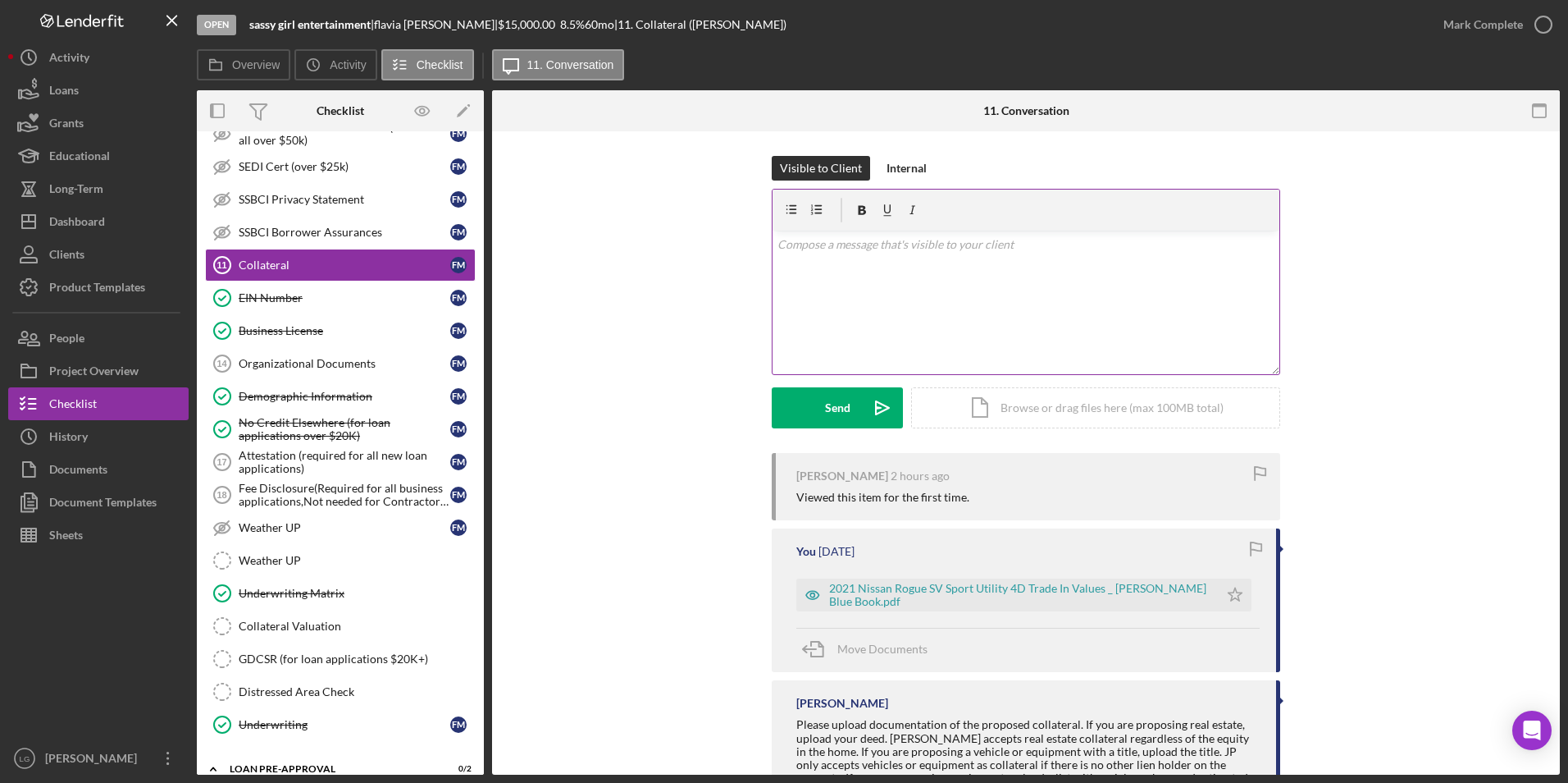
click at [917, 275] on div "v Color teal Color pink Remove color Add row above Add row below Add column bef…" at bounding box center [1026, 303] width 507 height 144
click at [816, 410] on button "Send Icon/icon-invite-send" at bounding box center [837, 408] width 131 height 41
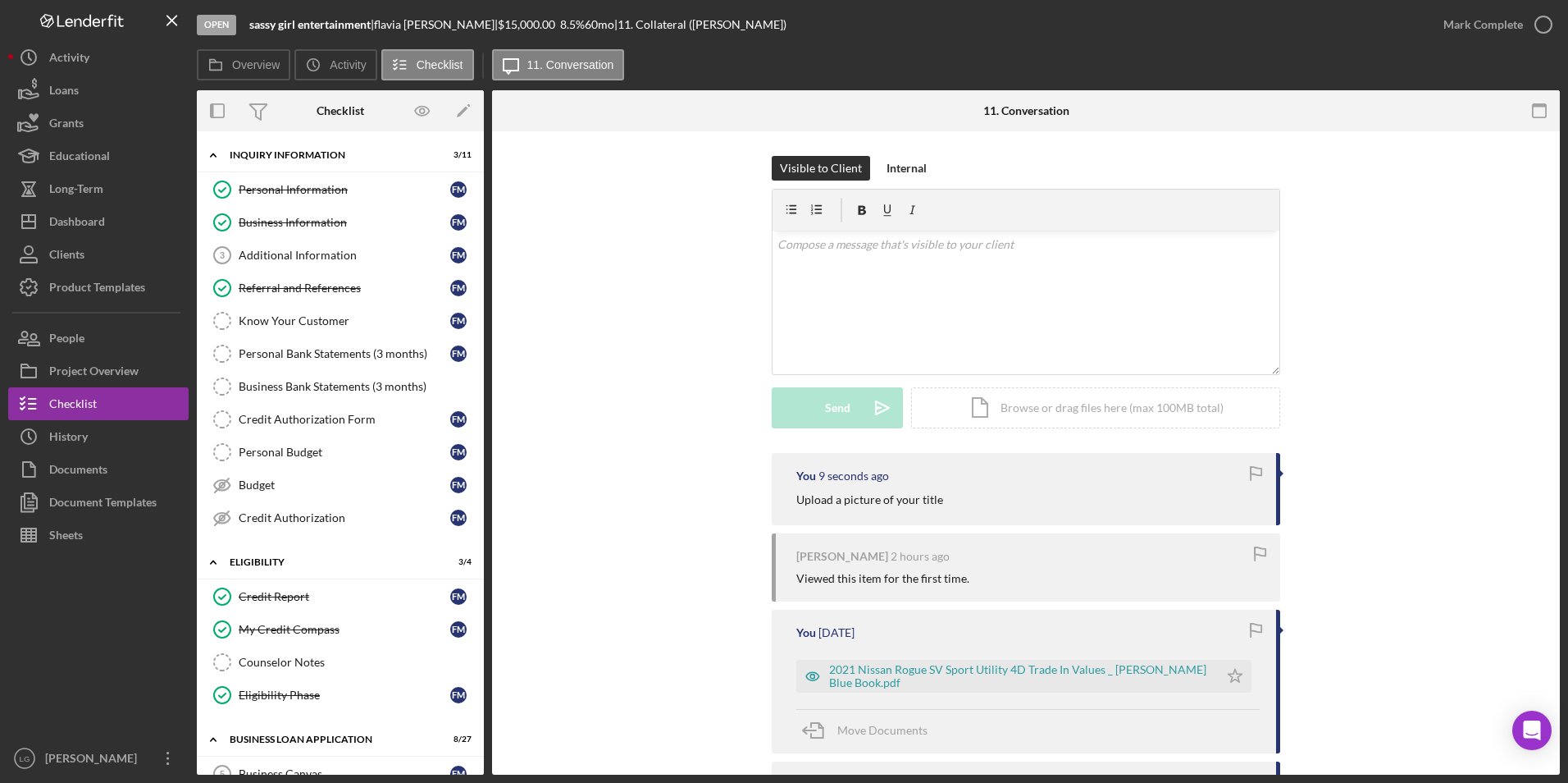
scroll to position [158, 0]
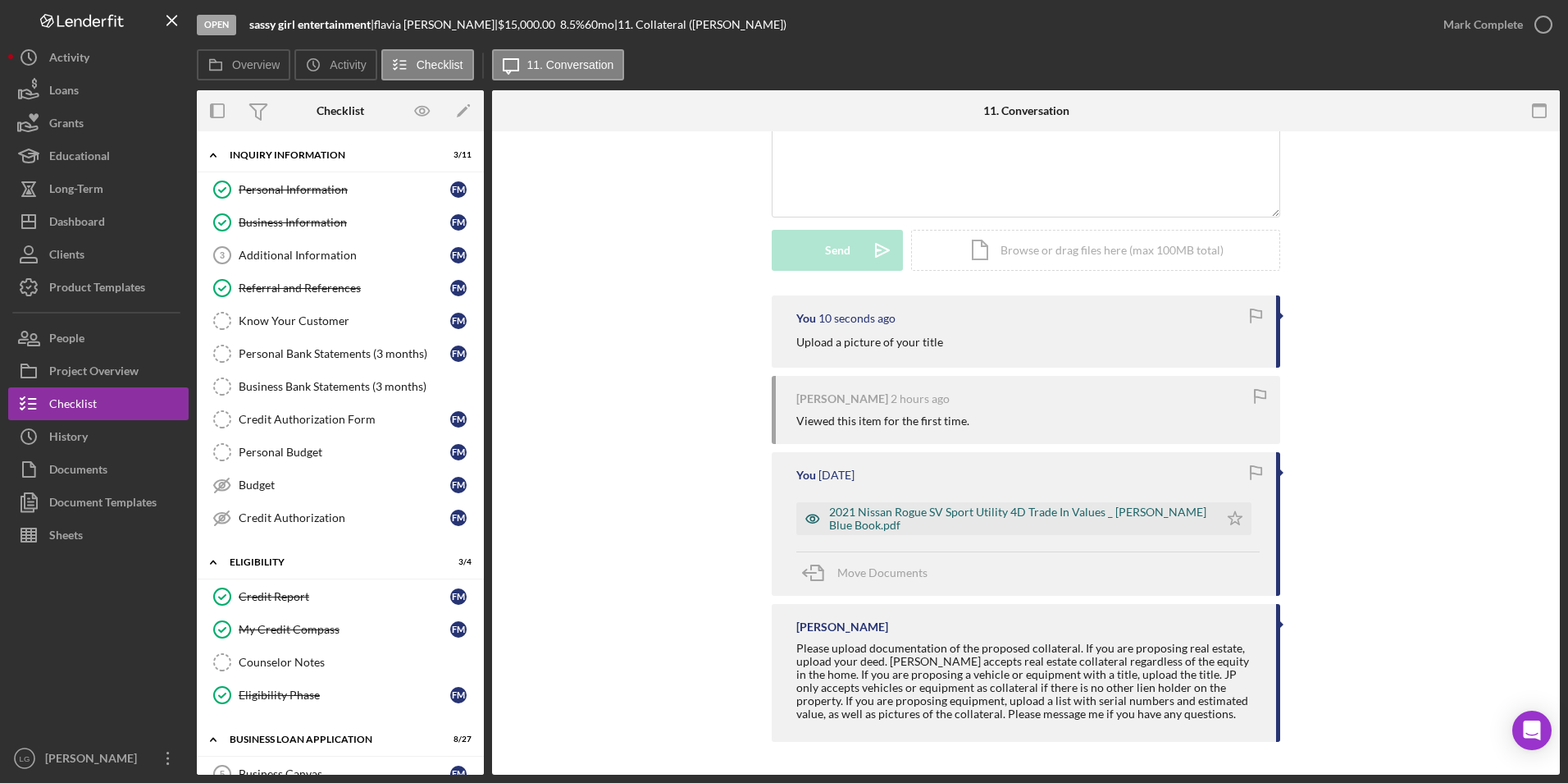
click at [909, 516] on div "2021 Nissan Rogue SV Sport Utility 4D Trade In Values _ [PERSON_NAME] Blue Book…" at bounding box center [1019, 519] width 381 height 27
